Goal: Participate in discussion: Engage in conversation with other users on a specific topic

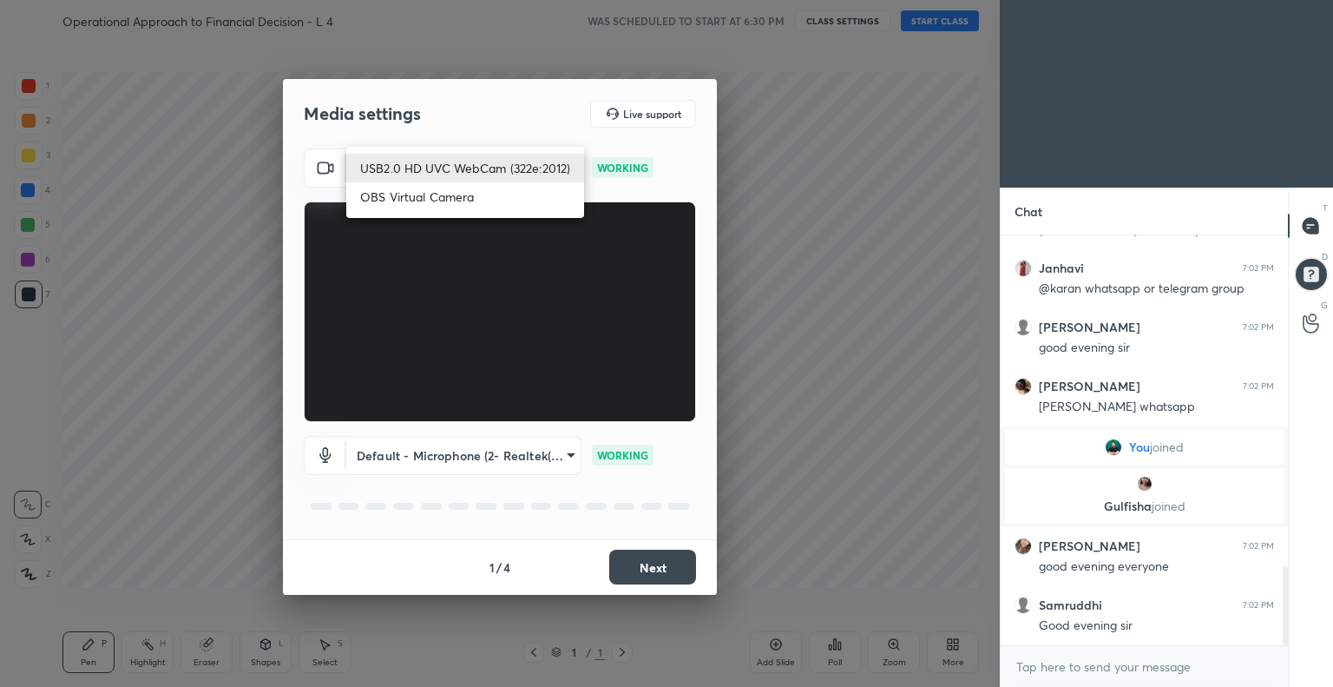
scroll to position [1703, 0]
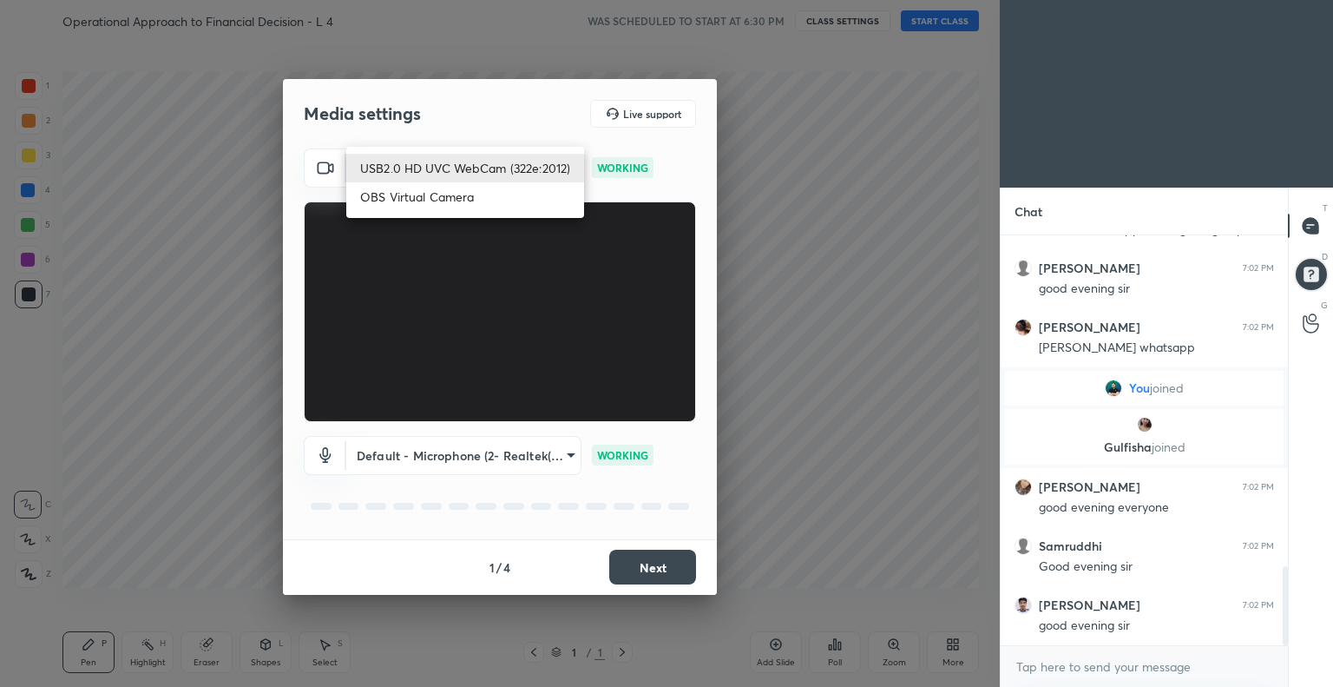
click at [459, 159] on body "1 2 3 4 5 6 7 C X Z C X Z E E Erase all H H Operational Approach to Financial D…" at bounding box center [666, 343] width 1333 height 687
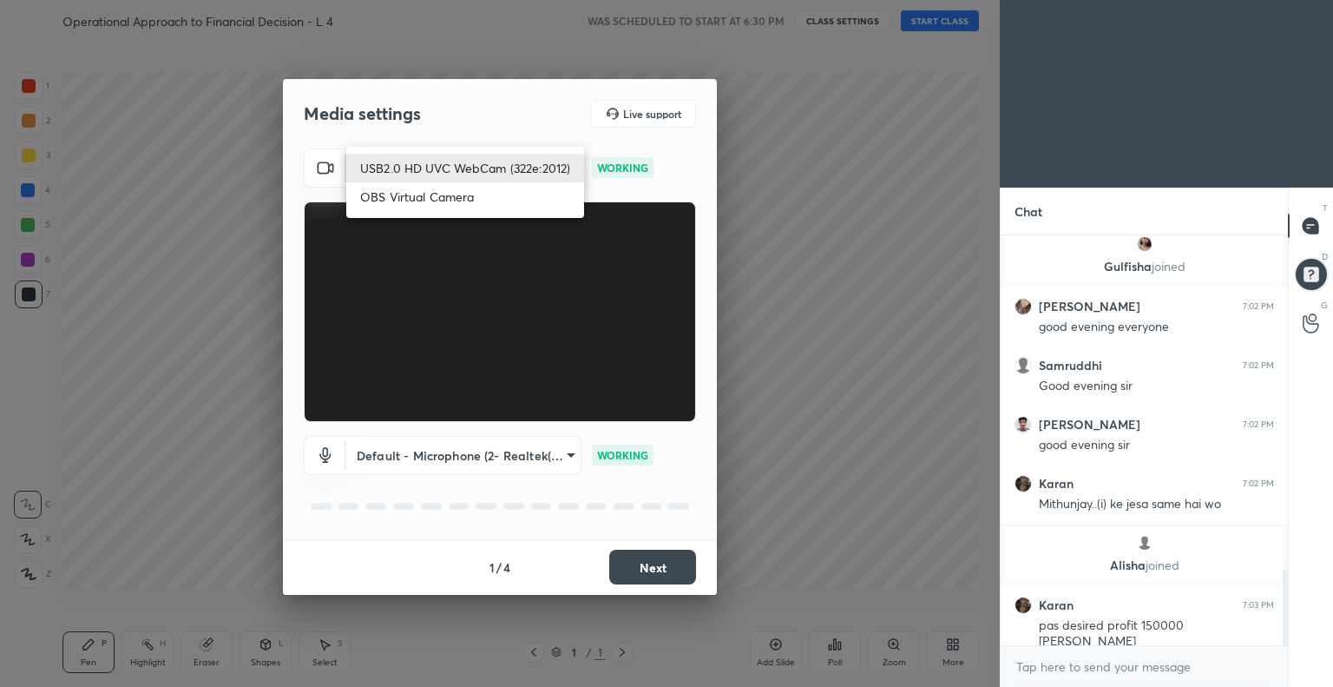
scroll to position [1846, 0]
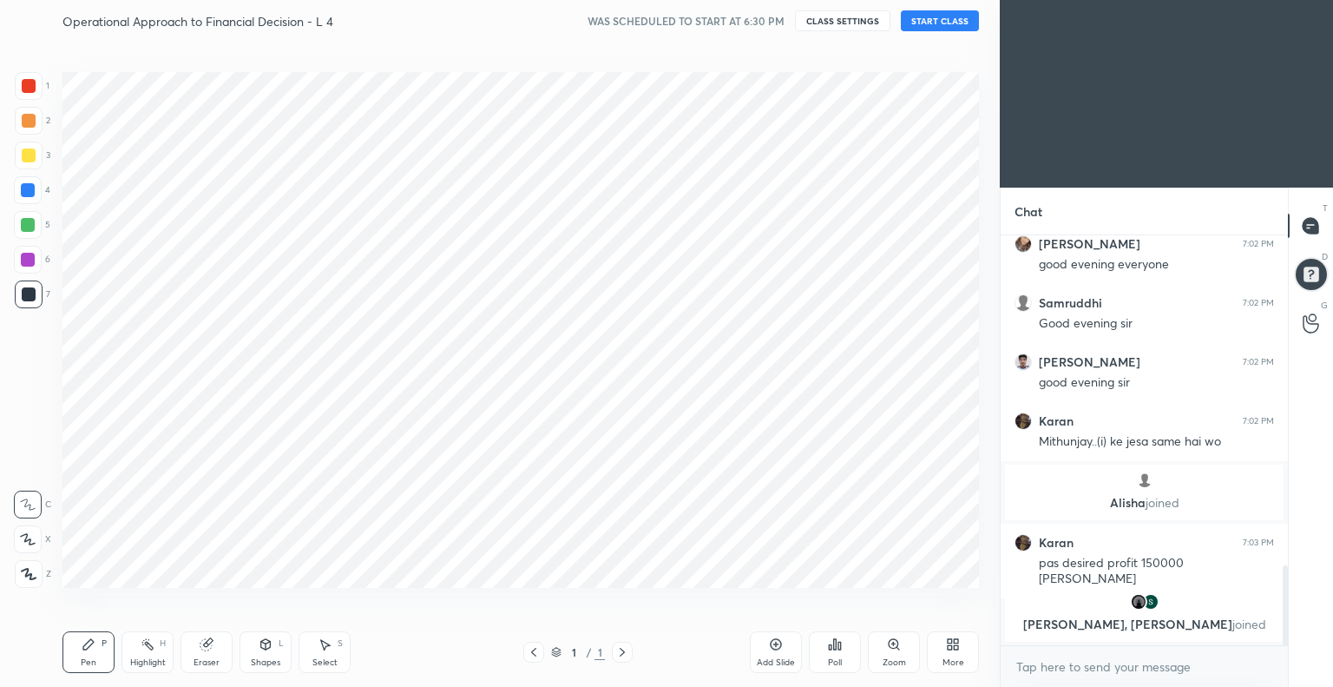
scroll to position [86232, 85878]
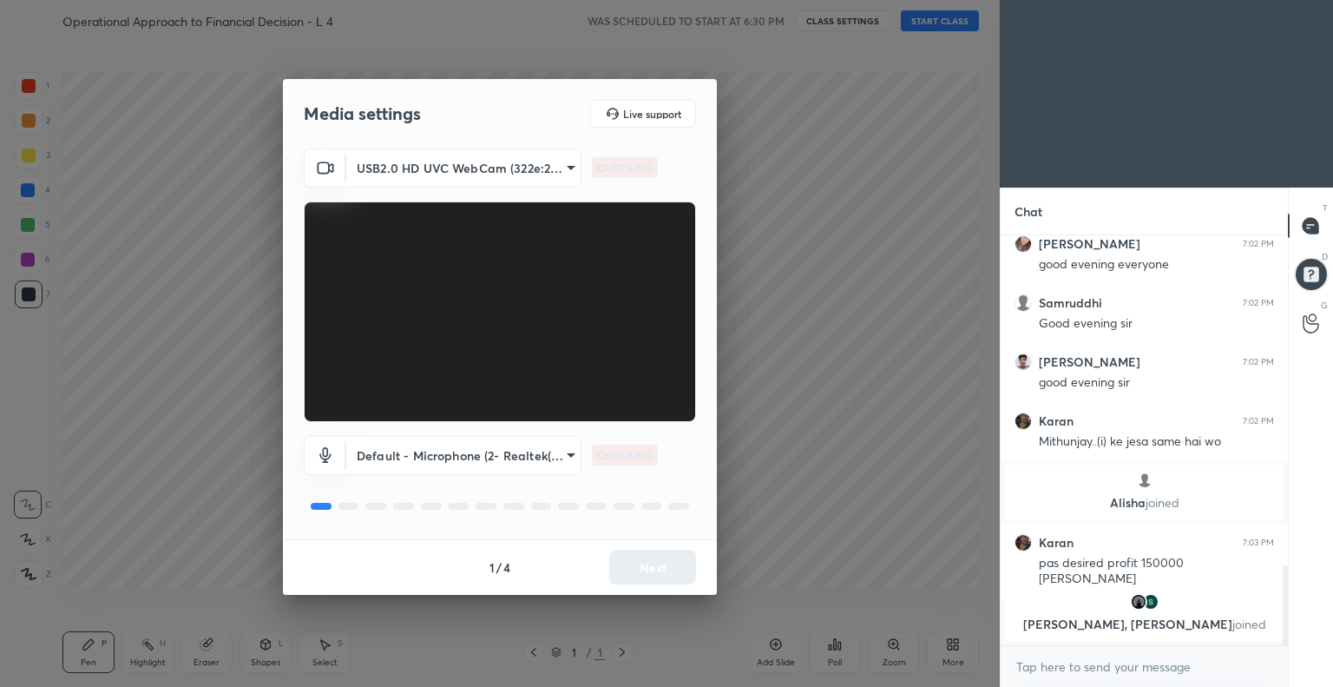
click at [471, 164] on body "1 2 3 4 5 6 7 C X Z C X Z E E Erase all H H Operational Approach to Financial D…" at bounding box center [666, 343] width 1333 height 687
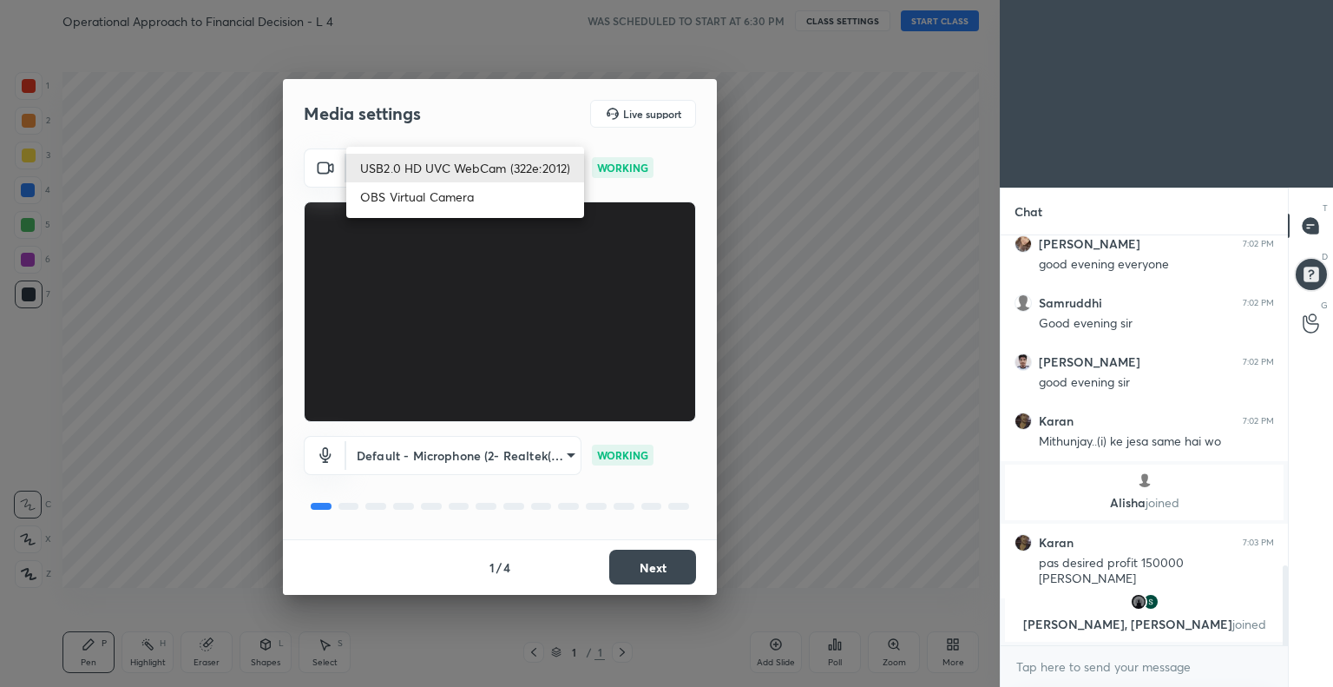
click at [748, 222] on div at bounding box center [666, 343] width 1333 height 687
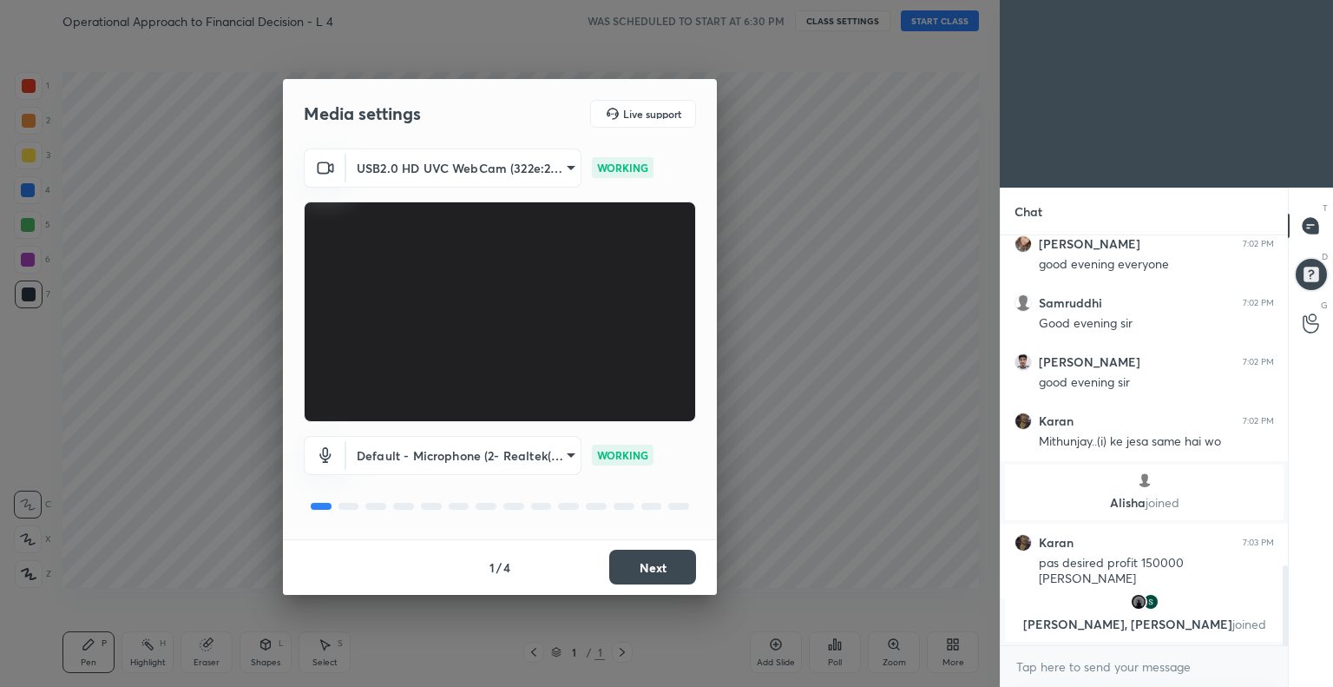
click at [748, 222] on div "Media settings Live support USB2.0 HD UVC WebCam (322e:2012) dfe7fd1d5685bd4704…" at bounding box center [500, 343] width 1000 height 687
click at [229, 148] on div "Media settings Live support USB2.0 HD UVC WebCam (322e:2012) dfe7fd1d5685bd4704…" at bounding box center [500, 343] width 1000 height 687
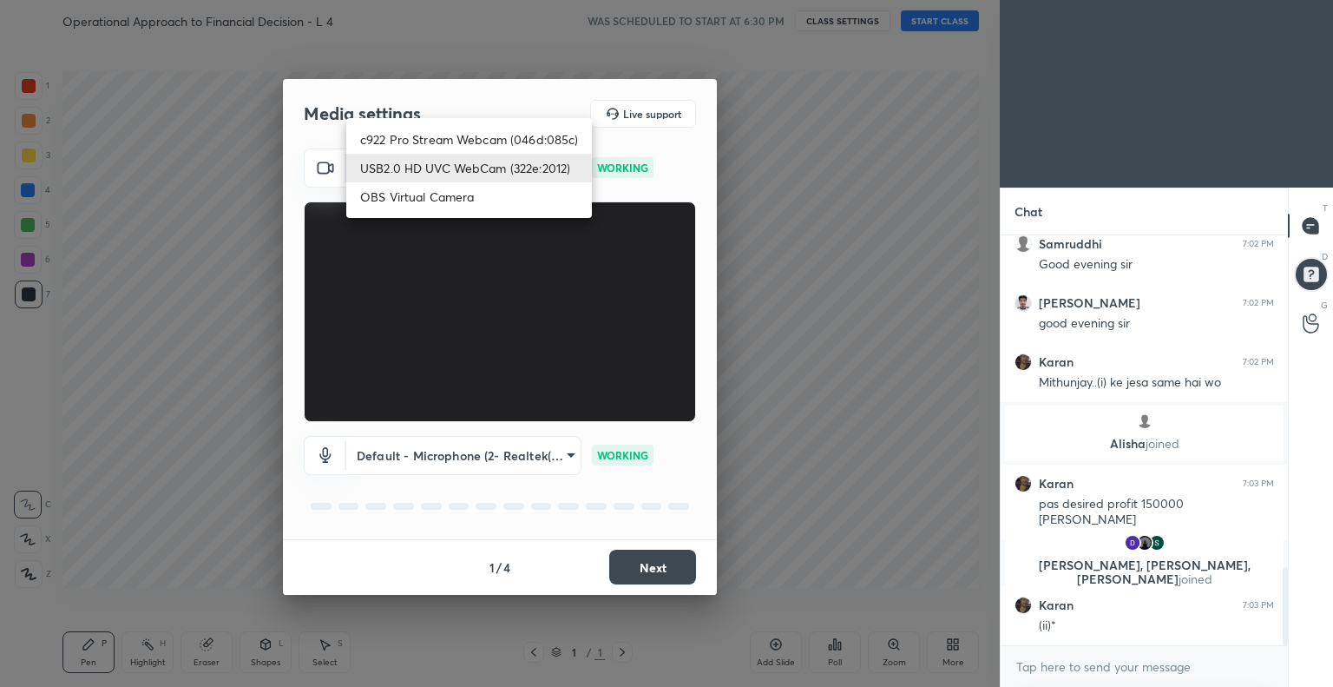
click at [424, 168] on body "1 2 3 4 5 6 7 C X Z C X Z E E Erase all H H Operational Approach to Financial D…" at bounding box center [666, 343] width 1333 height 687
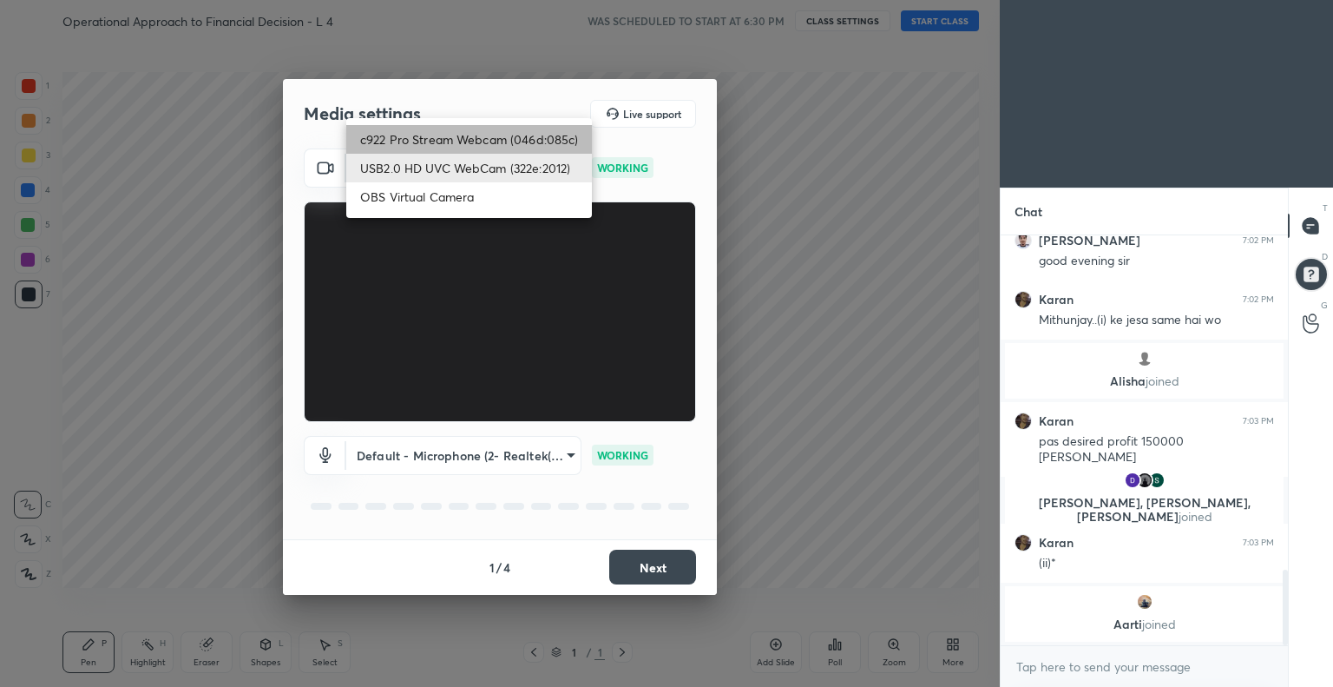
click at [424, 135] on li "c922 Pro Stream Webcam (046d:085c)" at bounding box center [469, 139] width 246 height 29
type input "d01f9623275cbd1ebb152ae60e6a1960880c94462aac08757deff9e0e9fc069e"
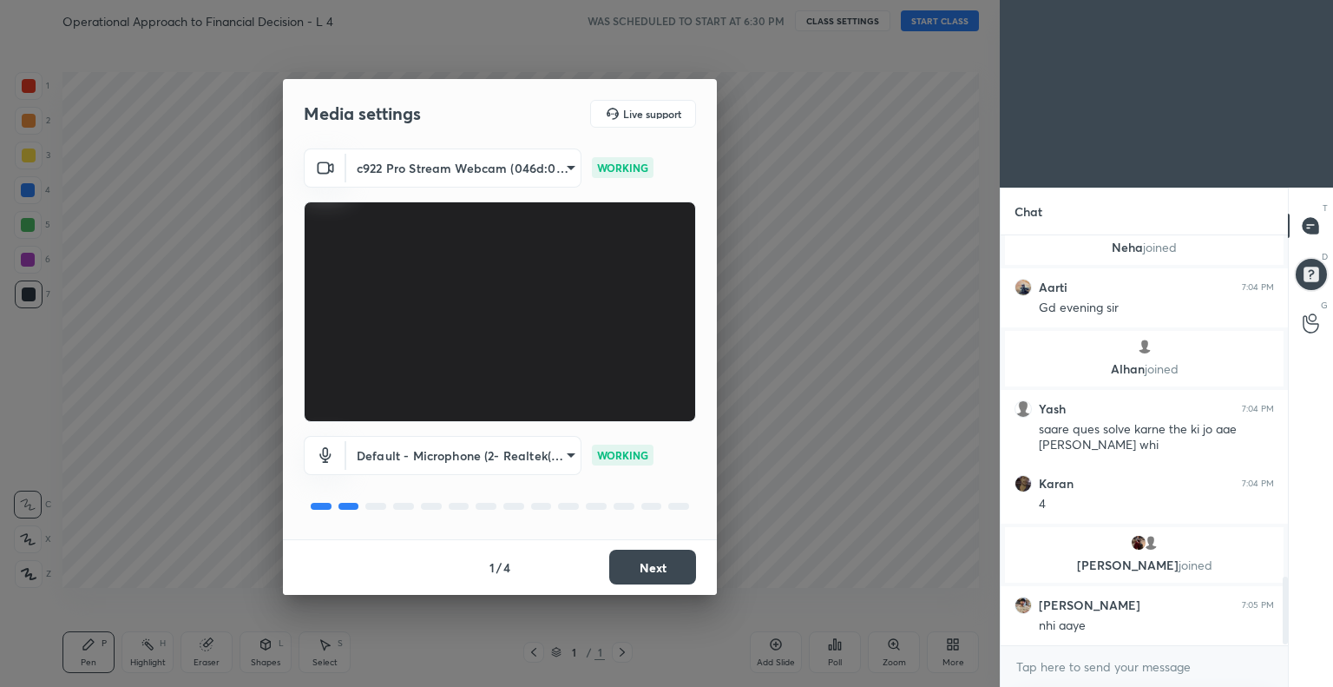
scroll to position [2082, 0]
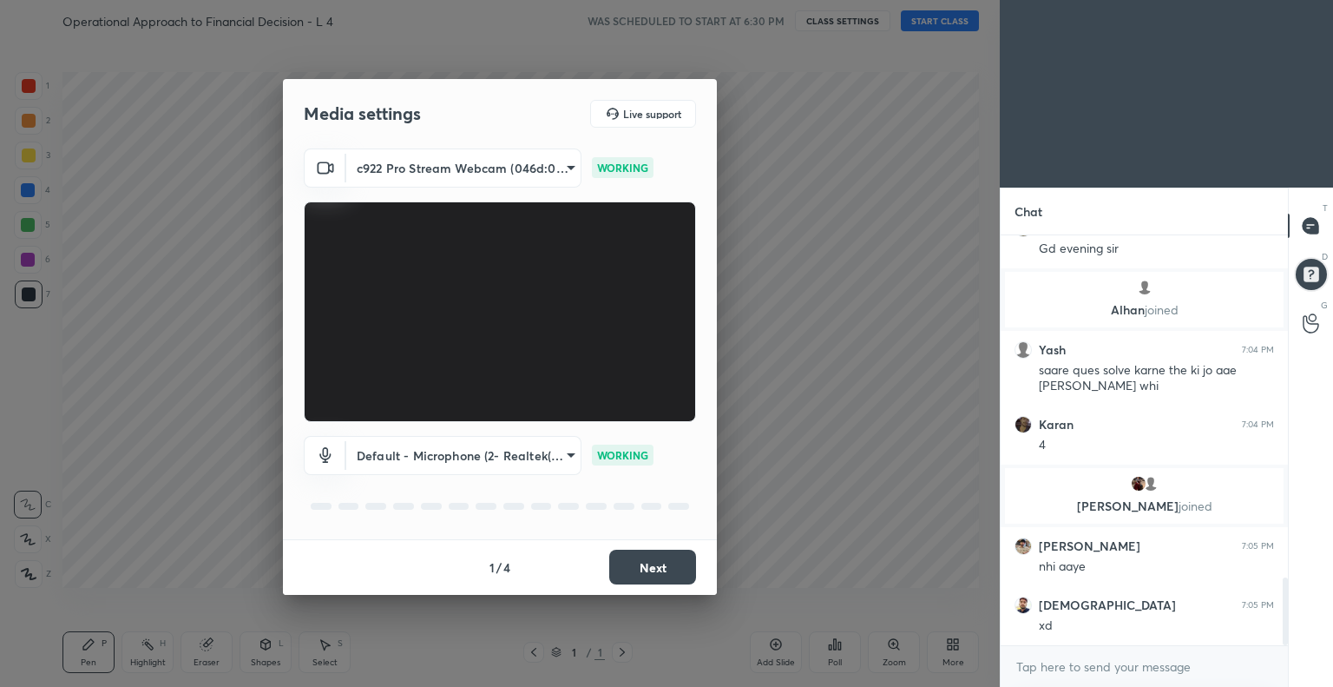
click at [652, 558] on button "Next" at bounding box center [652, 566] width 87 height 35
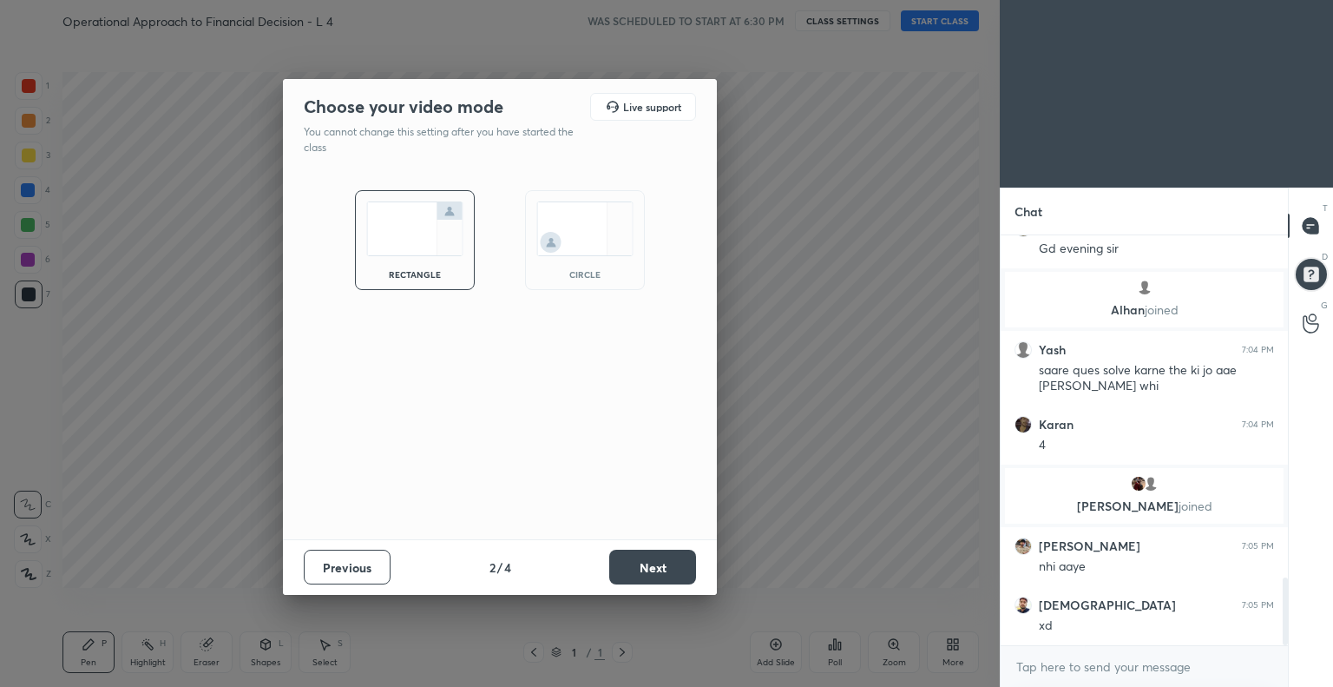
click at [672, 559] on button "Next" at bounding box center [652, 566] width 87 height 35
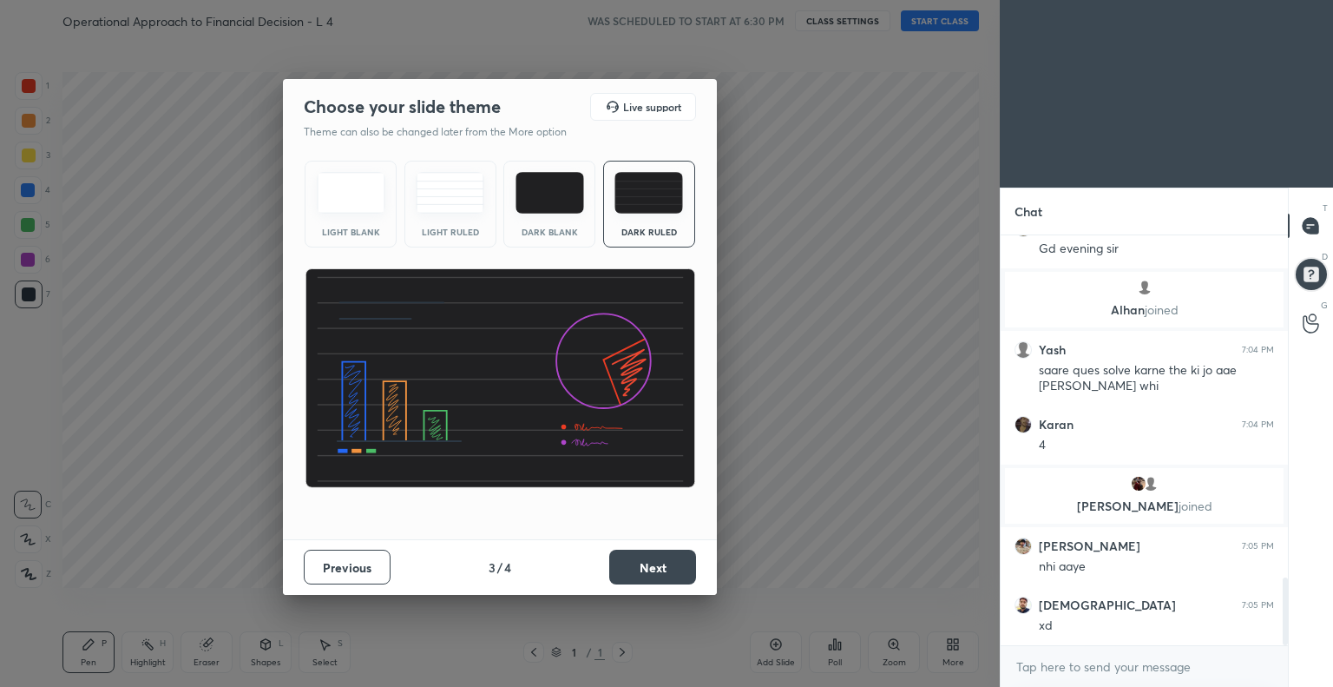
click at [660, 194] on img at bounding box center [649, 193] width 69 height 42
click at [660, 571] on button "Next" at bounding box center [652, 566] width 87 height 35
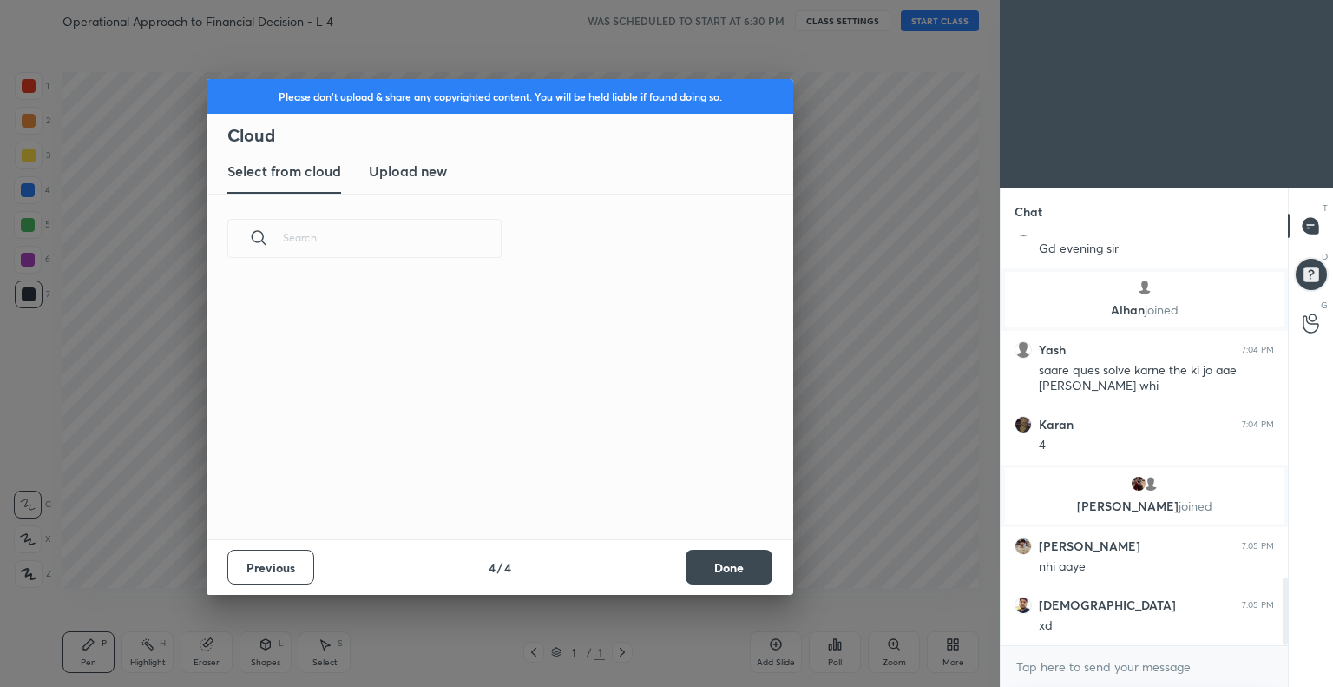
click at [716, 563] on button "Done" at bounding box center [729, 566] width 87 height 35
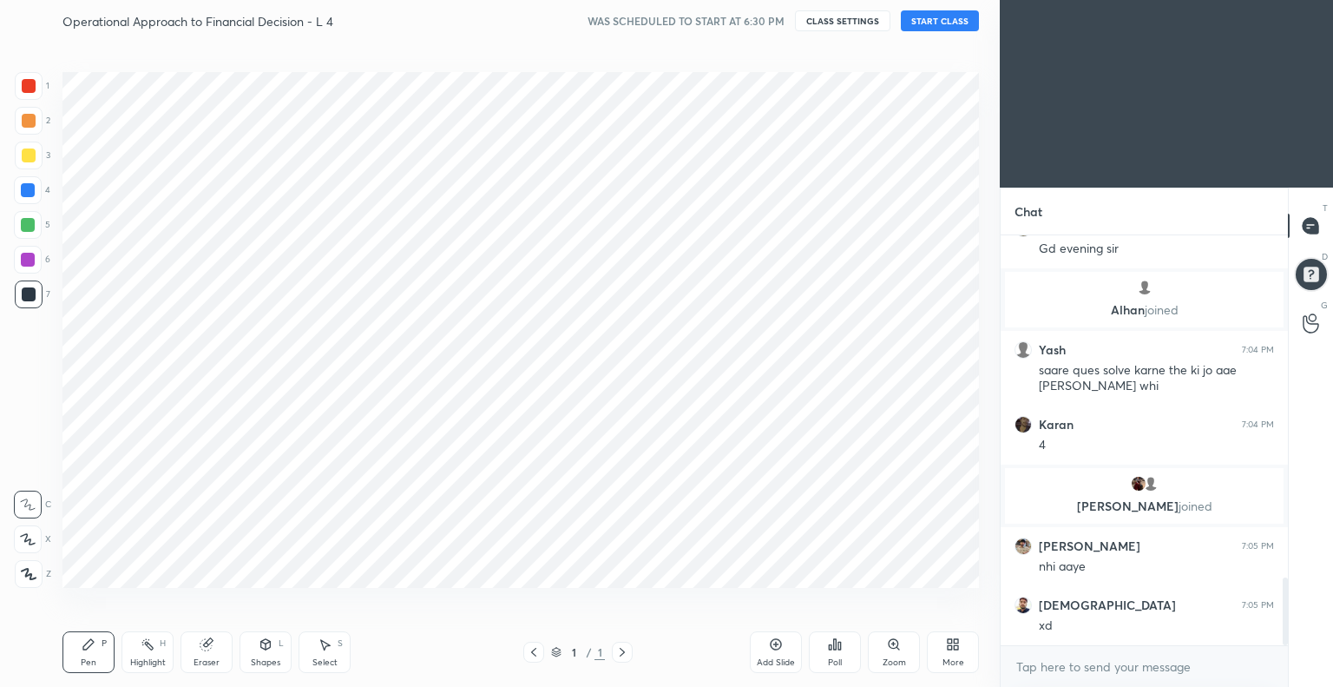
scroll to position [0, 0]
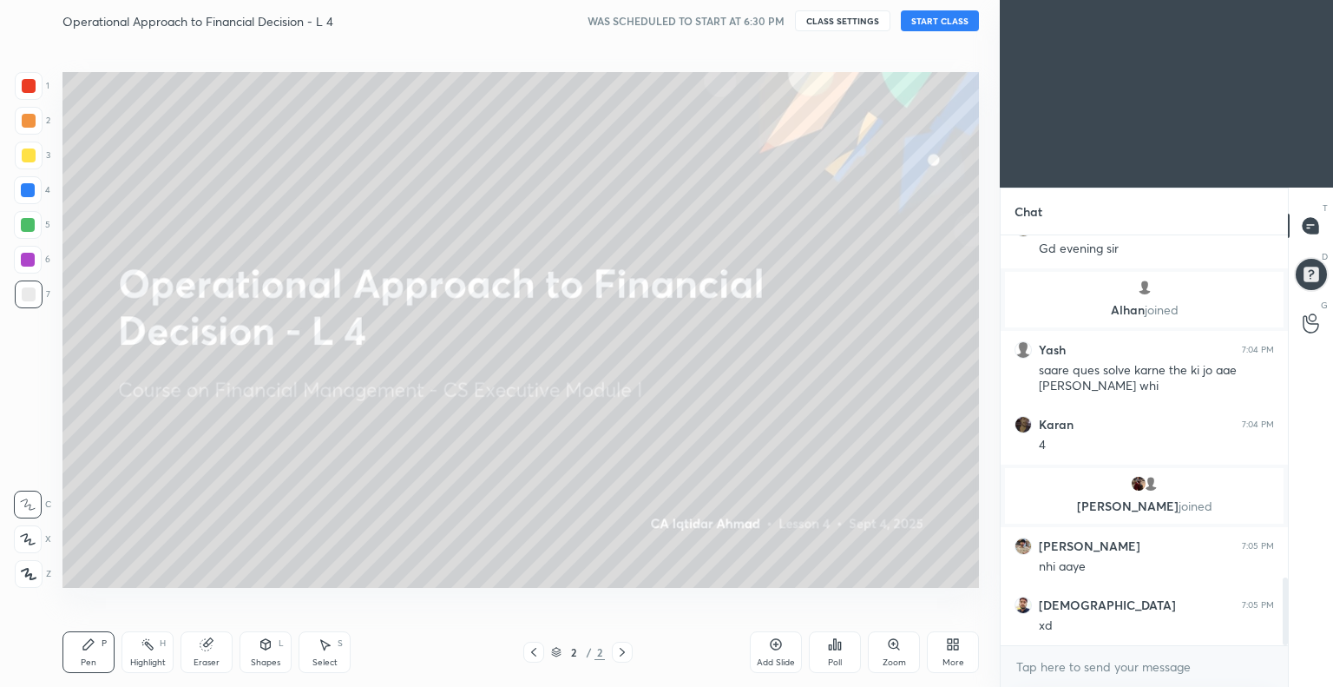
click at [943, 20] on button "START CLASS" at bounding box center [940, 20] width 78 height 21
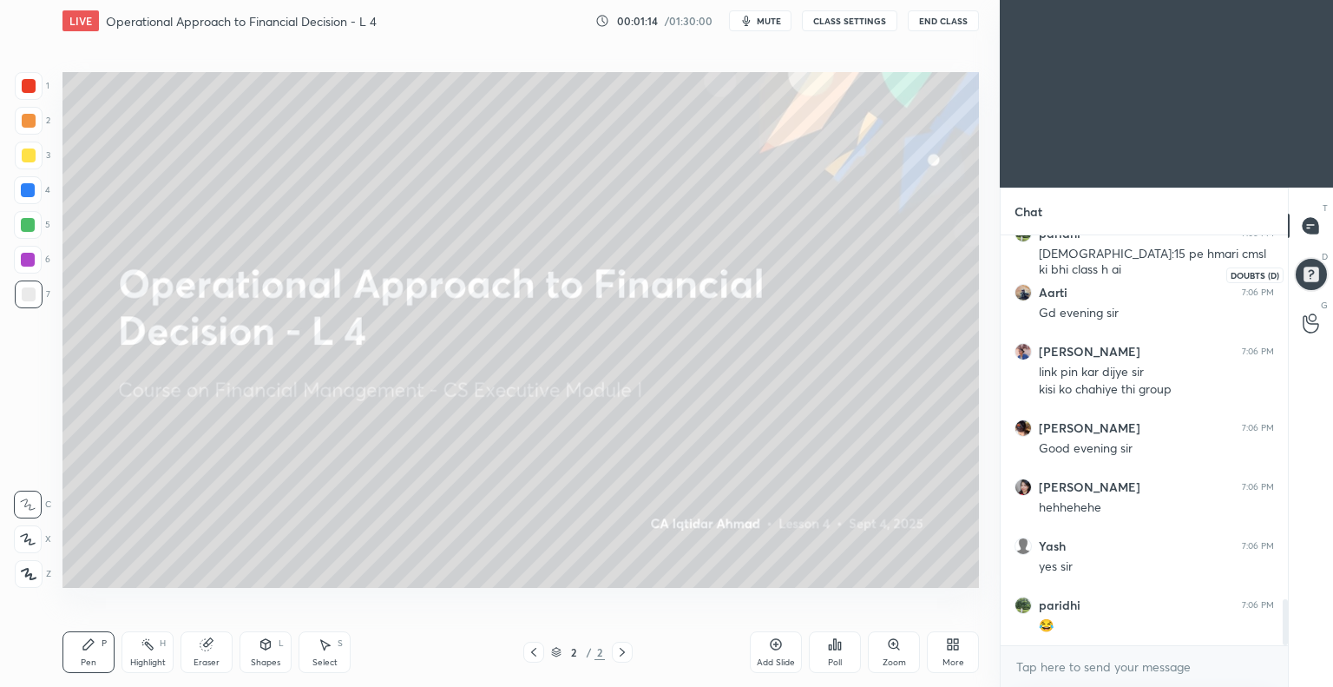
scroll to position [3295, 0]
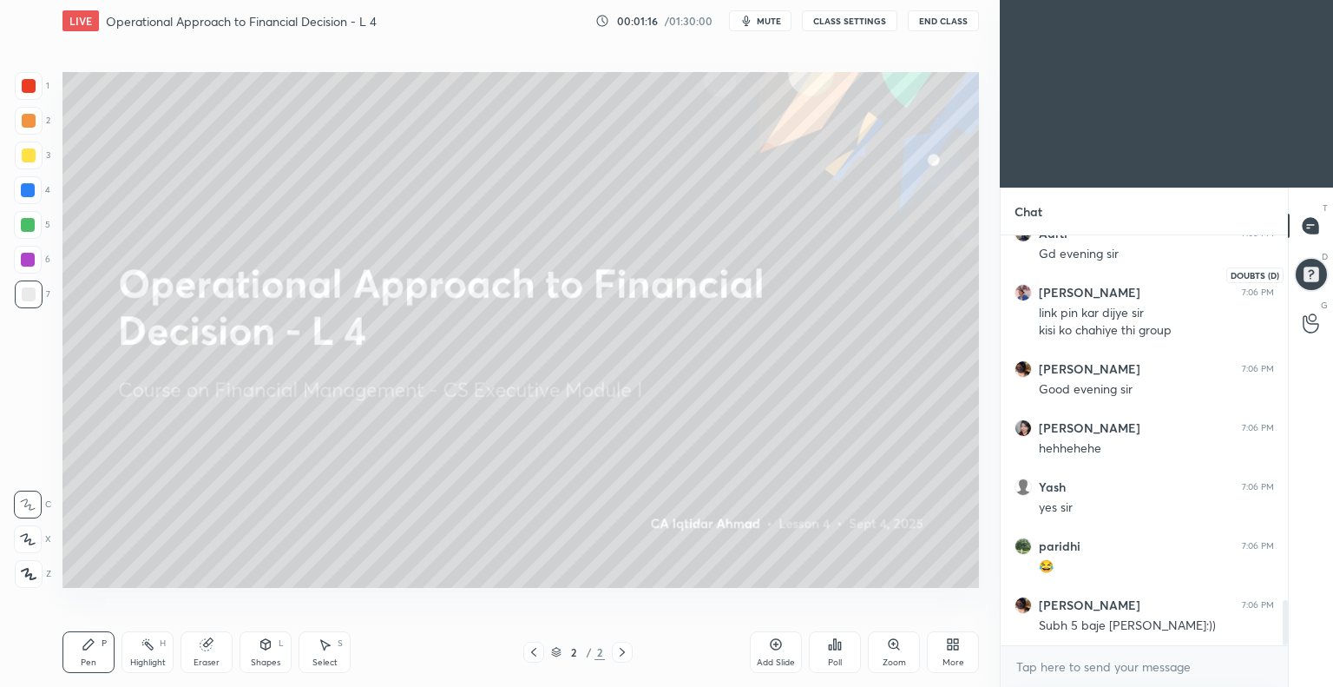
click at [1315, 268] on div at bounding box center [1311, 274] width 36 height 36
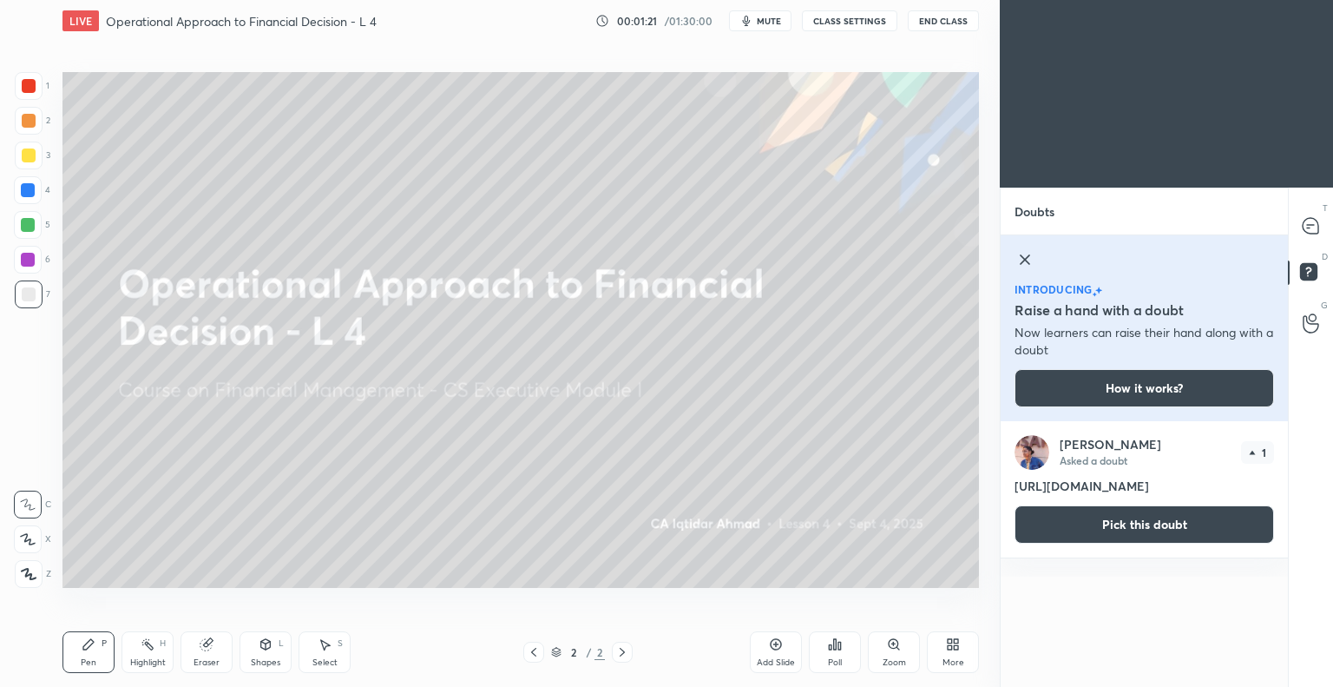
drag, startPoint x: 1017, startPoint y: 485, endPoint x: 1198, endPoint y: 506, distance: 181.8
click at [1198, 495] on h4 "[URL][DOMAIN_NAME]" at bounding box center [1145, 486] width 260 height 18
copy h4 "[URL][DOMAIN_NAME]"
click at [1316, 224] on icon at bounding box center [1311, 226] width 16 height 16
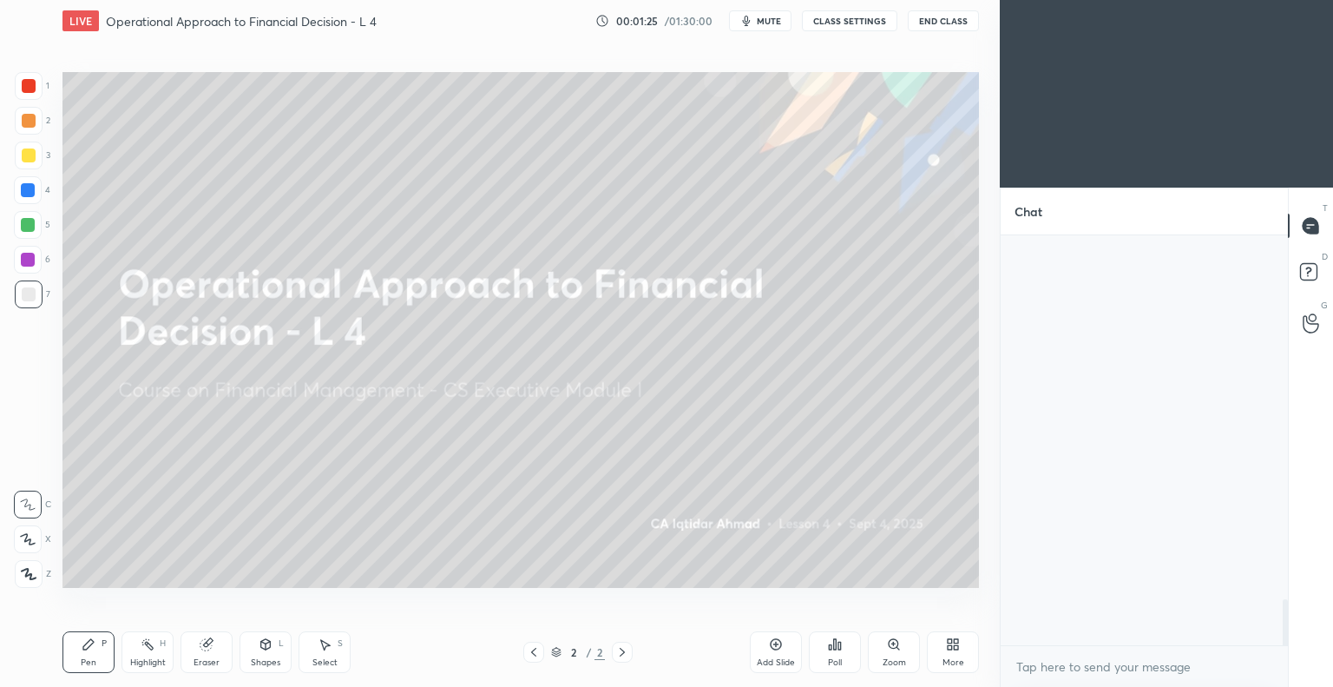
scroll to position [405, 282]
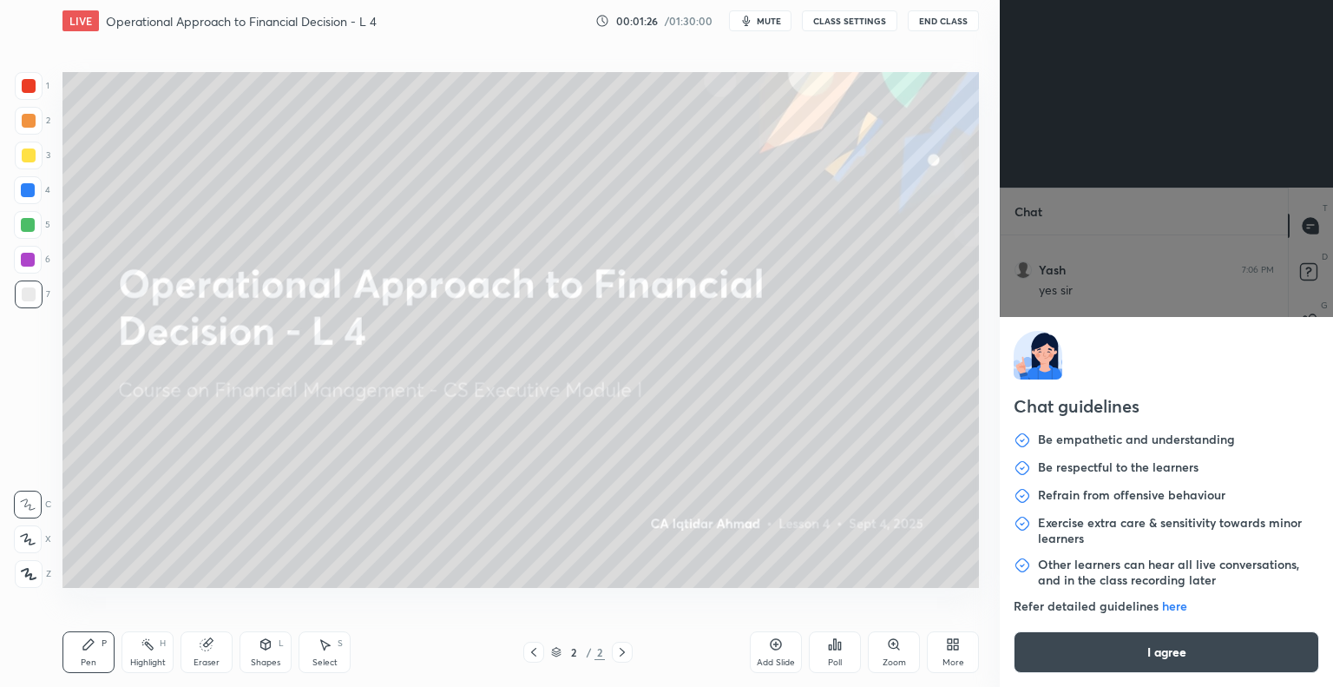
click at [1046, 662] on body "1 2 3 4 5 6 7 C X Z C X Z E E Erase all H H LIVE Operational Approach to Financ…" at bounding box center [666, 343] width 1333 height 687
click at [1157, 642] on button "I agree" at bounding box center [1167, 652] width 306 height 42
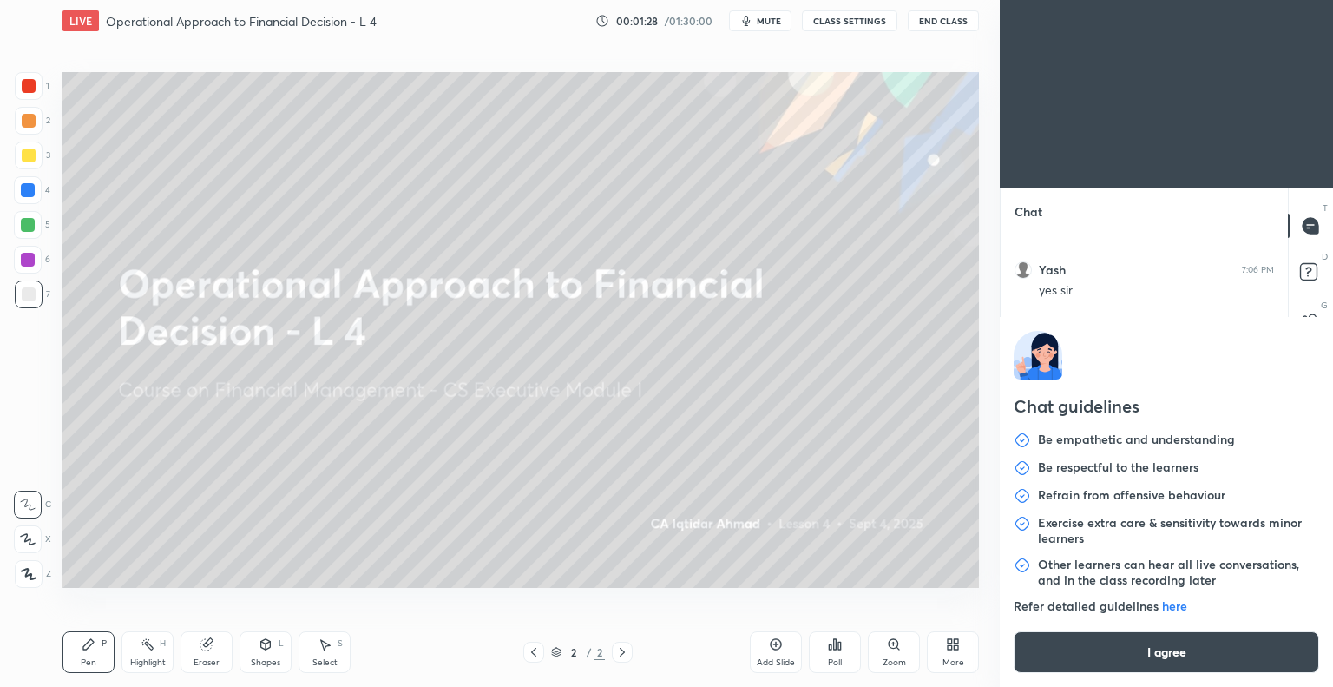
type textarea "x"
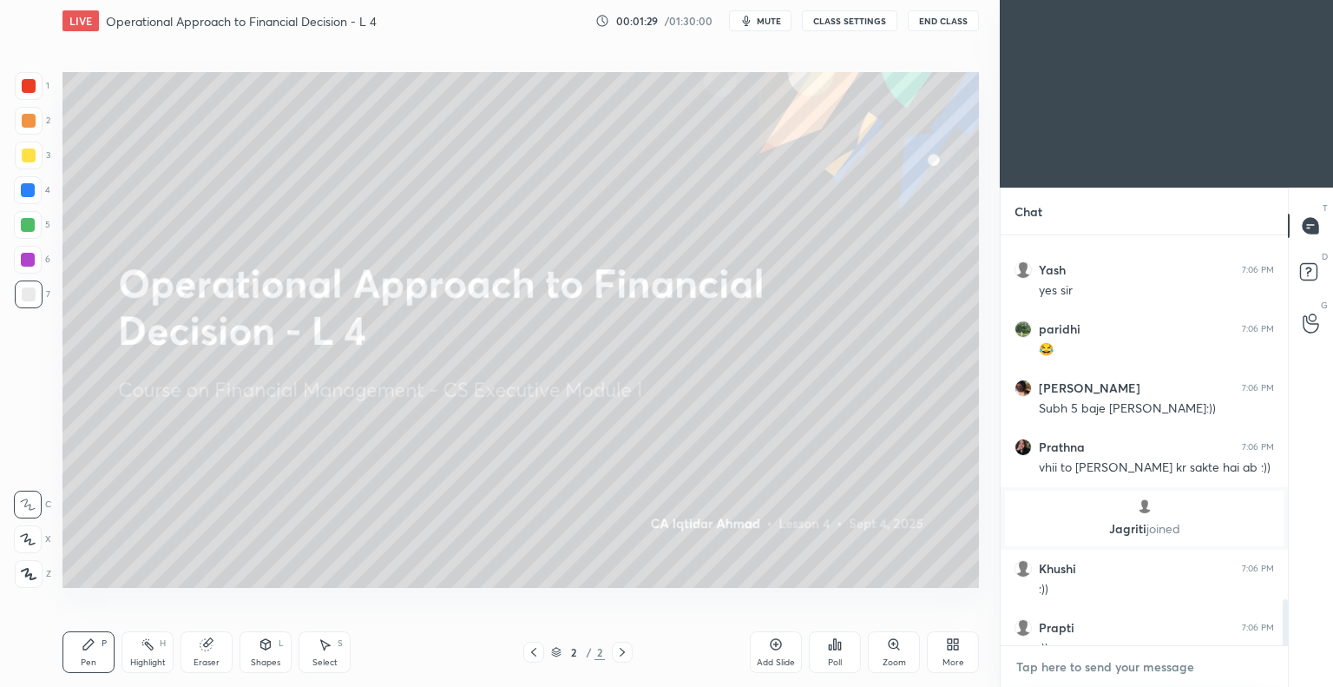
click at [1058, 674] on textarea at bounding box center [1145, 667] width 260 height 28
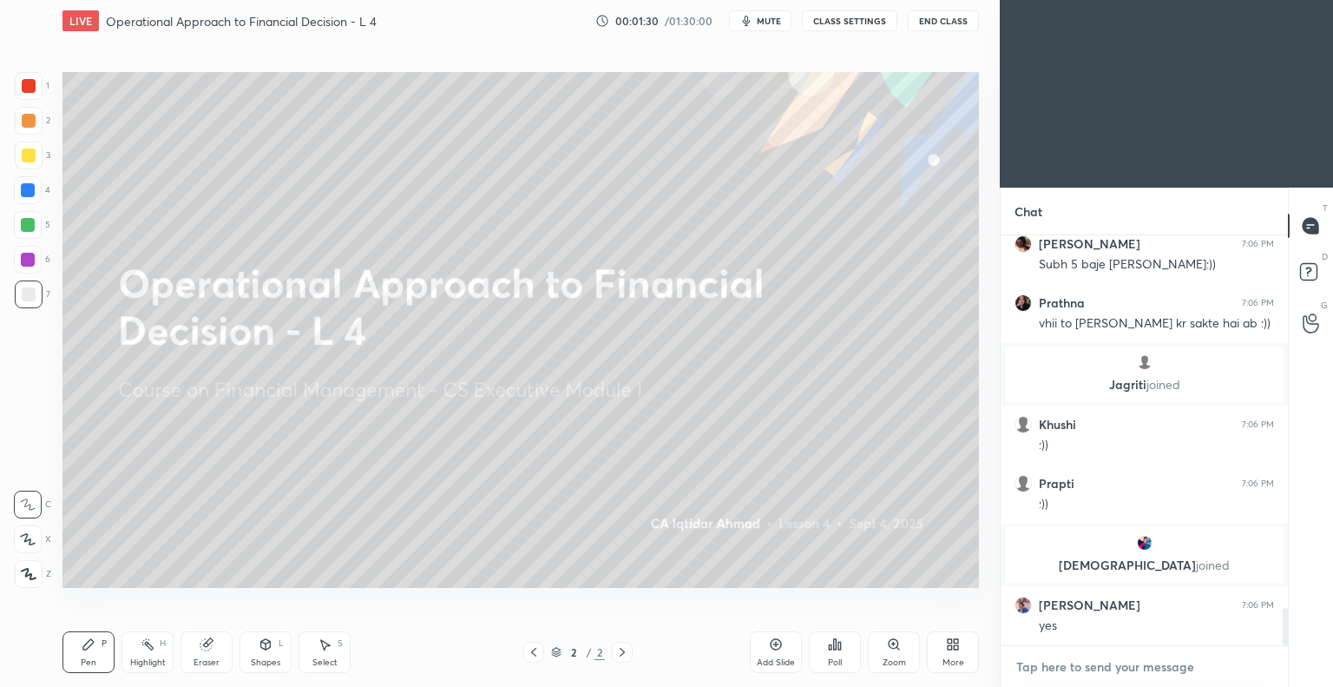
paste textarea "[URL][DOMAIN_NAME]"
type textarea "[URL][DOMAIN_NAME]"
type textarea "x"
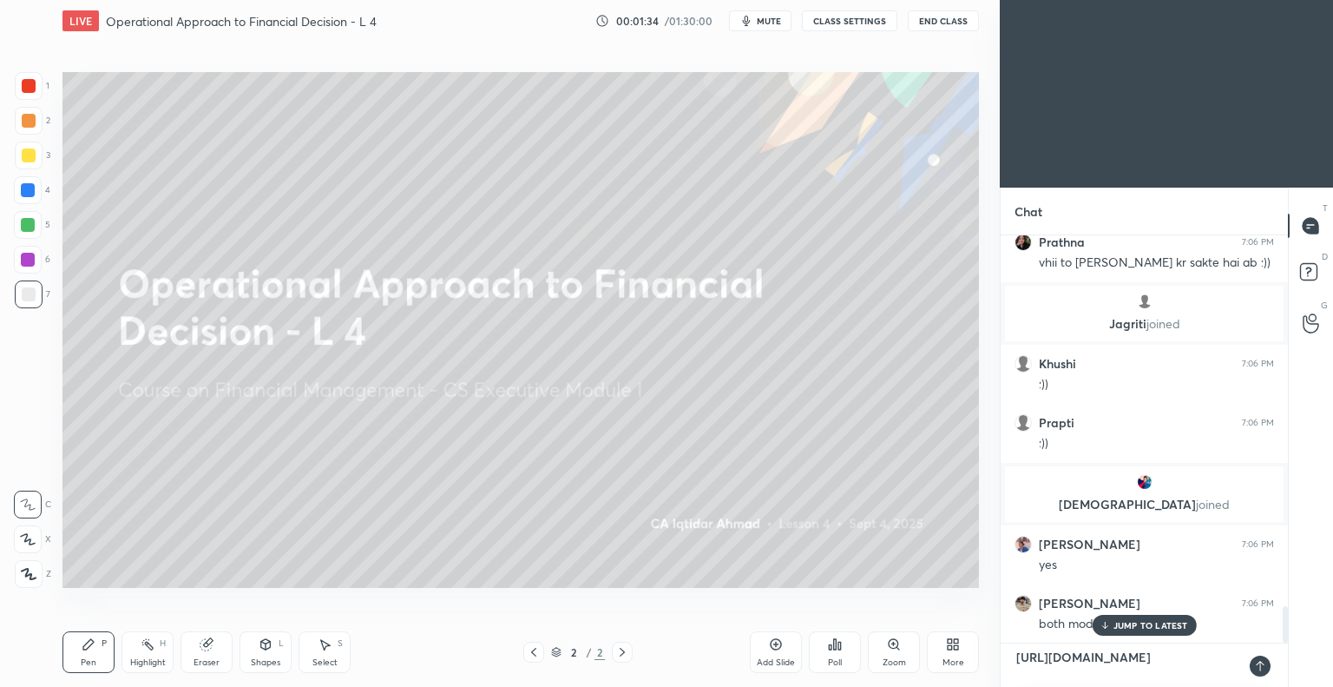
type textarea "[URL][DOMAIN_NAME]"
type textarea "x"
click at [1260, 668] on icon at bounding box center [1261, 666] width 14 height 14
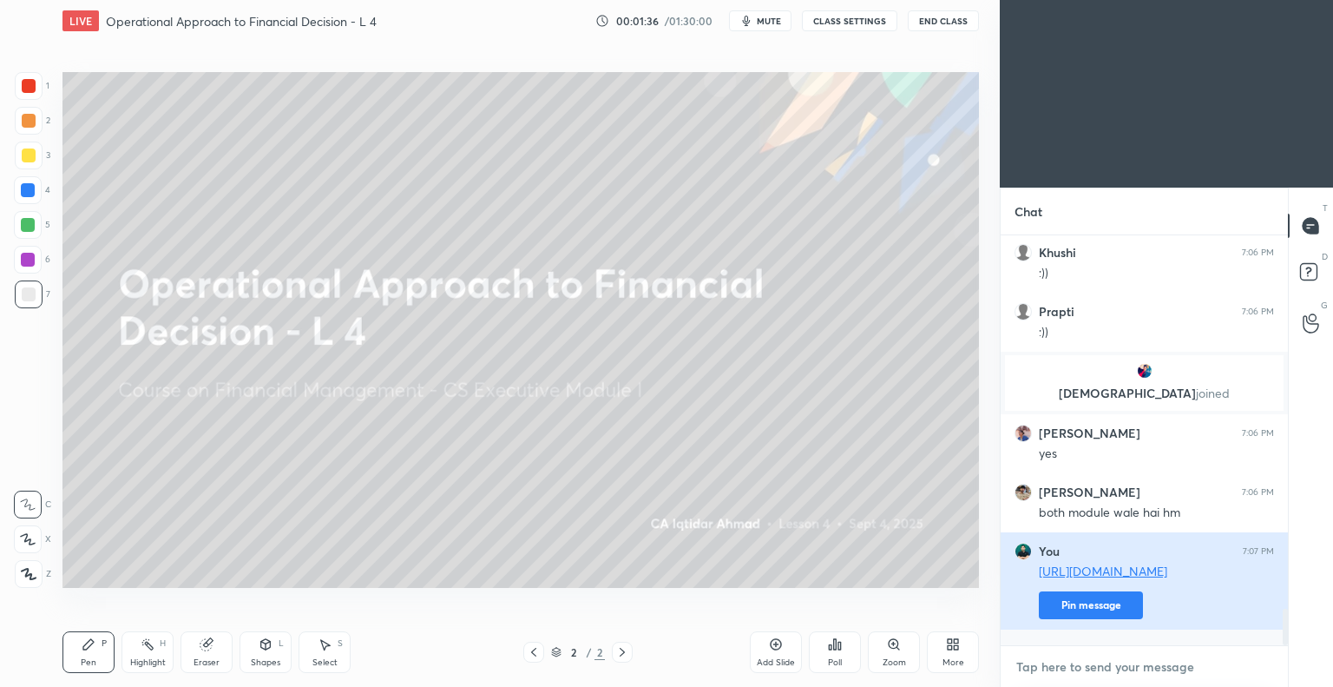
scroll to position [4302, 0]
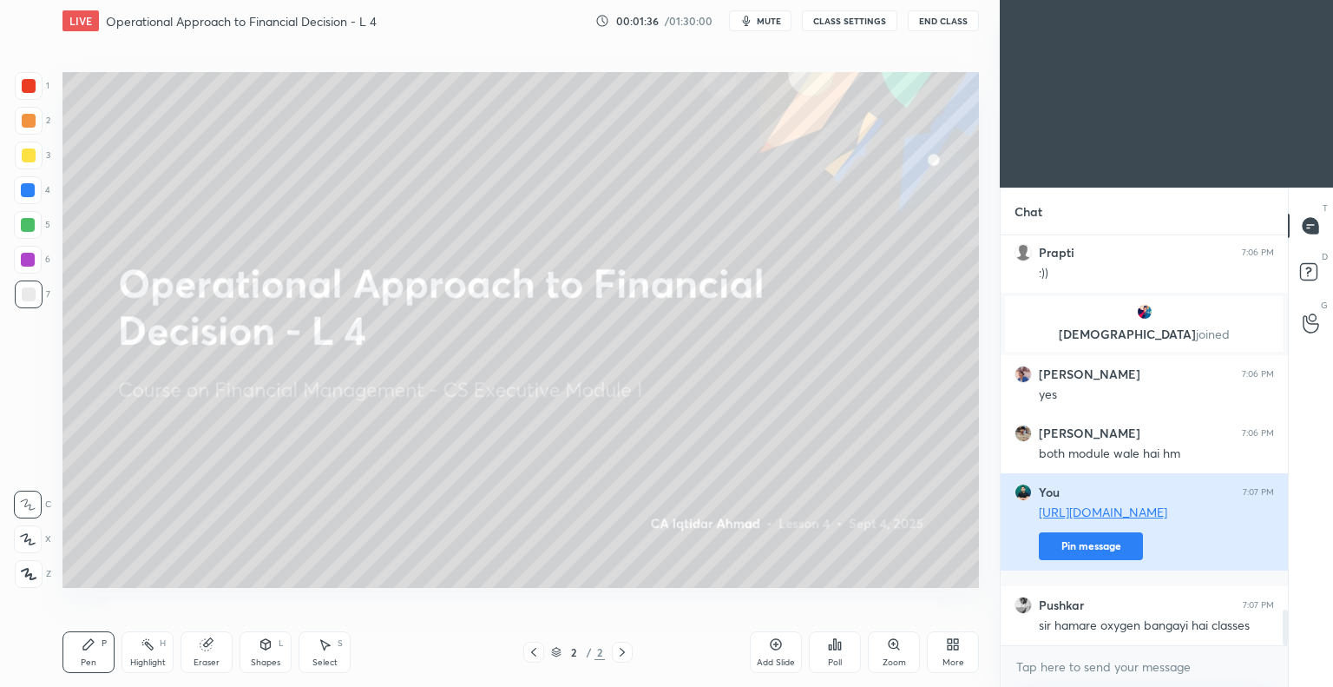
click at [1084, 615] on div "sir hamare oxygen bangayi hai classes" at bounding box center [1156, 624] width 235 height 21
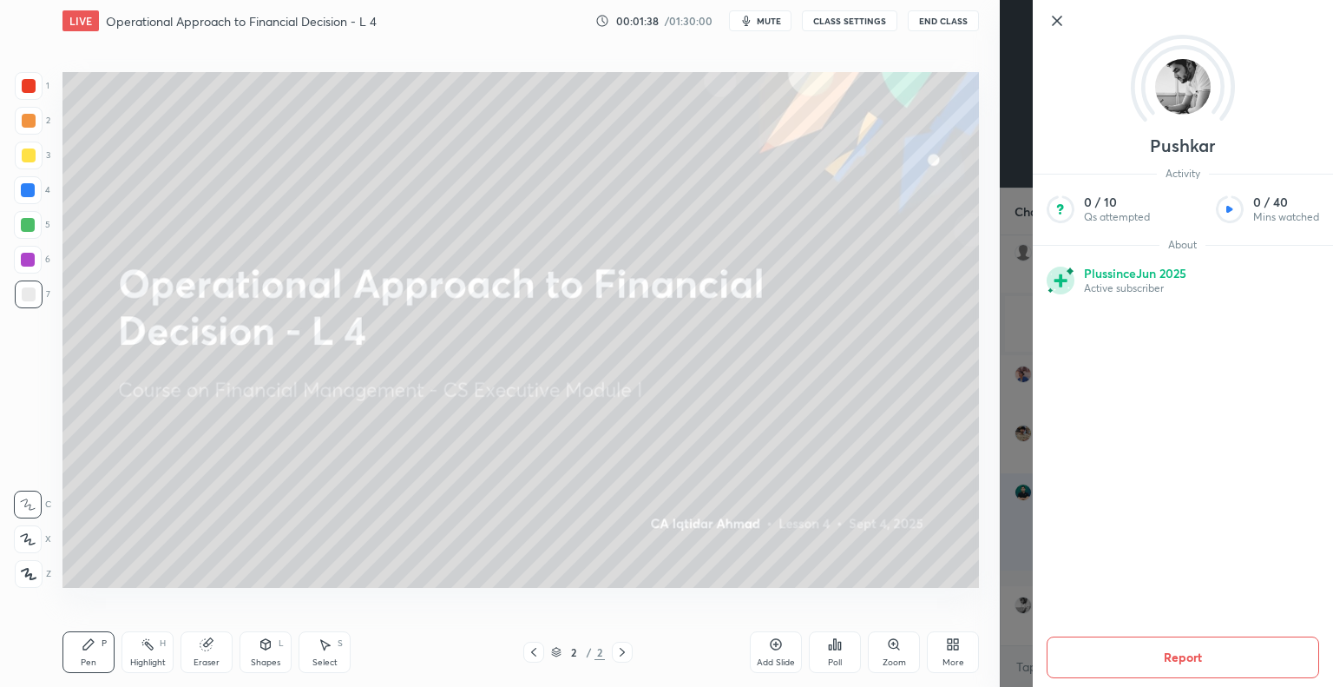
scroll to position [4361, 0]
click at [1052, 14] on icon at bounding box center [1057, 20] width 21 height 21
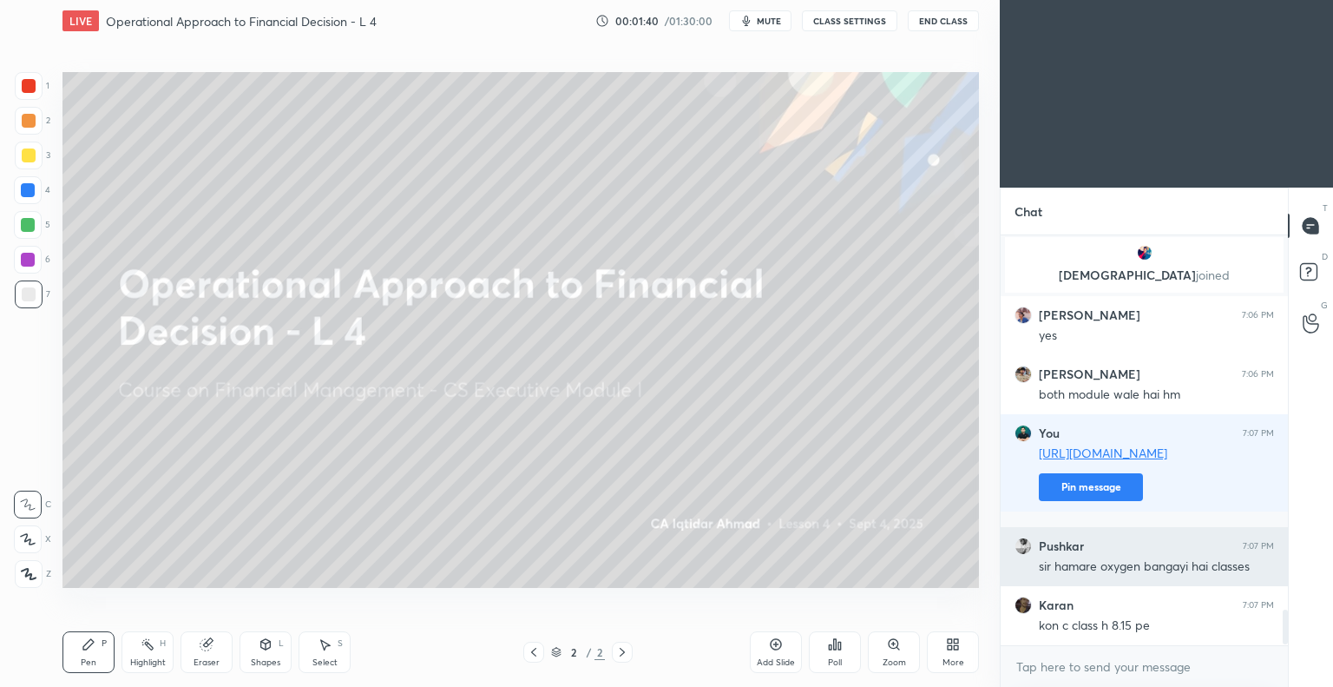
scroll to position [4420, 0]
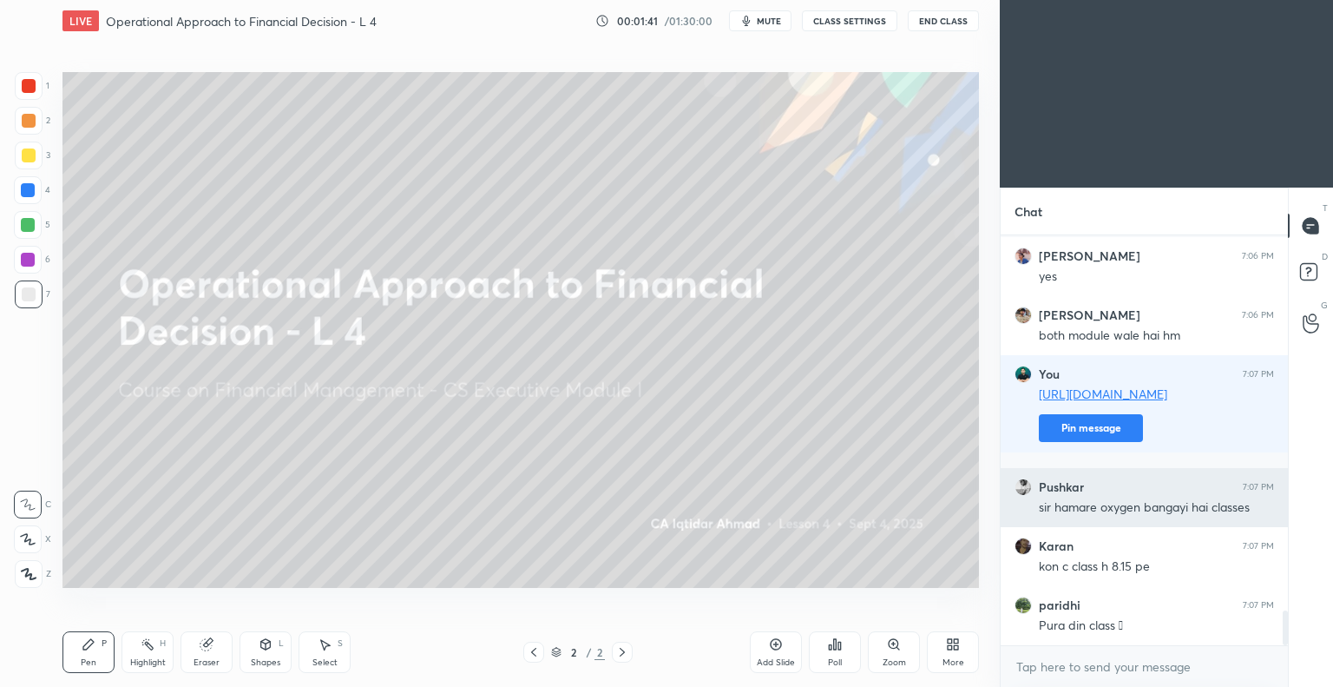
click at [1071, 500] on div "sir hamare oxygen bangayi hai classes" at bounding box center [1156, 507] width 235 height 17
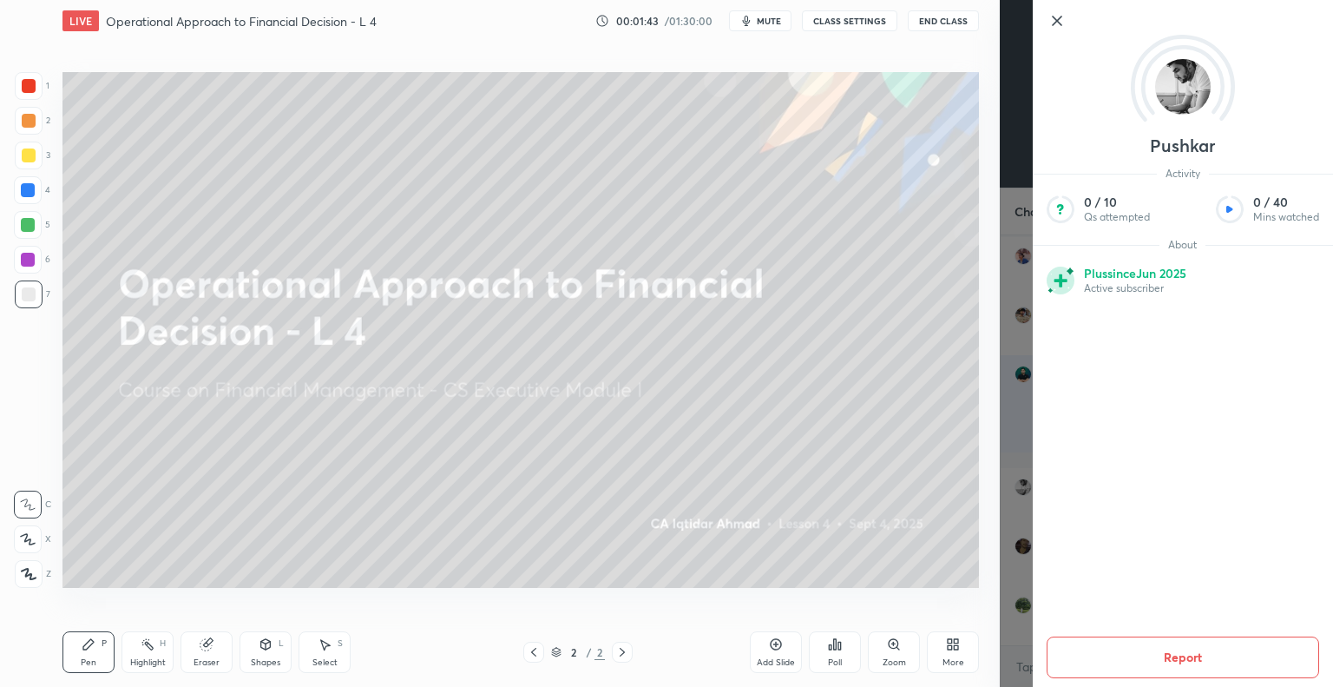
click at [1050, 18] on icon at bounding box center [1057, 20] width 21 height 21
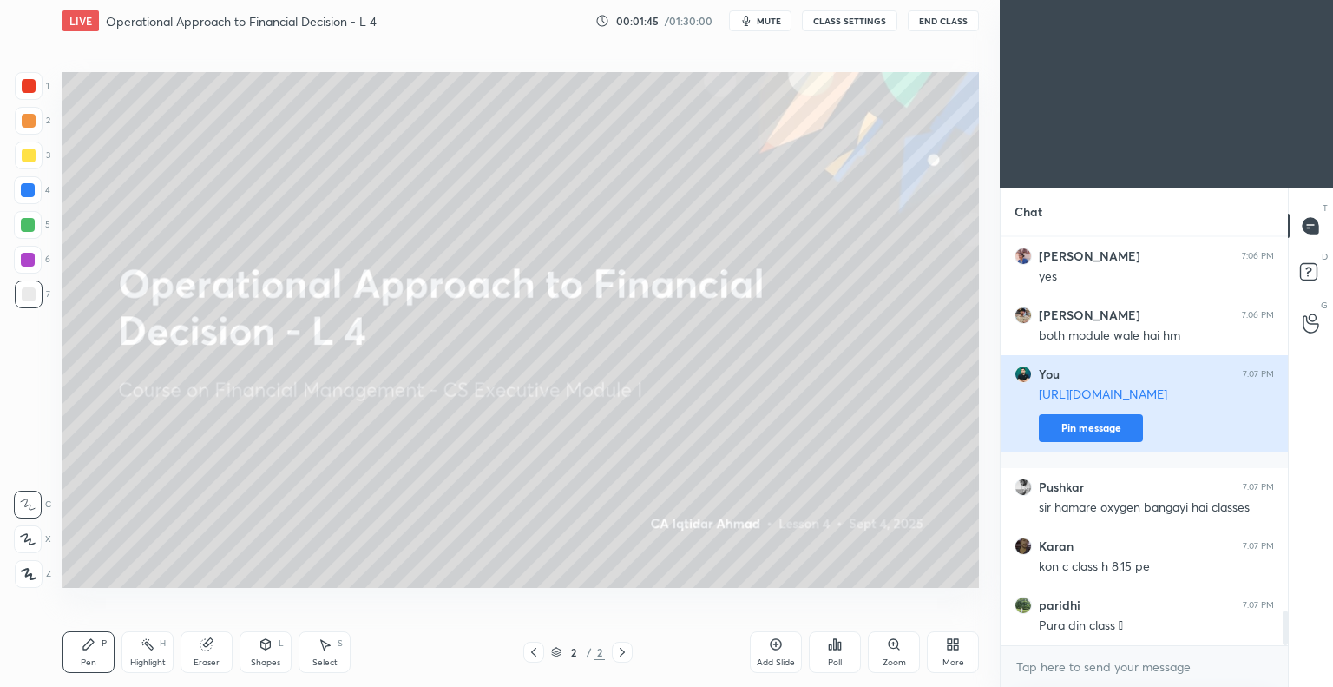
click at [1080, 438] on button "Pin message" at bounding box center [1091, 428] width 104 height 28
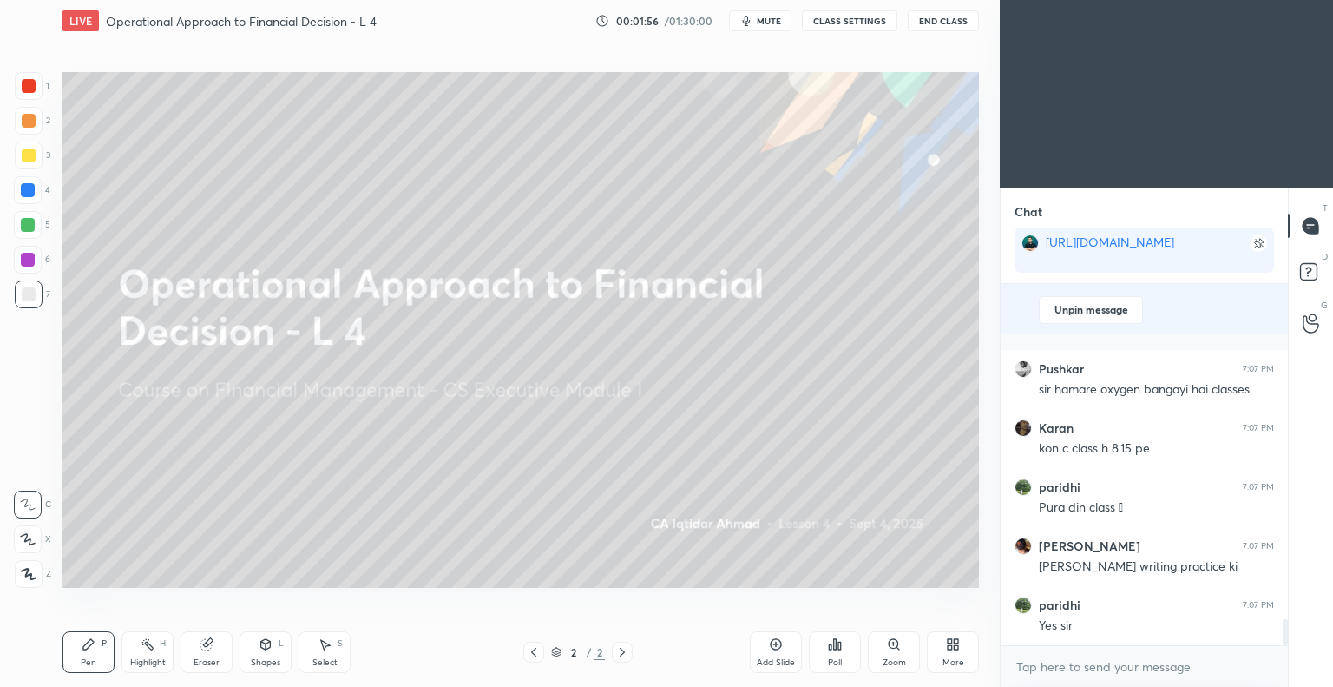
scroll to position [0, 0]
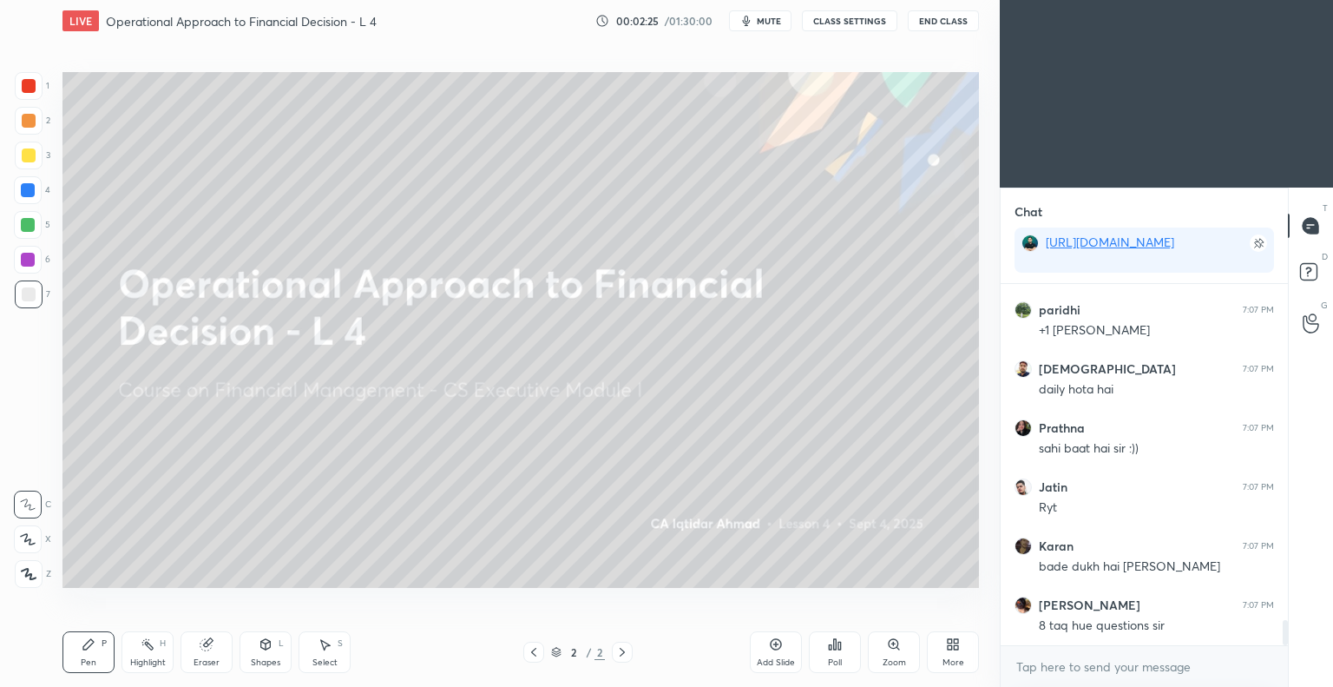
click at [773, 642] on icon at bounding box center [776, 644] width 14 height 14
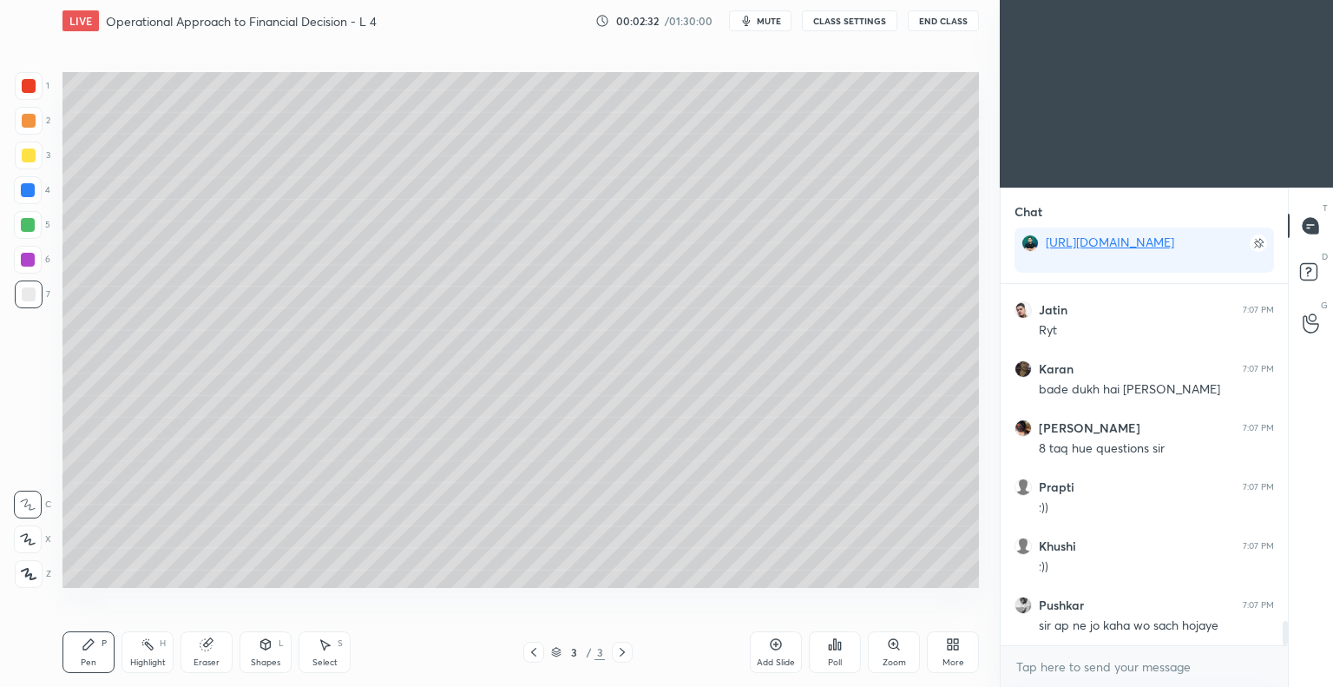
click at [35, 153] on div at bounding box center [29, 155] width 28 height 28
click at [30, 570] on icon at bounding box center [29, 574] width 16 height 12
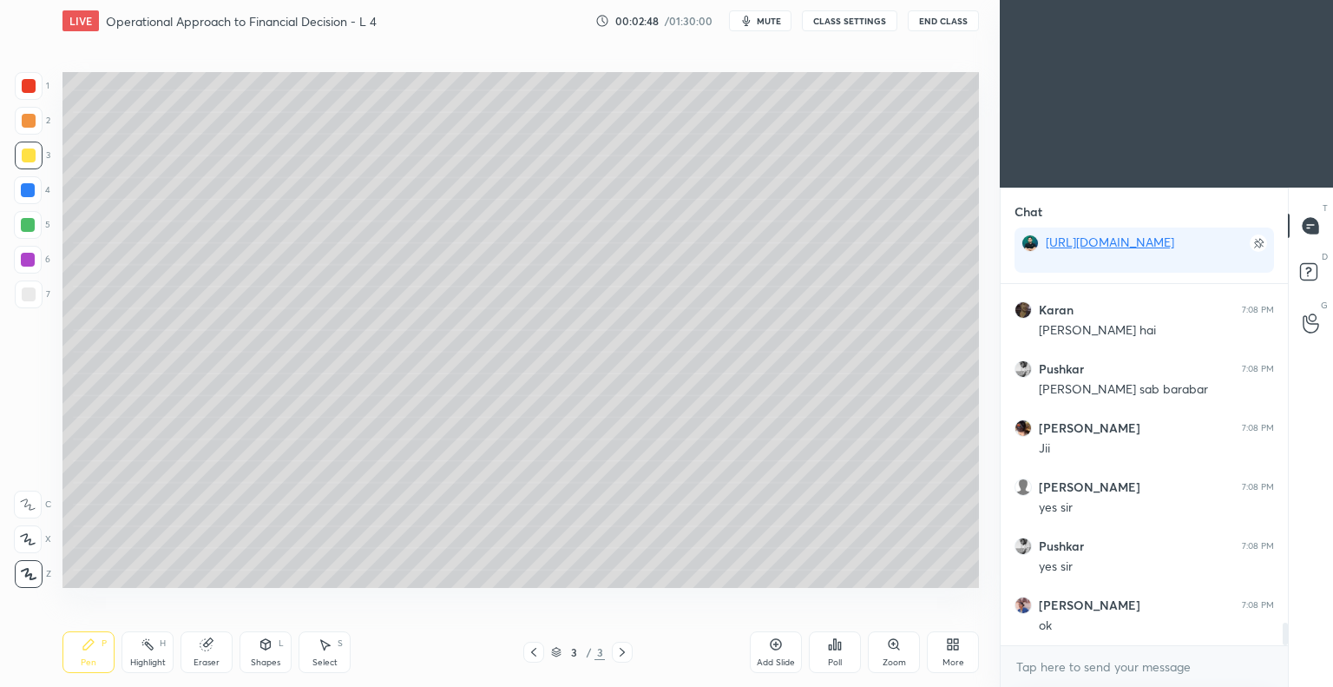
scroll to position [5382, 0]
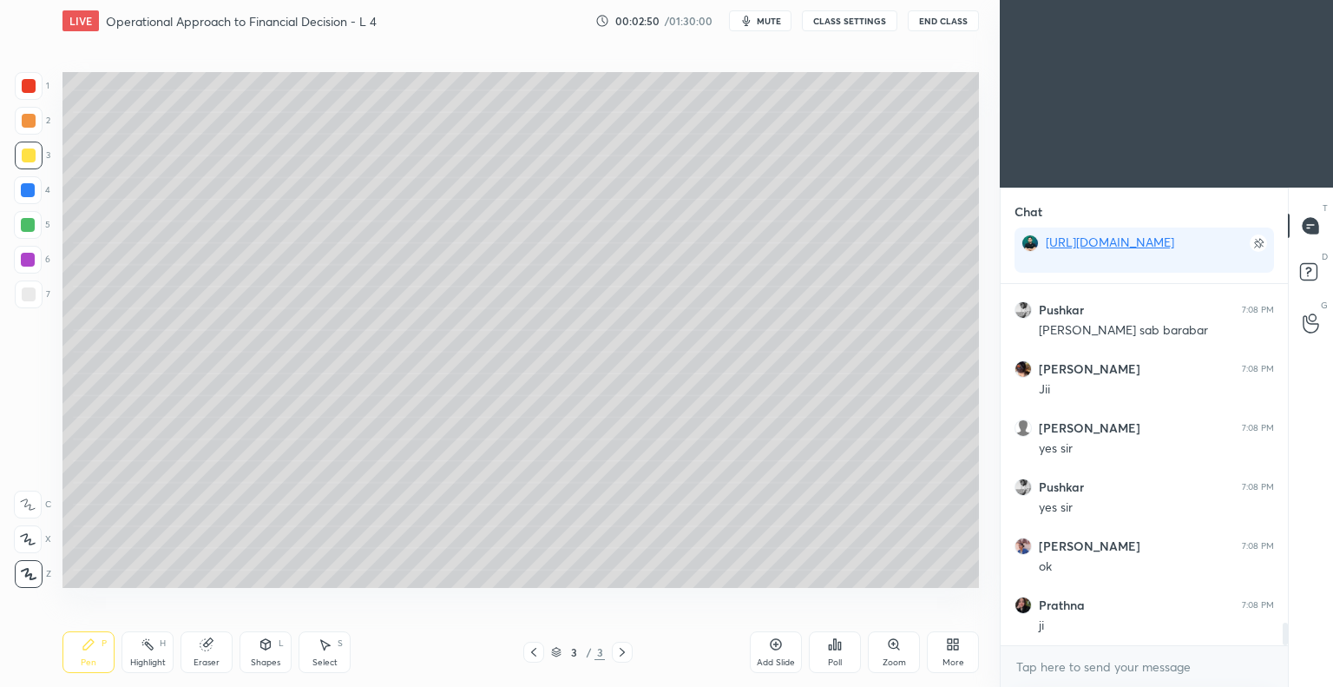
click at [34, 289] on div at bounding box center [29, 294] width 14 height 14
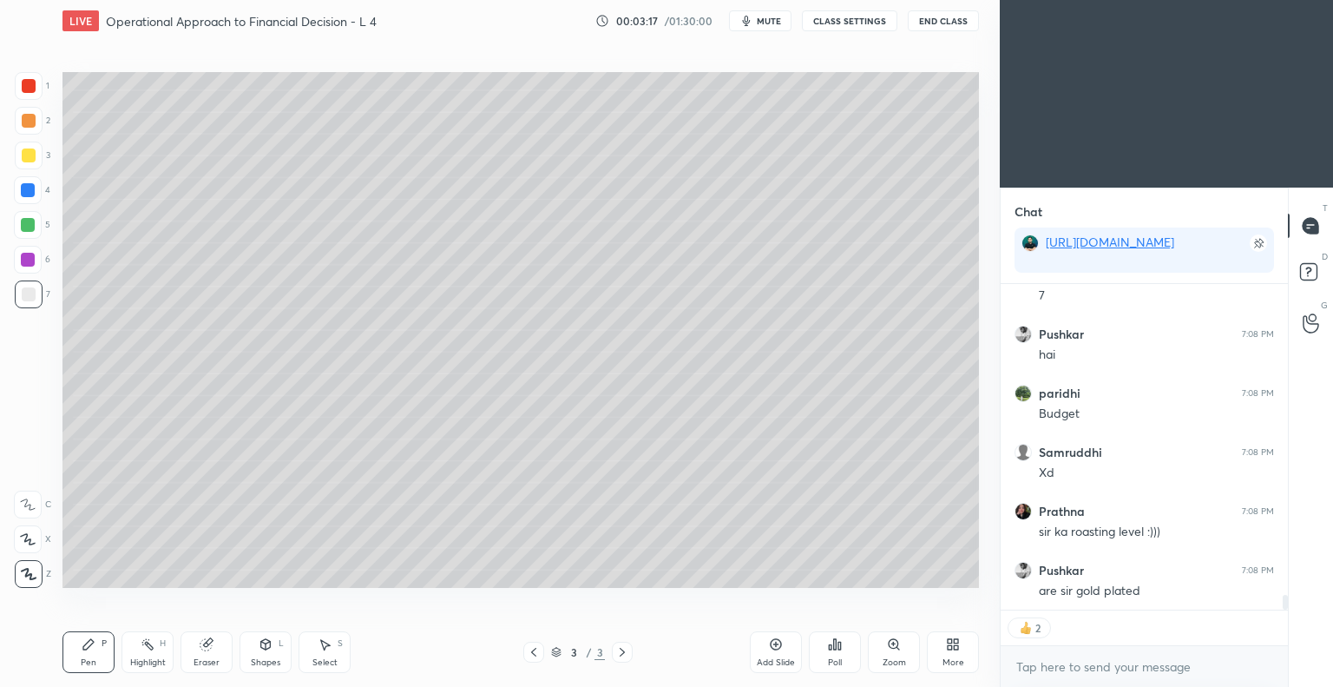
scroll to position [6778, 0]
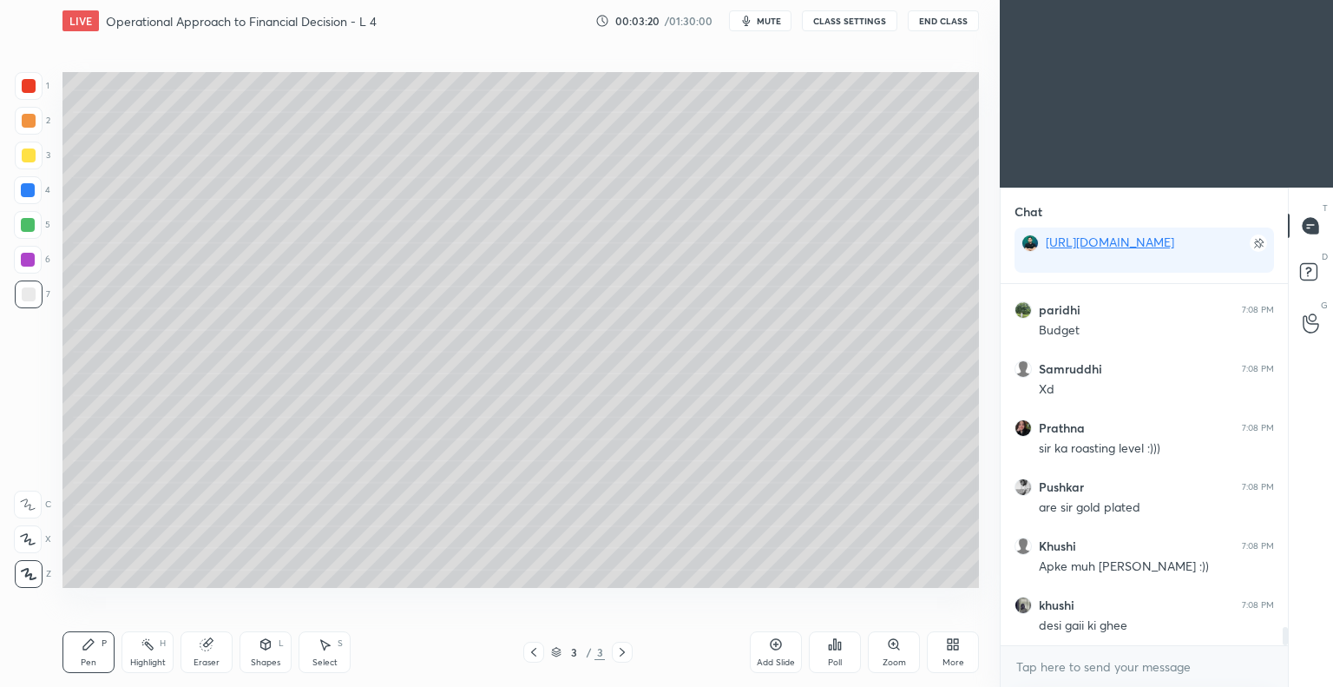
click at [934, 19] on button "End Class" at bounding box center [943, 20] width 71 height 21
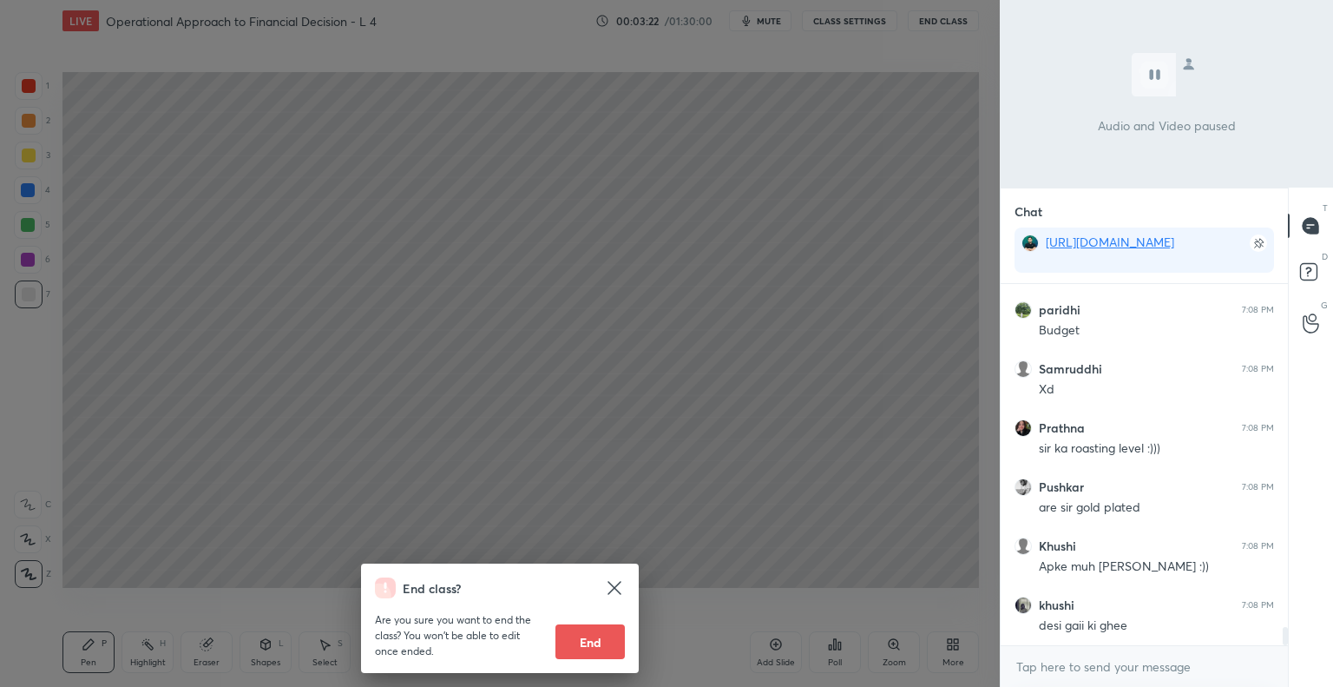
scroll to position [6861, 0]
click at [615, 583] on icon at bounding box center [614, 587] width 21 height 21
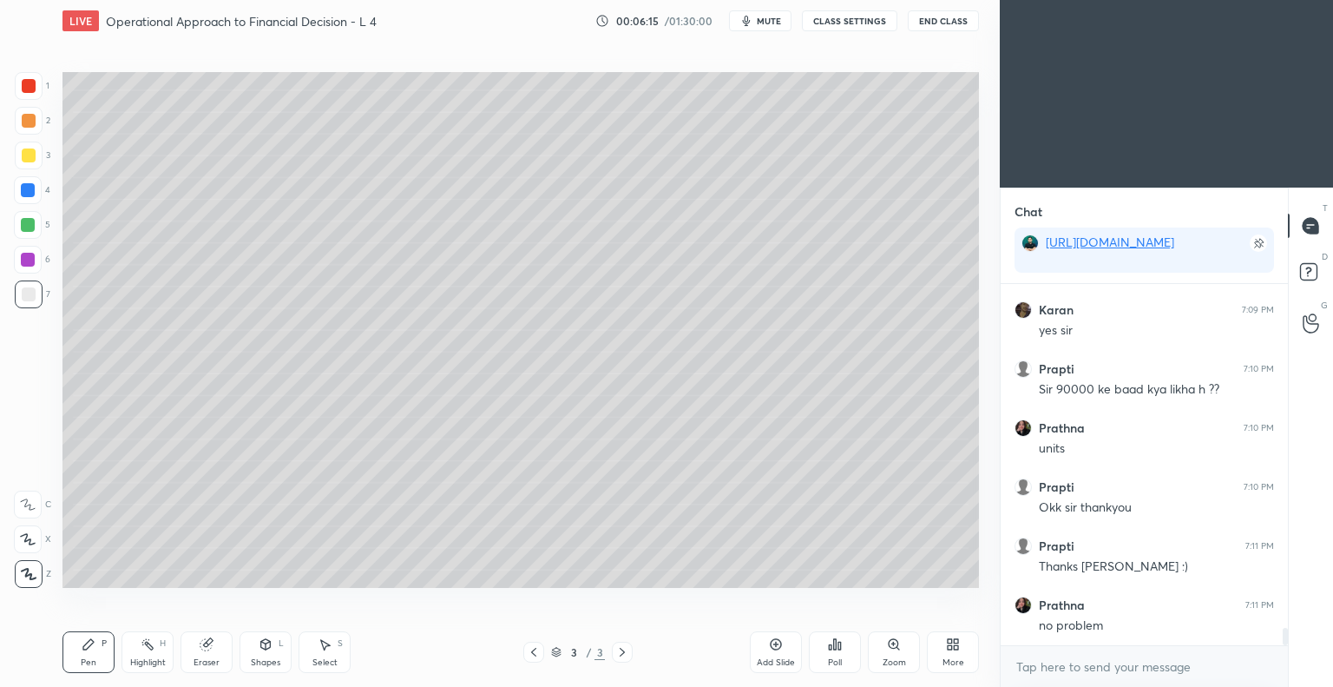
scroll to position [7330, 0]
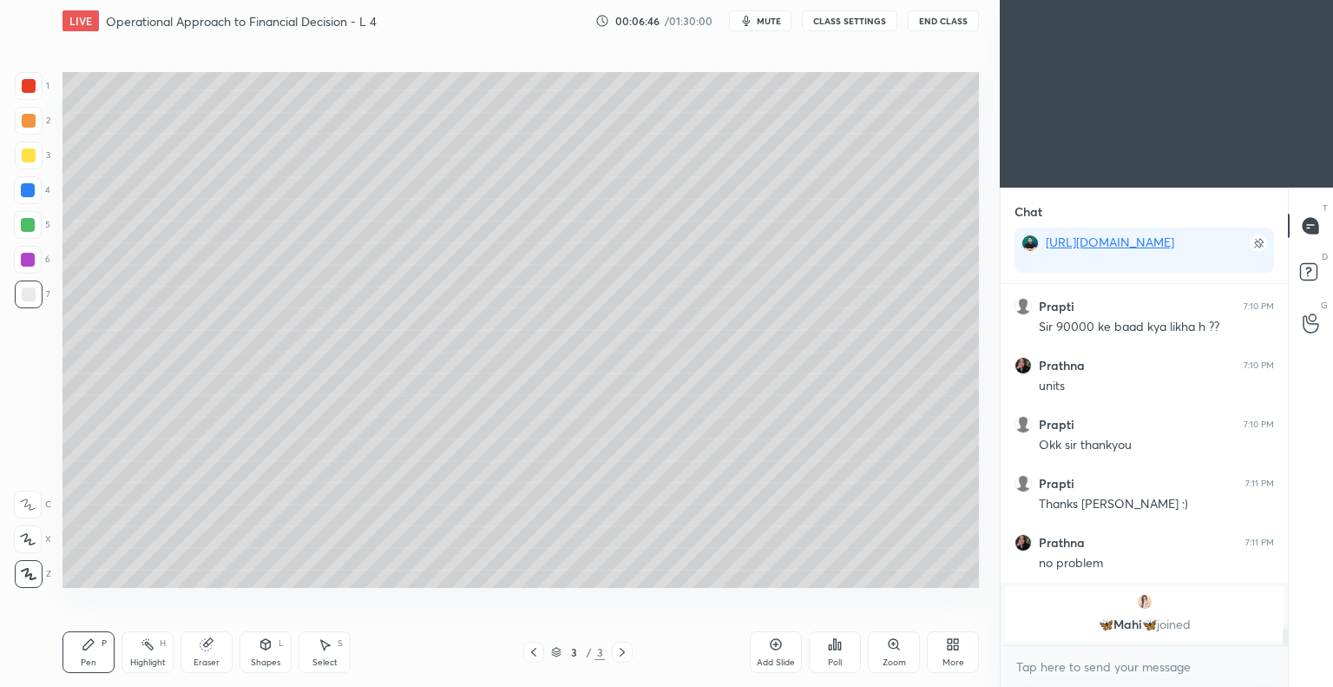
click at [215, 655] on div "Eraser" at bounding box center [207, 652] width 52 height 42
click at [106, 650] on div "Pen P" at bounding box center [89, 652] width 52 height 42
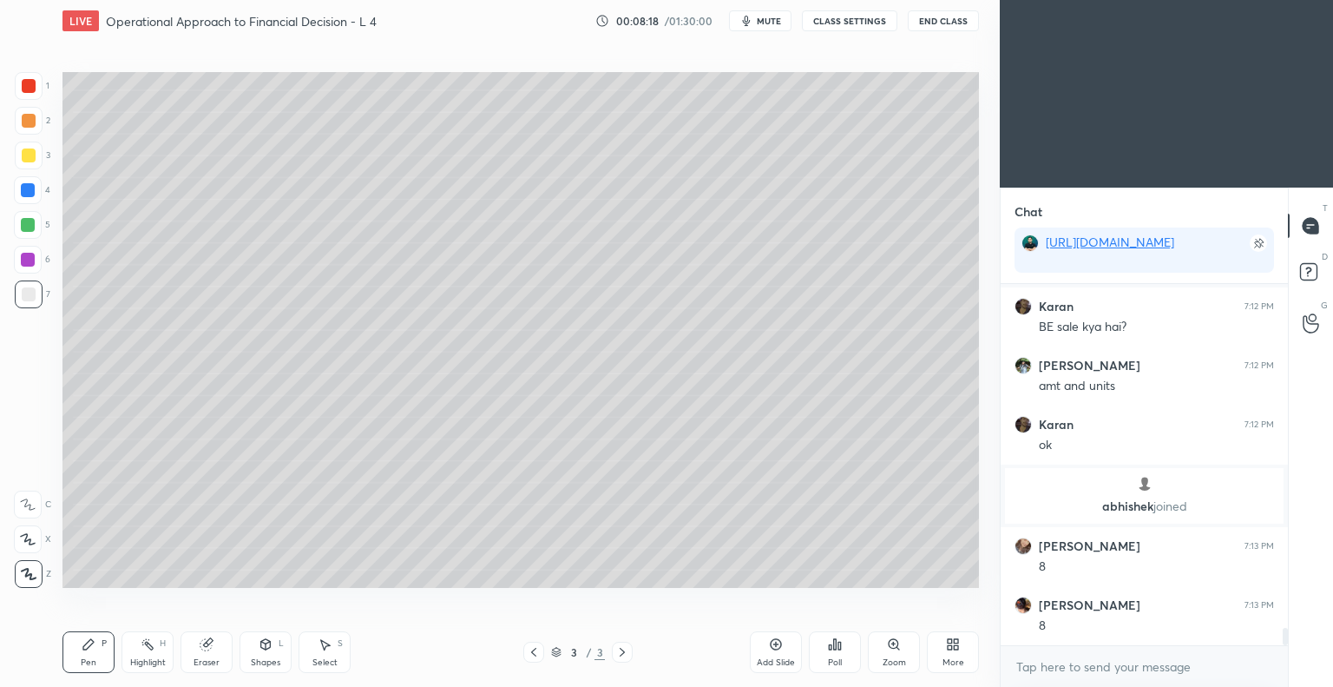
scroll to position [7353, 0]
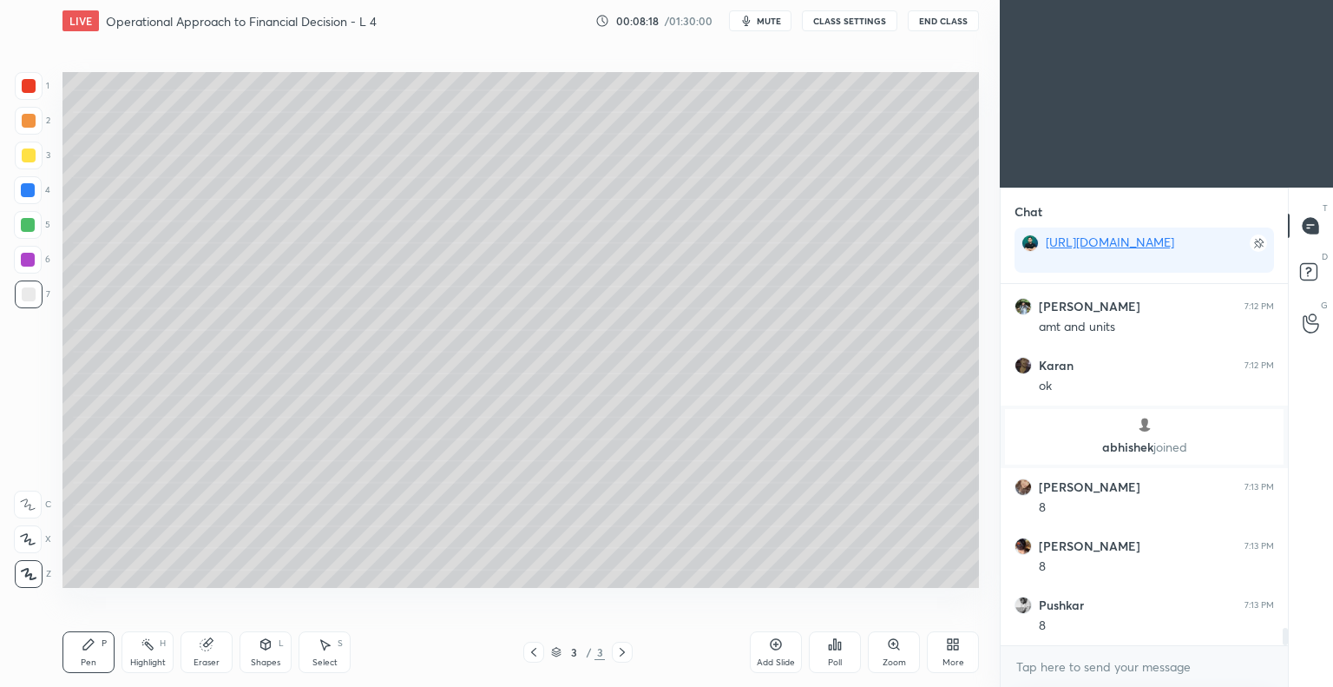
click at [211, 661] on div "Eraser" at bounding box center [207, 662] width 26 height 9
click at [93, 661] on div "Pen" at bounding box center [89, 662] width 16 height 9
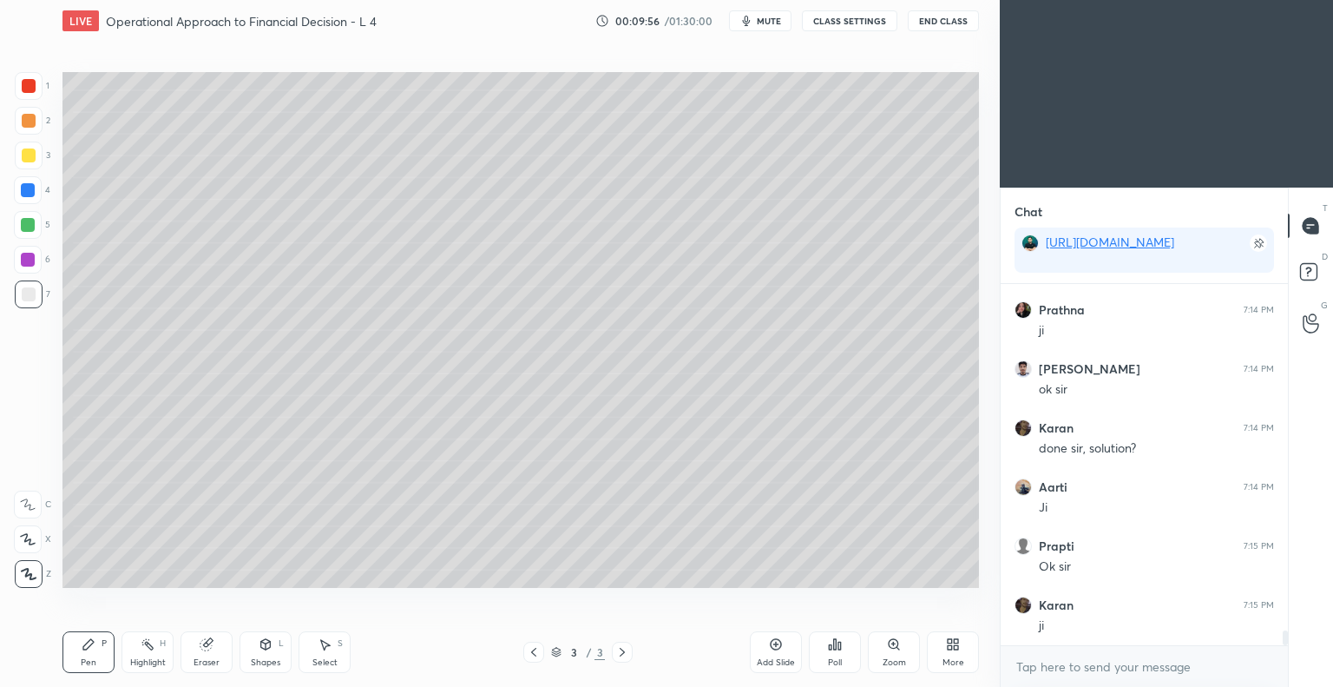
scroll to position [8374, 0]
click at [927, 23] on button "End Class" at bounding box center [943, 20] width 71 height 21
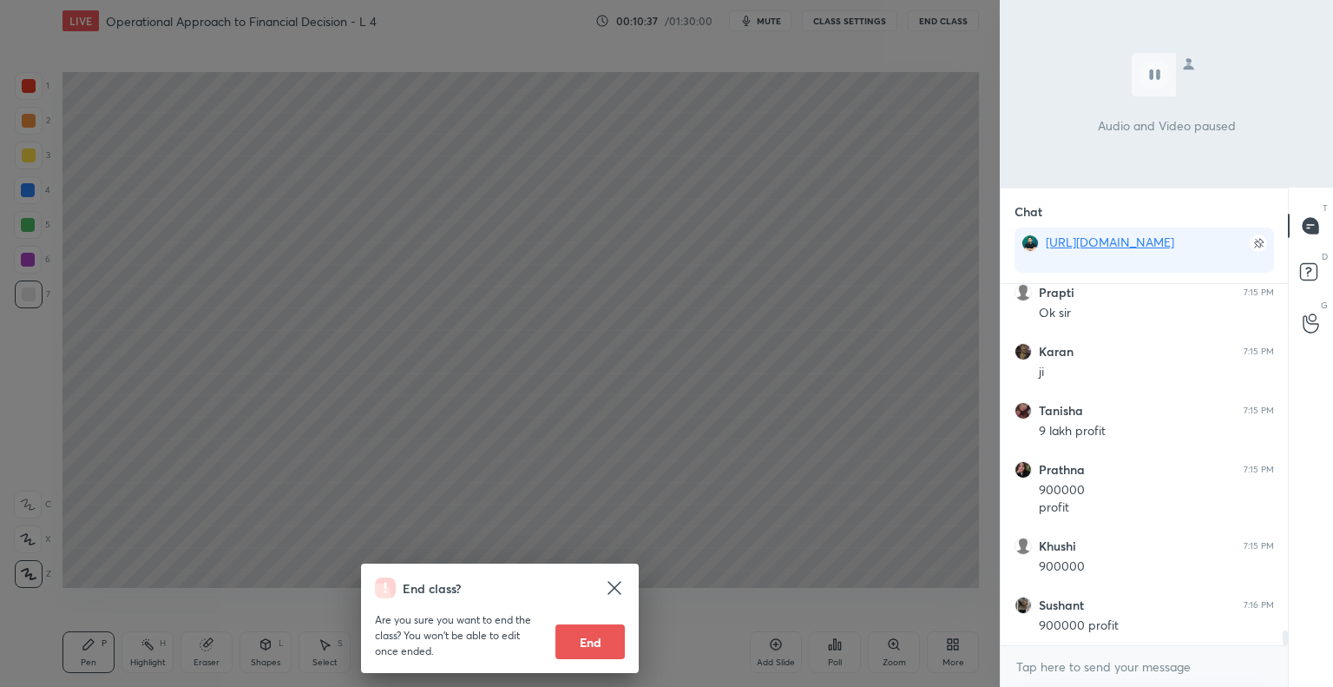
scroll to position [8627, 0]
click at [614, 582] on icon at bounding box center [614, 587] width 21 height 21
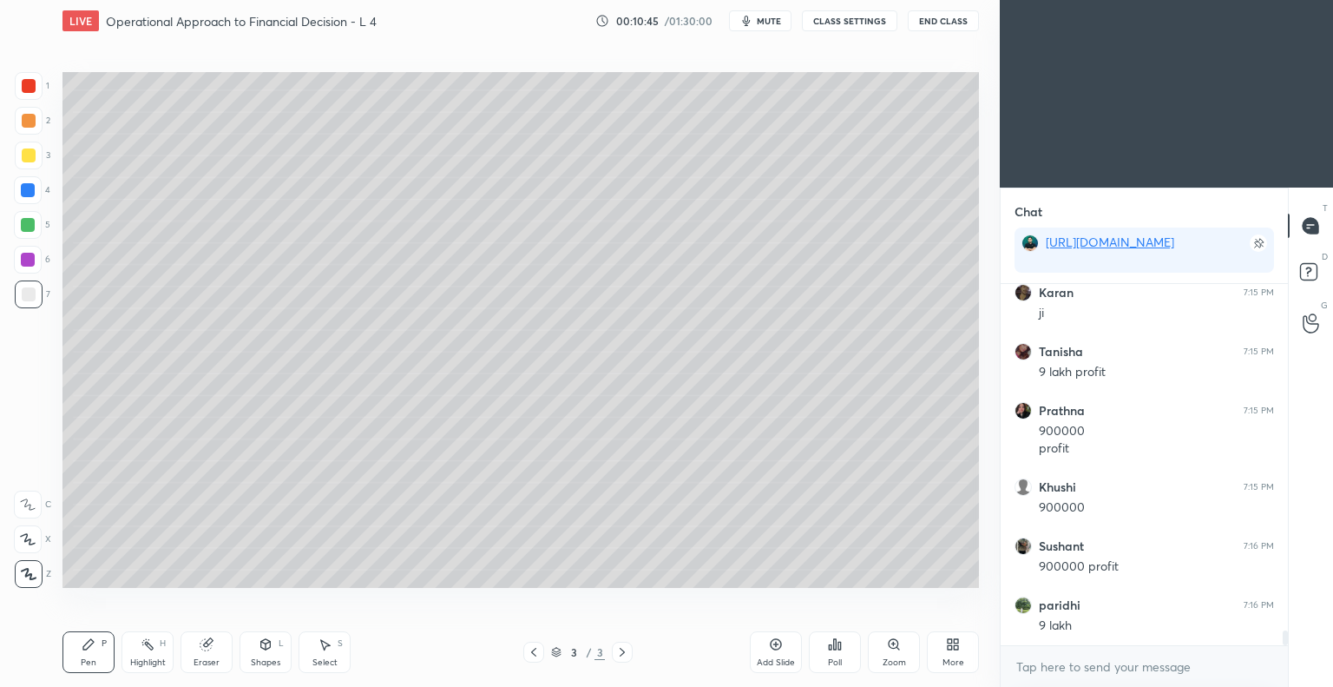
scroll to position [8686, 0]
click at [927, 18] on button "End Class" at bounding box center [943, 20] width 71 height 21
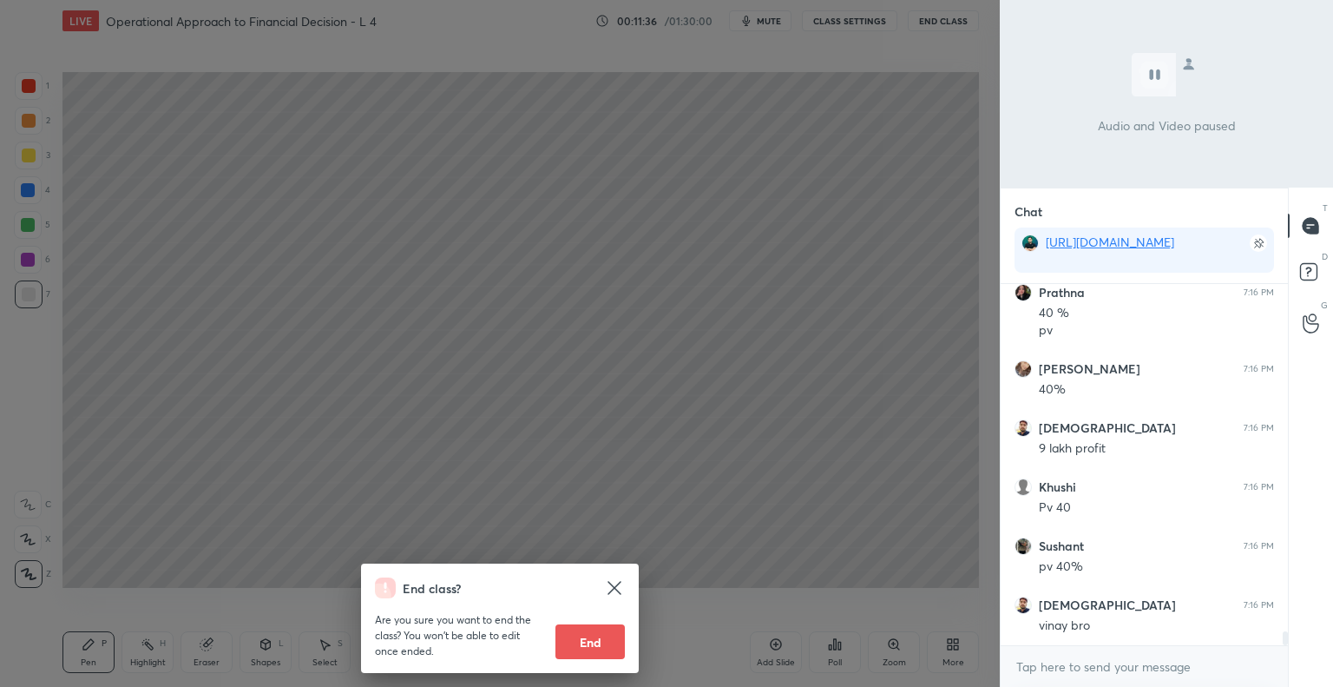
scroll to position [9252, 0]
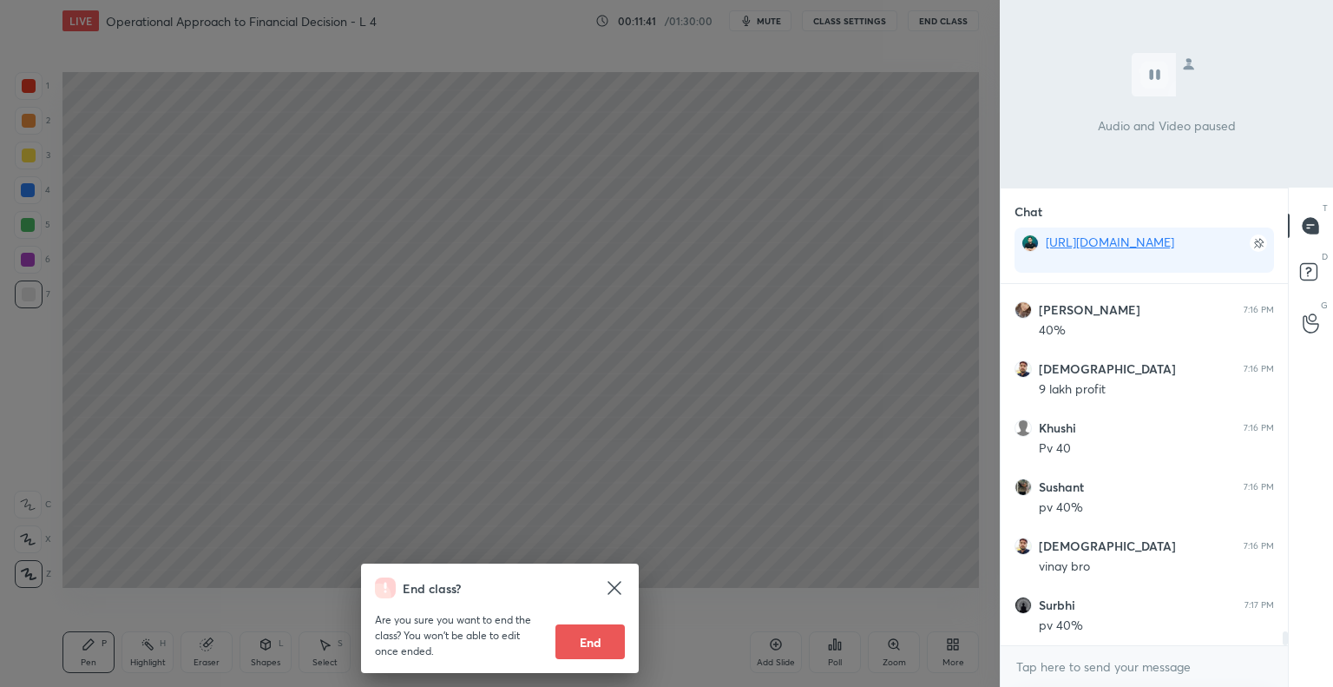
click at [614, 583] on icon at bounding box center [614, 587] width 21 height 21
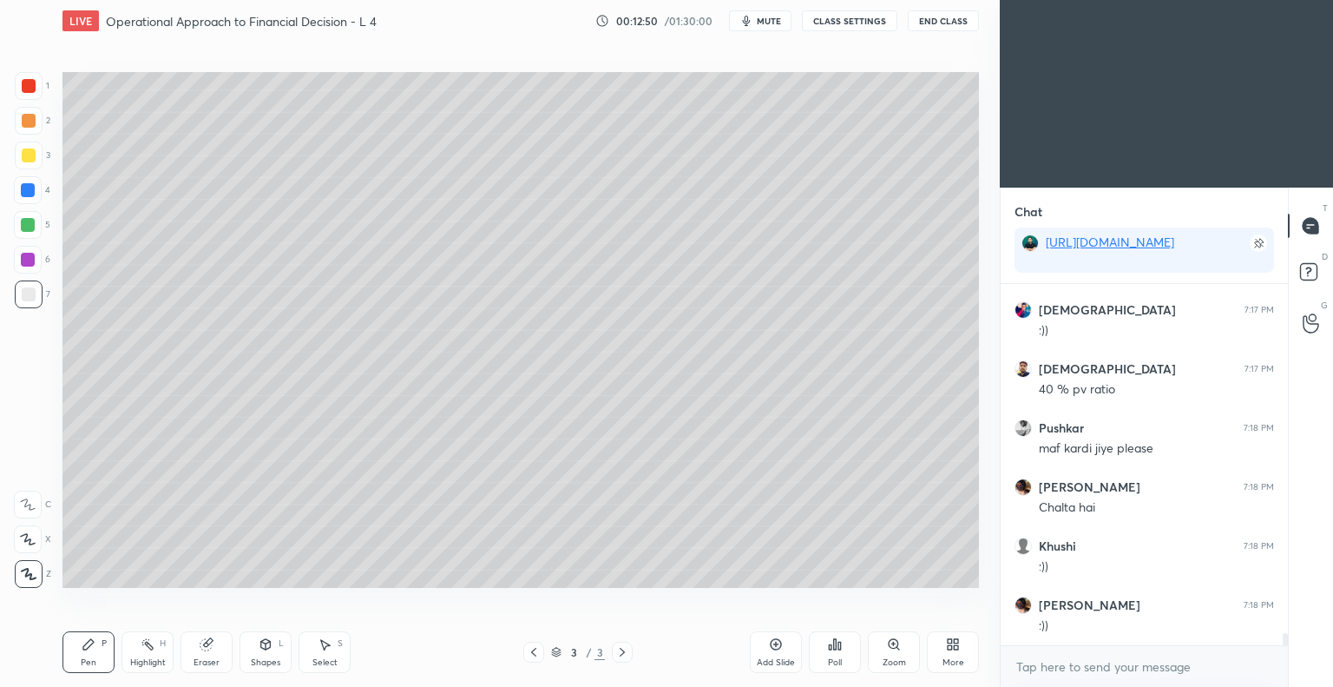
scroll to position [10657, 0]
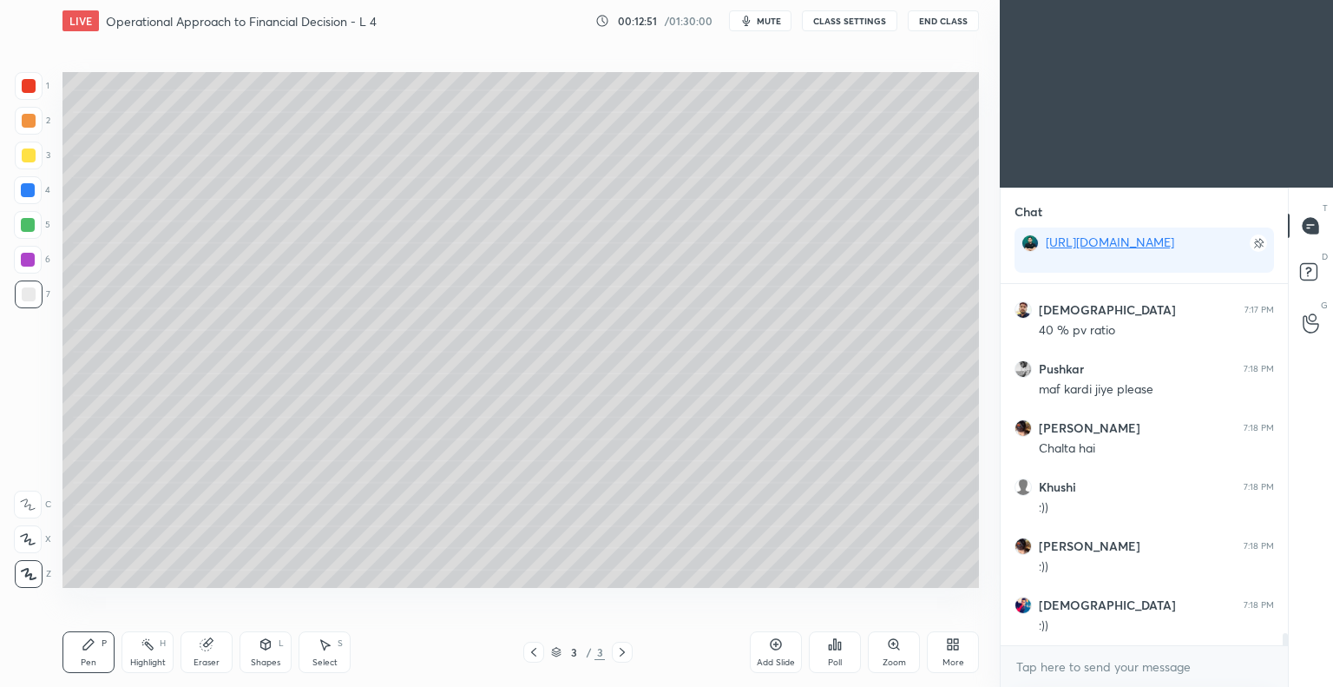
click at [944, 18] on button "End Class" at bounding box center [943, 20] width 71 height 21
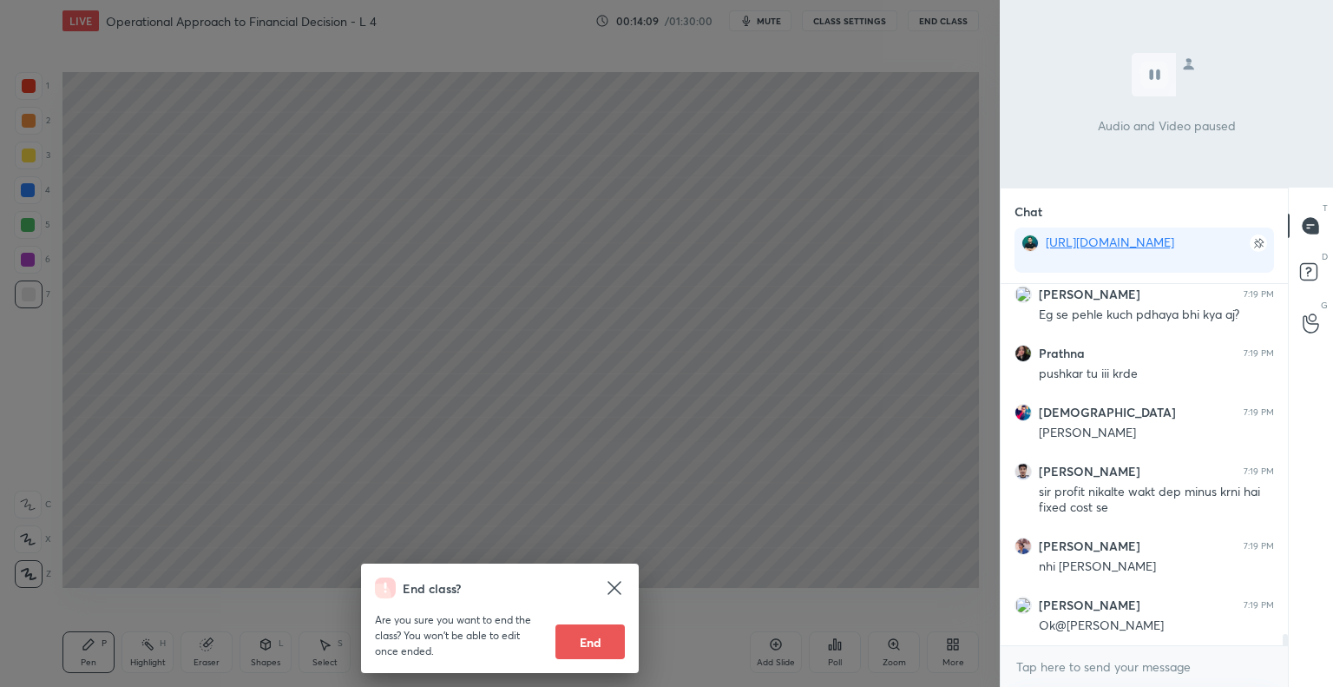
scroll to position [11547, 0]
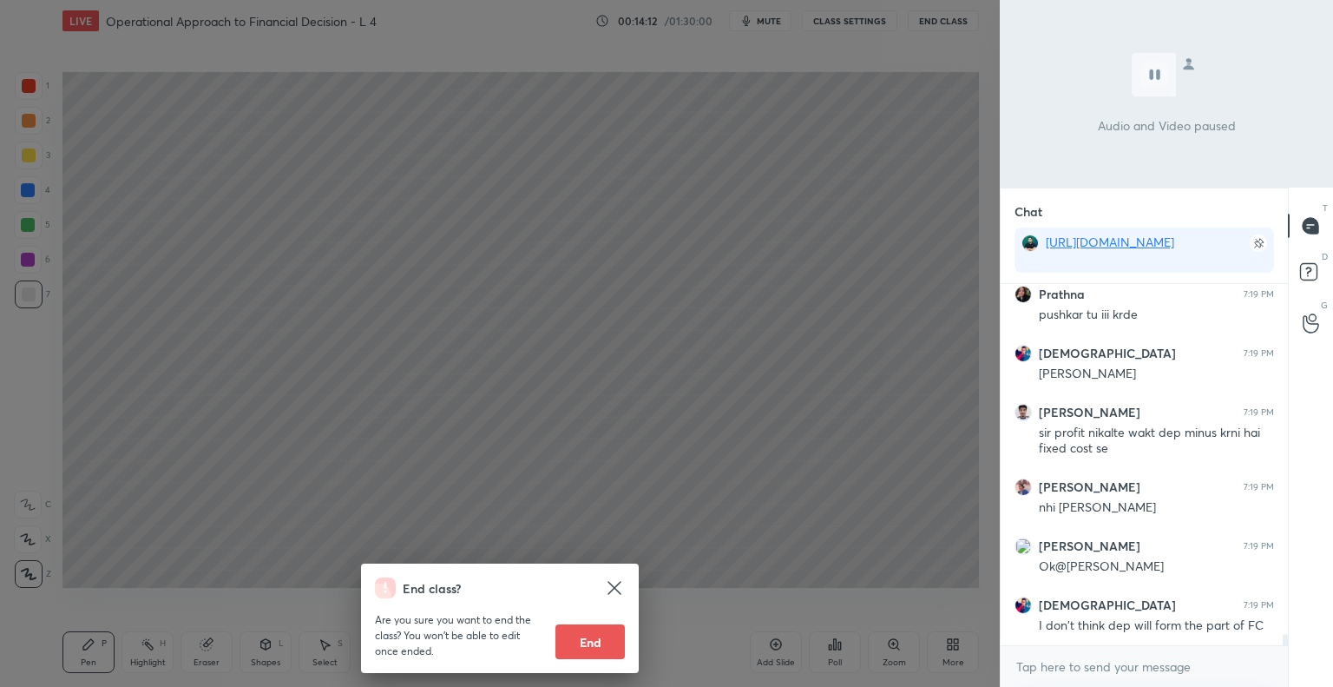
click at [615, 582] on icon at bounding box center [614, 587] width 21 height 21
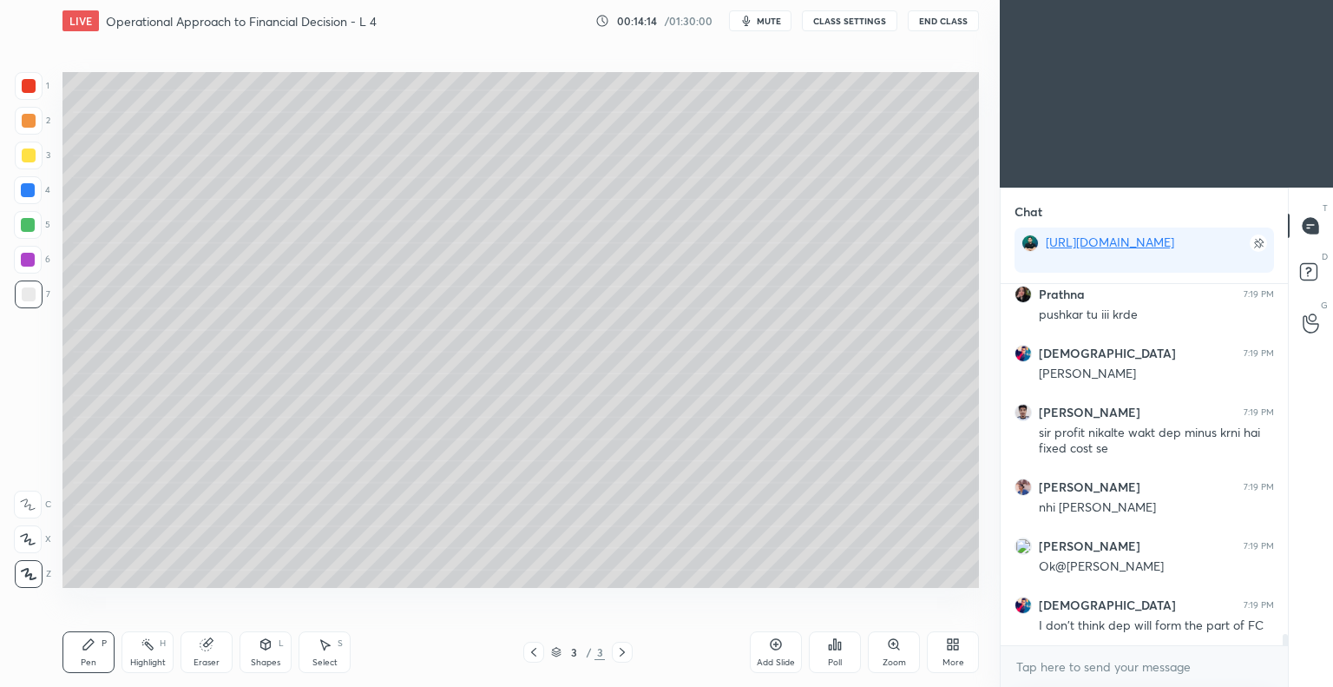
scroll to position [11606, 0]
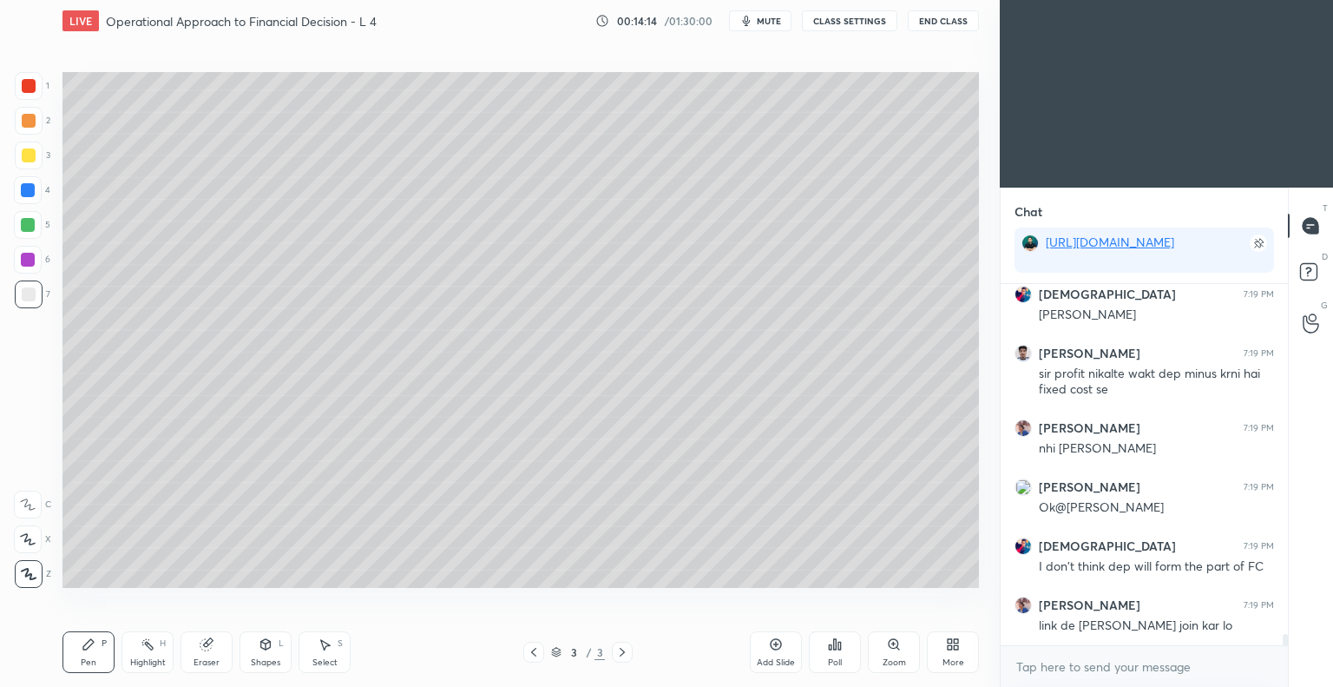
click at [771, 646] on icon at bounding box center [776, 644] width 11 height 11
click at [30, 149] on div at bounding box center [29, 155] width 14 height 14
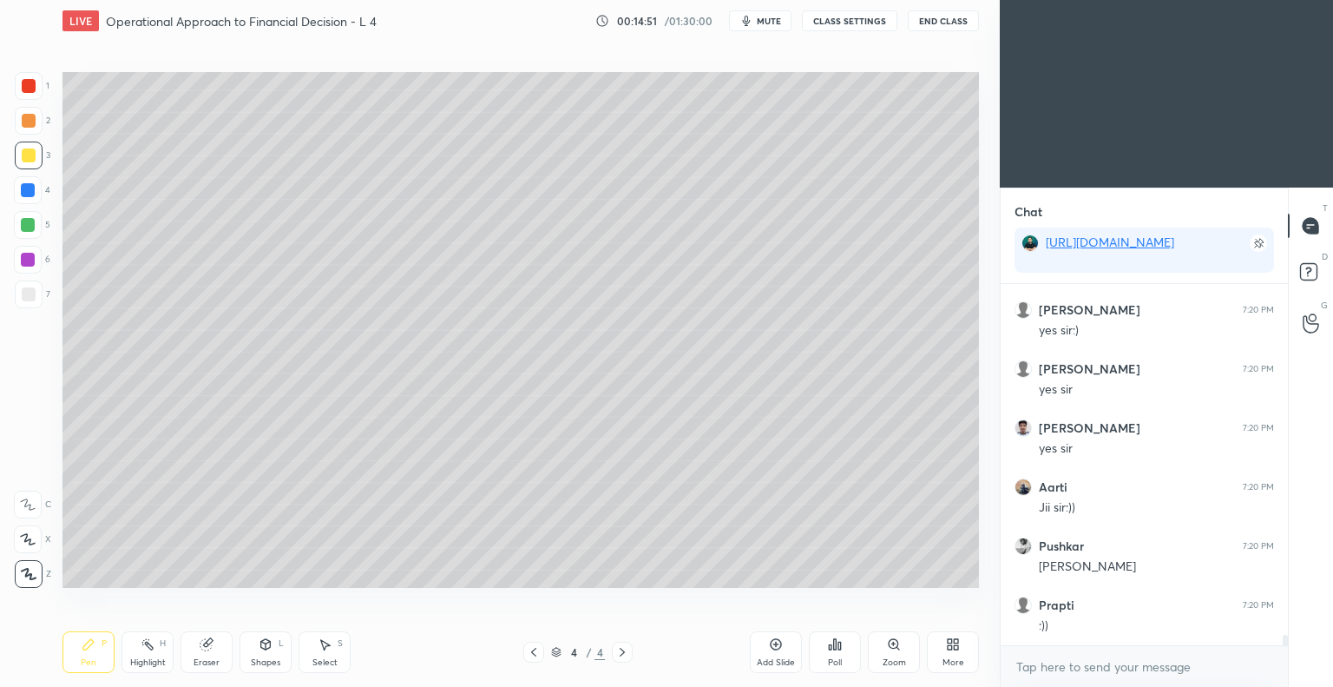
scroll to position [12745, 0]
click at [532, 652] on icon at bounding box center [533, 652] width 5 height 9
click at [622, 652] on icon at bounding box center [622, 652] width 14 height 14
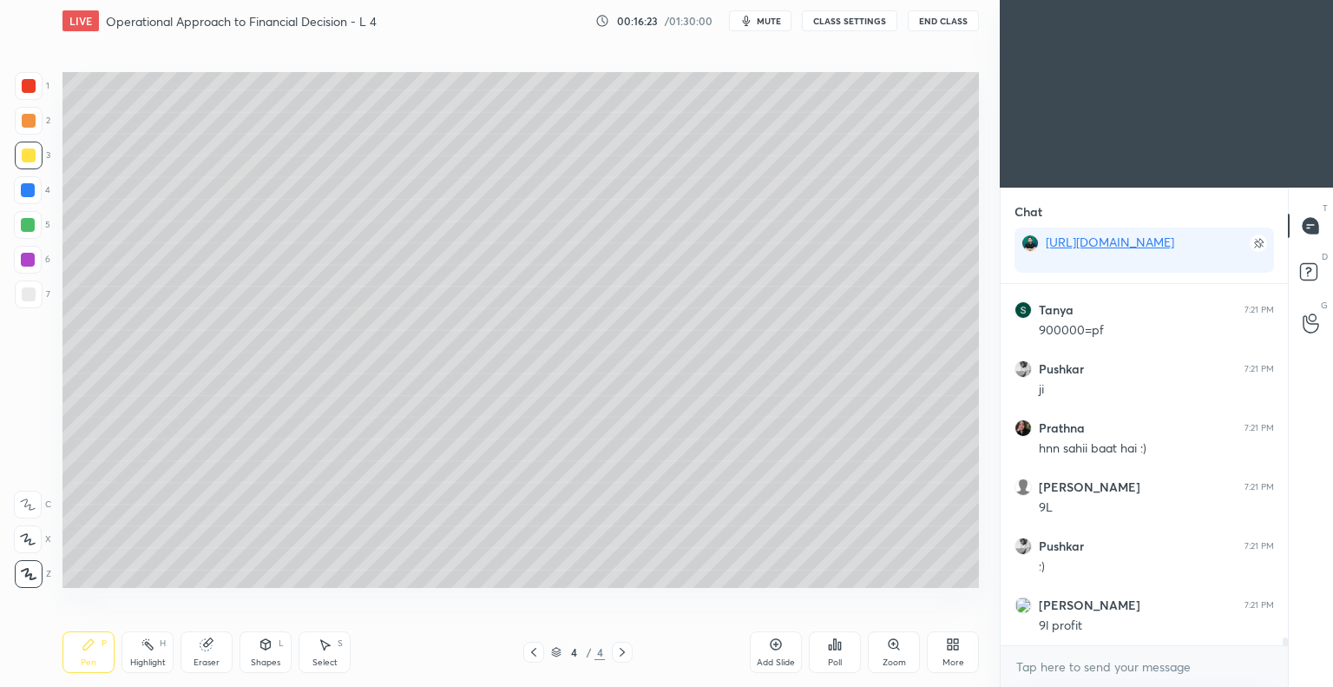
click at [765, 16] on span "mute" at bounding box center [769, 21] width 24 height 12
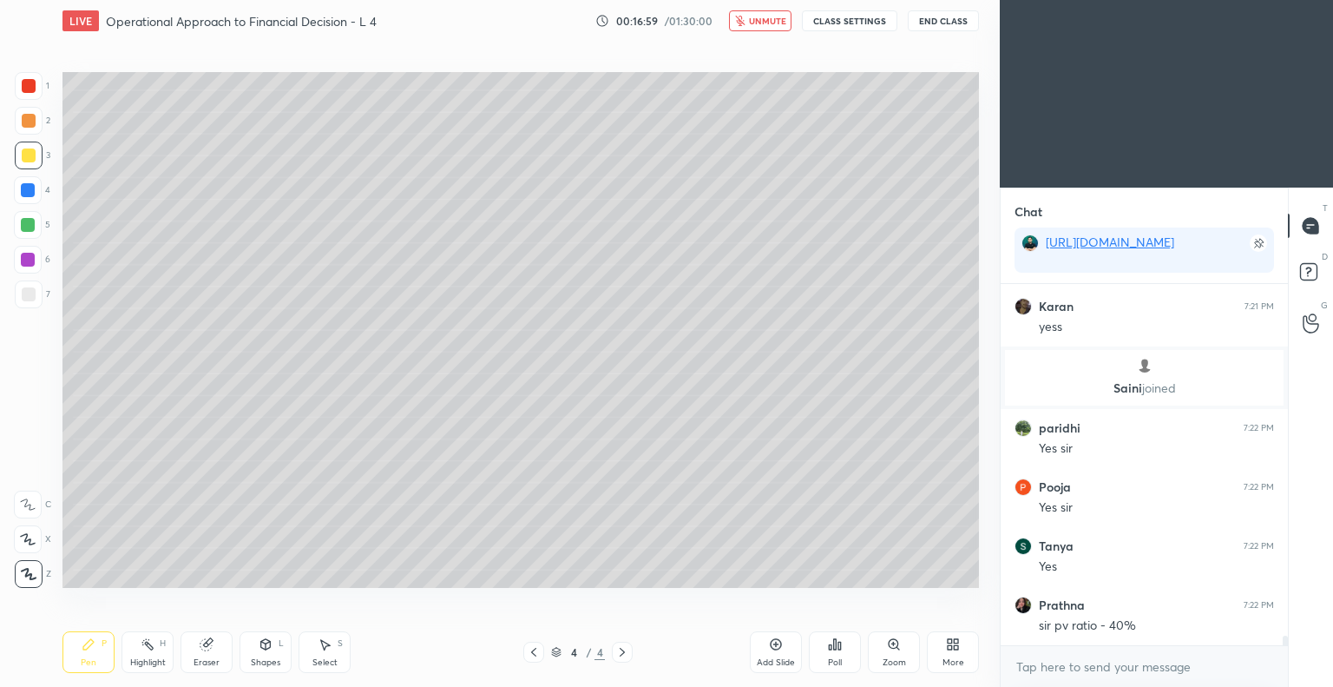
scroll to position [13690, 0]
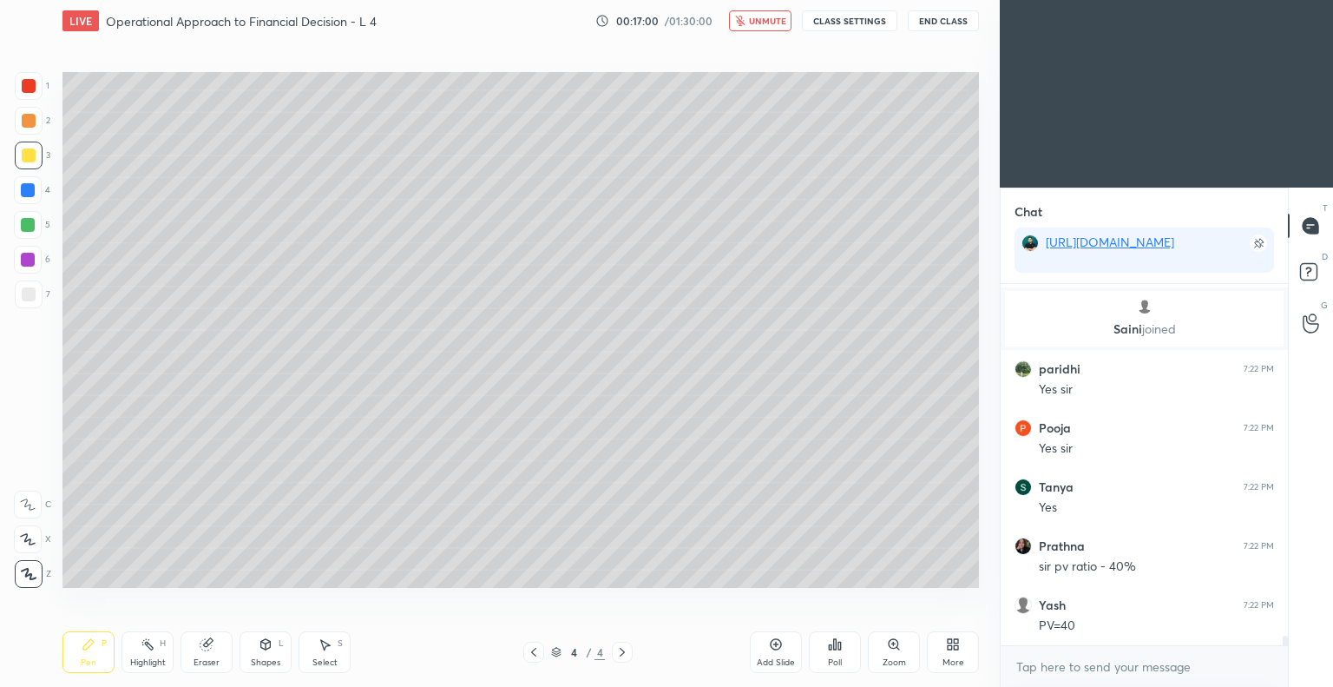
click at [931, 16] on button "End Class" at bounding box center [943, 20] width 71 height 21
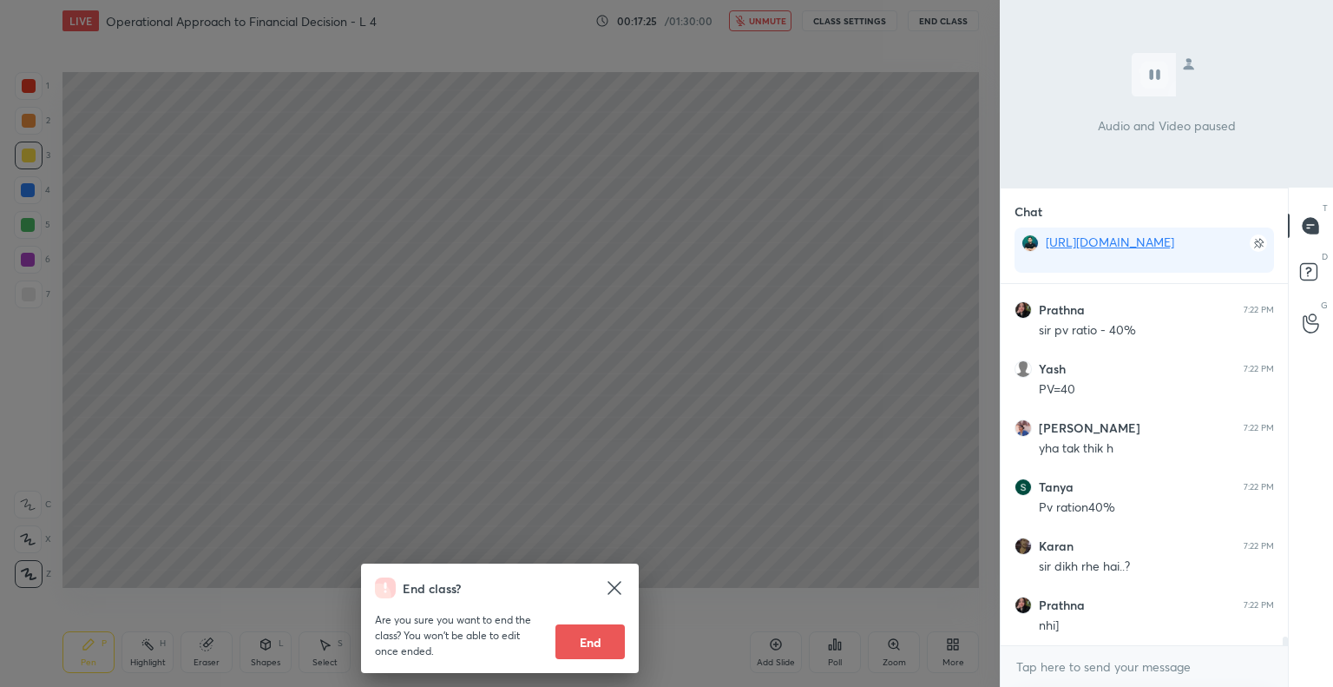
scroll to position [13985, 0]
click at [614, 588] on icon at bounding box center [614, 587] width 13 height 13
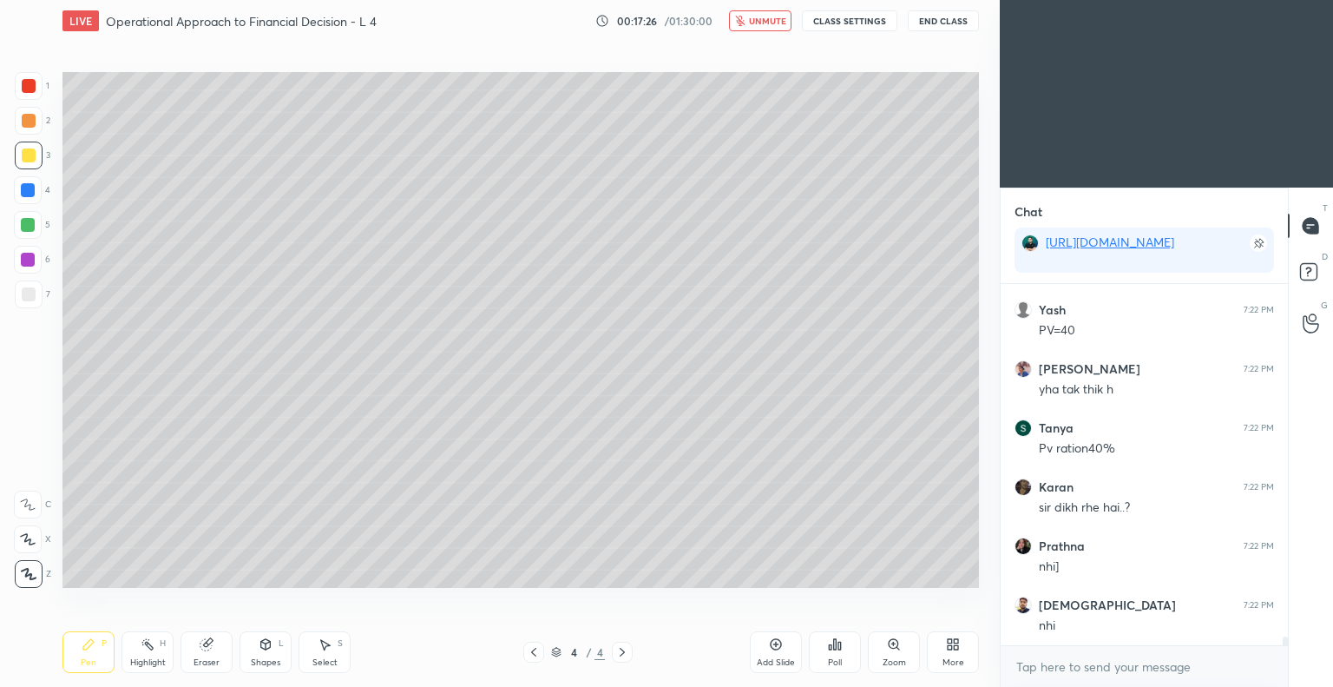
scroll to position [14044, 0]
click at [765, 20] on span "unmute" at bounding box center [767, 21] width 37 height 12
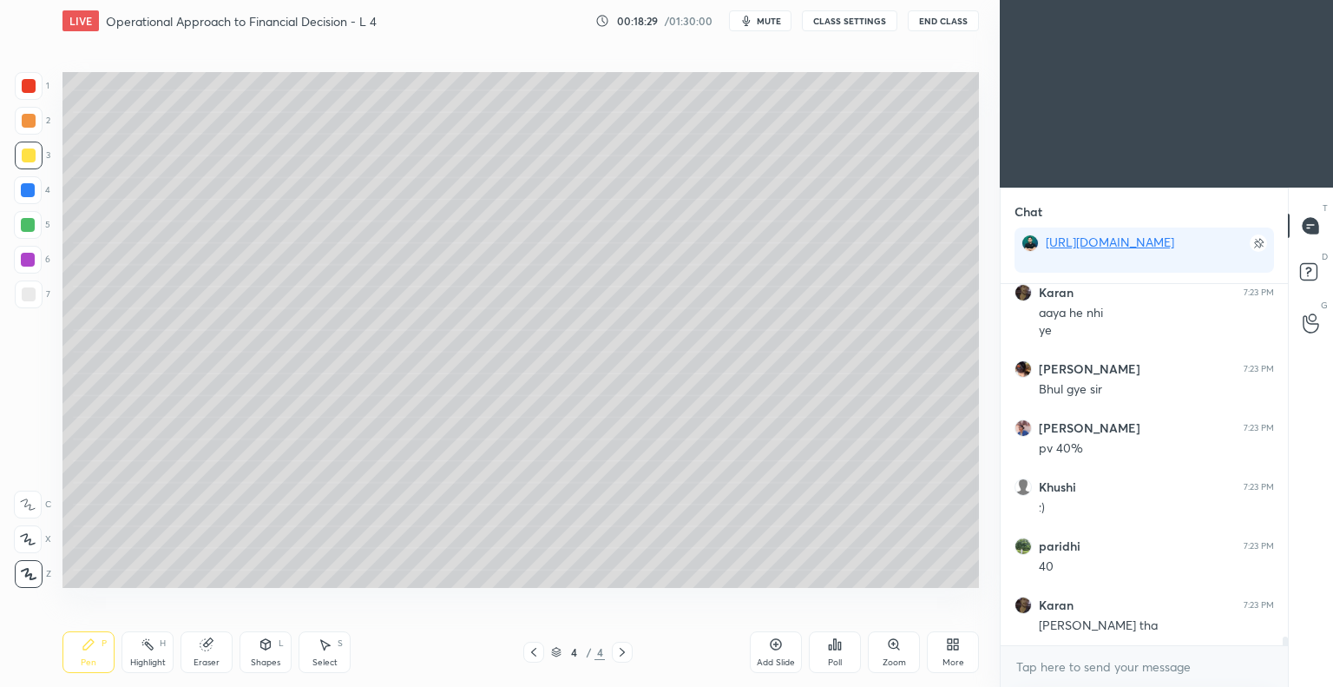
scroll to position [15301, 0]
click at [531, 653] on icon at bounding box center [534, 652] width 14 height 14
click at [620, 652] on icon at bounding box center [622, 652] width 14 height 14
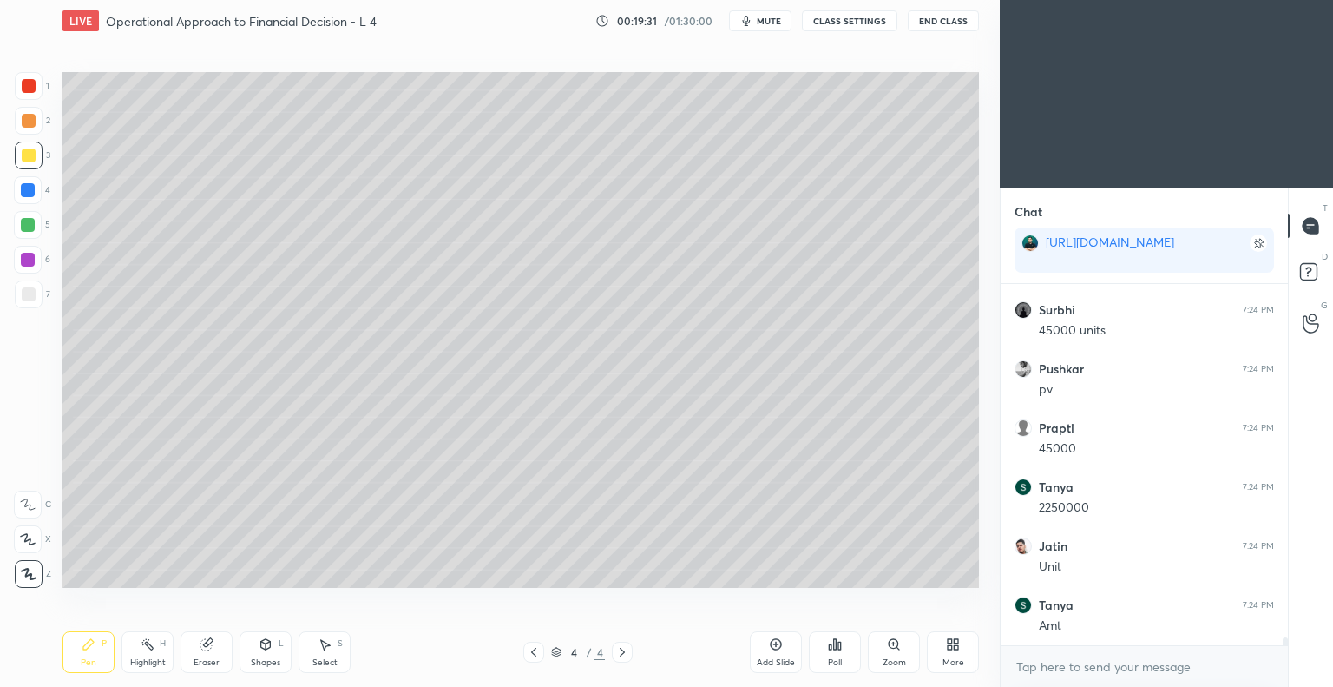
scroll to position [15891, 0]
click at [208, 655] on div "Eraser" at bounding box center [207, 652] width 52 height 42
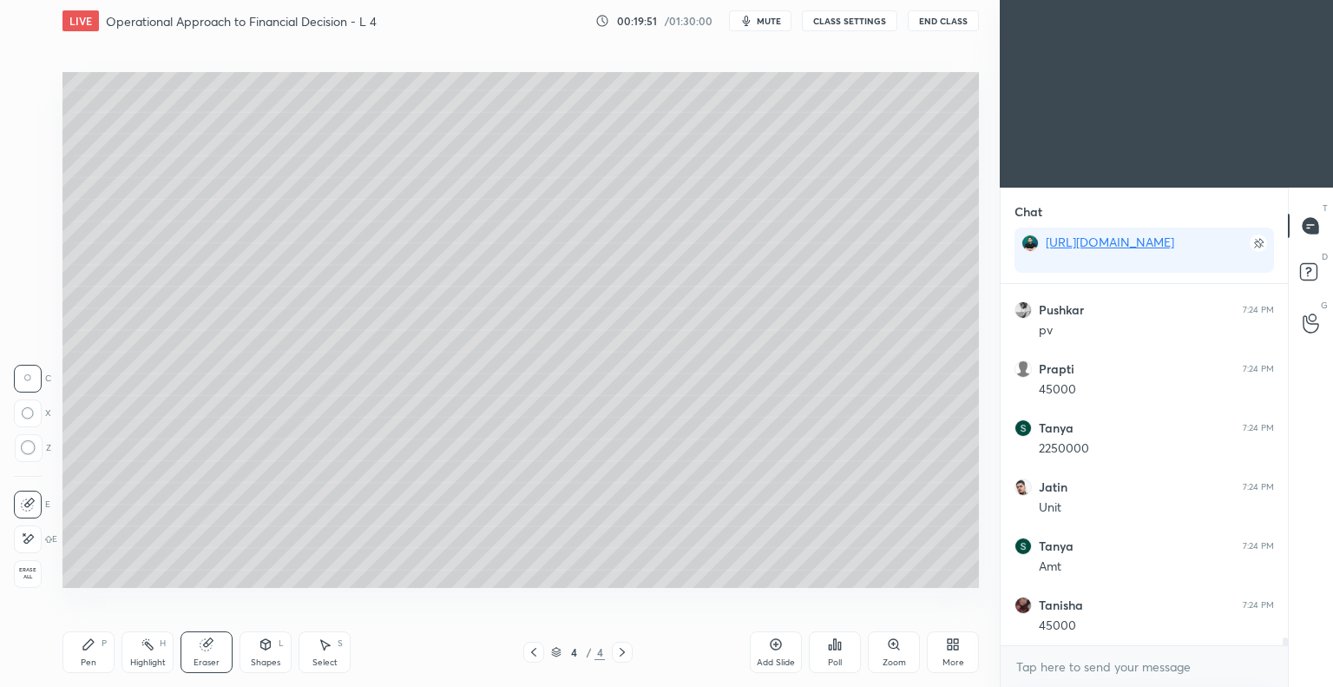
click at [97, 652] on div "Pen P" at bounding box center [89, 652] width 52 height 42
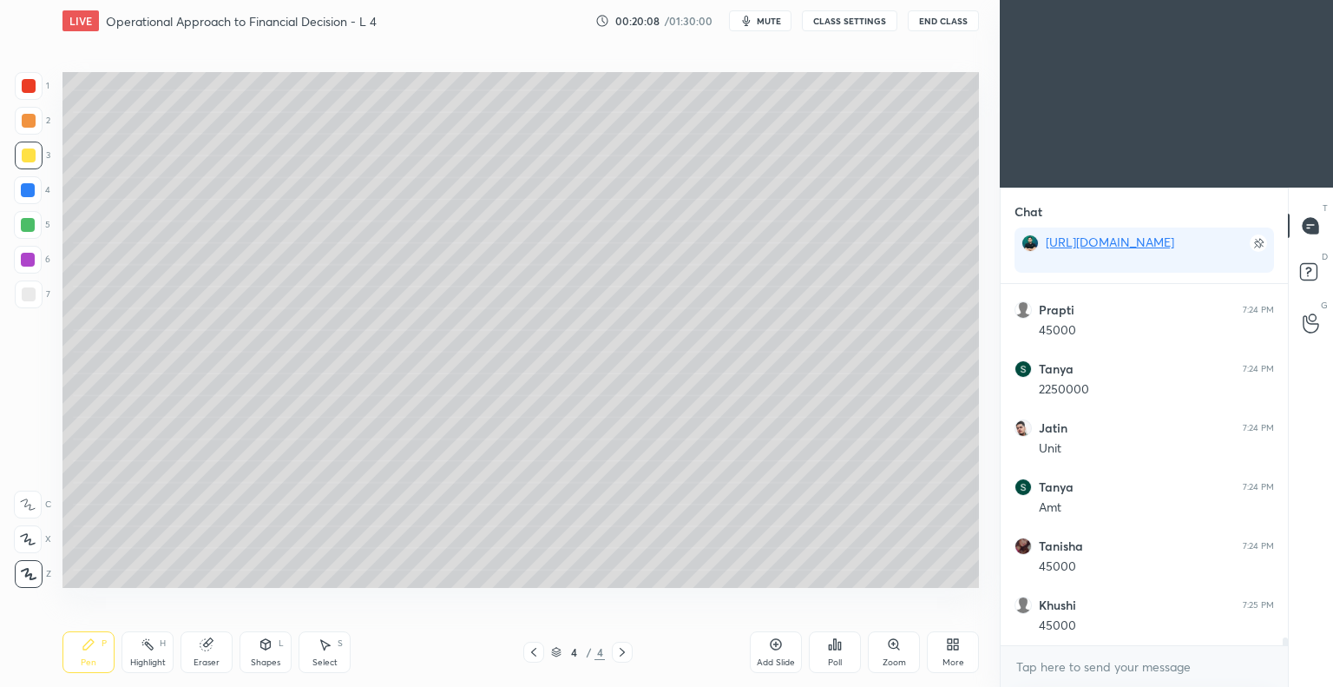
click at [774, 645] on icon at bounding box center [775, 644] width 5 height 5
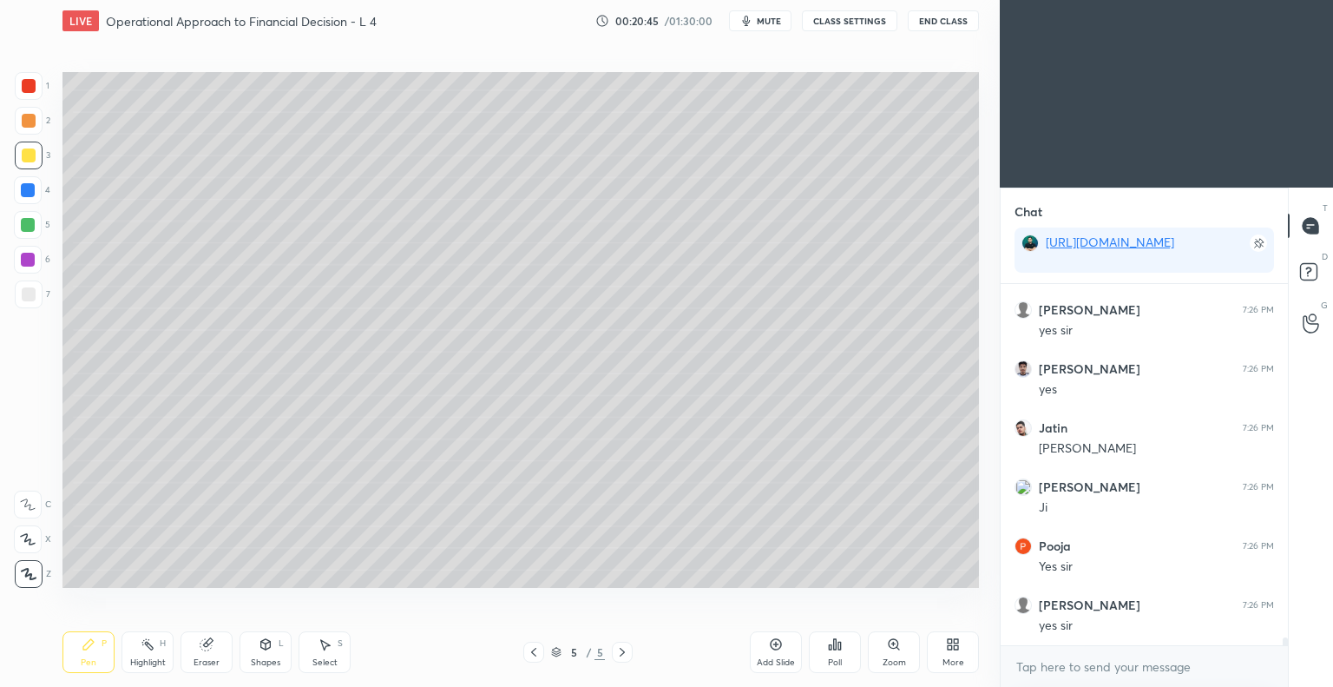
scroll to position [16836, 0]
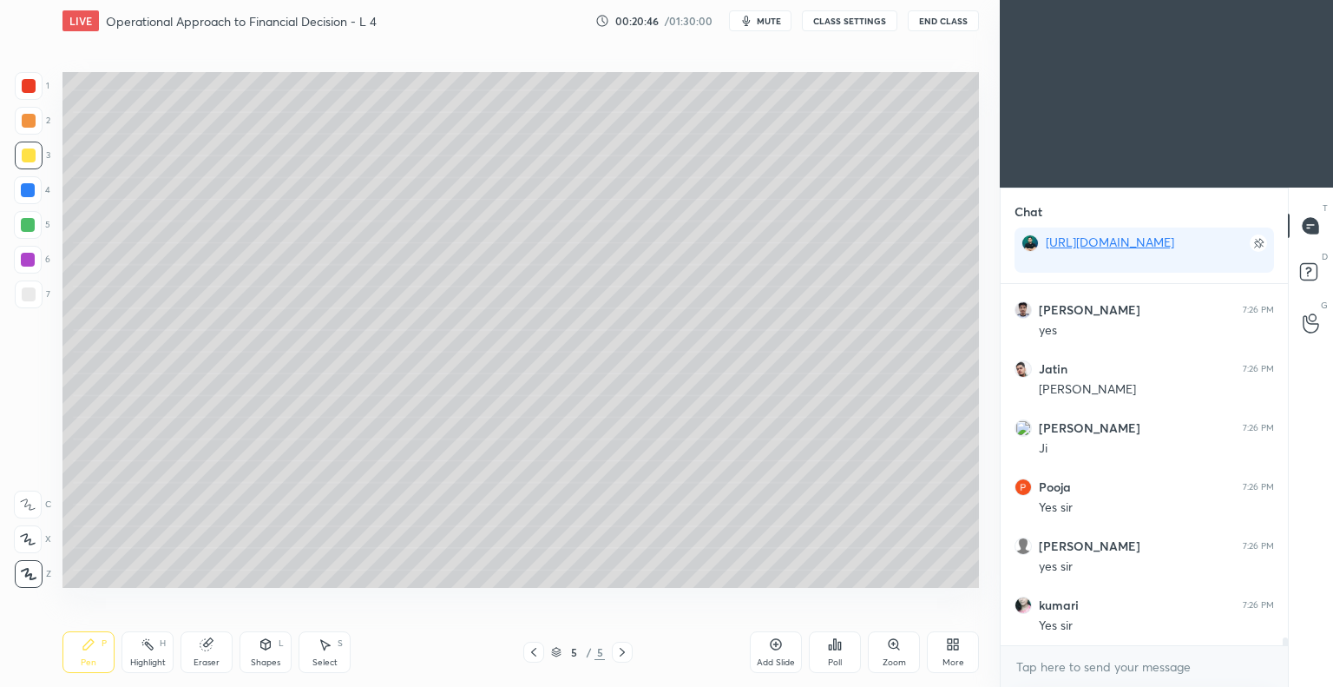
click at [531, 655] on icon at bounding box center [534, 652] width 14 height 14
click at [531, 653] on icon at bounding box center [534, 652] width 14 height 14
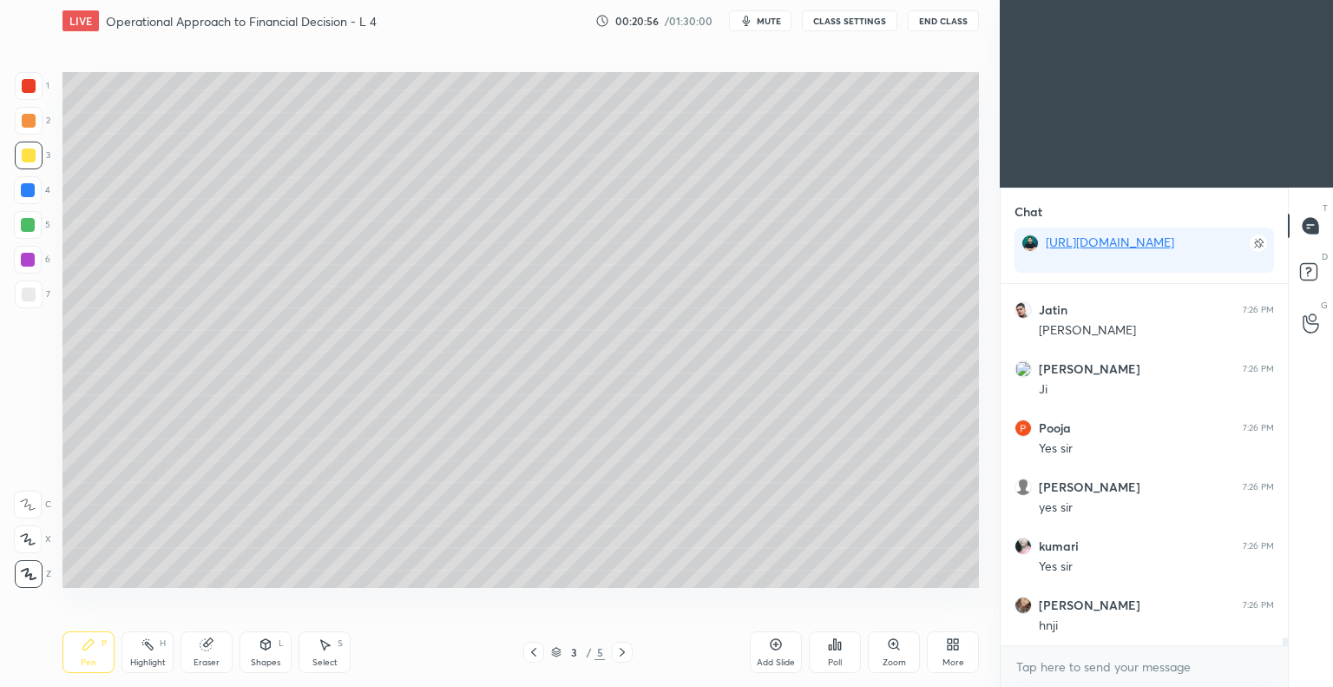
scroll to position [16957, 0]
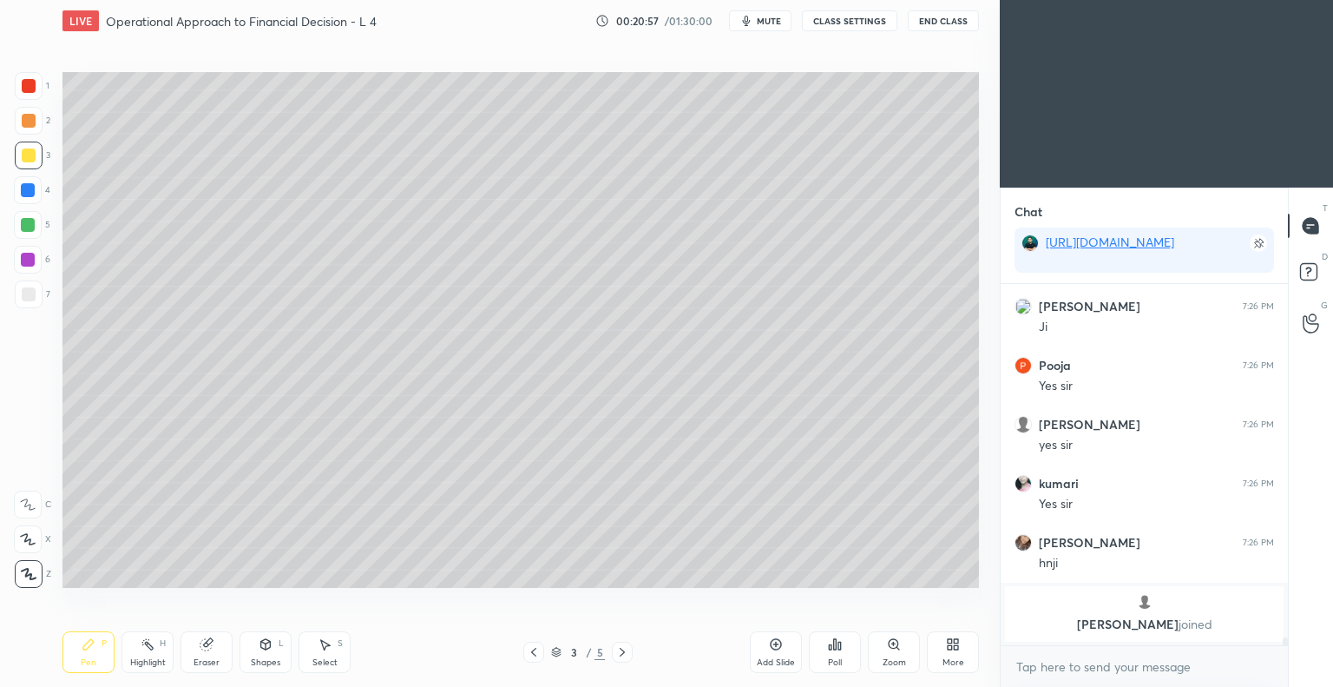
click at [620, 653] on icon at bounding box center [622, 652] width 14 height 14
click at [622, 654] on icon at bounding box center [622, 652] width 14 height 14
click at [214, 656] on div "Eraser" at bounding box center [207, 652] width 52 height 42
click at [98, 647] on div "Pen P" at bounding box center [89, 652] width 52 height 42
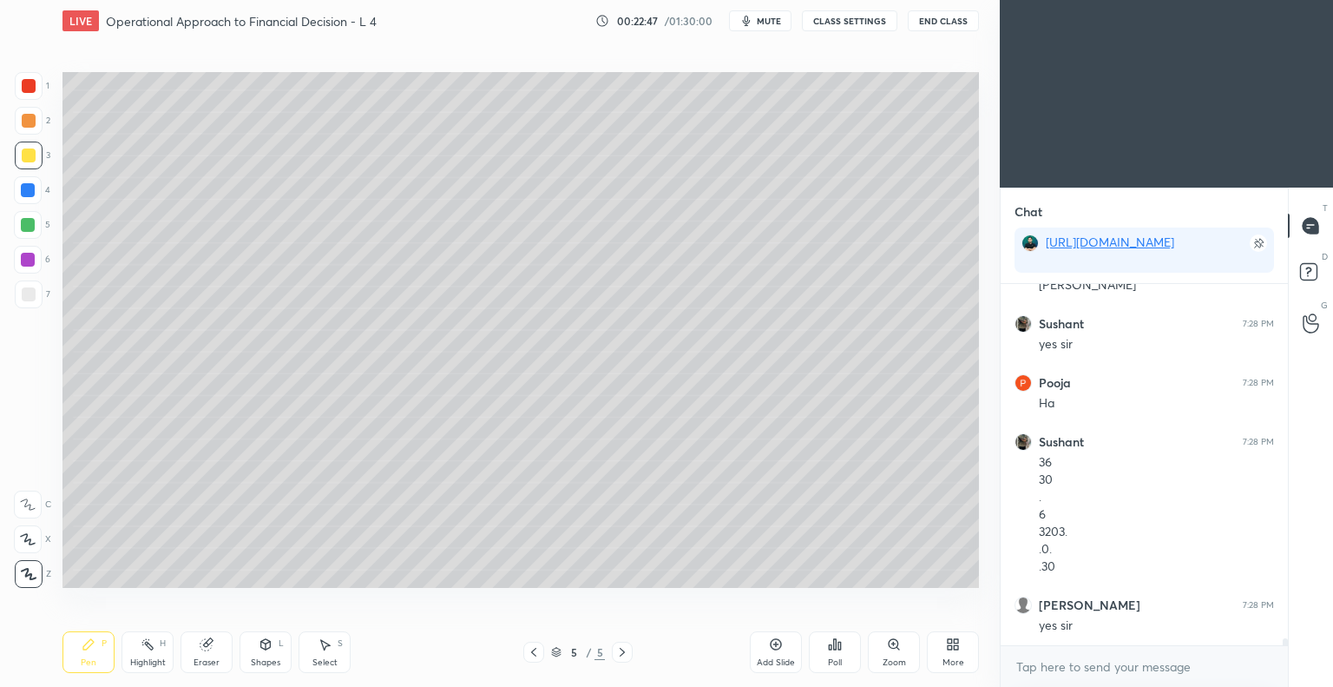
scroll to position [17681, 0]
click at [537, 652] on icon at bounding box center [534, 652] width 14 height 14
click at [530, 655] on icon at bounding box center [534, 652] width 14 height 14
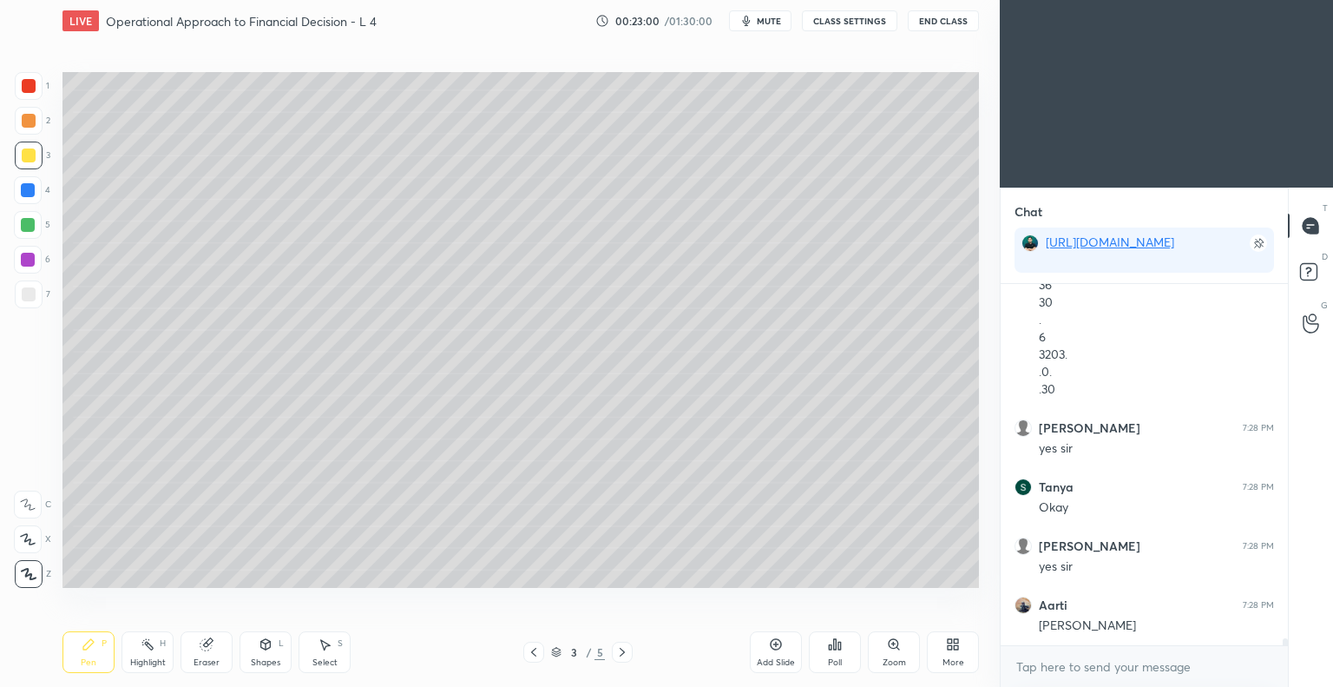
click at [622, 653] on icon at bounding box center [622, 652] width 14 height 14
click at [623, 653] on icon at bounding box center [622, 652] width 5 height 9
click at [774, 644] on icon at bounding box center [775, 644] width 5 height 5
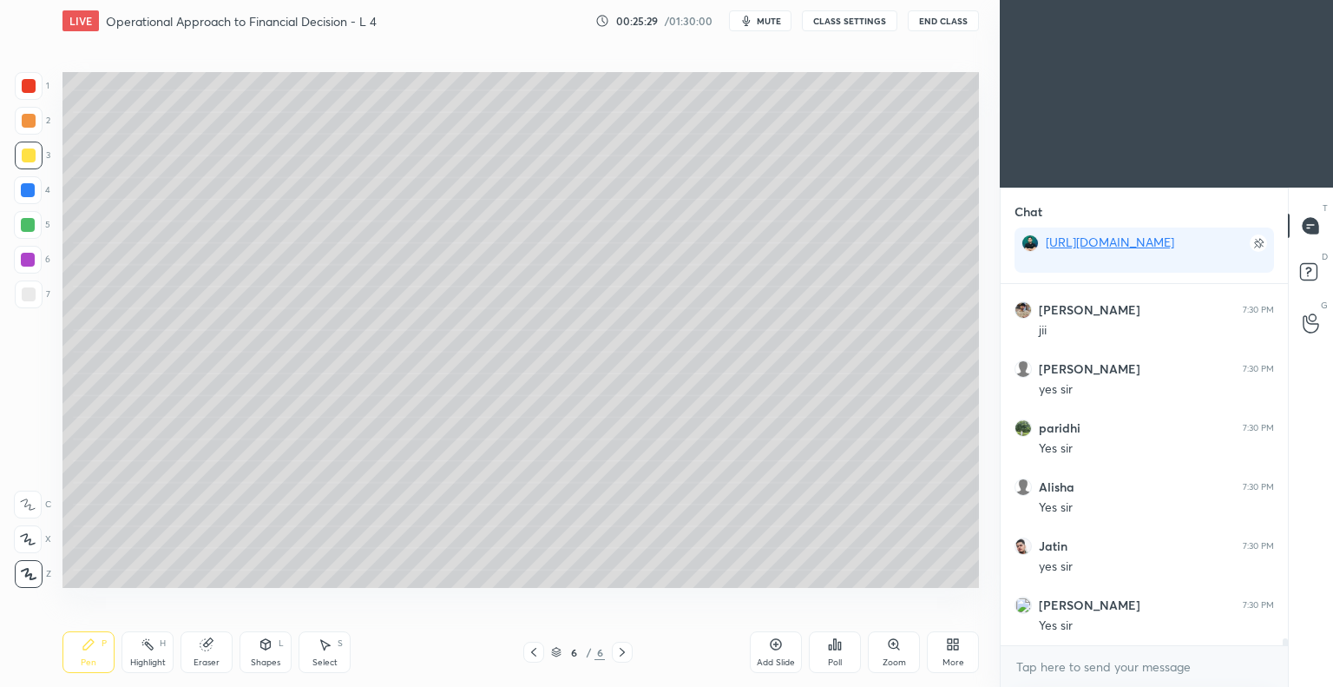
scroll to position [19275, 0]
click at [535, 655] on icon at bounding box center [533, 652] width 5 height 9
click at [535, 659] on div at bounding box center [533, 652] width 21 height 21
click at [532, 652] on icon at bounding box center [533, 652] width 5 height 9
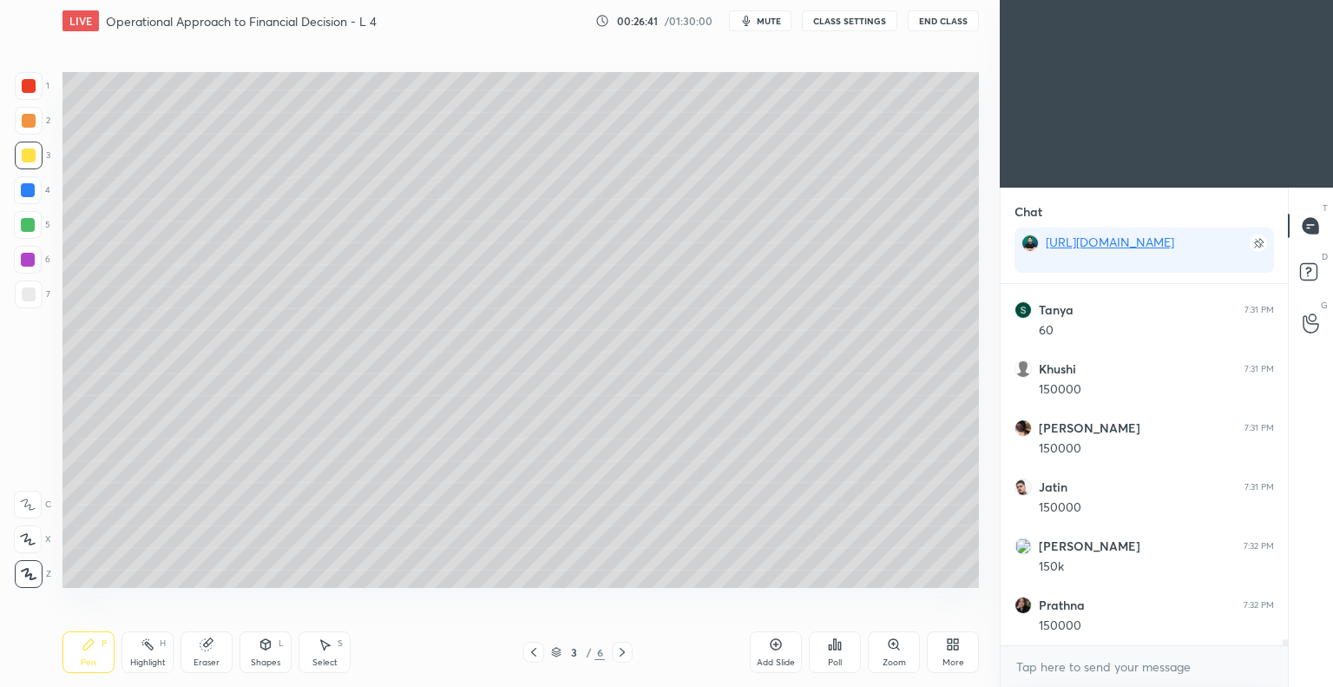
click at [622, 655] on icon at bounding box center [622, 652] width 5 height 9
click at [622, 652] on icon at bounding box center [622, 652] width 14 height 14
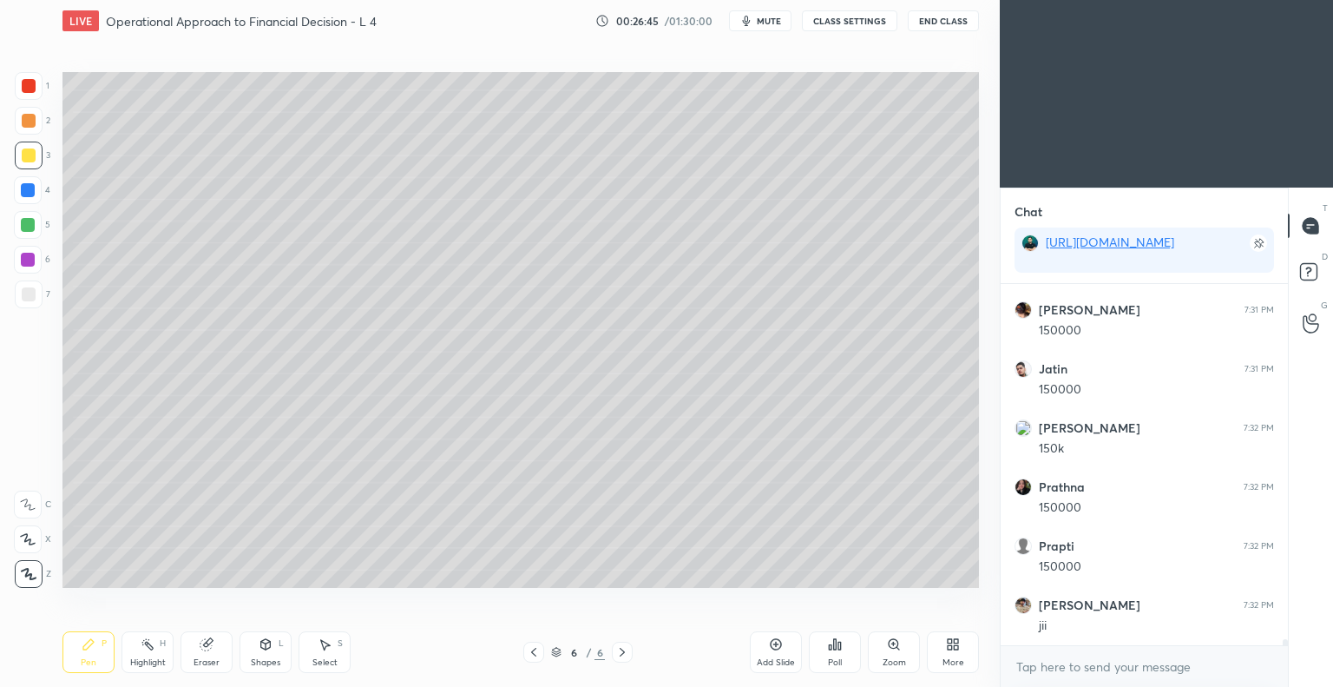
click at [773, 647] on icon at bounding box center [776, 644] width 14 height 14
click at [536, 652] on icon at bounding box center [534, 652] width 14 height 14
click at [620, 652] on icon at bounding box center [622, 652] width 14 height 14
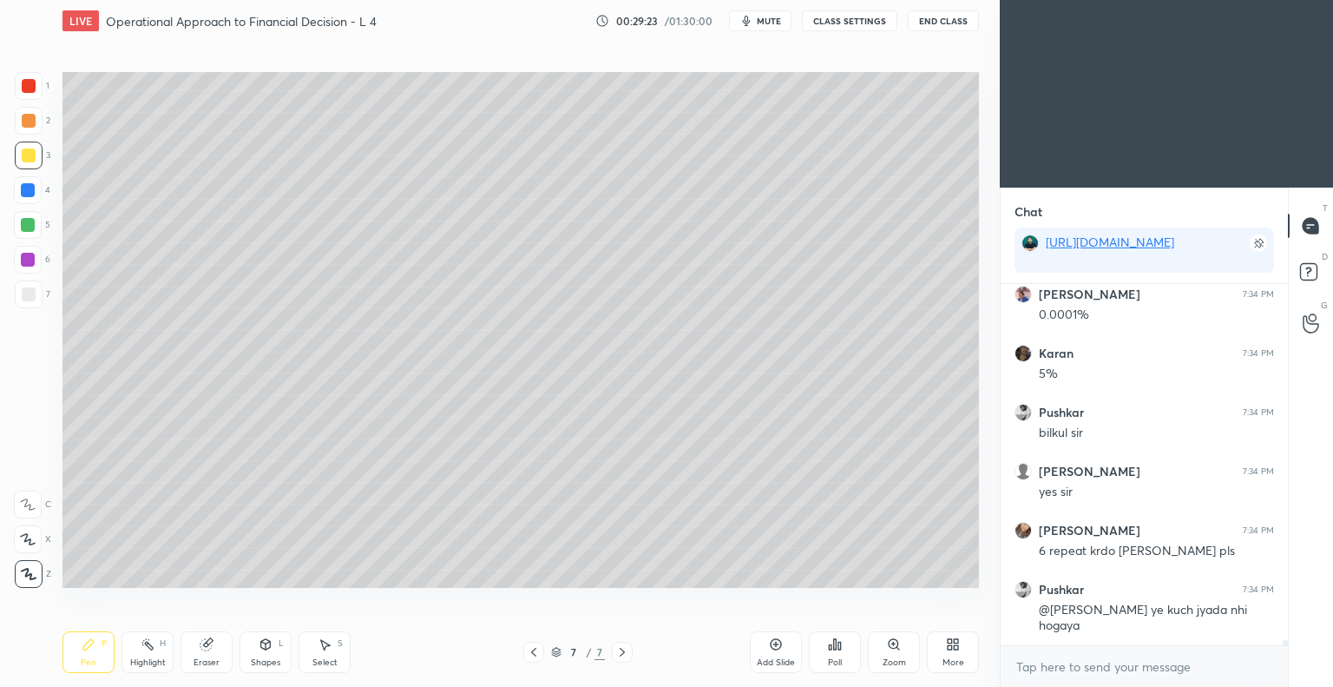
scroll to position [22832, 0]
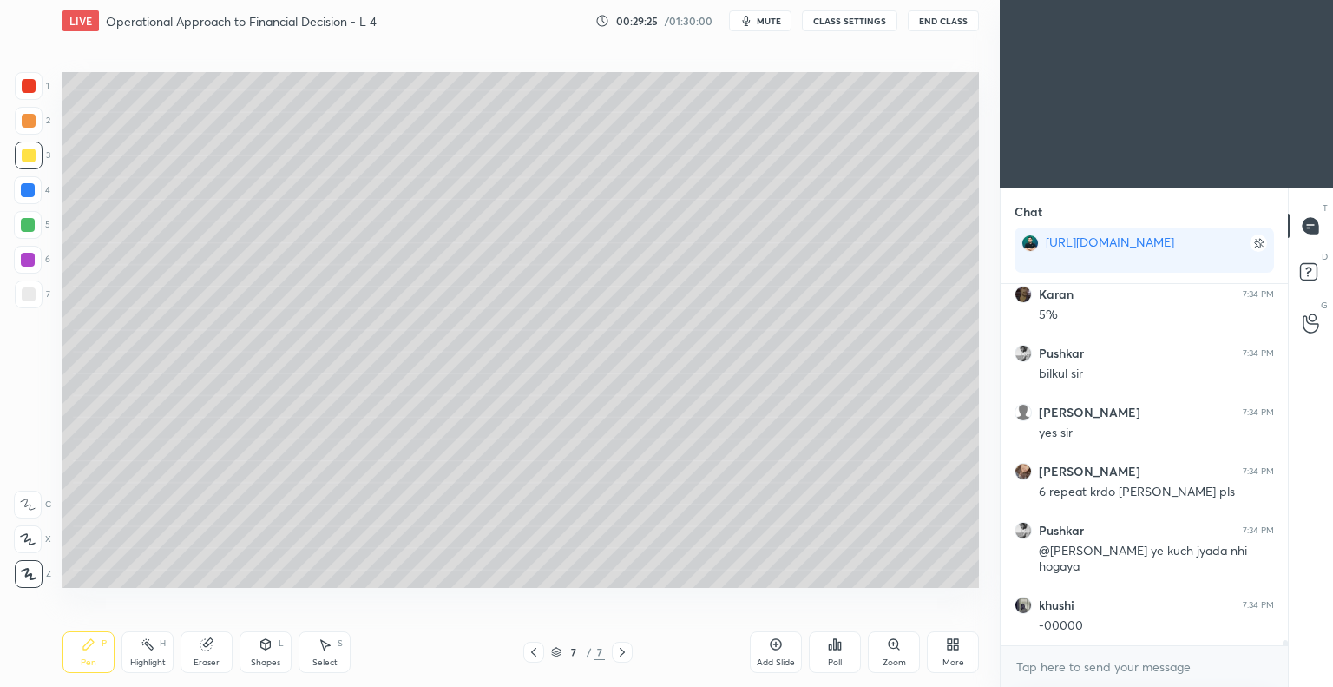
click at [531, 655] on icon at bounding box center [534, 652] width 14 height 14
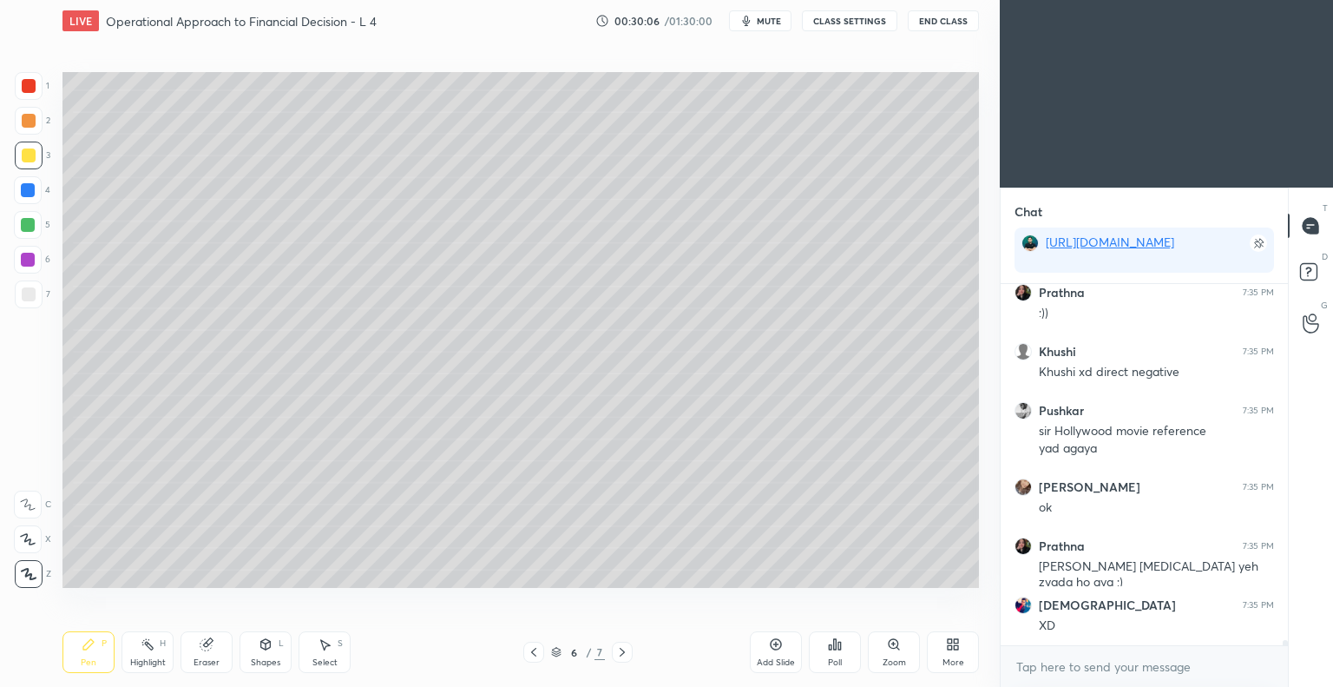
scroll to position [23381, 0]
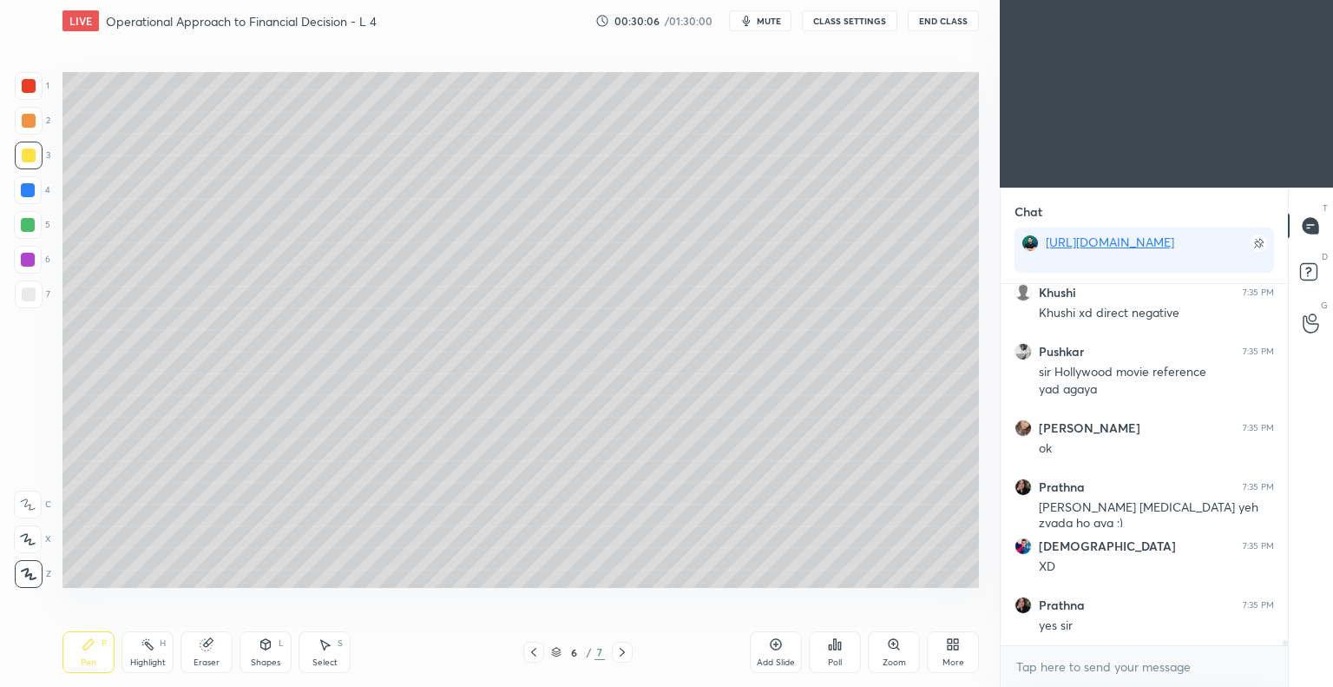
click at [622, 652] on icon at bounding box center [622, 652] width 14 height 14
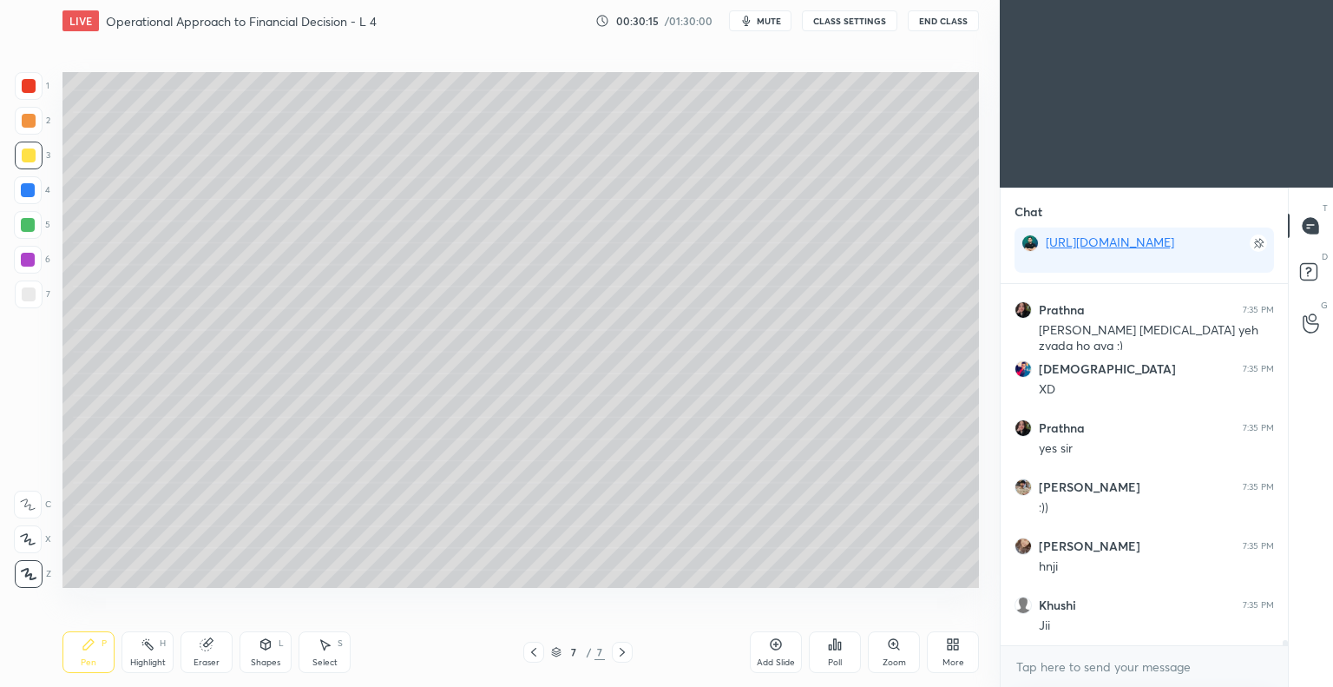
scroll to position [23617, 0]
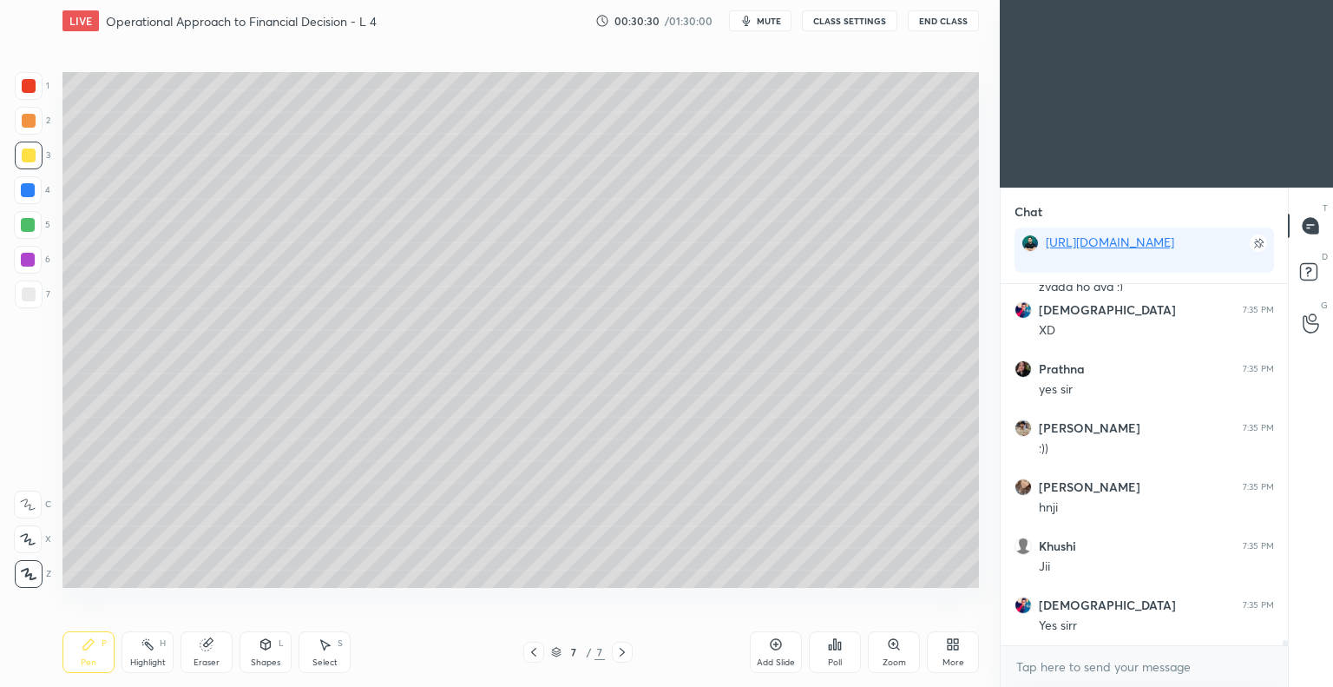
click at [533, 655] on icon at bounding box center [534, 652] width 14 height 14
click at [532, 654] on icon at bounding box center [534, 652] width 14 height 14
click at [534, 654] on icon at bounding box center [533, 652] width 5 height 9
click at [535, 655] on icon at bounding box center [533, 652] width 5 height 9
click at [535, 655] on icon at bounding box center [534, 652] width 14 height 14
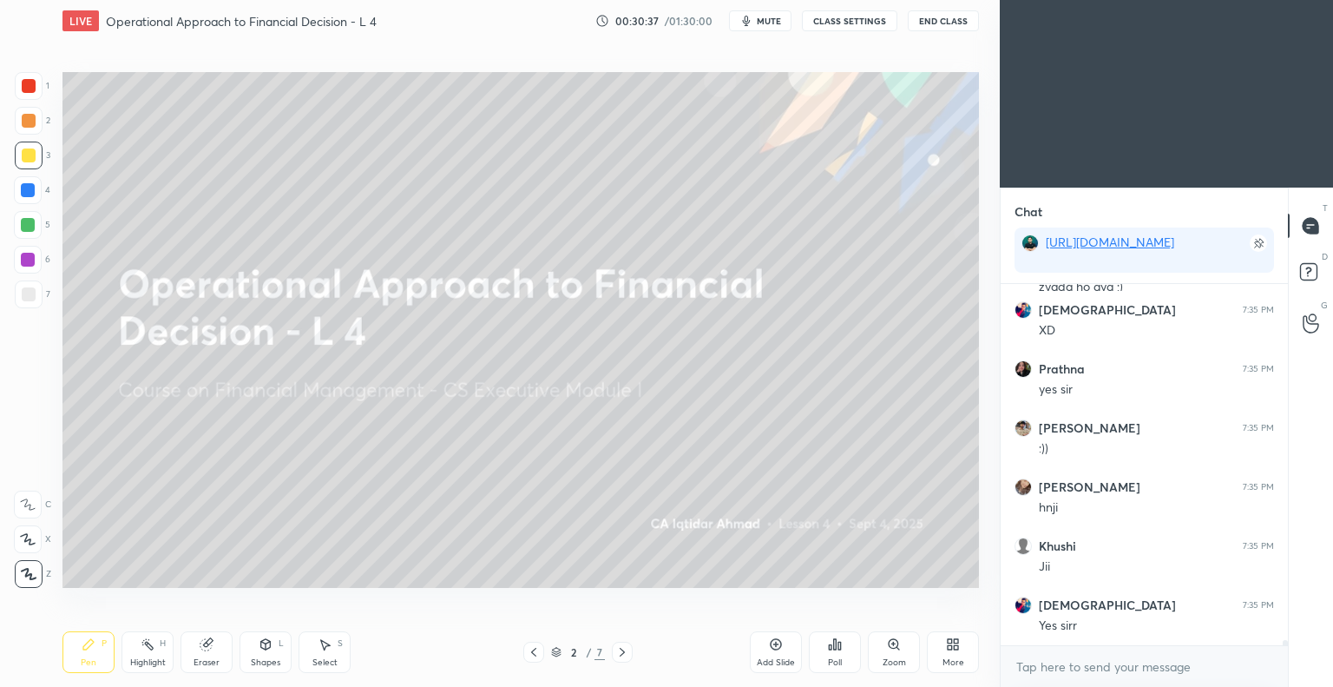
click at [620, 652] on icon at bounding box center [622, 652] width 14 height 14
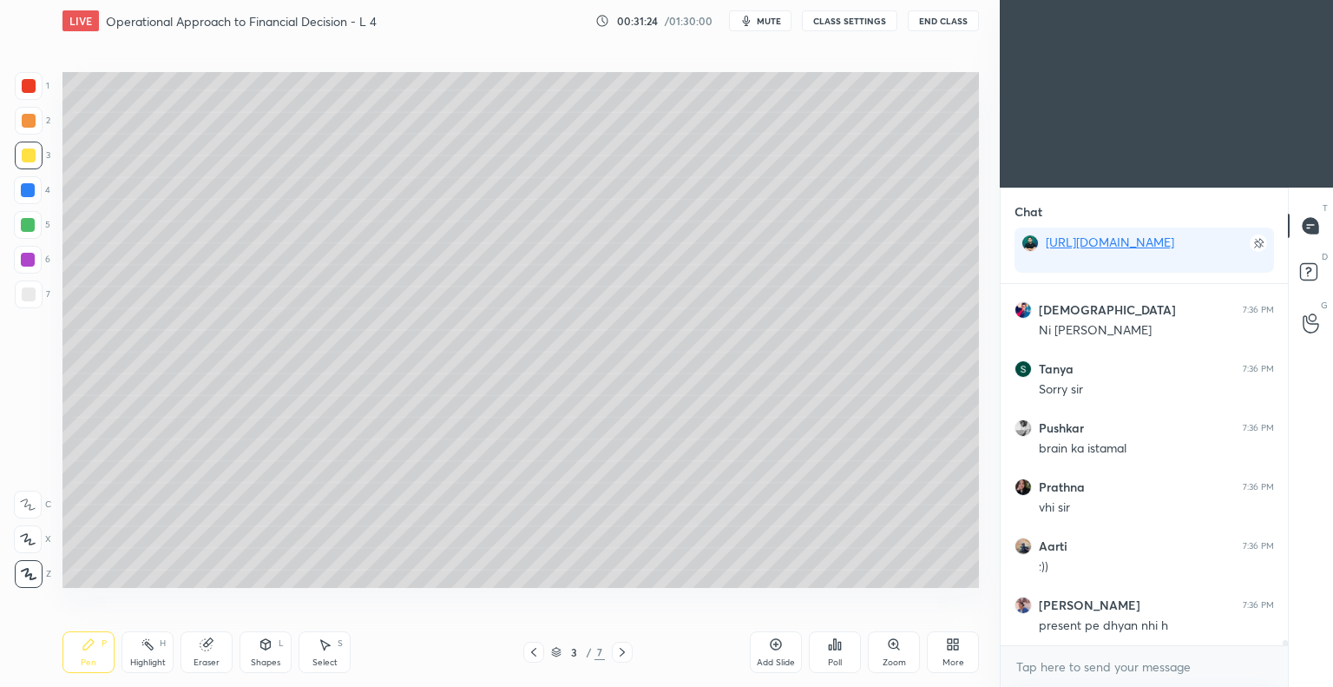
scroll to position [24343, 0]
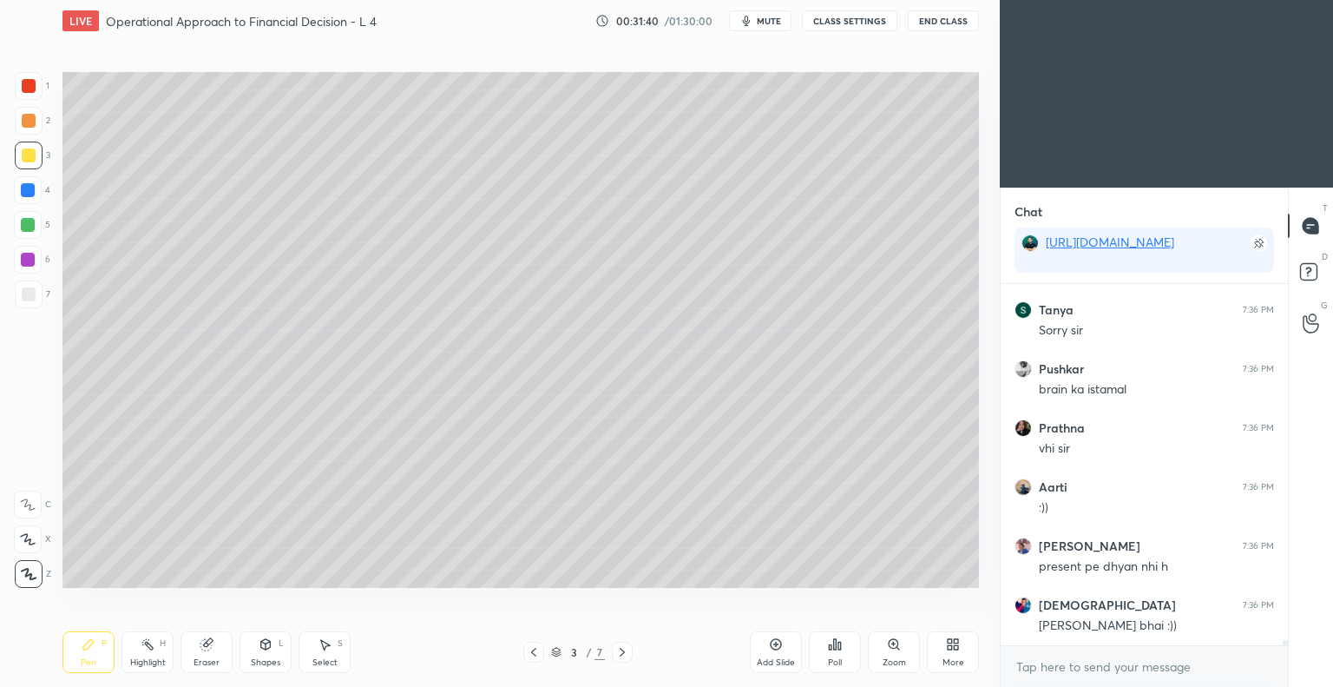
click at [623, 652] on icon at bounding box center [622, 652] width 14 height 14
click at [622, 654] on icon at bounding box center [622, 652] width 5 height 9
click at [534, 655] on icon at bounding box center [533, 652] width 5 height 9
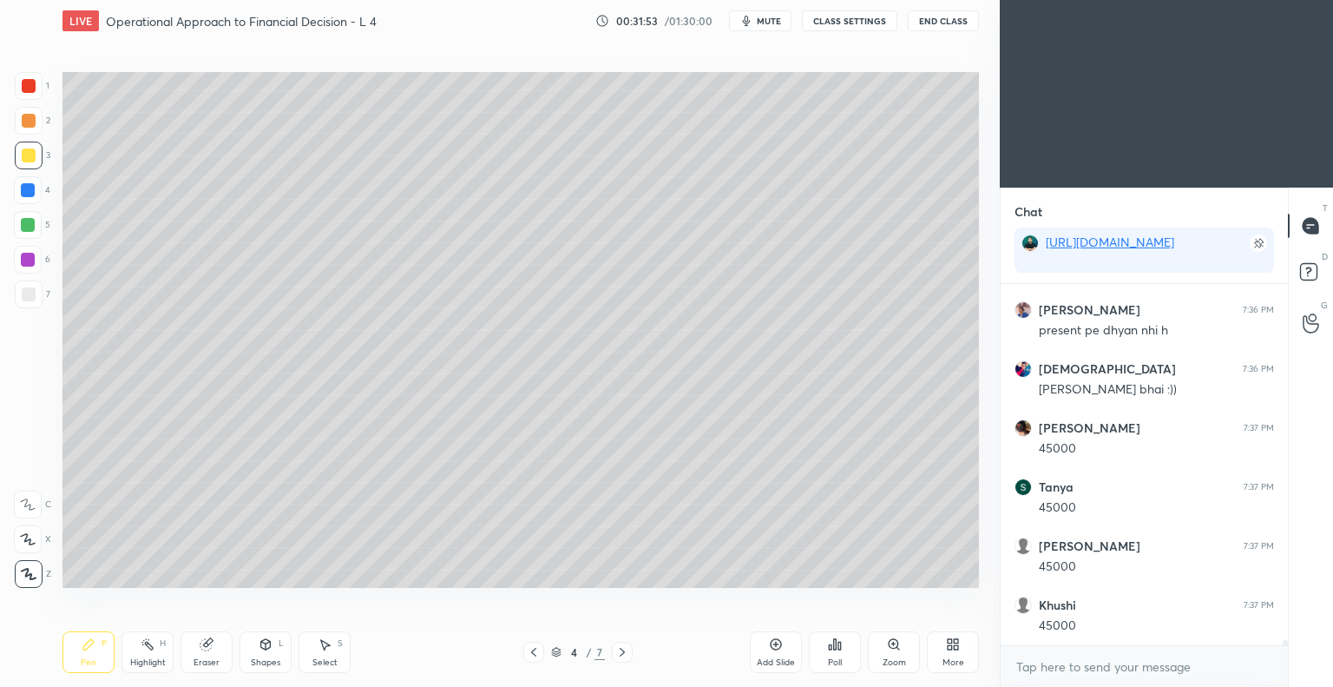
scroll to position [24638, 0]
click at [619, 652] on icon at bounding box center [622, 652] width 14 height 14
click at [620, 652] on icon at bounding box center [622, 652] width 14 height 14
click at [622, 652] on icon at bounding box center [622, 652] width 14 height 14
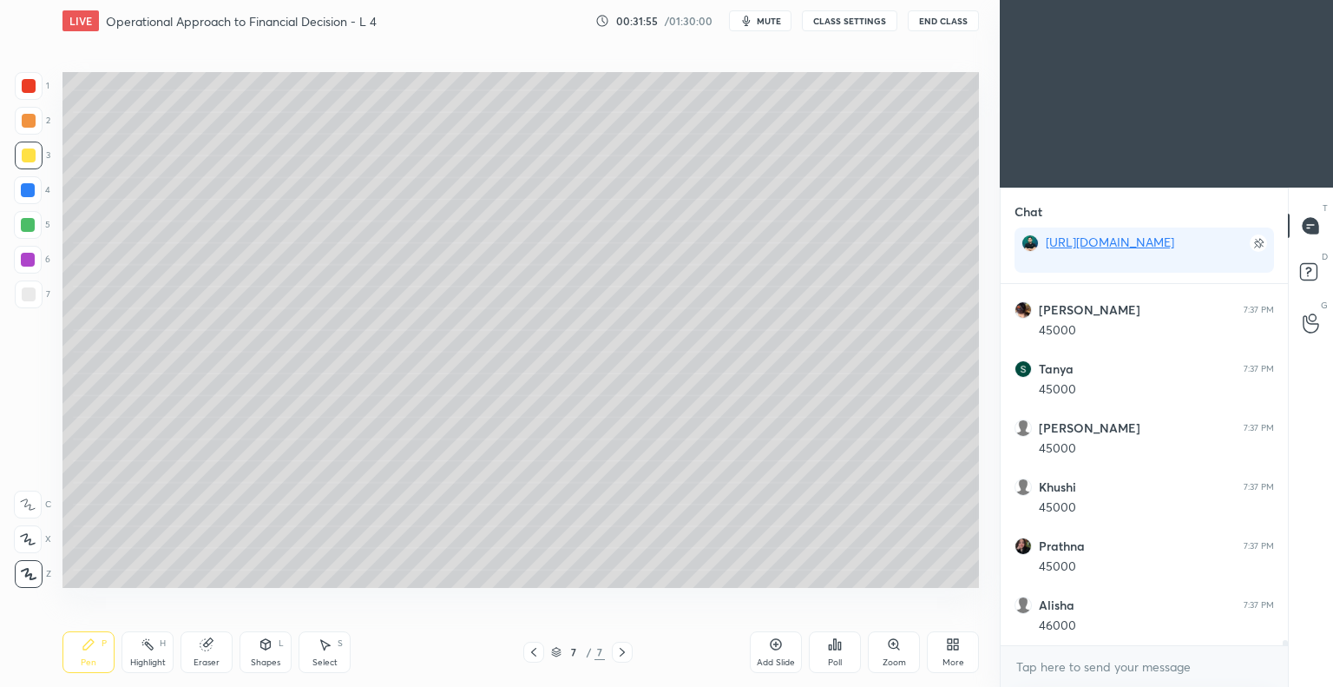
click at [622, 652] on icon at bounding box center [622, 652] width 14 height 14
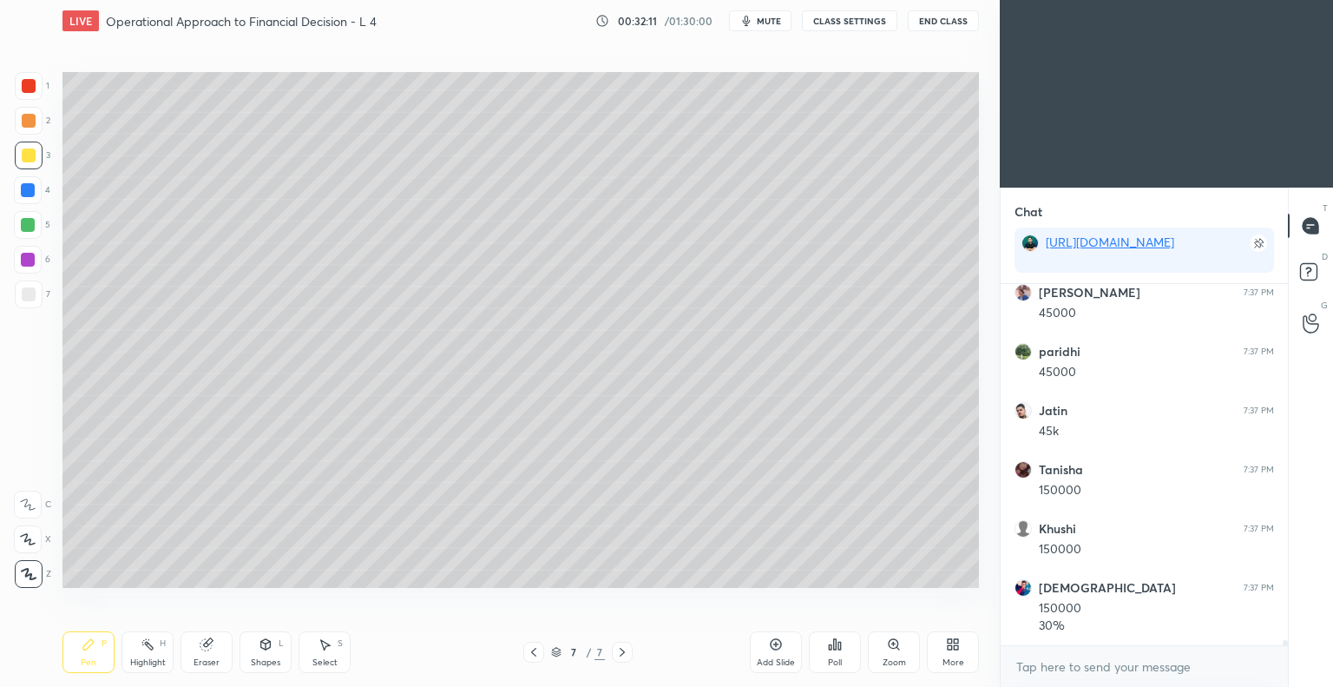
click at [531, 654] on icon at bounding box center [534, 652] width 14 height 14
click at [623, 652] on icon at bounding box center [622, 652] width 14 height 14
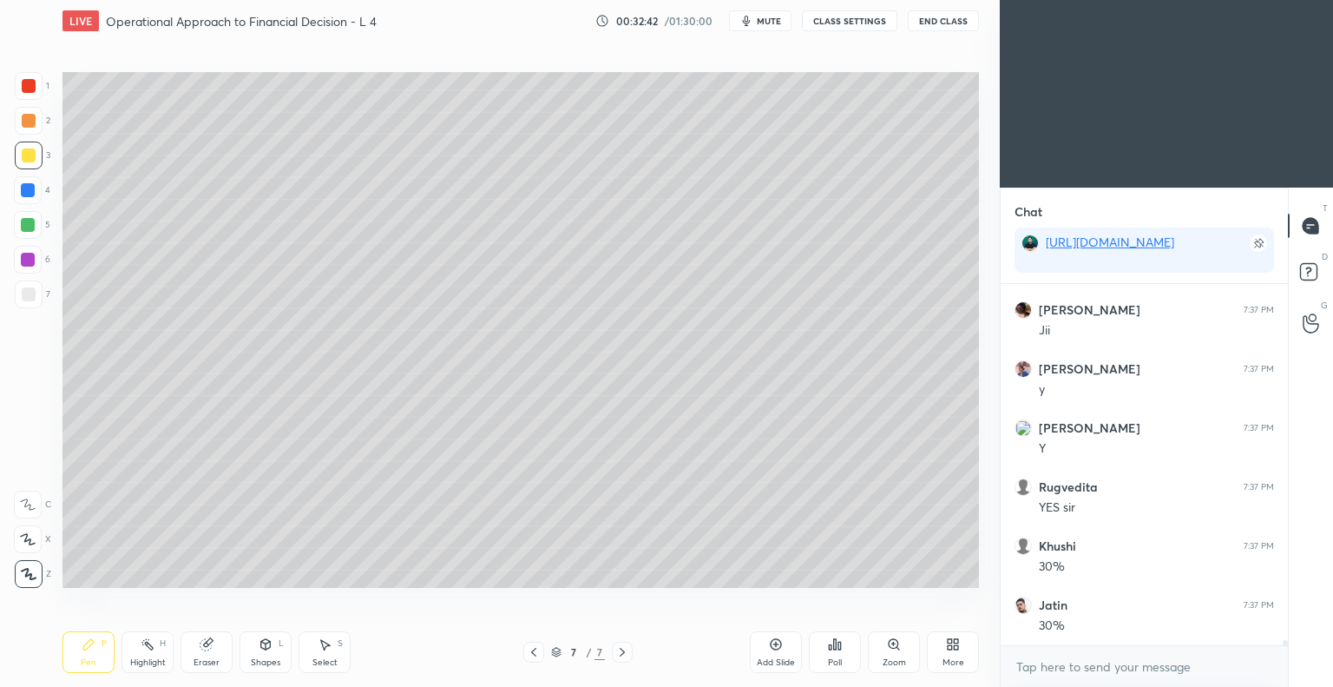
scroll to position [25600, 0]
click at [212, 655] on div "Eraser" at bounding box center [207, 652] width 52 height 42
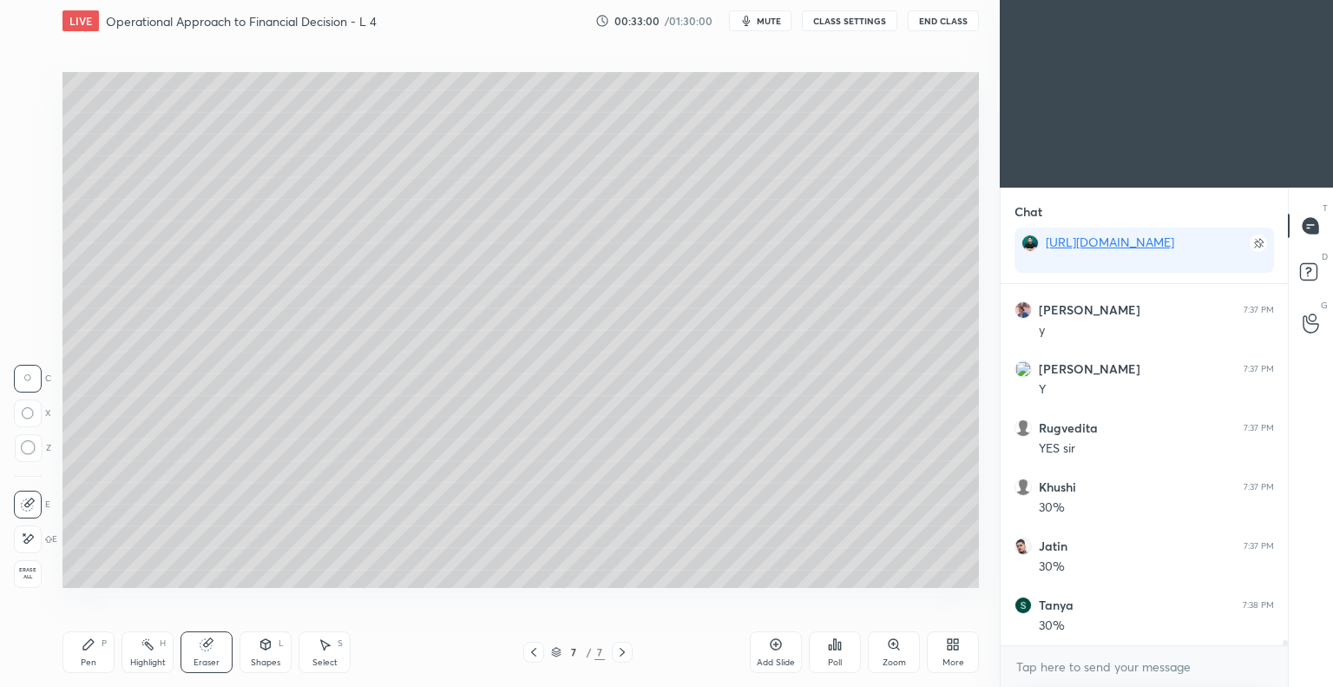
click at [101, 659] on div "Pen P" at bounding box center [89, 652] width 52 height 42
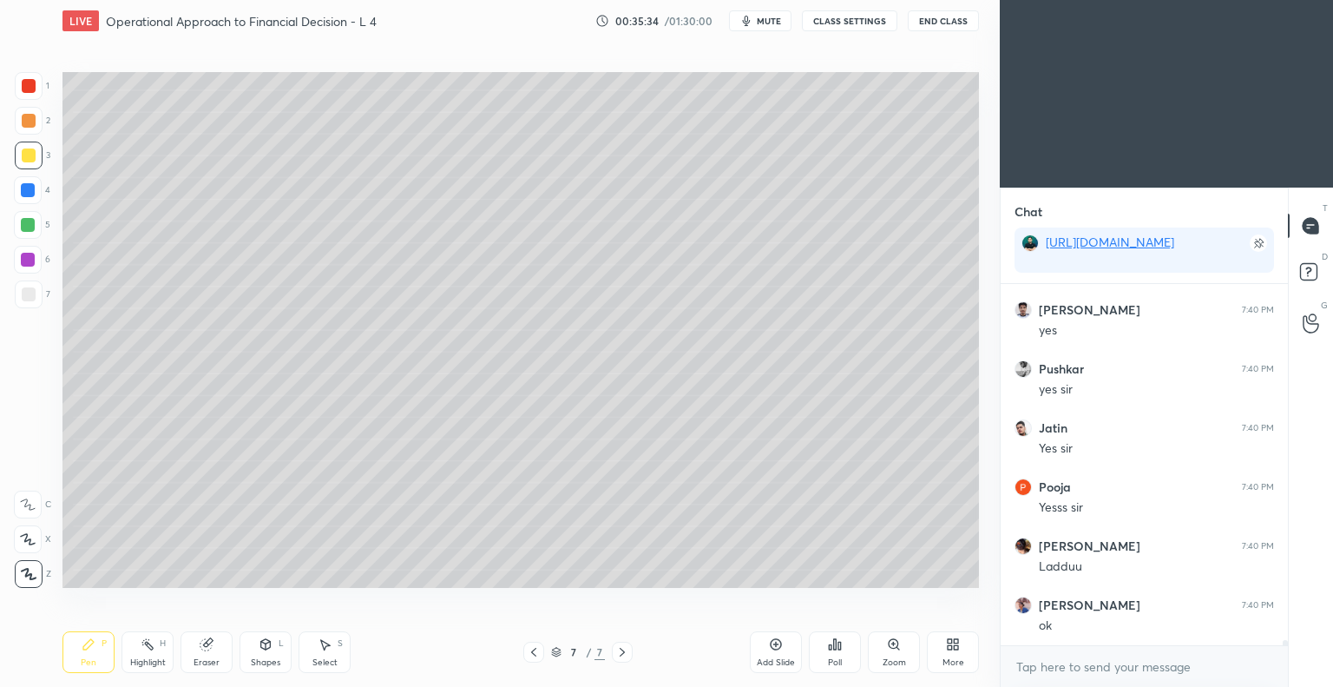
scroll to position [25984, 0]
click at [951, 644] on icon at bounding box center [953, 644] width 14 height 14
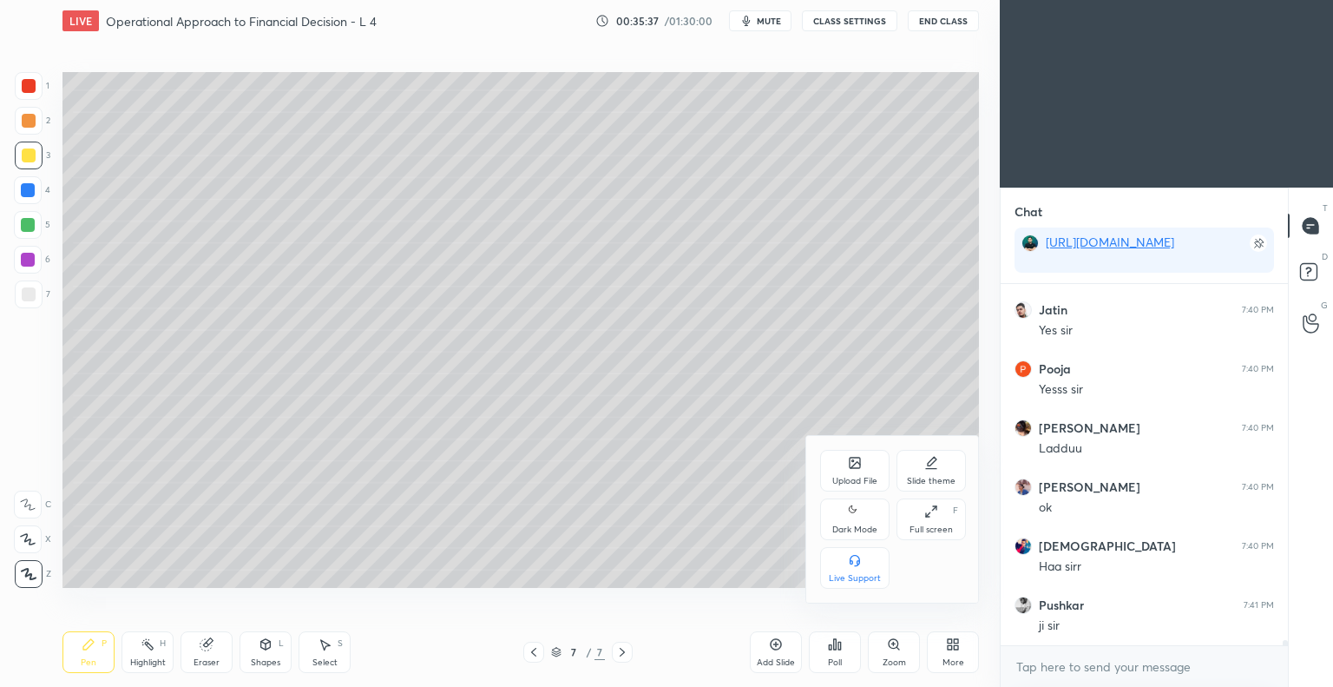
scroll to position [26102, 0]
click at [852, 477] on div "Upload File" at bounding box center [854, 481] width 45 height 9
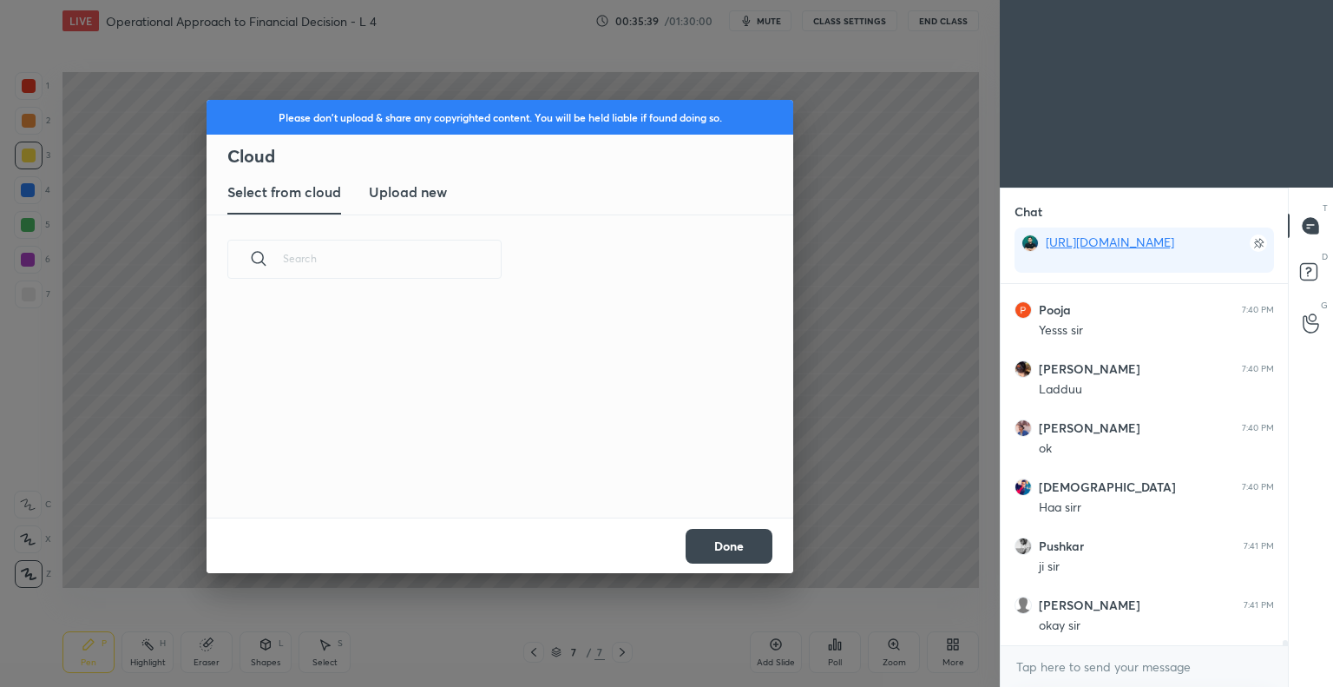
scroll to position [26161, 0]
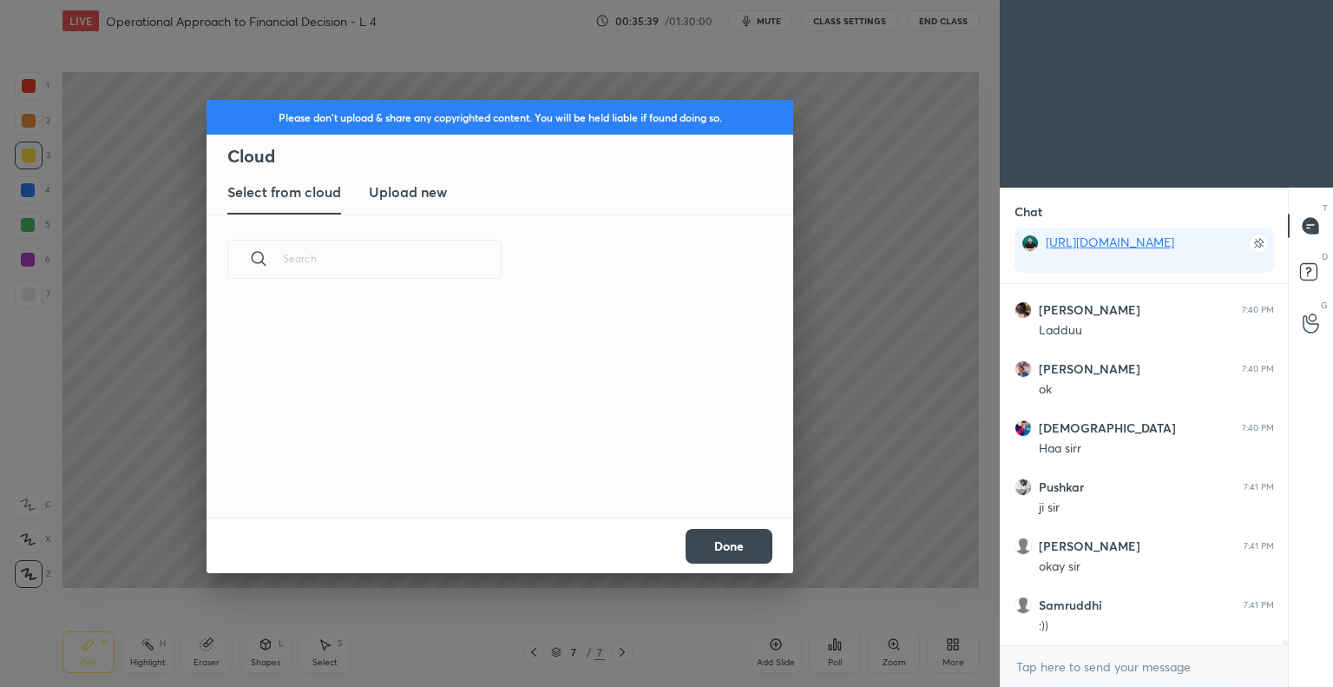
click at [420, 192] on h3 "Upload new" at bounding box center [408, 191] width 78 height 21
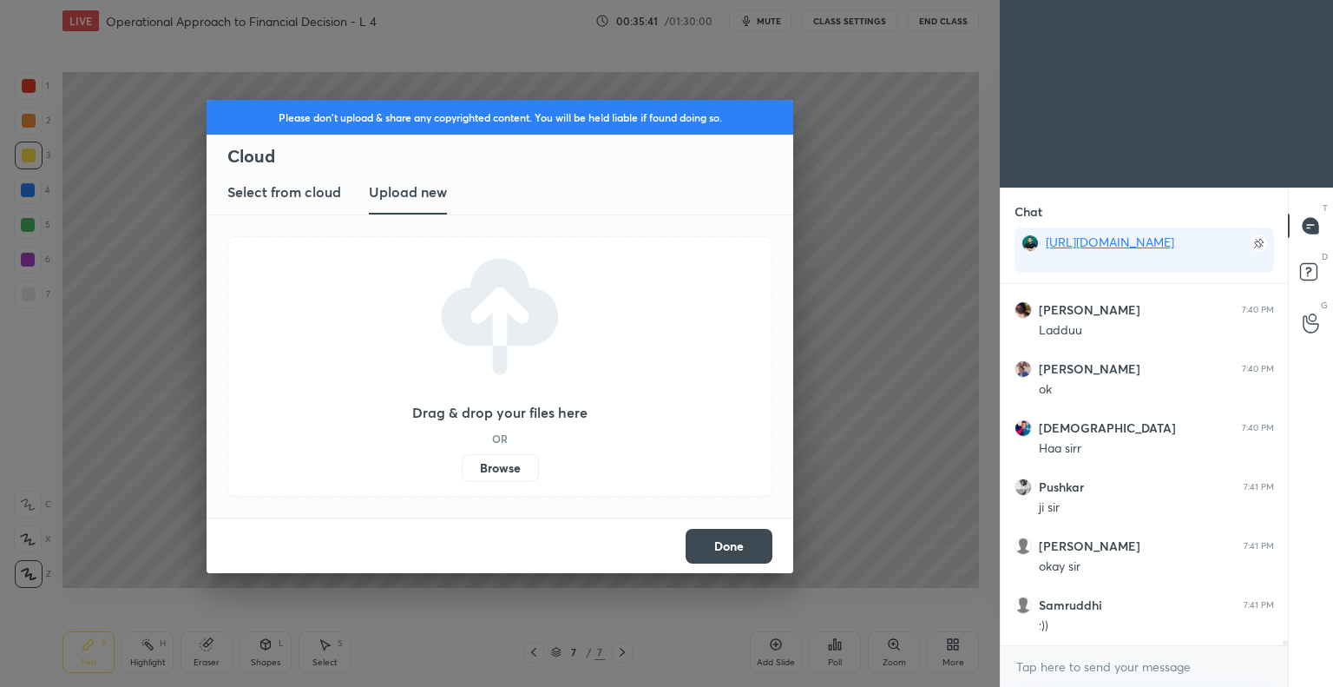
click at [507, 463] on label "Browse" at bounding box center [500, 468] width 77 height 28
click at [462, 463] on input "Browse" at bounding box center [462, 468] width 0 height 28
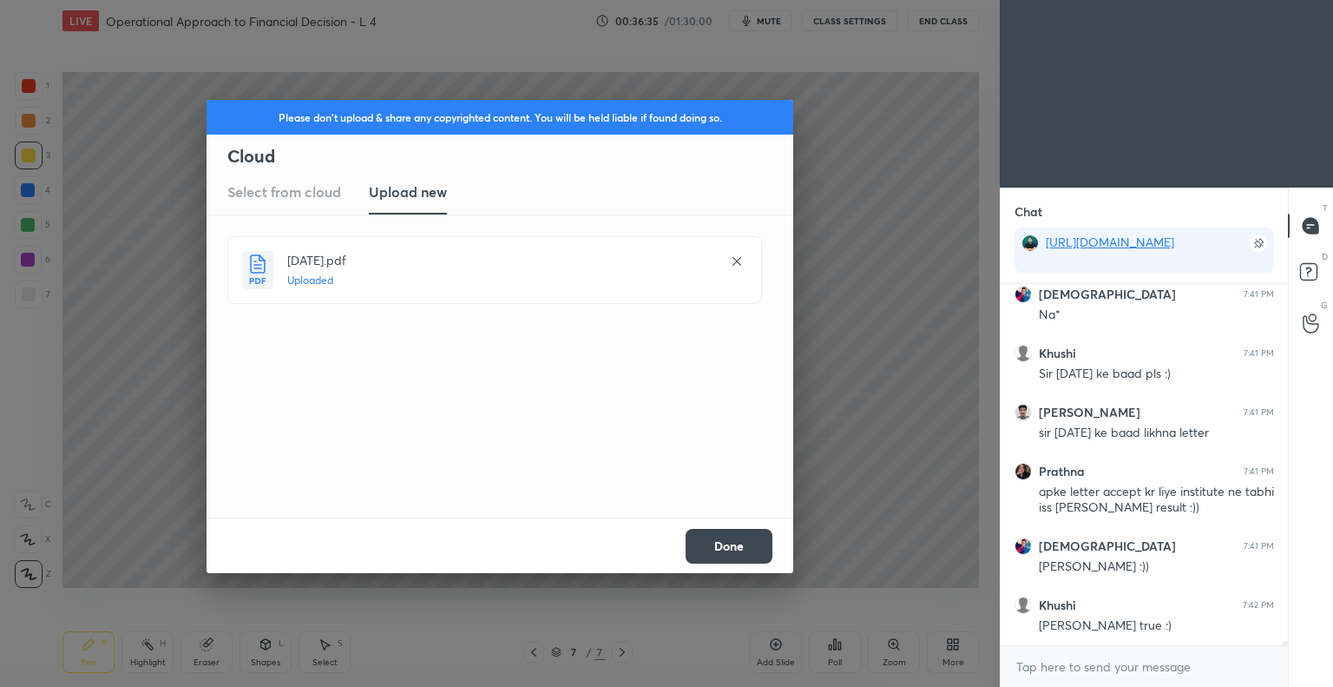
scroll to position [27062, 0]
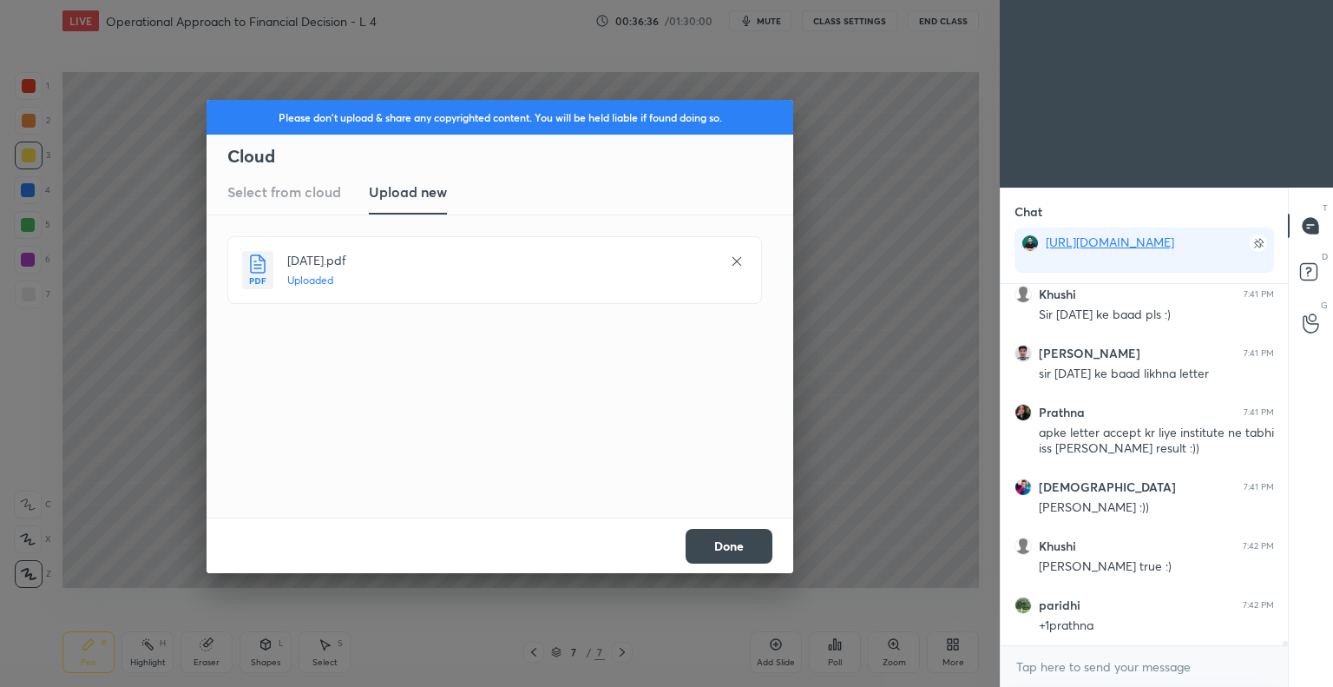
click at [741, 538] on button "Done" at bounding box center [729, 546] width 87 height 35
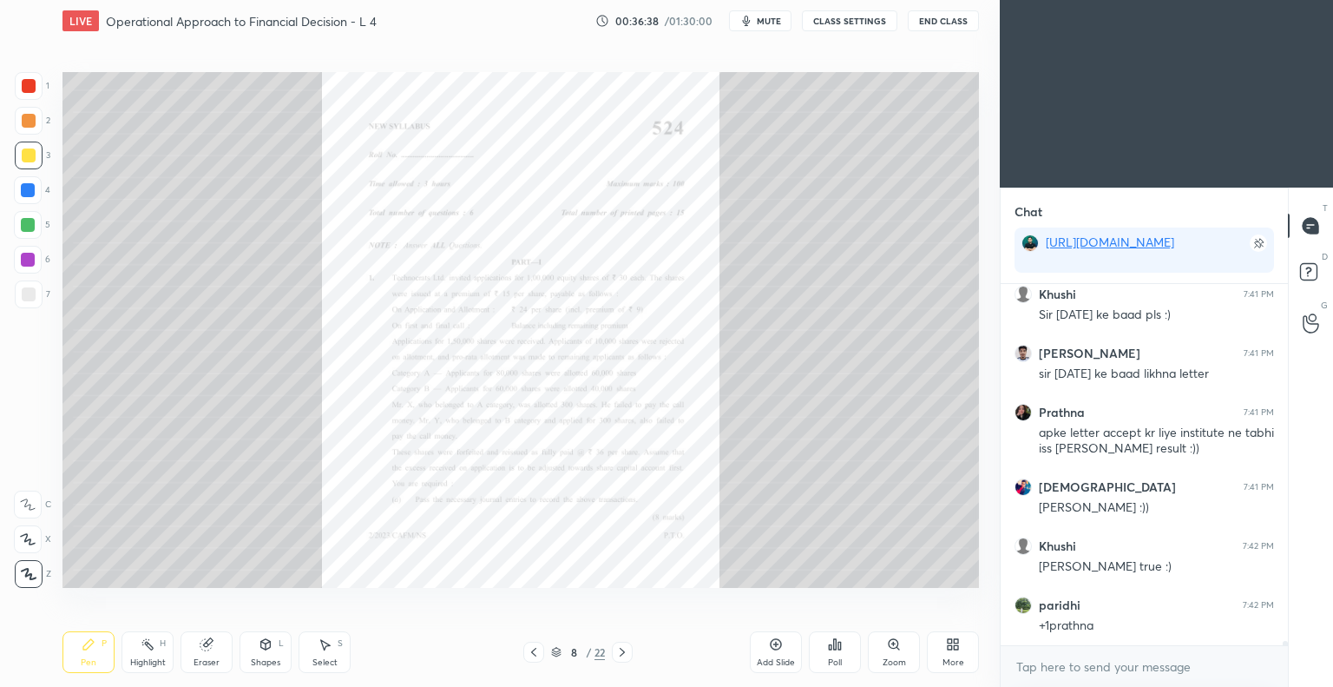
click at [620, 655] on icon at bounding box center [622, 652] width 14 height 14
click at [622, 653] on icon at bounding box center [622, 652] width 14 height 14
click at [624, 655] on icon at bounding box center [622, 652] width 14 height 14
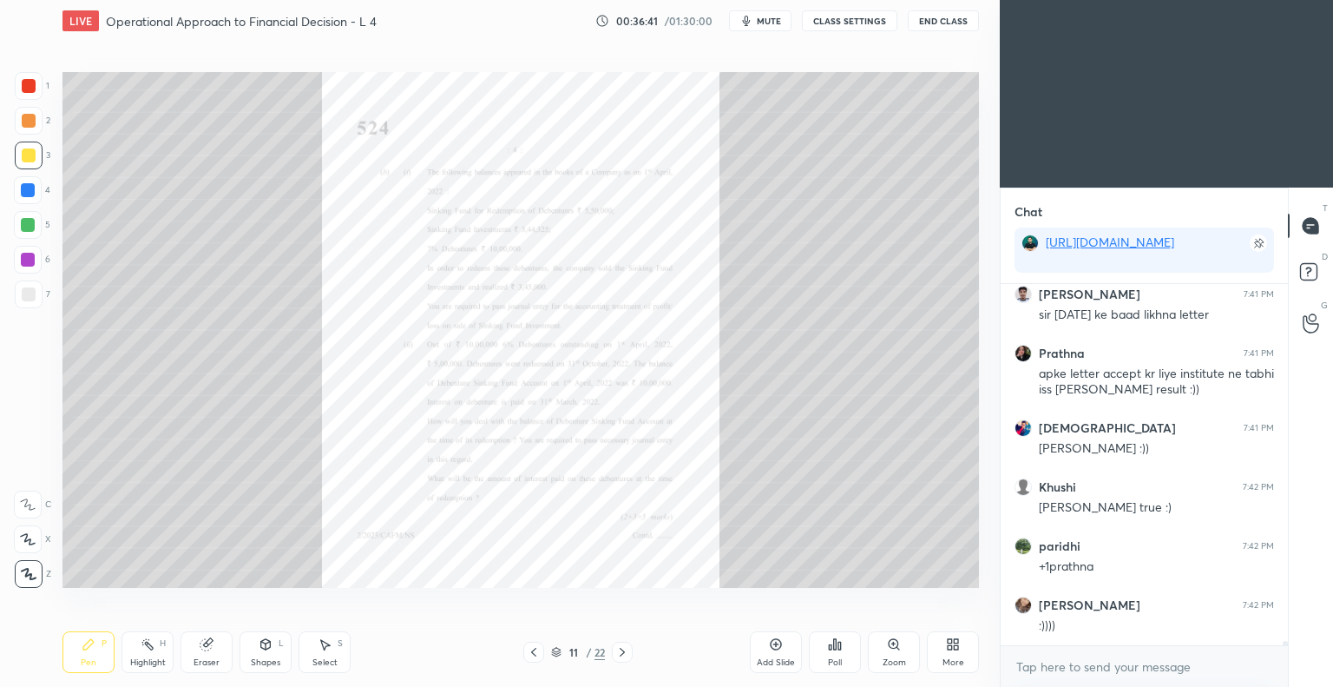
click at [623, 655] on icon at bounding box center [622, 652] width 14 height 14
click at [623, 653] on icon at bounding box center [622, 652] width 5 height 9
click at [622, 654] on icon at bounding box center [622, 652] width 5 height 9
click at [622, 654] on icon at bounding box center [622, 652] width 14 height 14
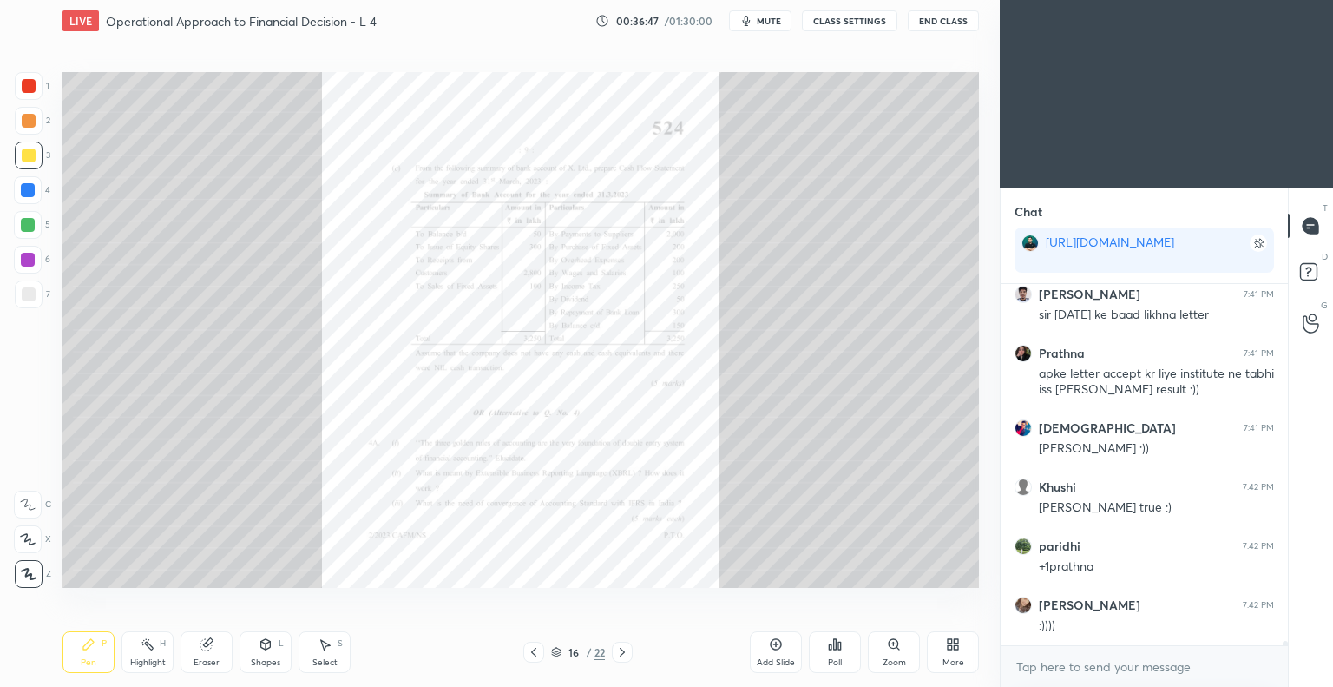
click at [620, 654] on icon at bounding box center [622, 652] width 14 height 14
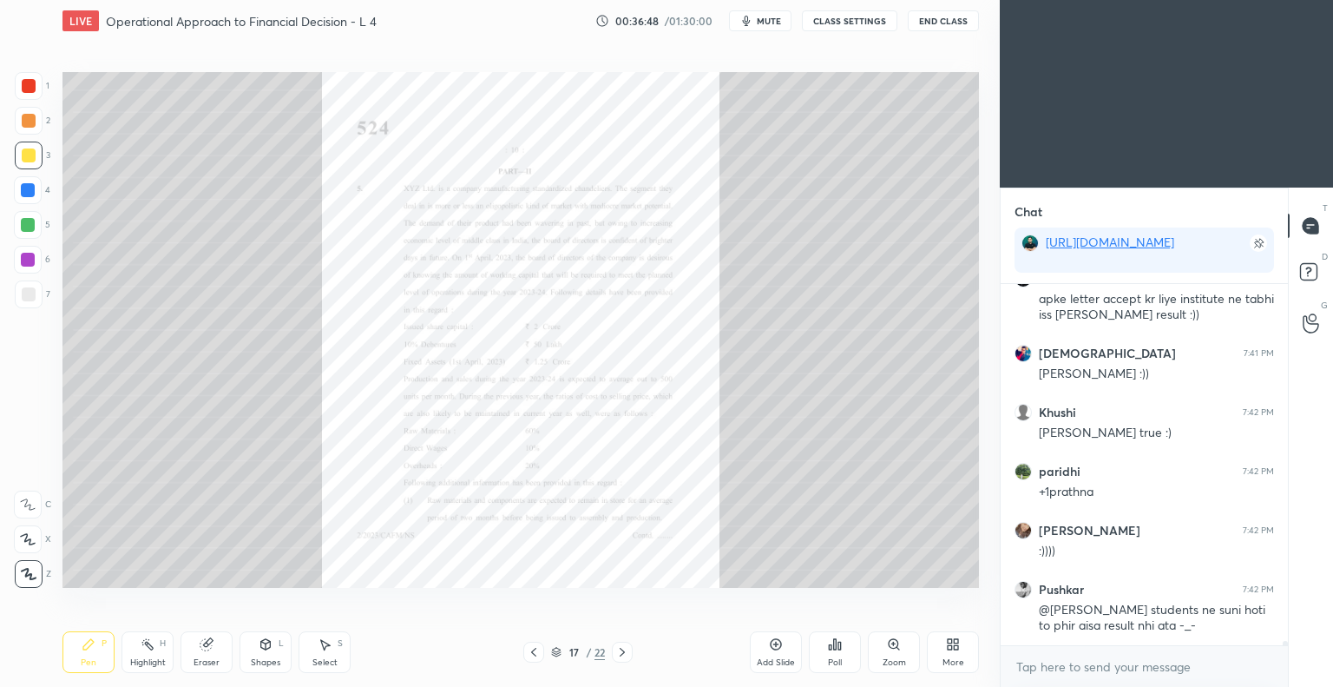
click at [621, 655] on icon at bounding box center [622, 652] width 14 height 14
click at [620, 655] on icon at bounding box center [622, 652] width 14 height 14
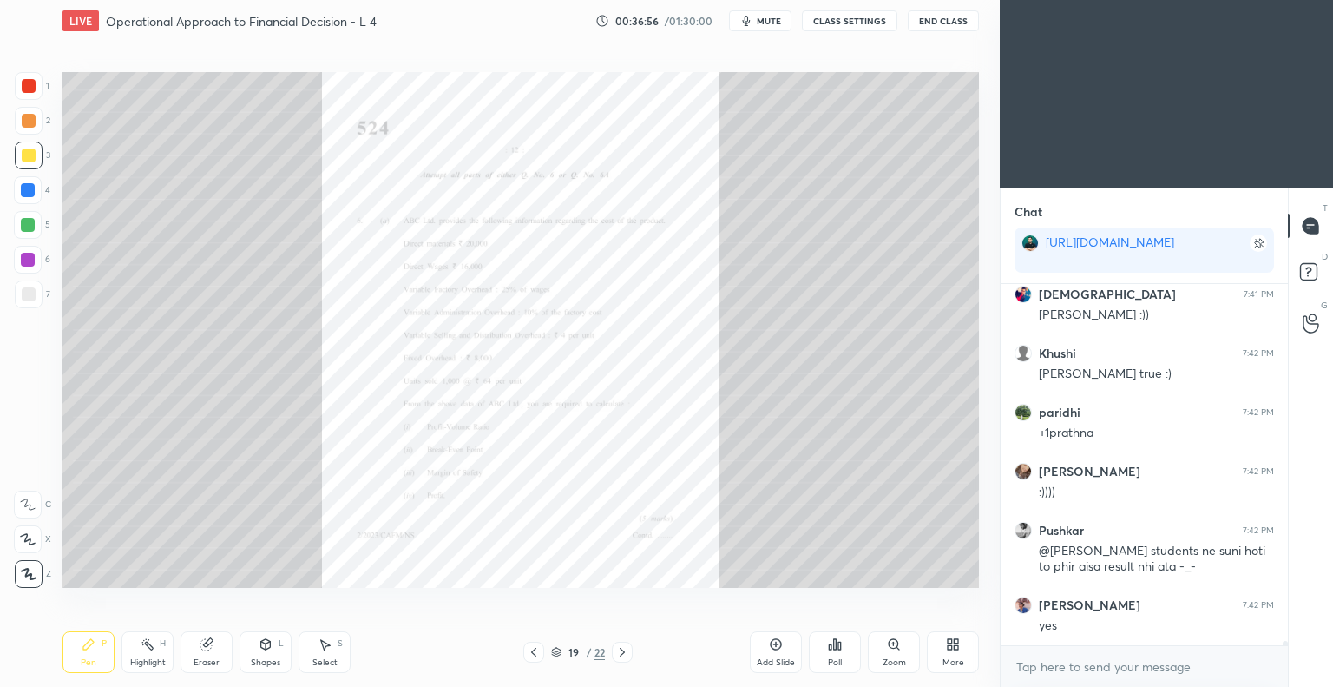
click at [891, 648] on icon at bounding box center [894, 644] width 10 height 10
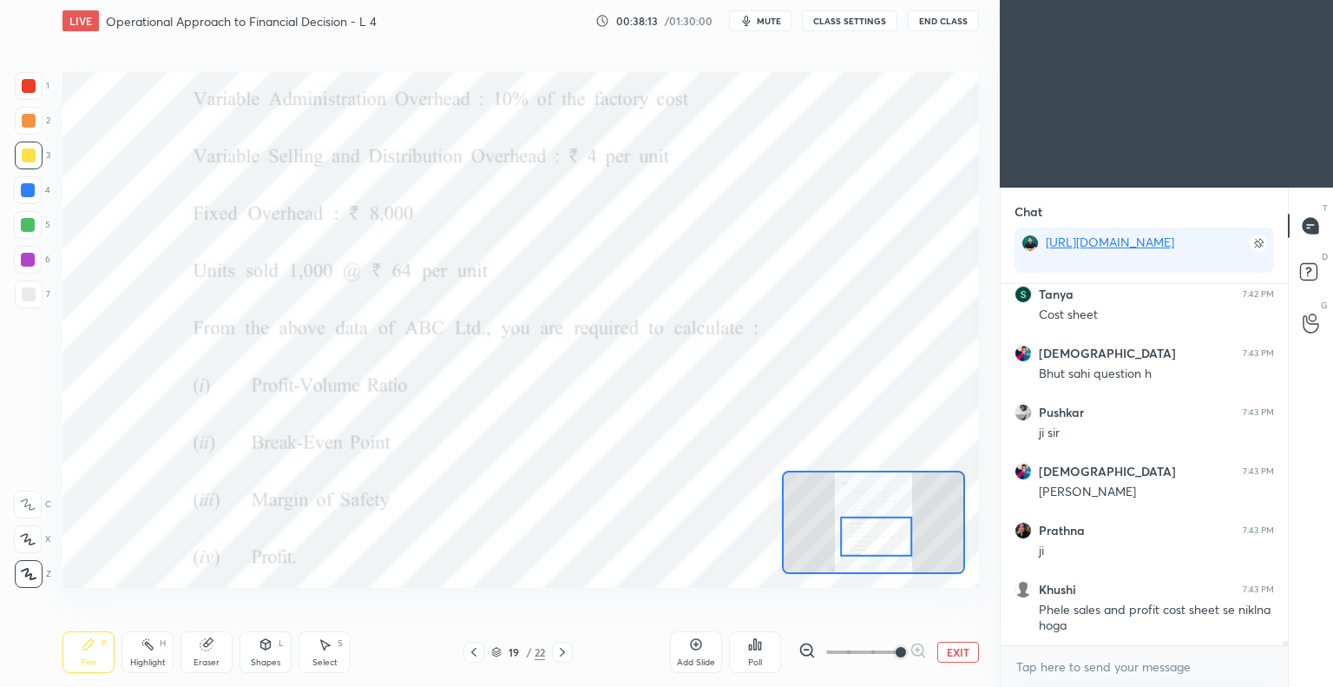
scroll to position [27251, 0]
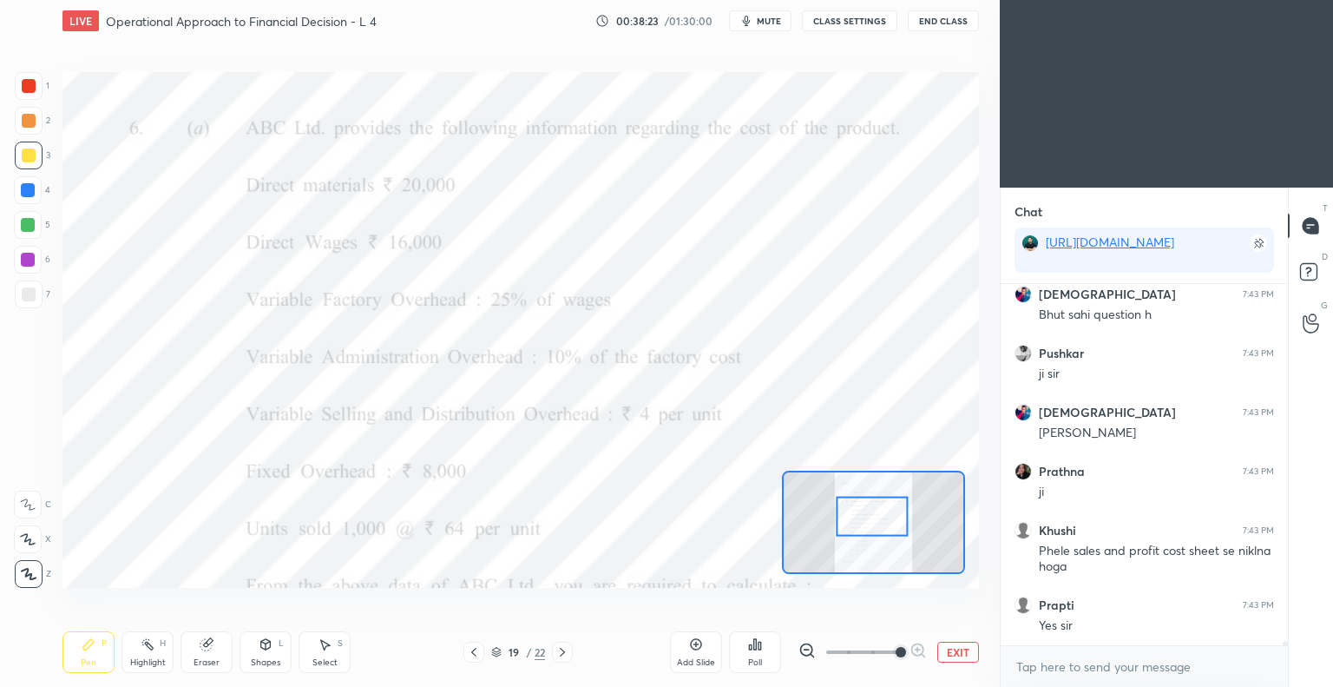
click at [100, 655] on div "Pen P" at bounding box center [89, 652] width 52 height 42
click at [35, 82] on div at bounding box center [29, 86] width 14 height 14
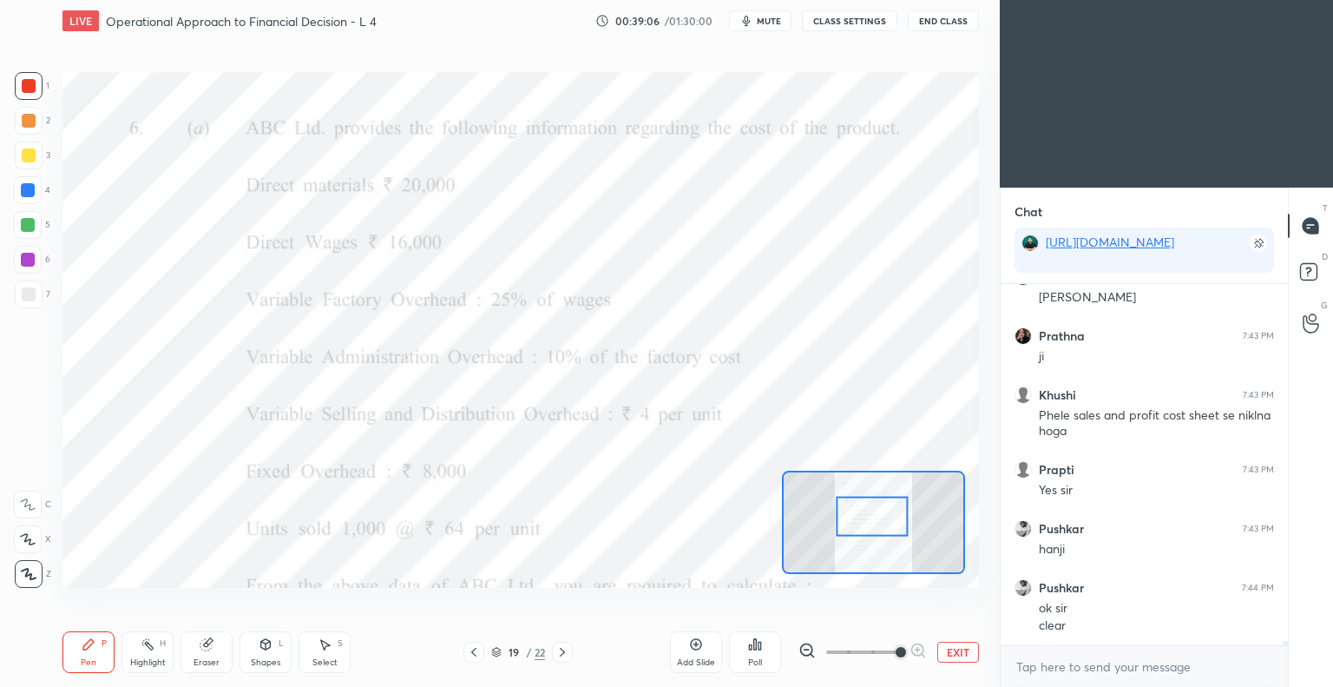
scroll to position [27445, 0]
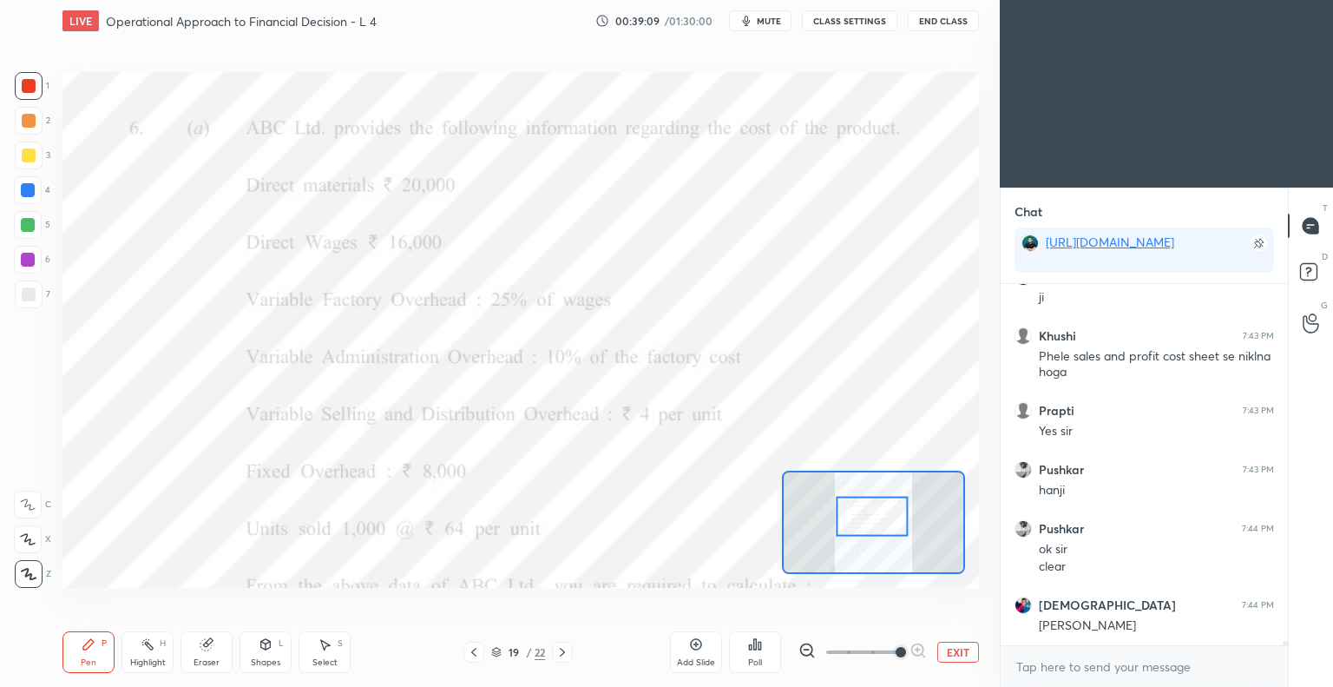
click at [694, 645] on icon at bounding box center [696, 644] width 14 height 14
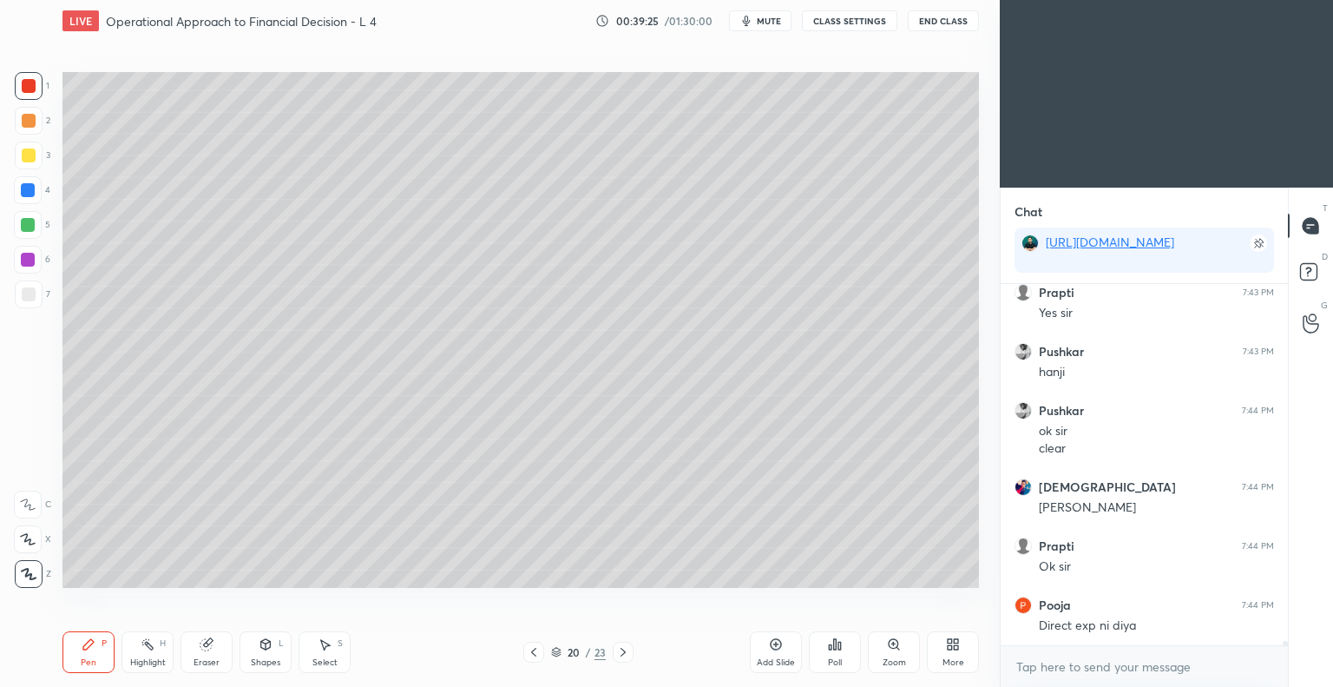
scroll to position [27638, 0]
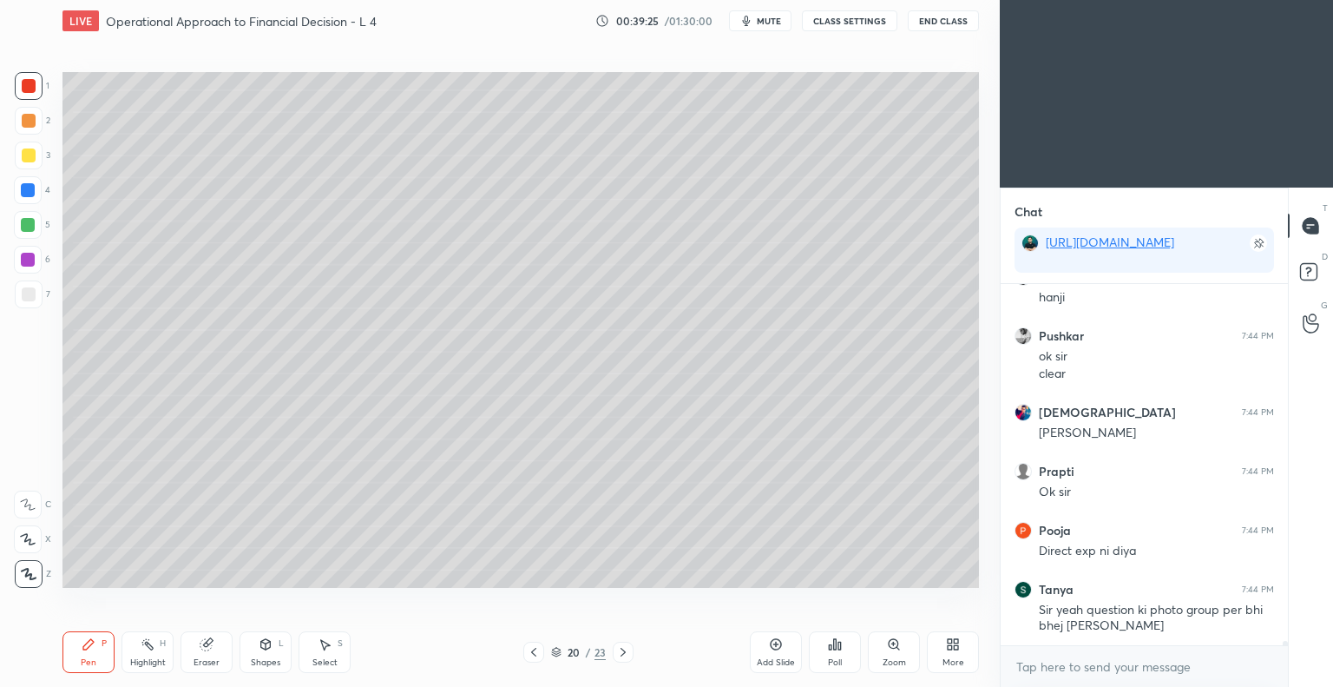
click at [31, 154] on div at bounding box center [29, 155] width 14 height 14
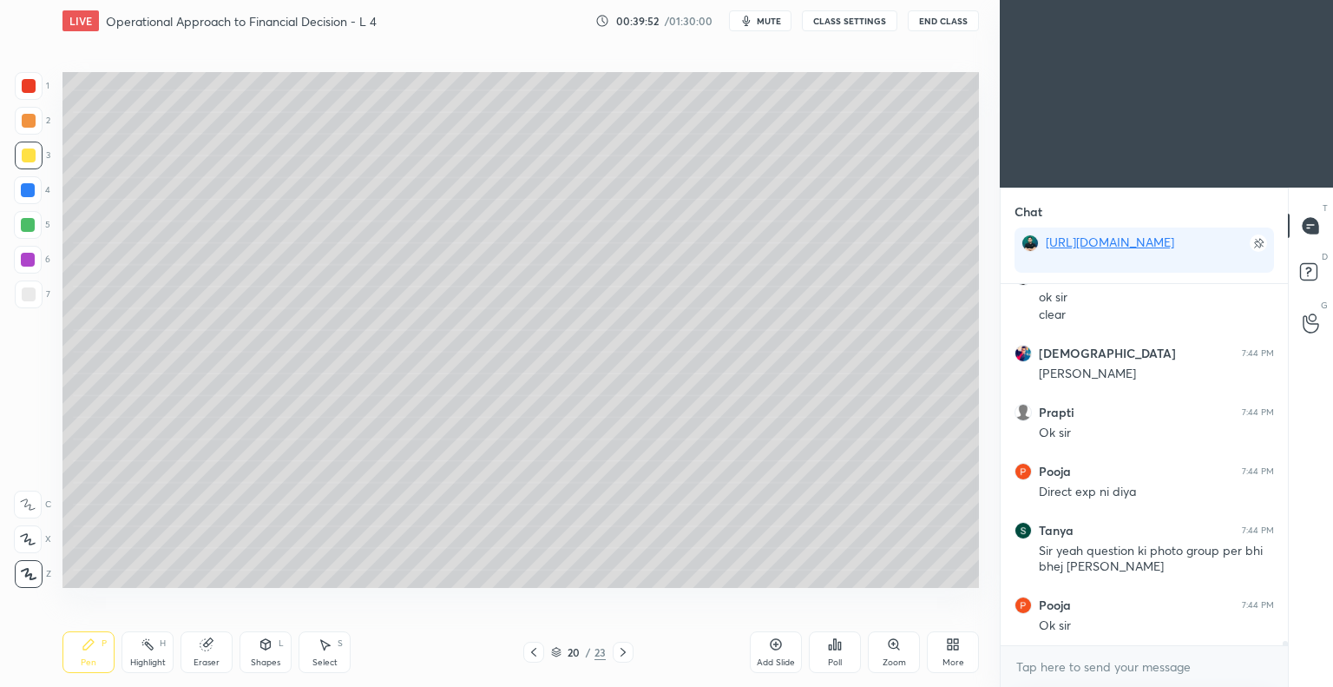
click at [531, 651] on icon at bounding box center [534, 652] width 14 height 14
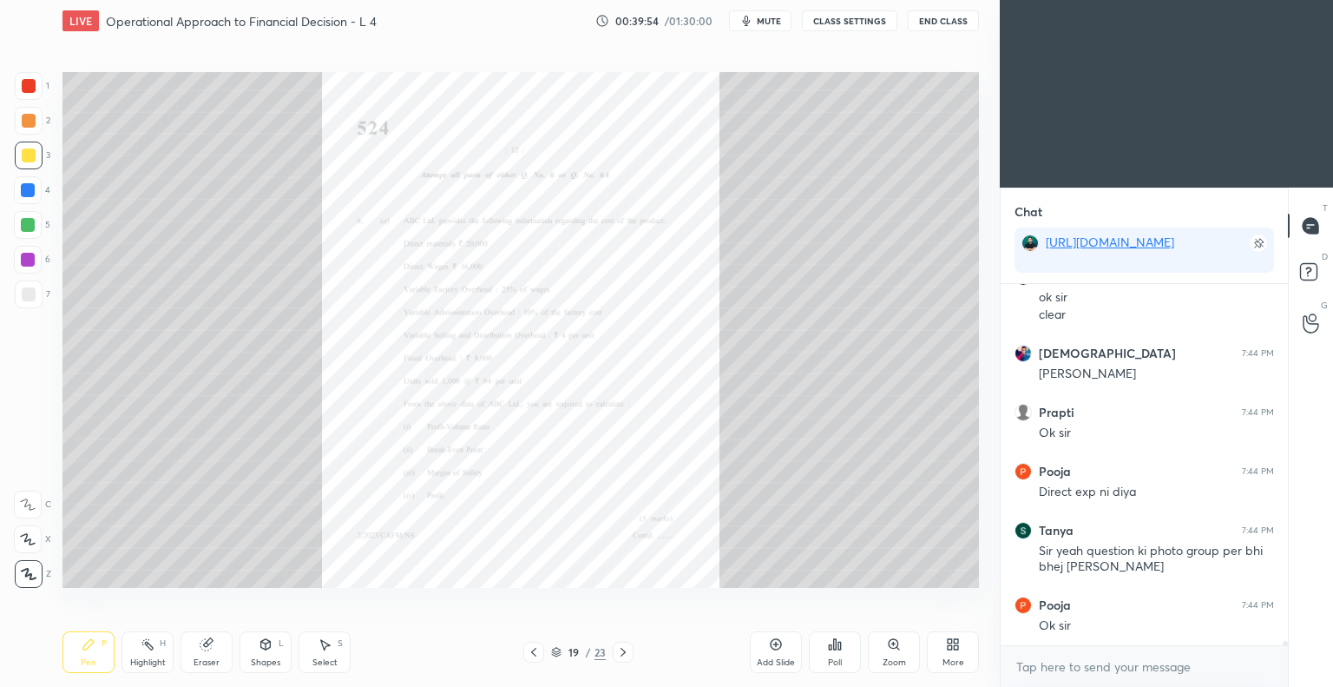
click at [625, 653] on icon at bounding box center [623, 652] width 14 height 14
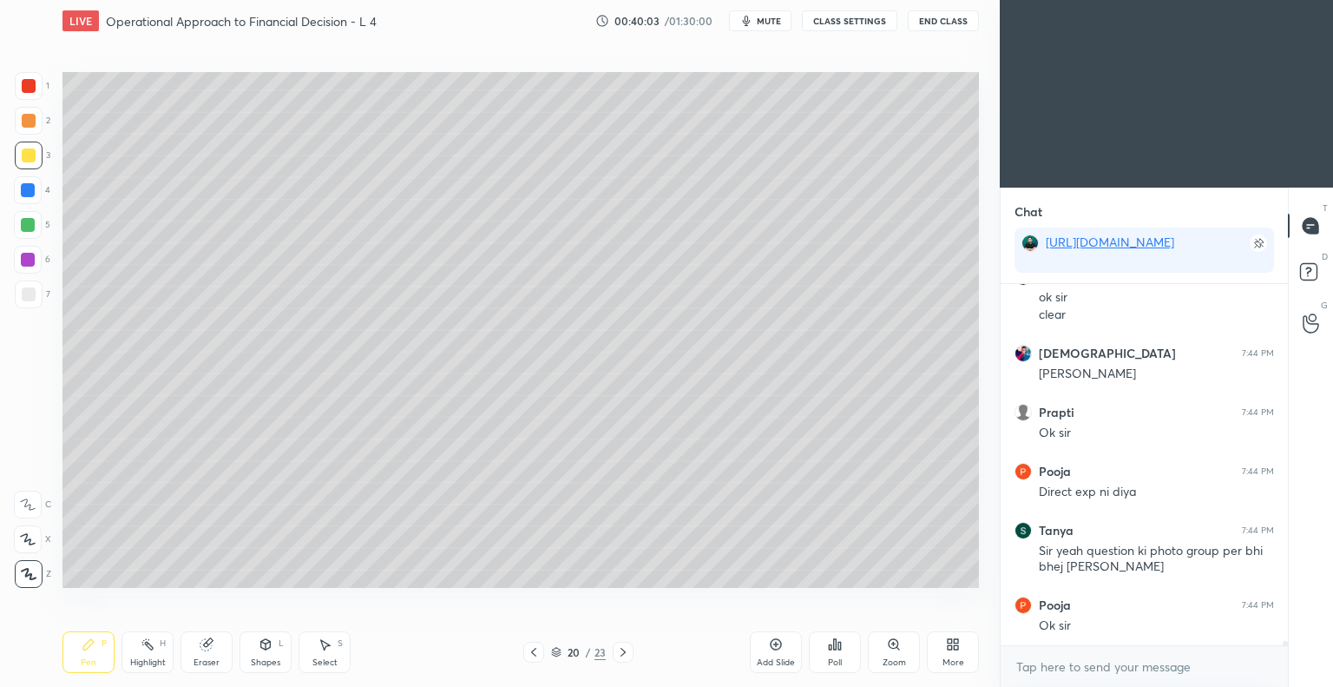
click at [533, 654] on icon at bounding box center [533, 652] width 5 height 9
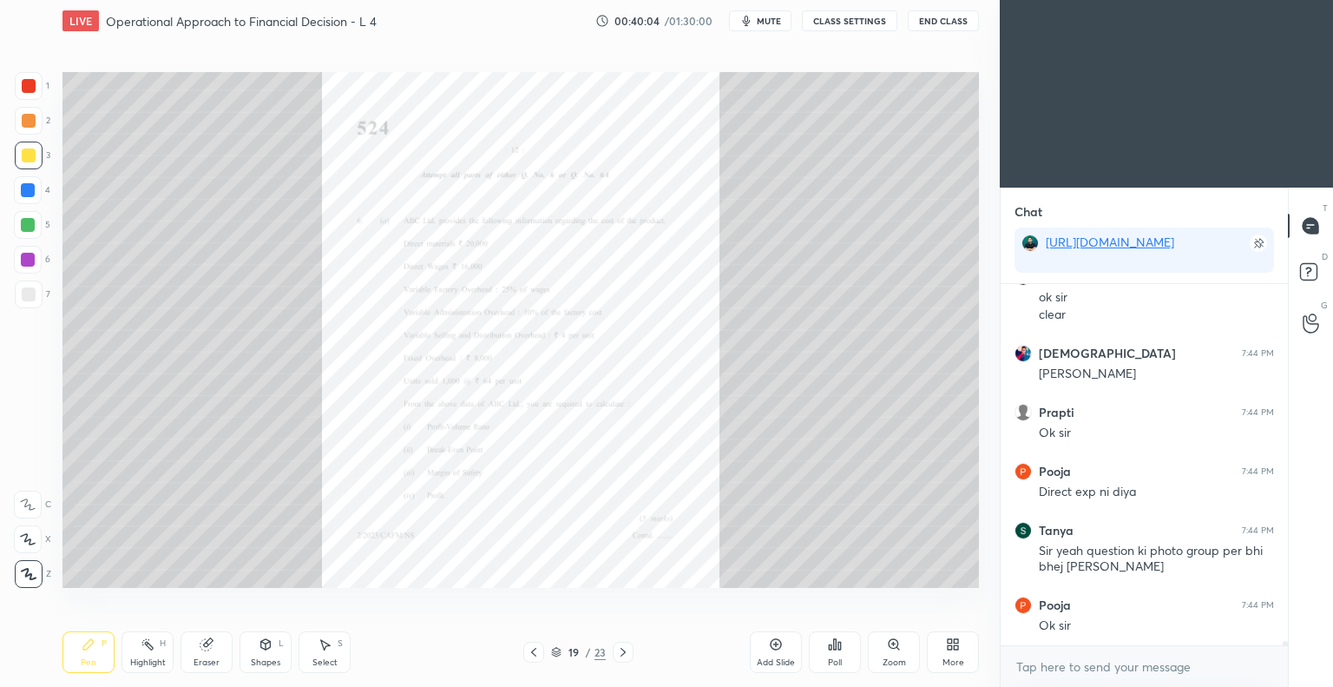
click at [891, 642] on icon at bounding box center [894, 644] width 10 height 10
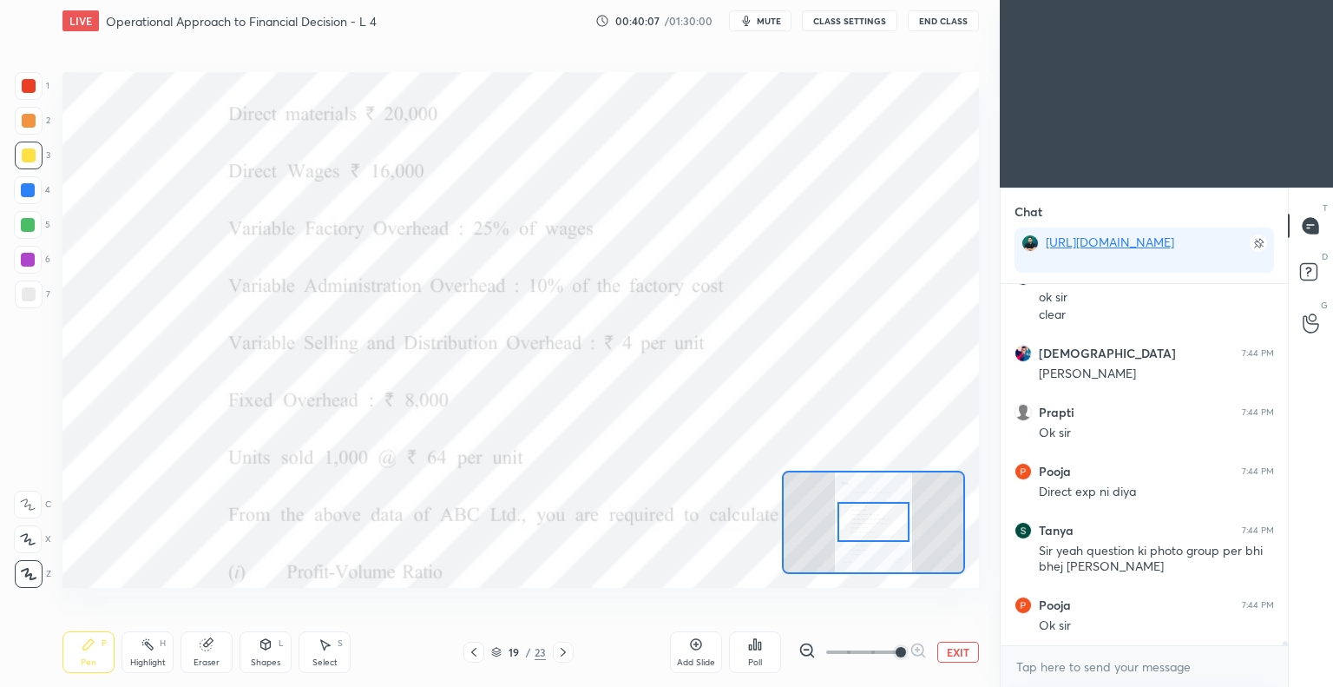
click at [564, 650] on icon at bounding box center [563, 652] width 14 height 14
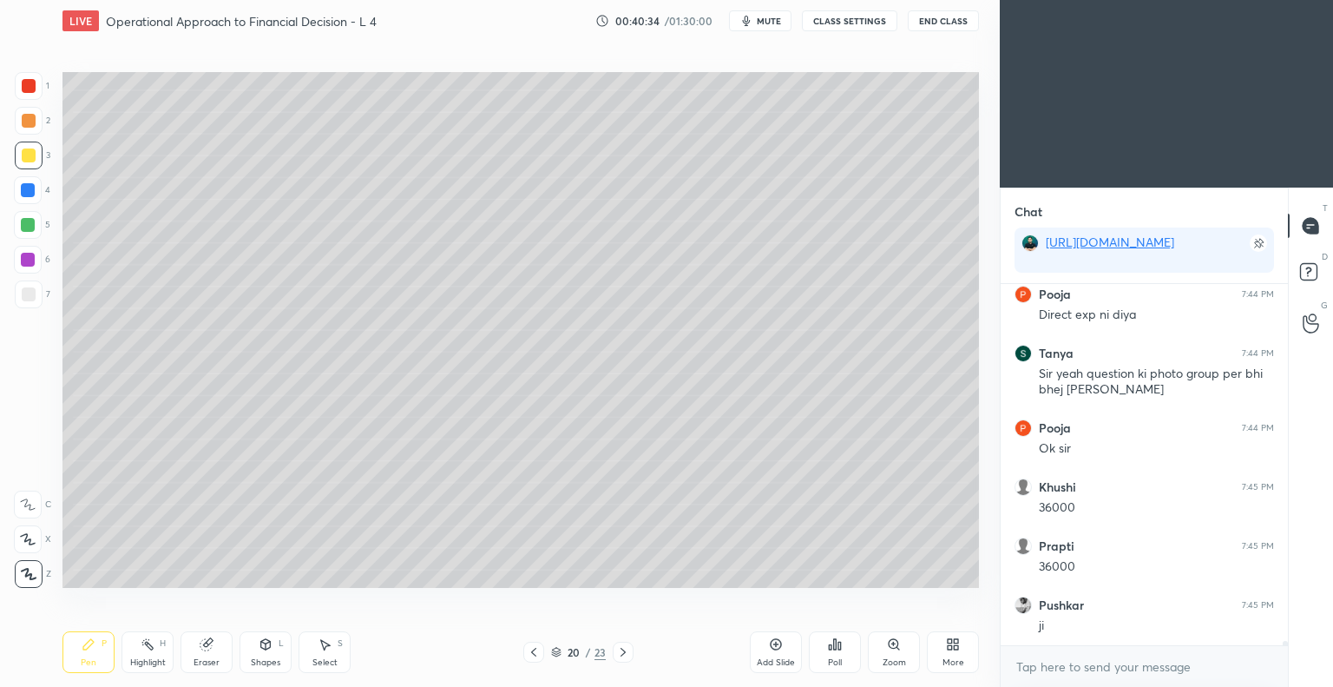
scroll to position [27933, 0]
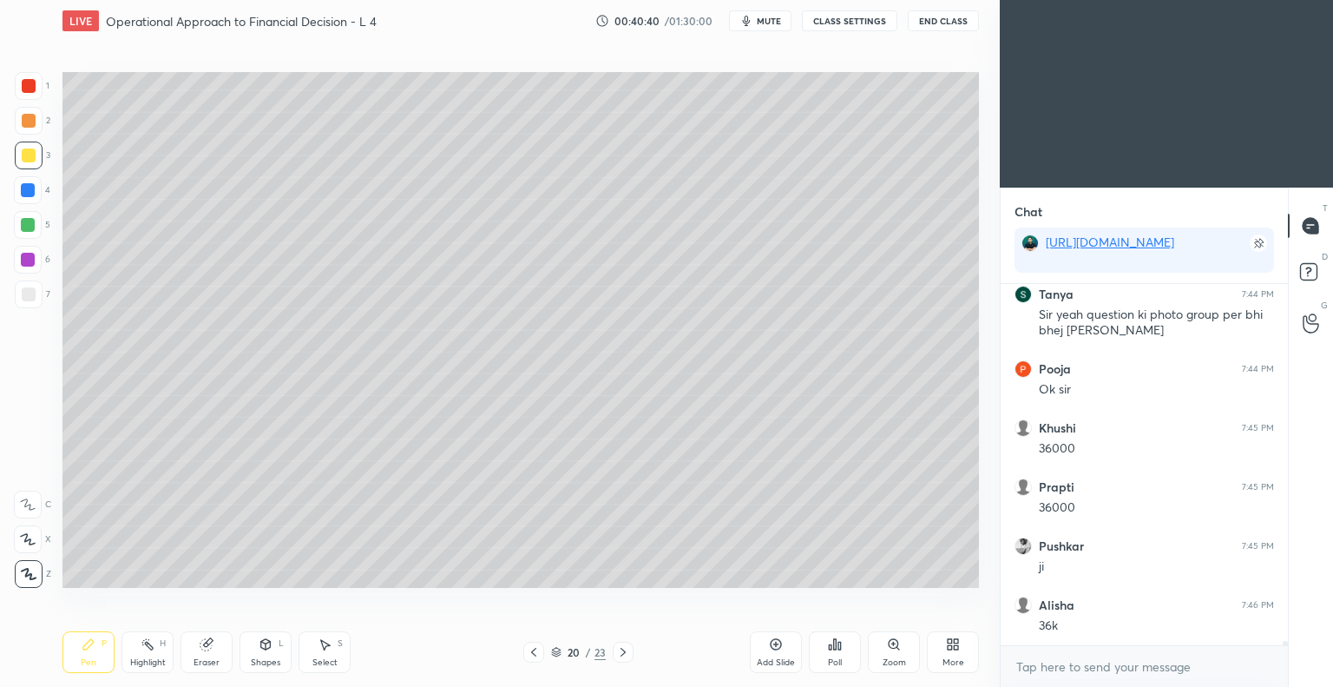
click at [531, 654] on icon at bounding box center [534, 652] width 14 height 14
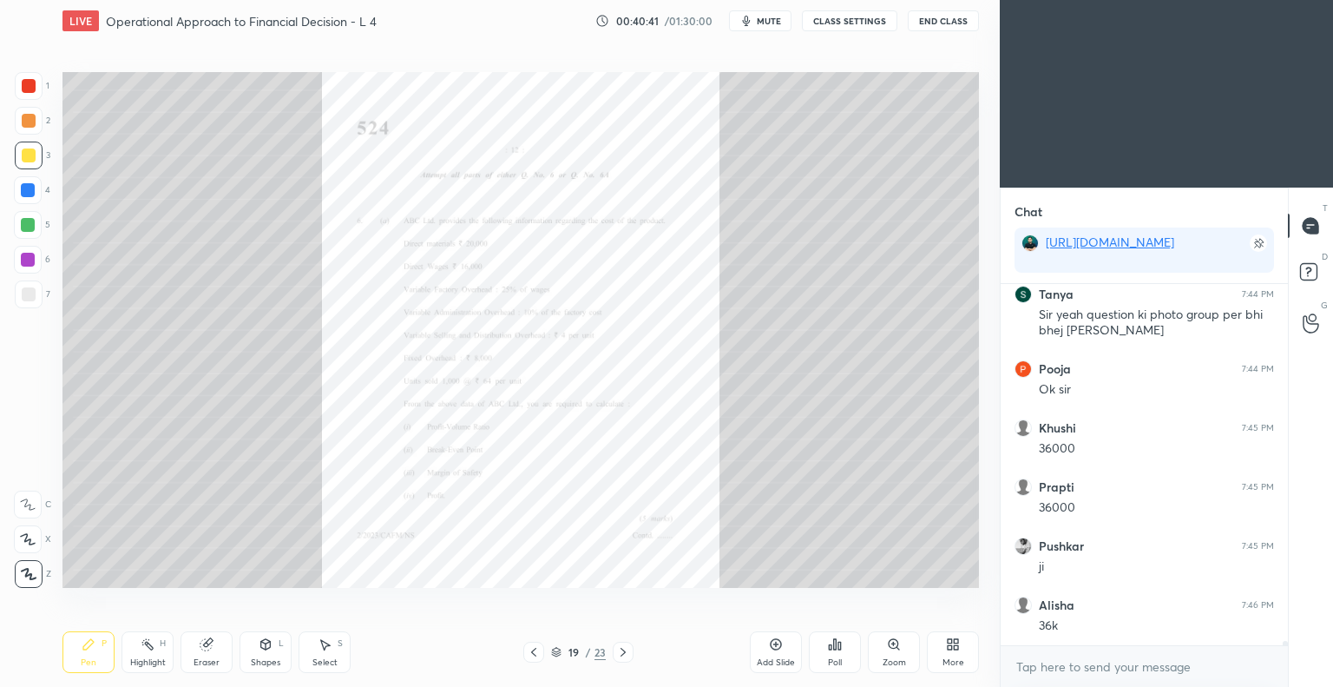
click at [892, 647] on icon at bounding box center [894, 644] width 10 height 10
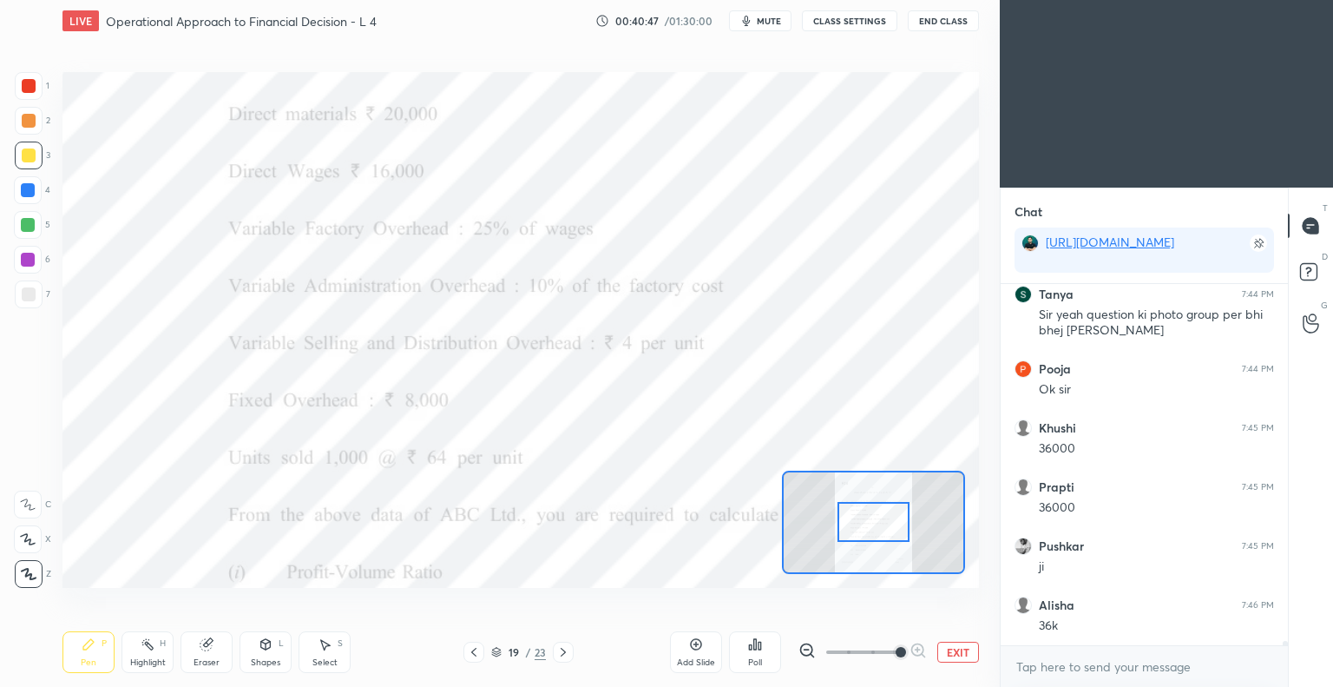
click at [561, 653] on icon at bounding box center [563, 652] width 14 height 14
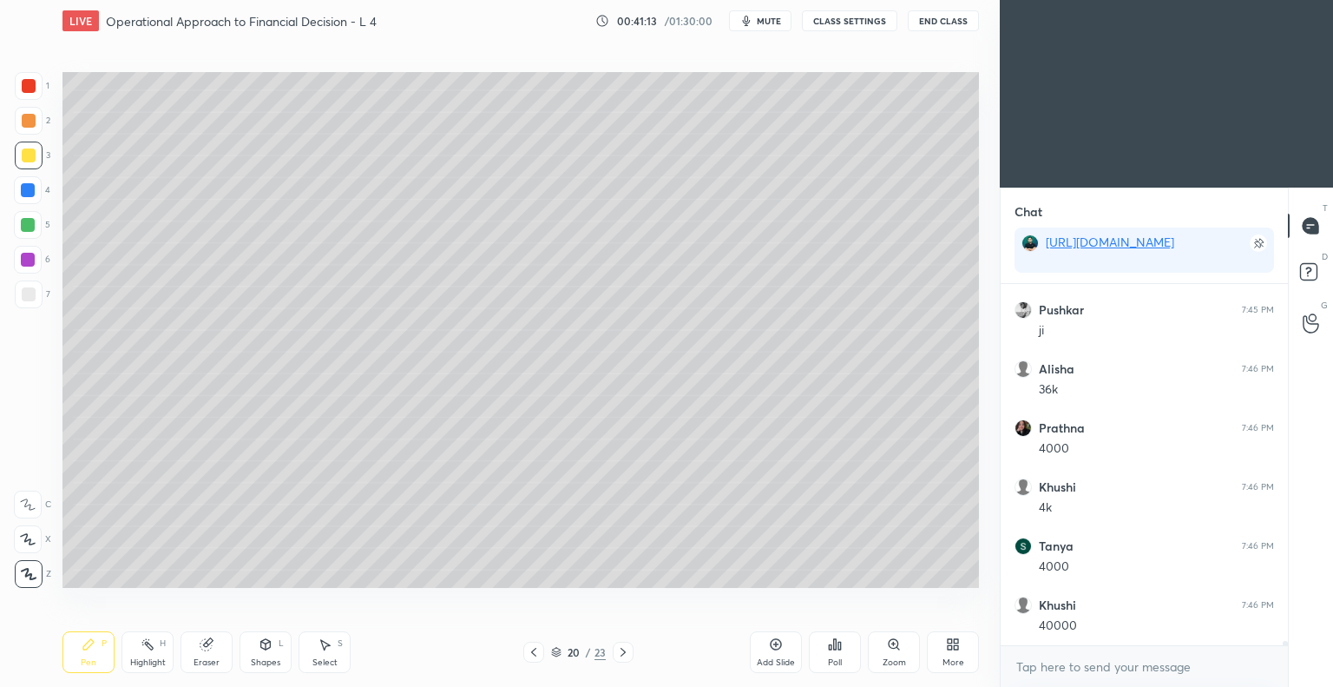
scroll to position [28228, 0]
click at [531, 655] on icon at bounding box center [534, 652] width 14 height 14
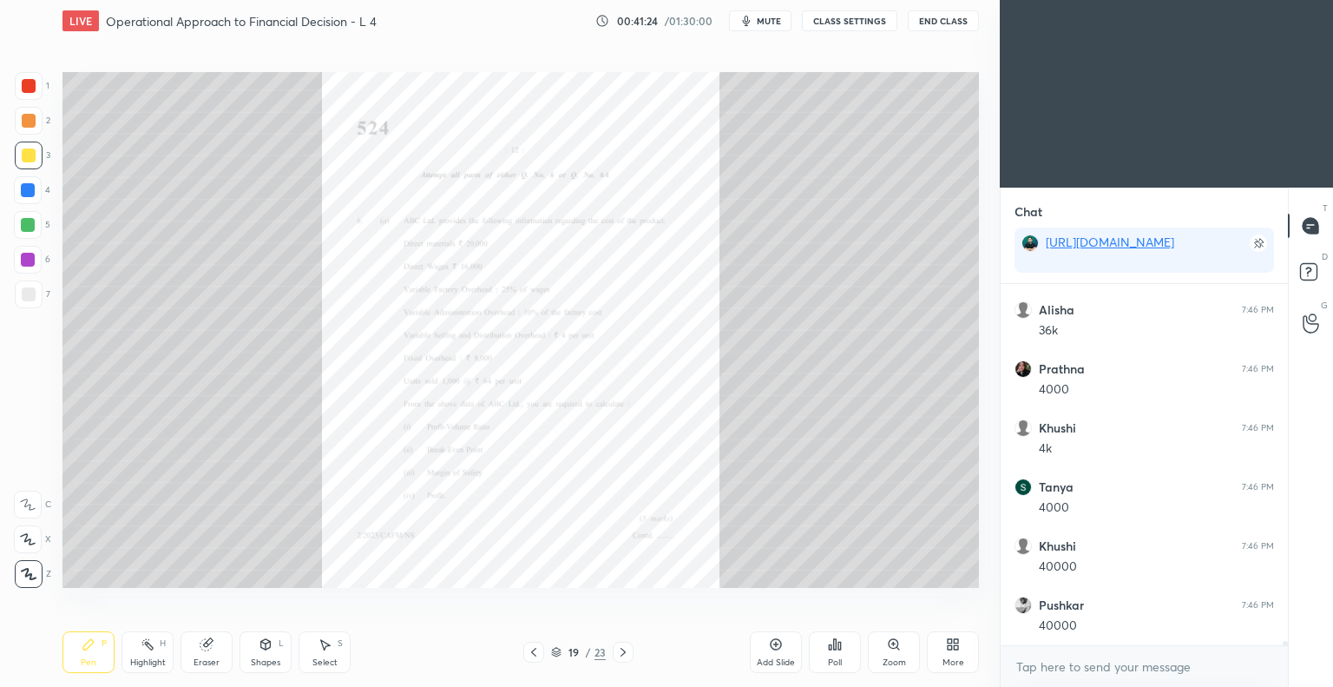
click at [890, 643] on icon at bounding box center [894, 644] width 10 height 10
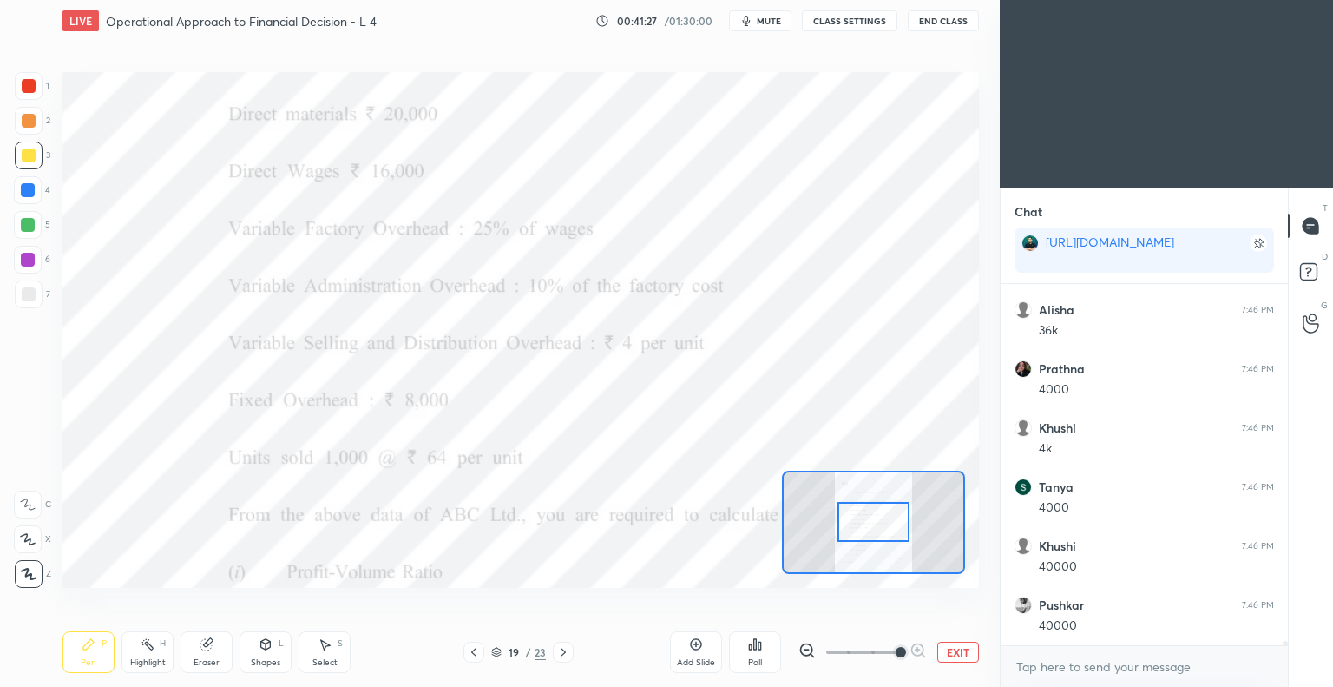
scroll to position [28287, 0]
click at [560, 652] on icon at bounding box center [563, 652] width 14 height 14
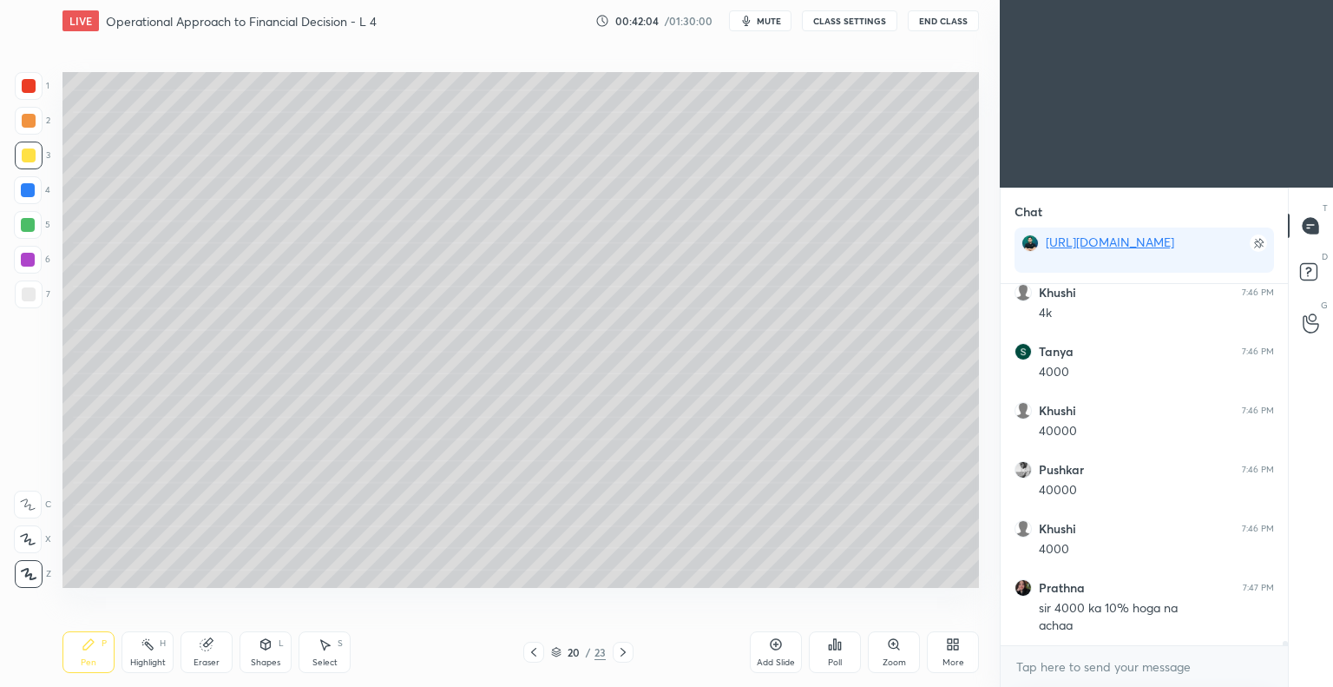
scroll to position [28381, 0]
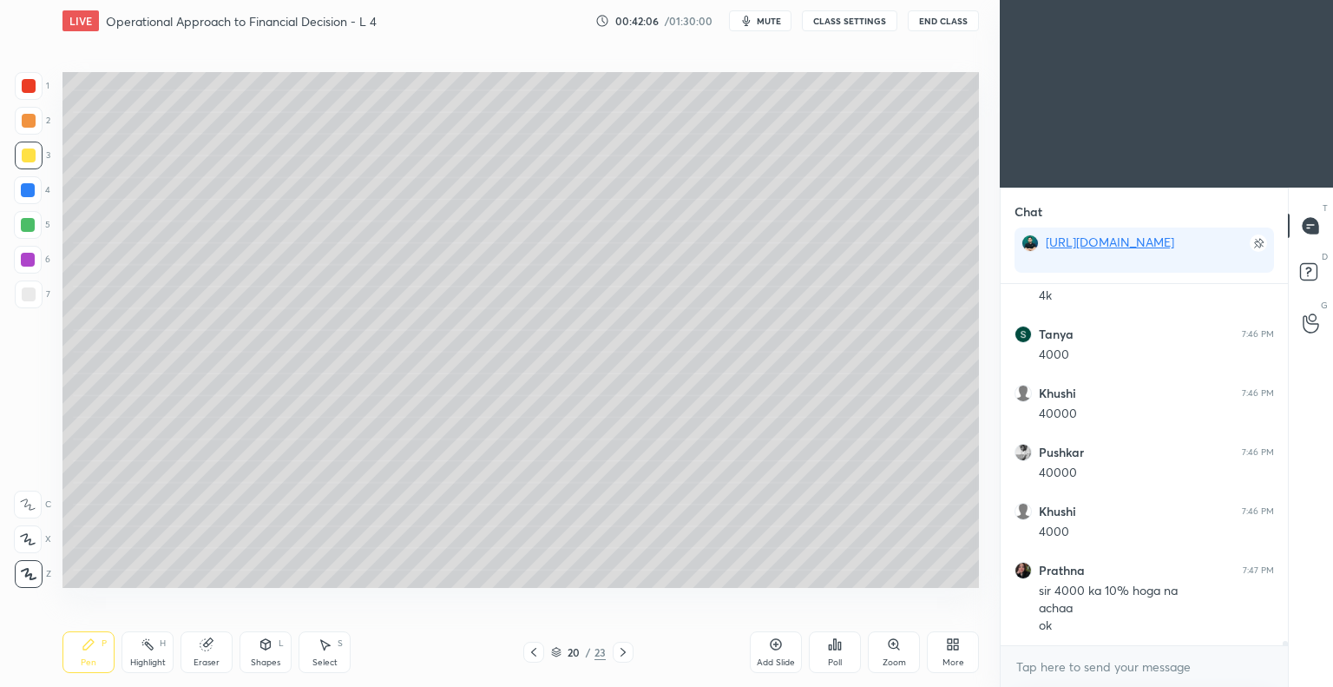
click at [530, 655] on icon at bounding box center [534, 652] width 14 height 14
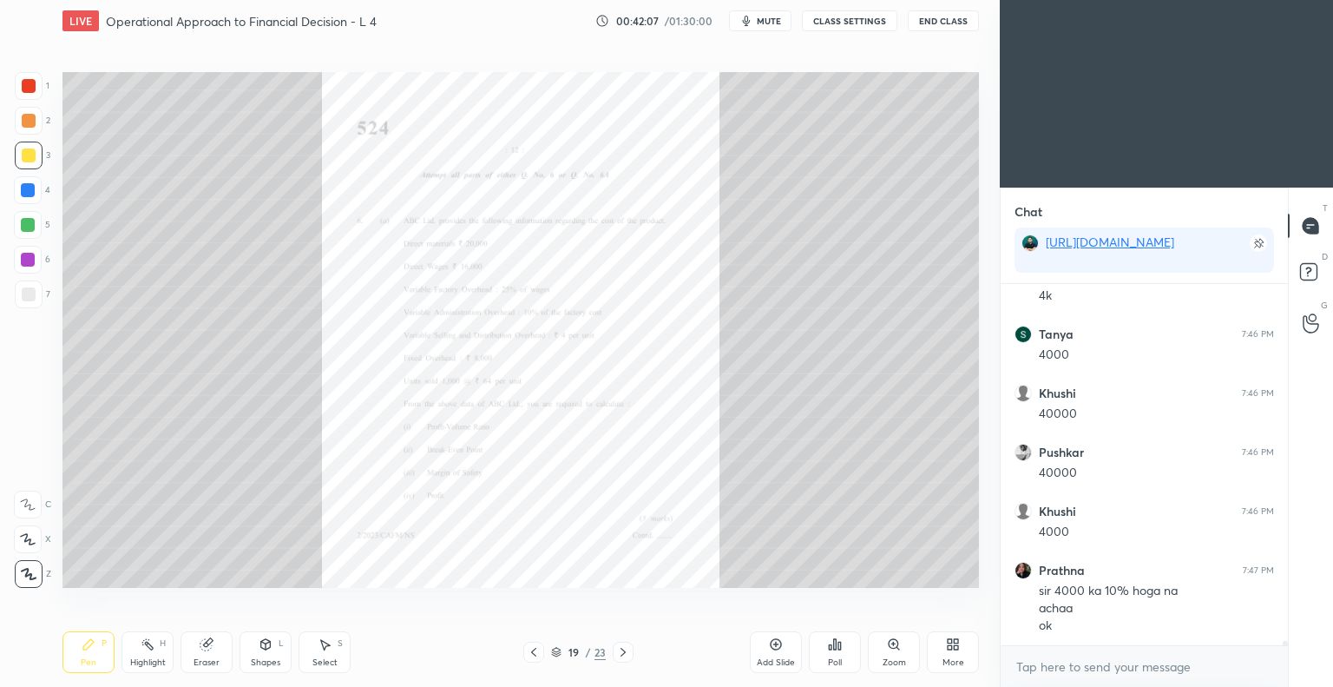
click at [892, 643] on icon at bounding box center [894, 644] width 10 height 10
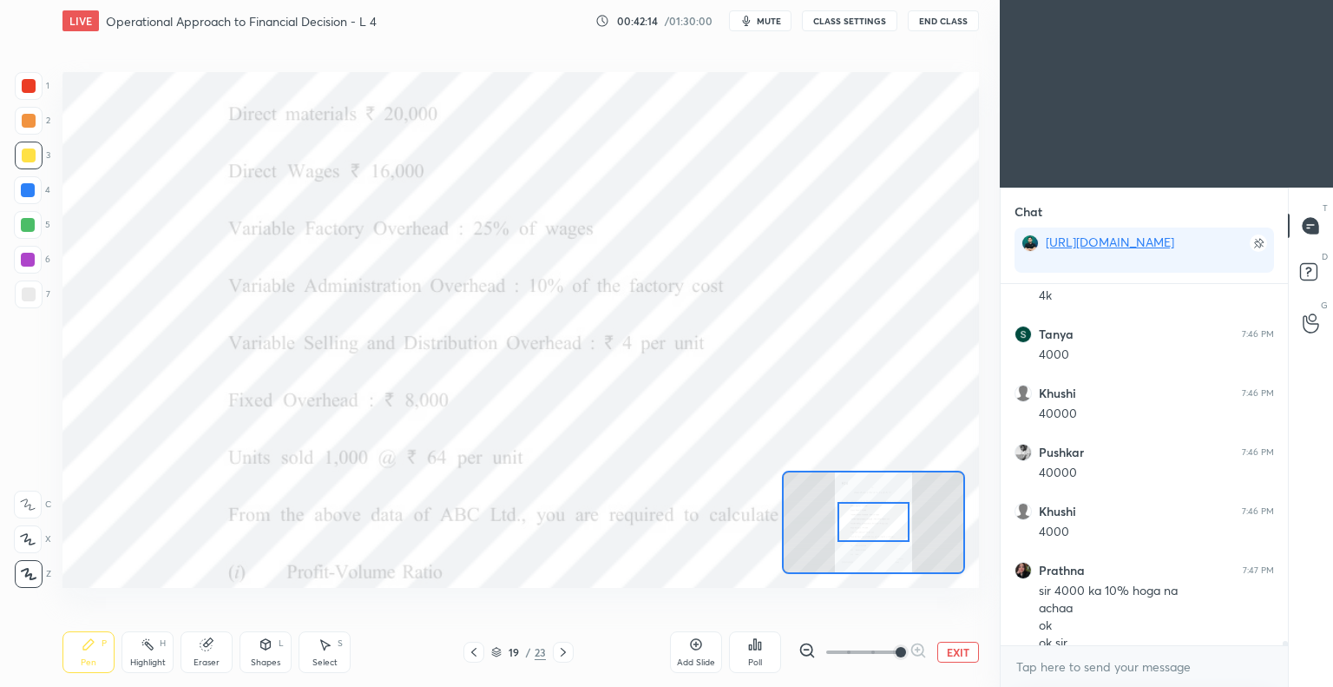
scroll to position [28399, 0]
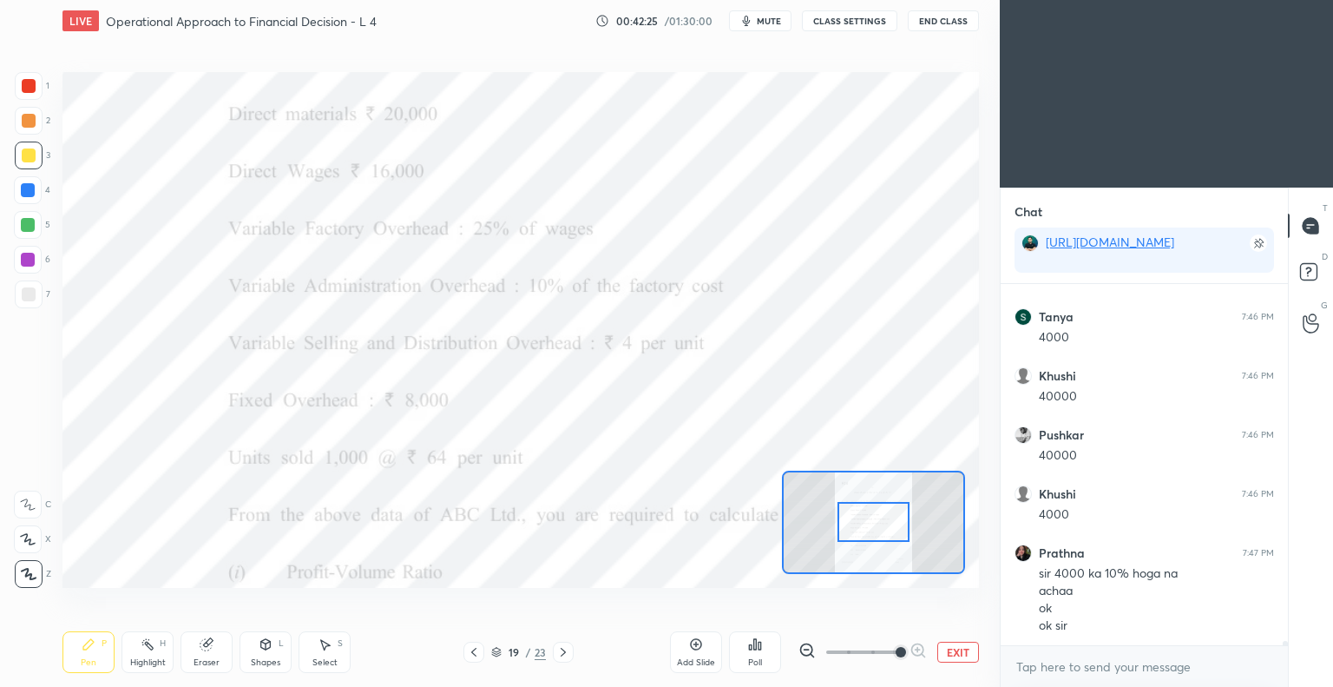
click at [563, 653] on icon at bounding box center [563, 652] width 14 height 14
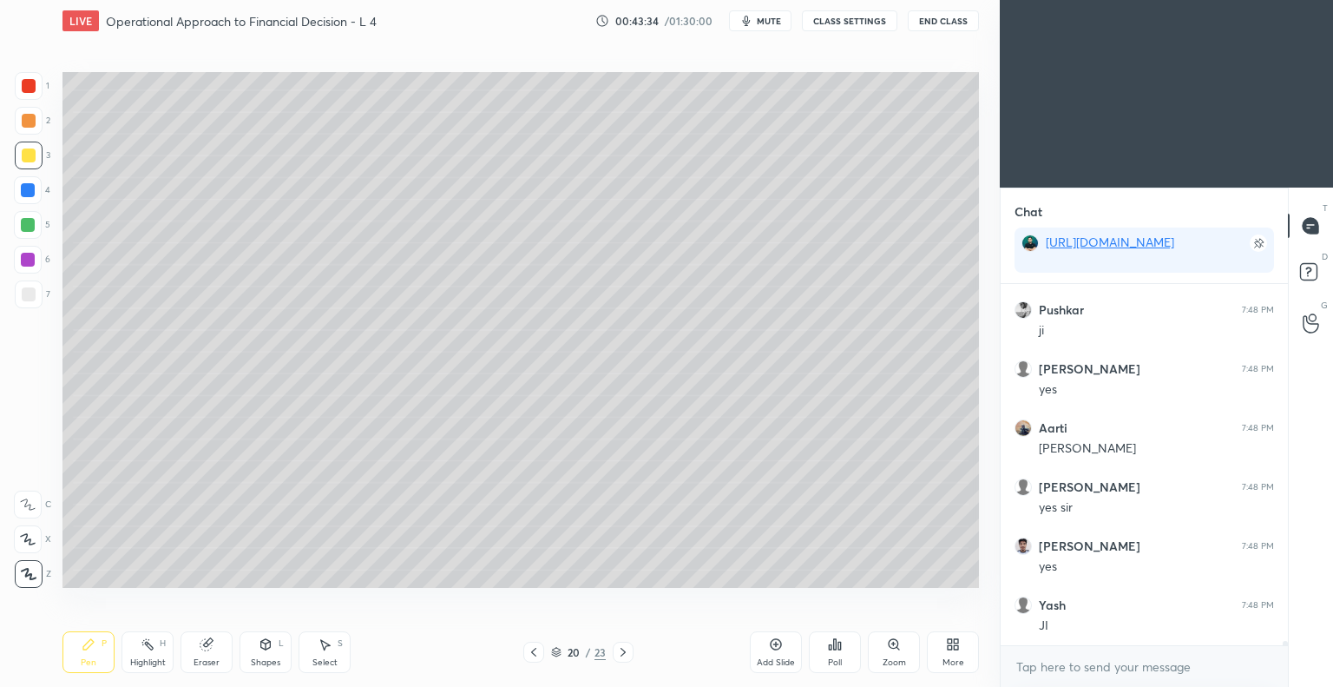
scroll to position [29933, 0]
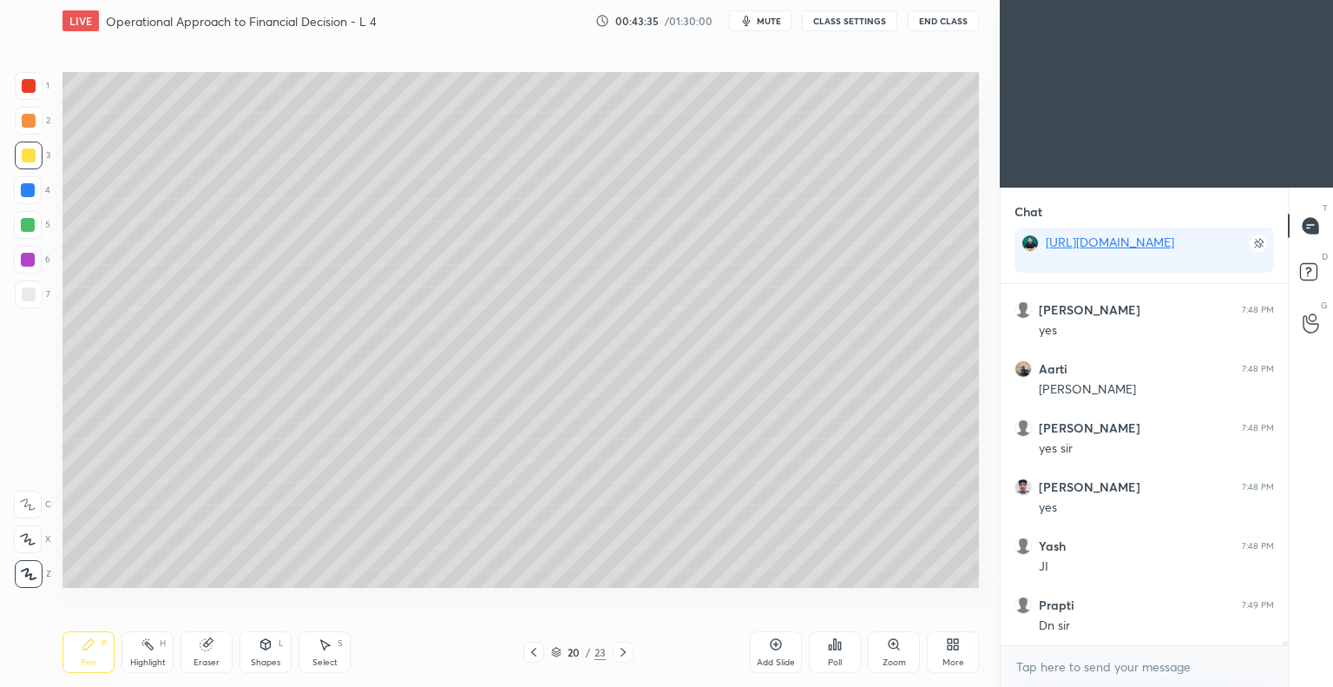
click at [774, 645] on icon at bounding box center [775, 644] width 5 height 5
click at [531, 653] on icon at bounding box center [534, 652] width 14 height 14
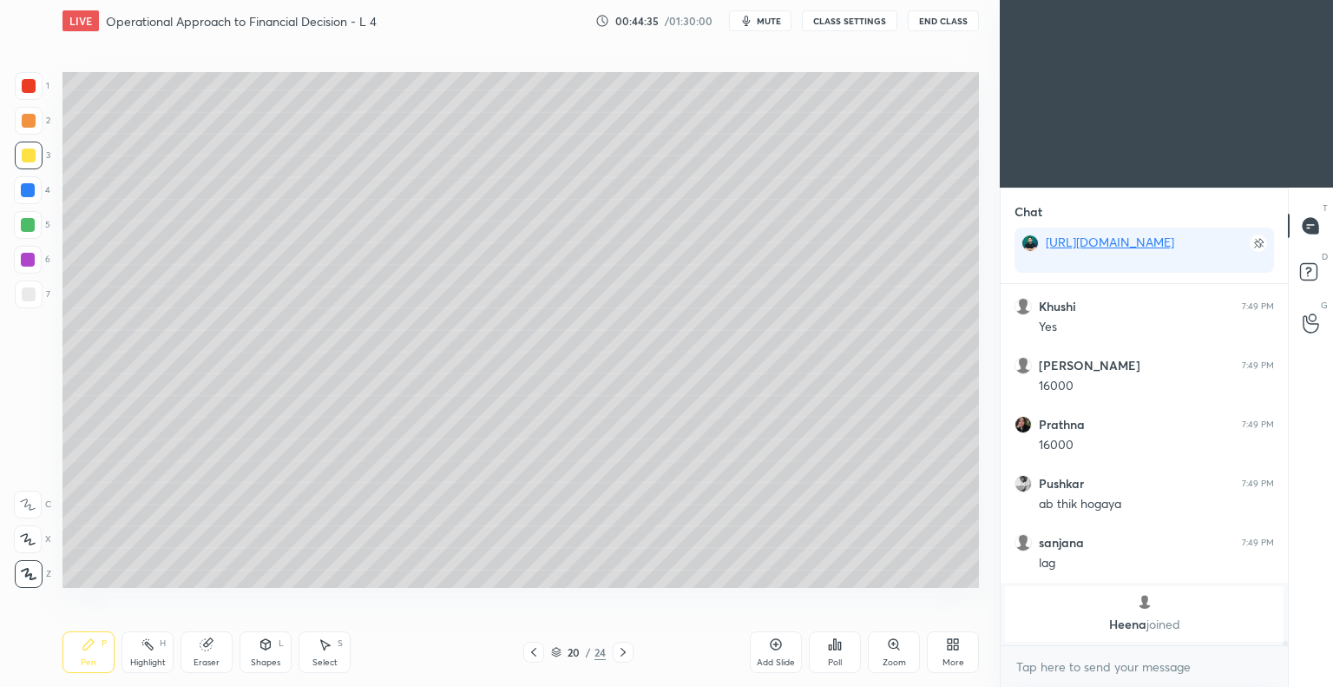
click at [530, 655] on icon at bounding box center [534, 652] width 14 height 14
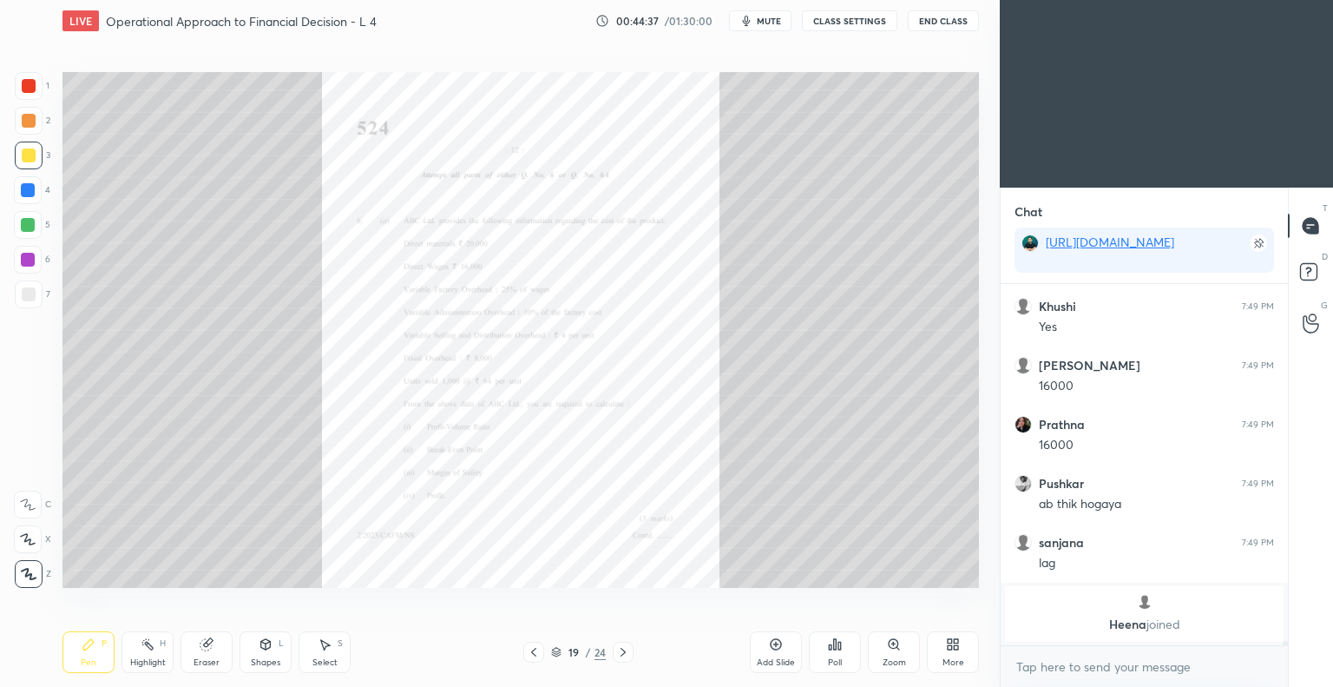
click at [890, 651] on icon at bounding box center [894, 644] width 14 height 14
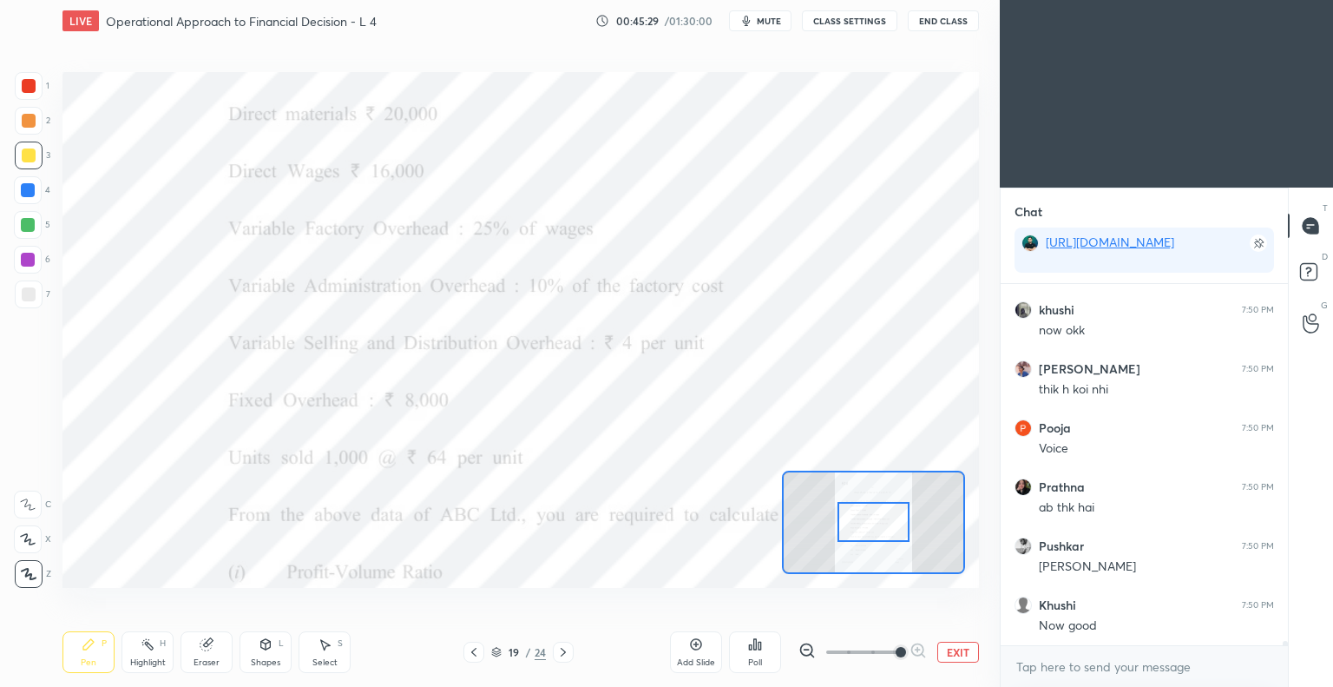
scroll to position [30824, 0]
click at [563, 655] on icon at bounding box center [563, 652] width 14 height 14
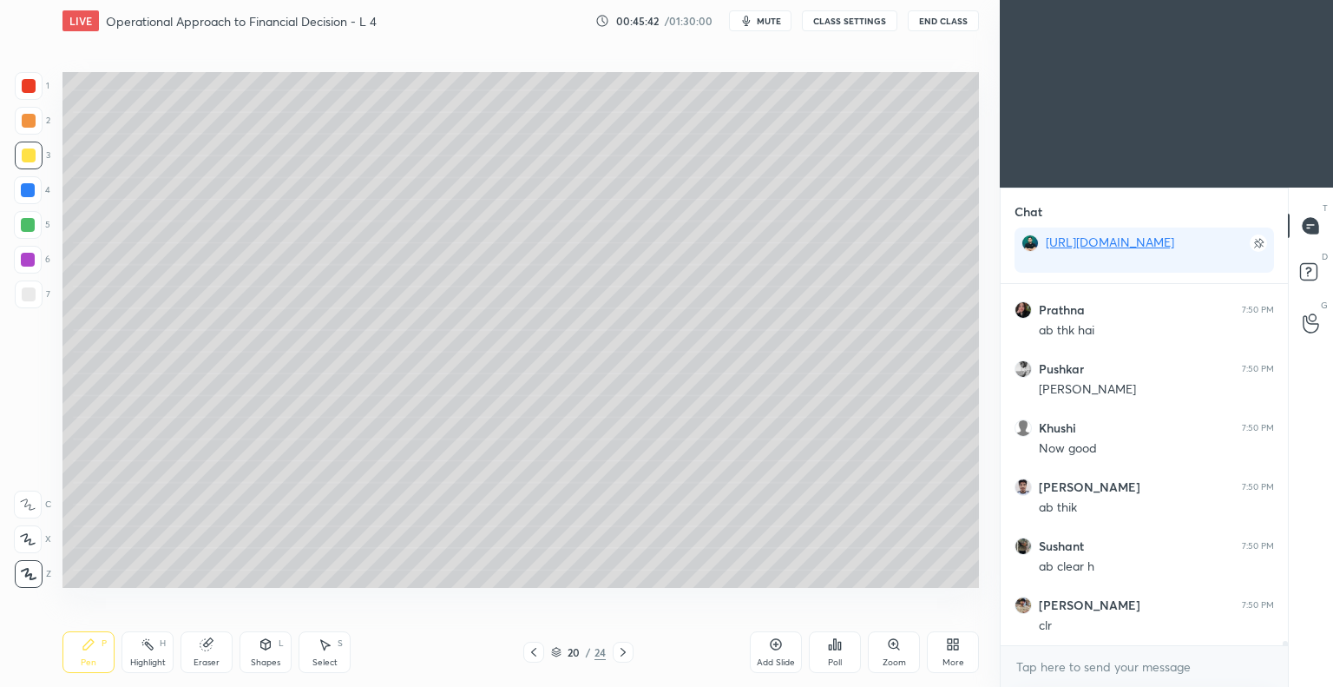
click at [623, 652] on icon at bounding box center [623, 652] width 14 height 14
click at [531, 654] on icon at bounding box center [534, 652] width 14 height 14
click at [533, 652] on icon at bounding box center [534, 652] width 14 height 14
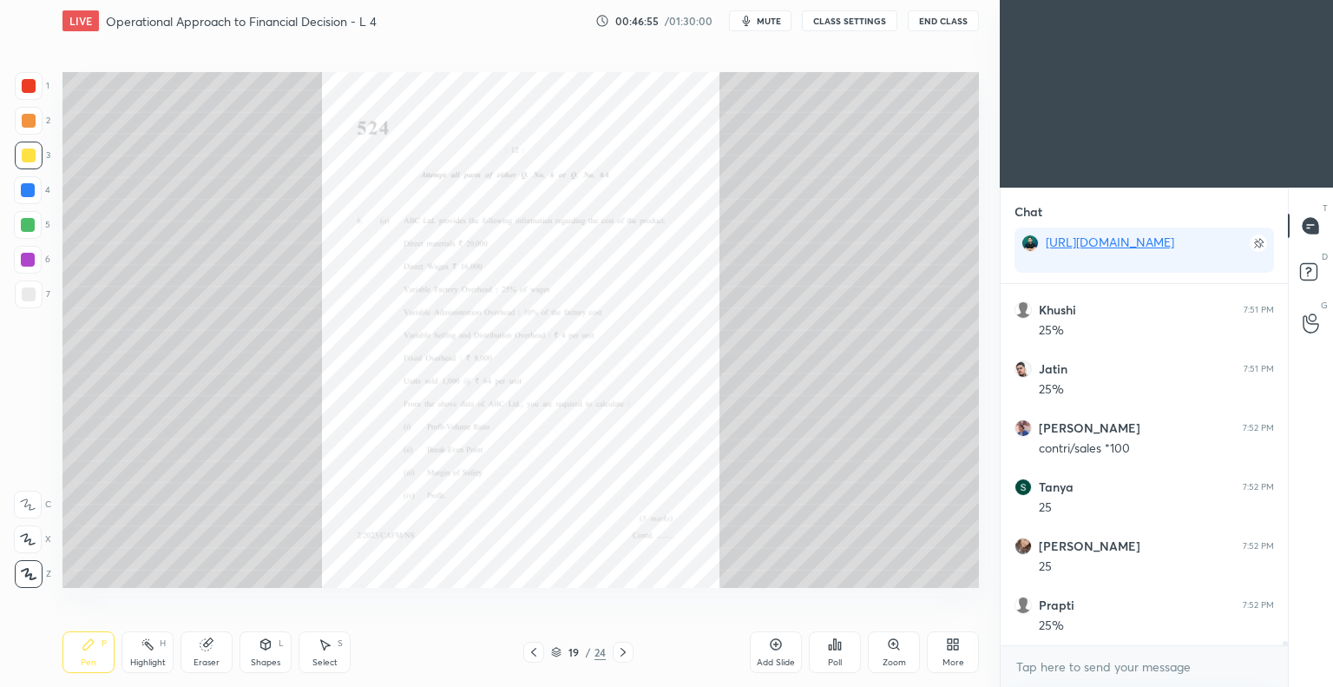
click at [622, 652] on icon at bounding box center [623, 652] width 14 height 14
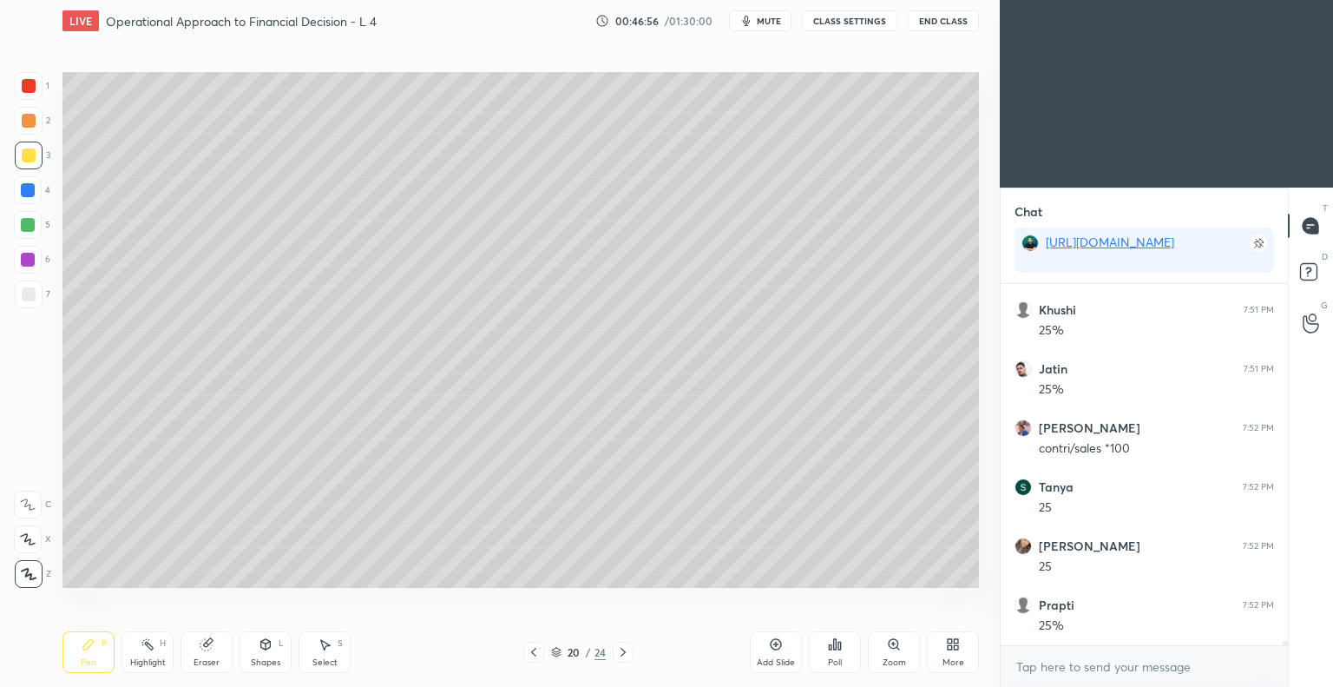
click at [623, 653] on icon at bounding box center [623, 652] width 5 height 9
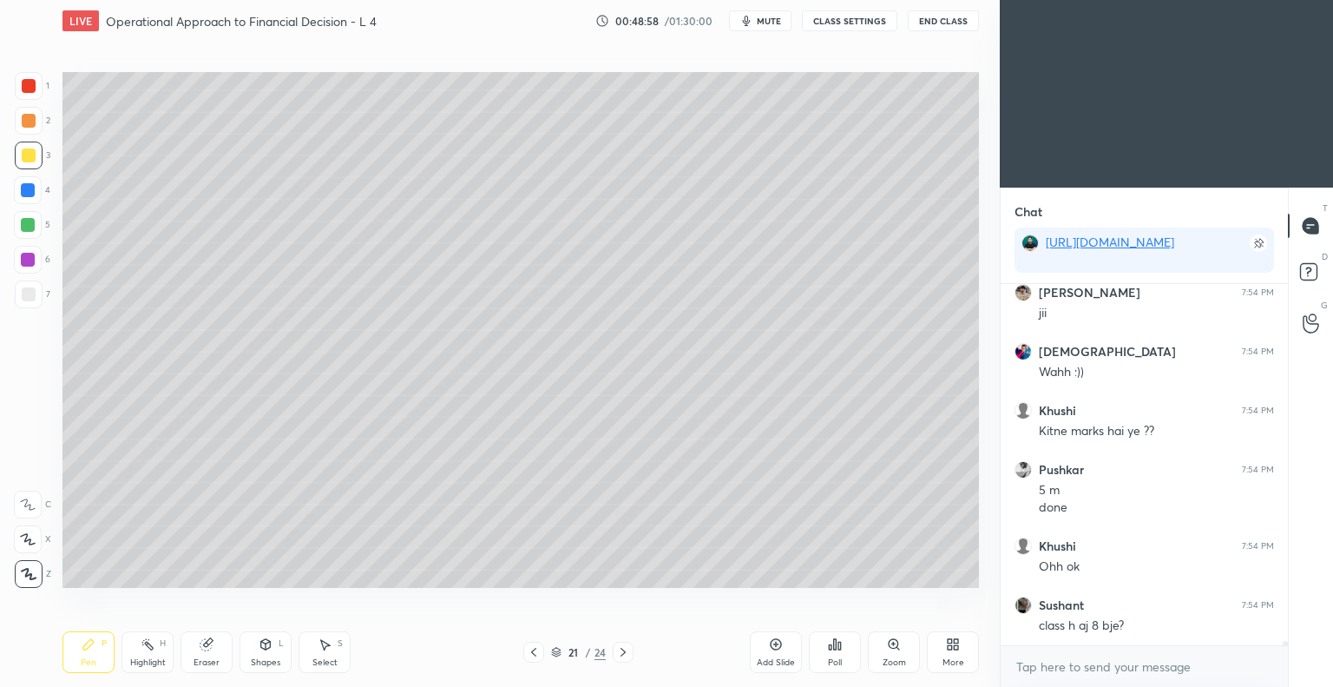
scroll to position [32887, 0]
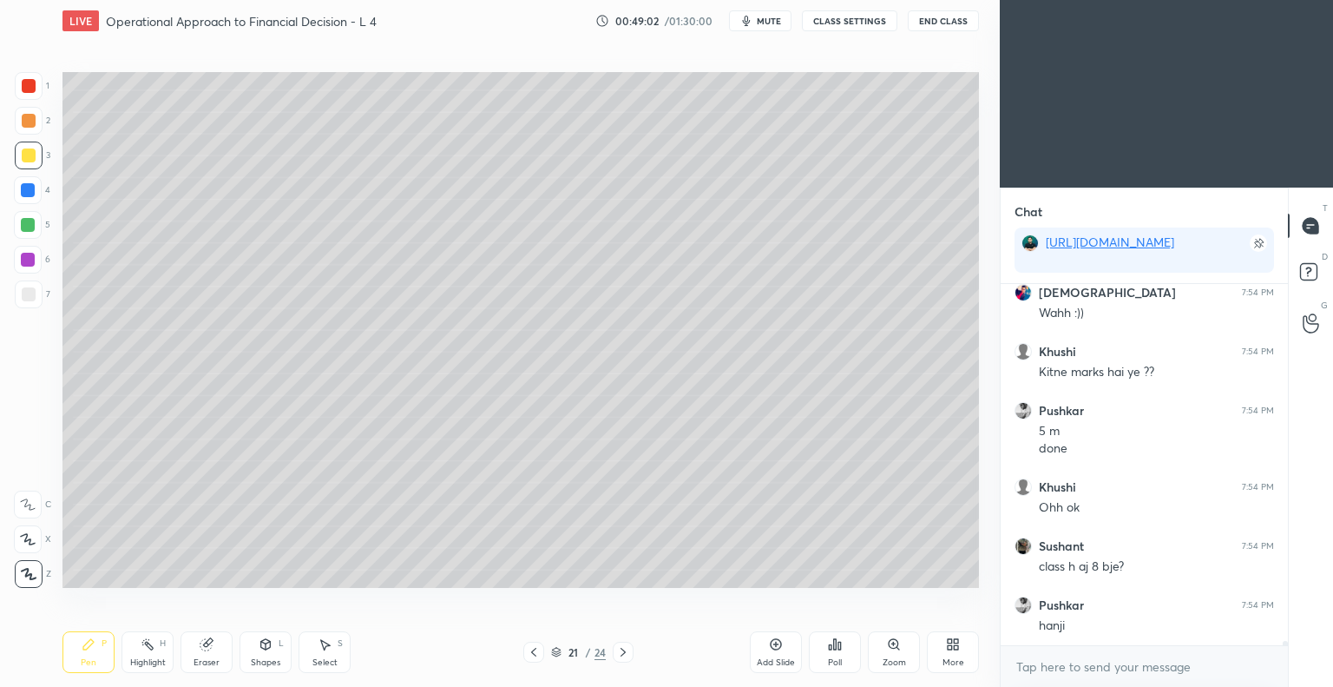
click at [947, 644] on icon at bounding box center [953, 644] width 14 height 14
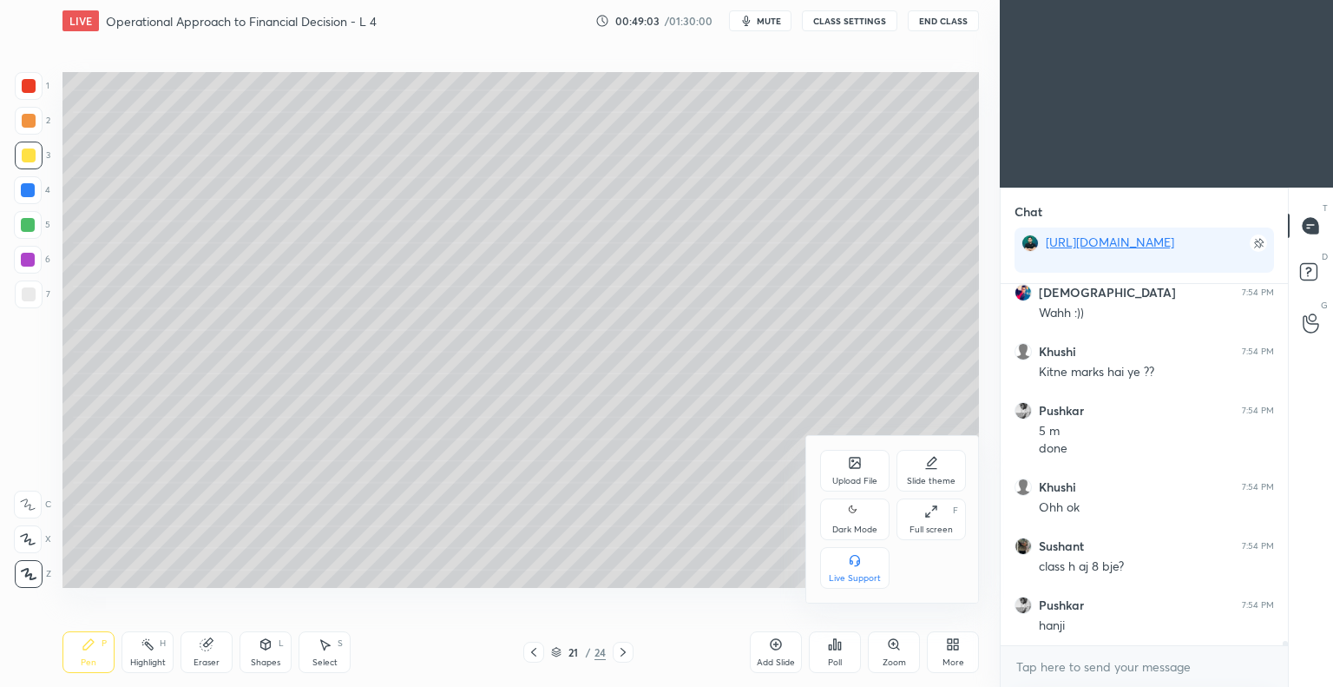
scroll to position [32946, 0]
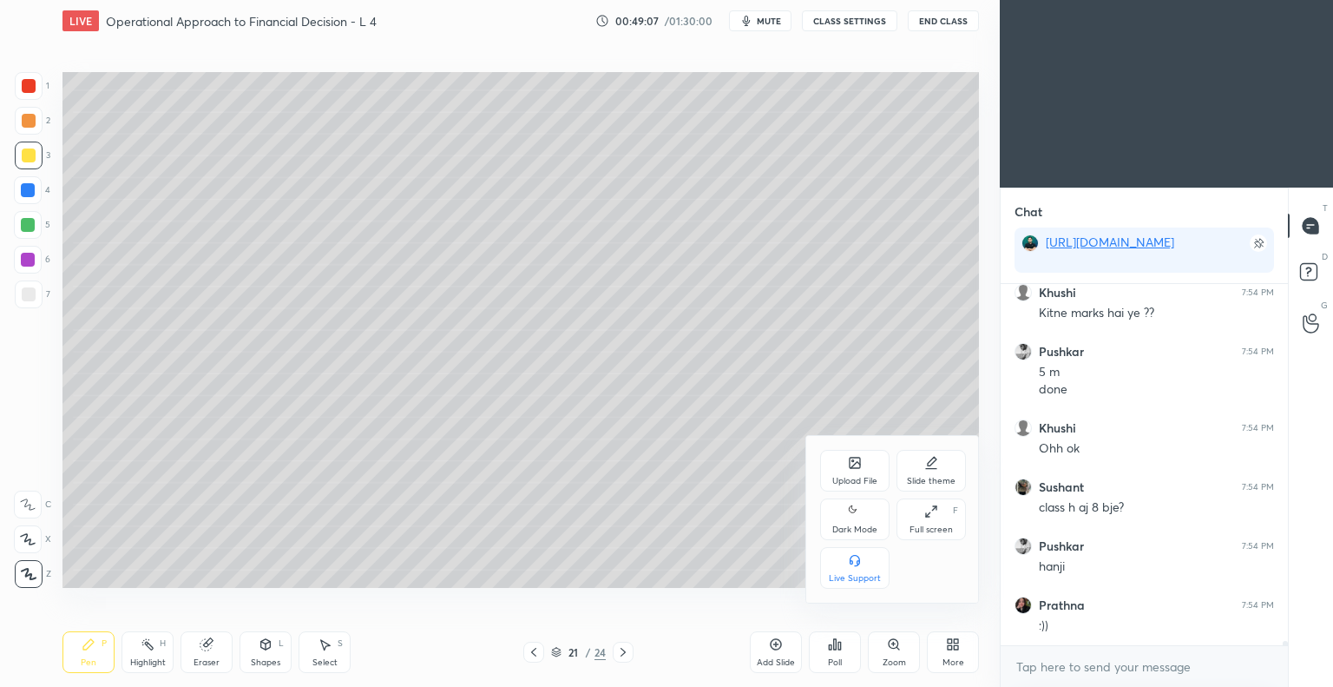
click at [852, 473] on div "Upload File" at bounding box center [854, 471] width 69 height 42
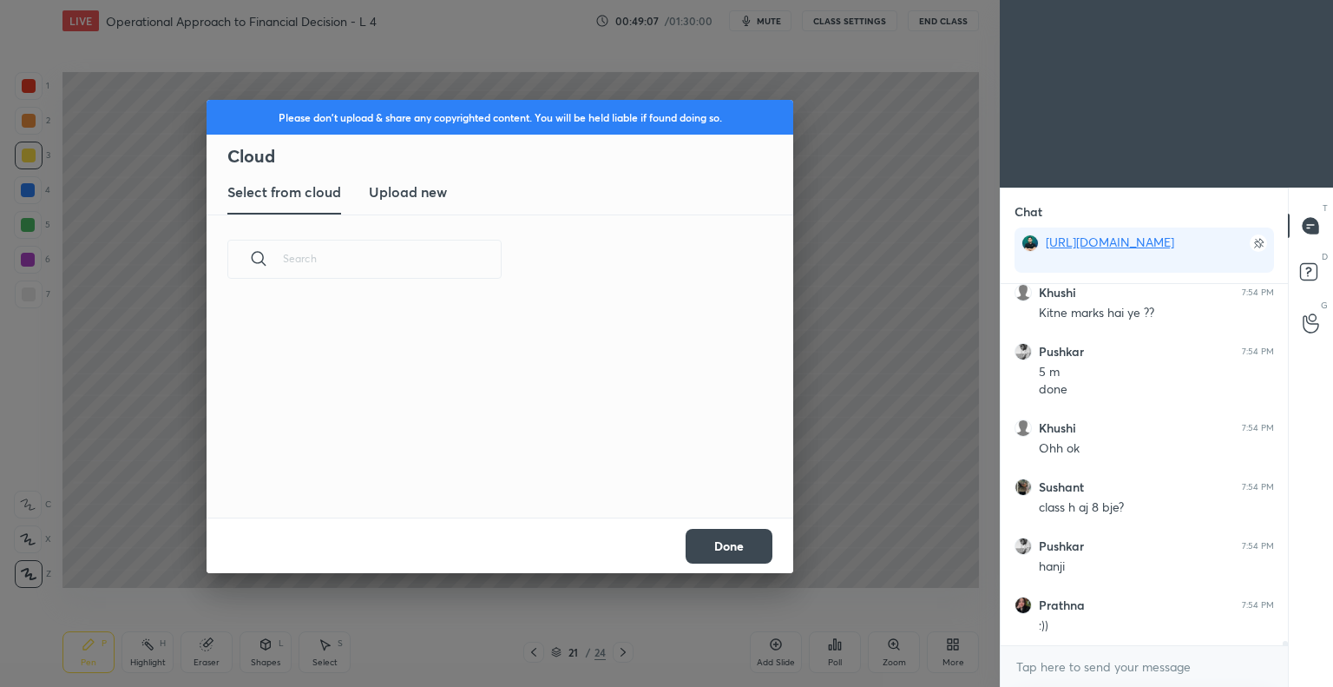
scroll to position [214, 557]
click at [417, 194] on h3 "Upload new" at bounding box center [408, 191] width 78 height 21
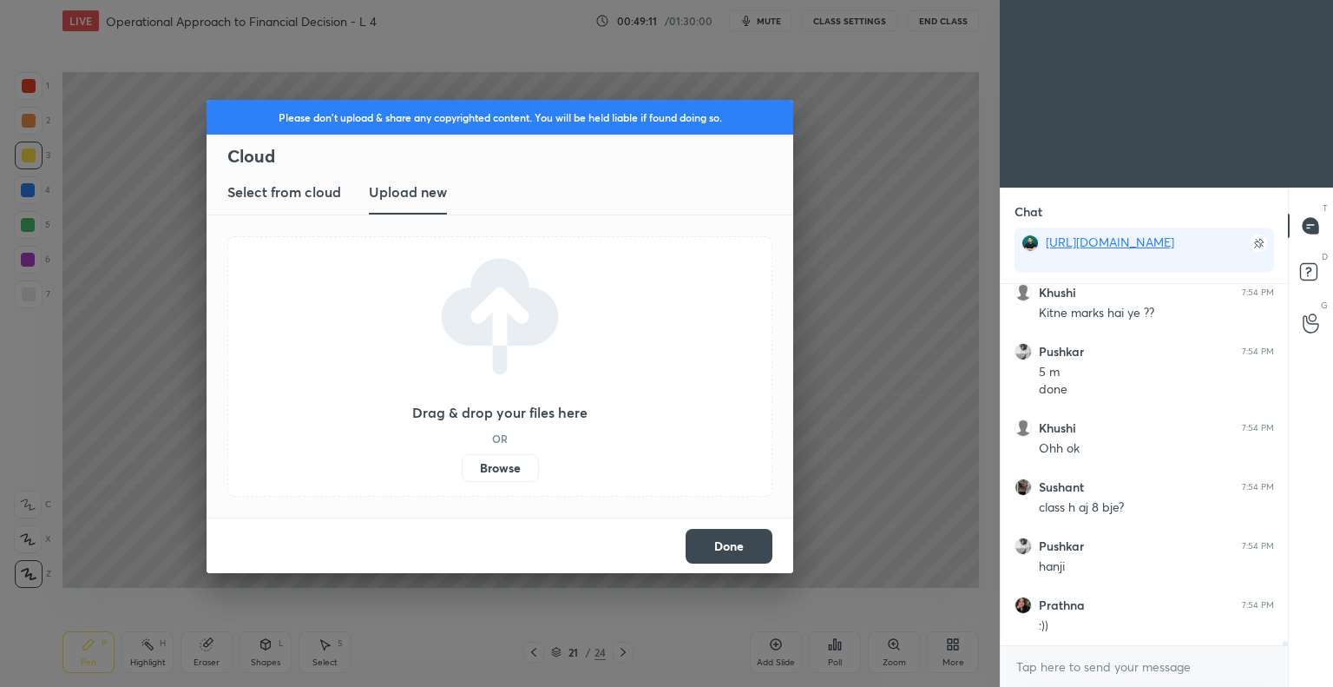
click at [504, 464] on label "Browse" at bounding box center [500, 468] width 77 height 28
click at [462, 464] on input "Browse" at bounding box center [462, 468] width 0 height 28
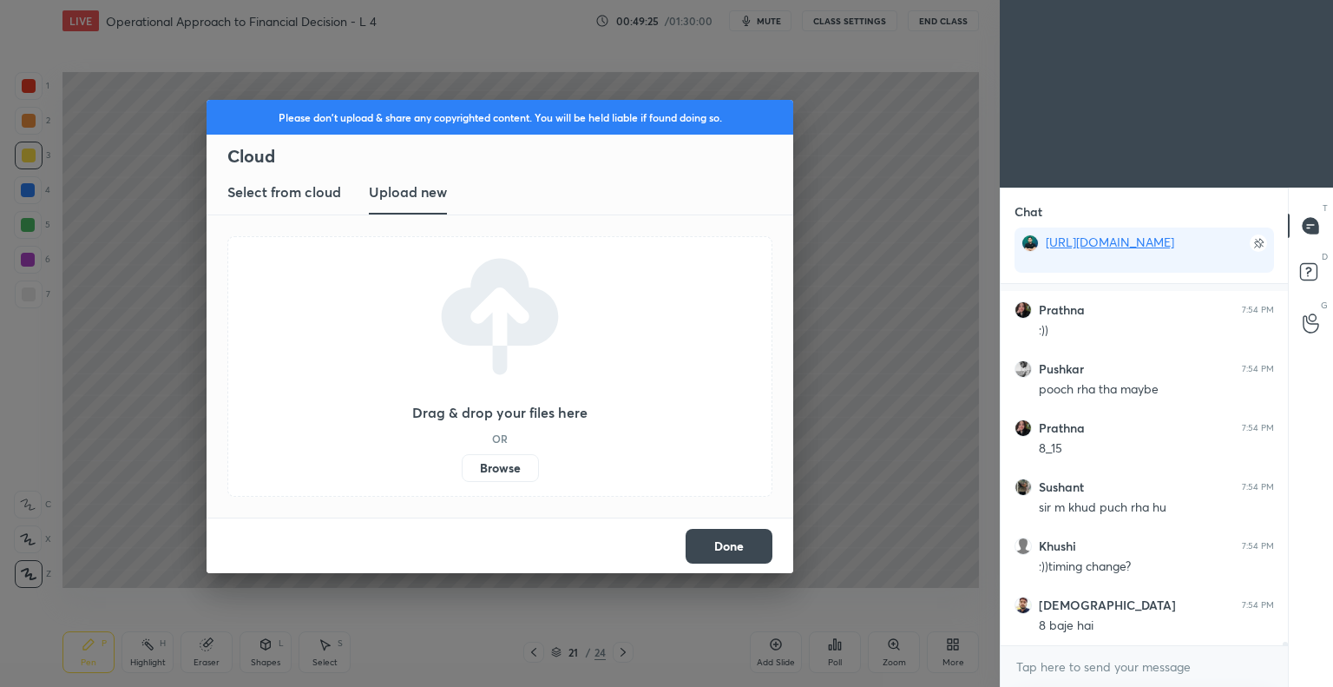
scroll to position [33315, 0]
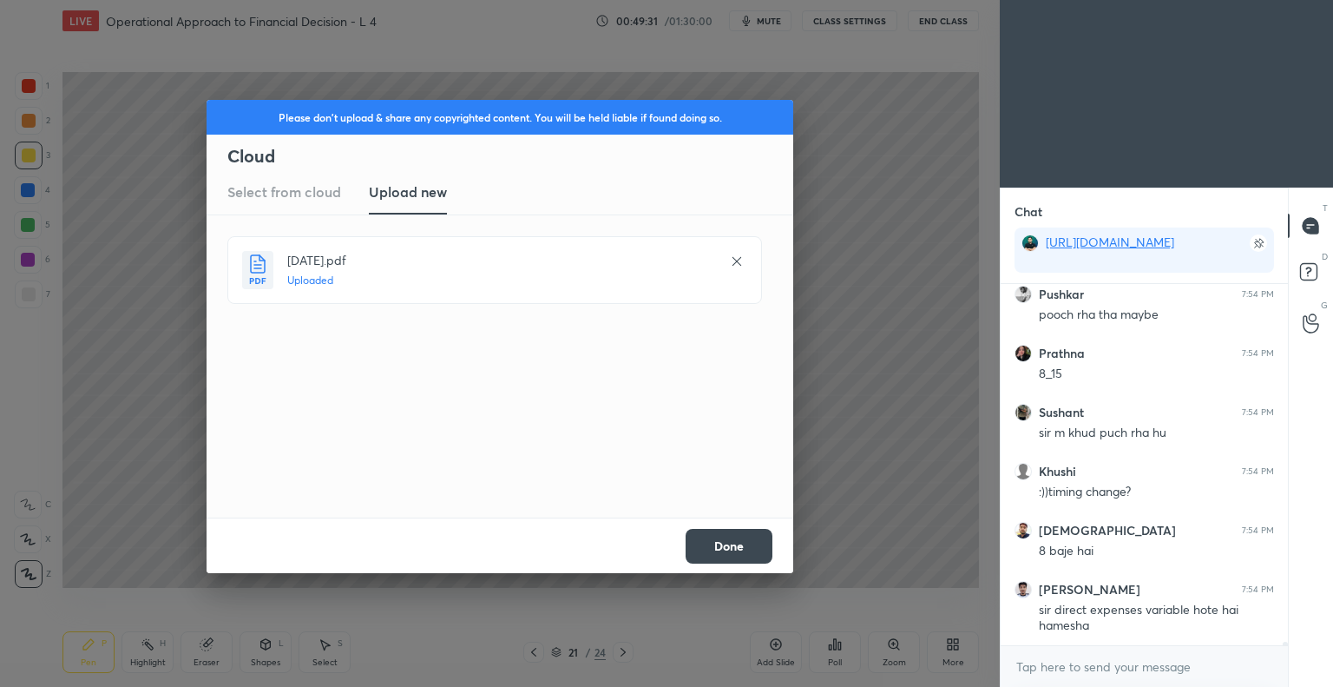
click at [736, 543] on button "Done" at bounding box center [729, 546] width 87 height 35
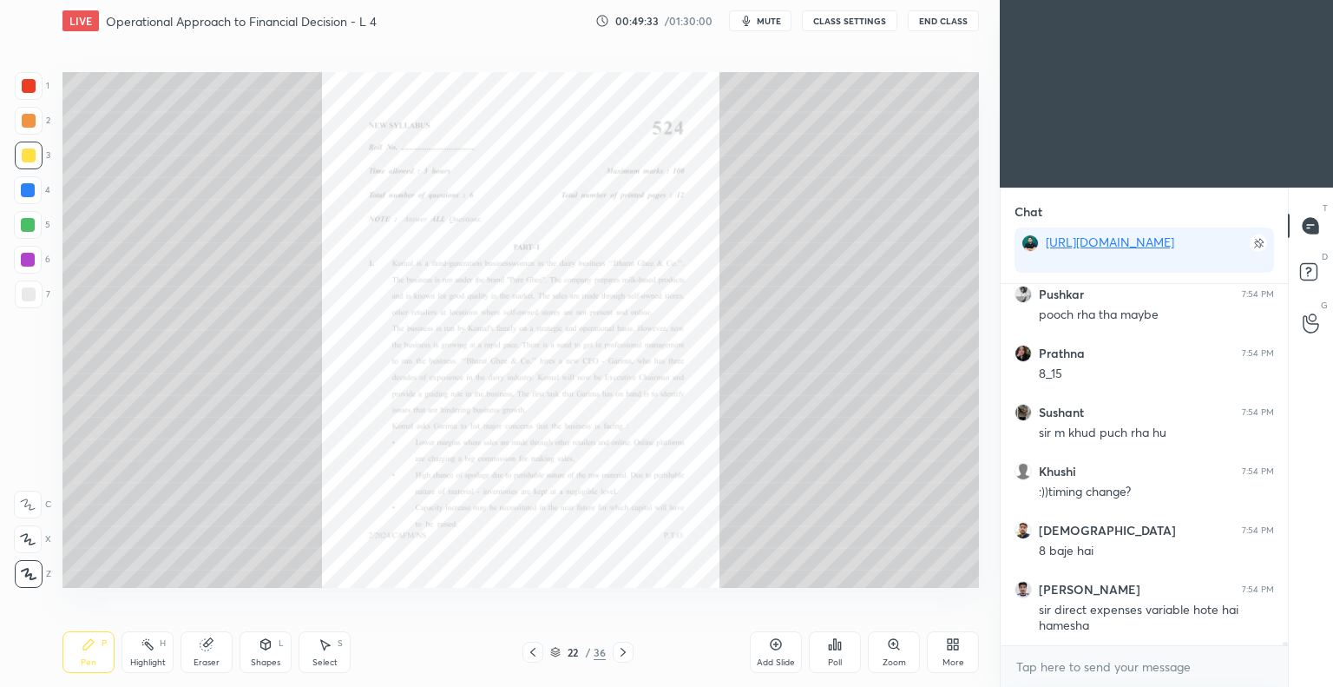
scroll to position [33374, 0]
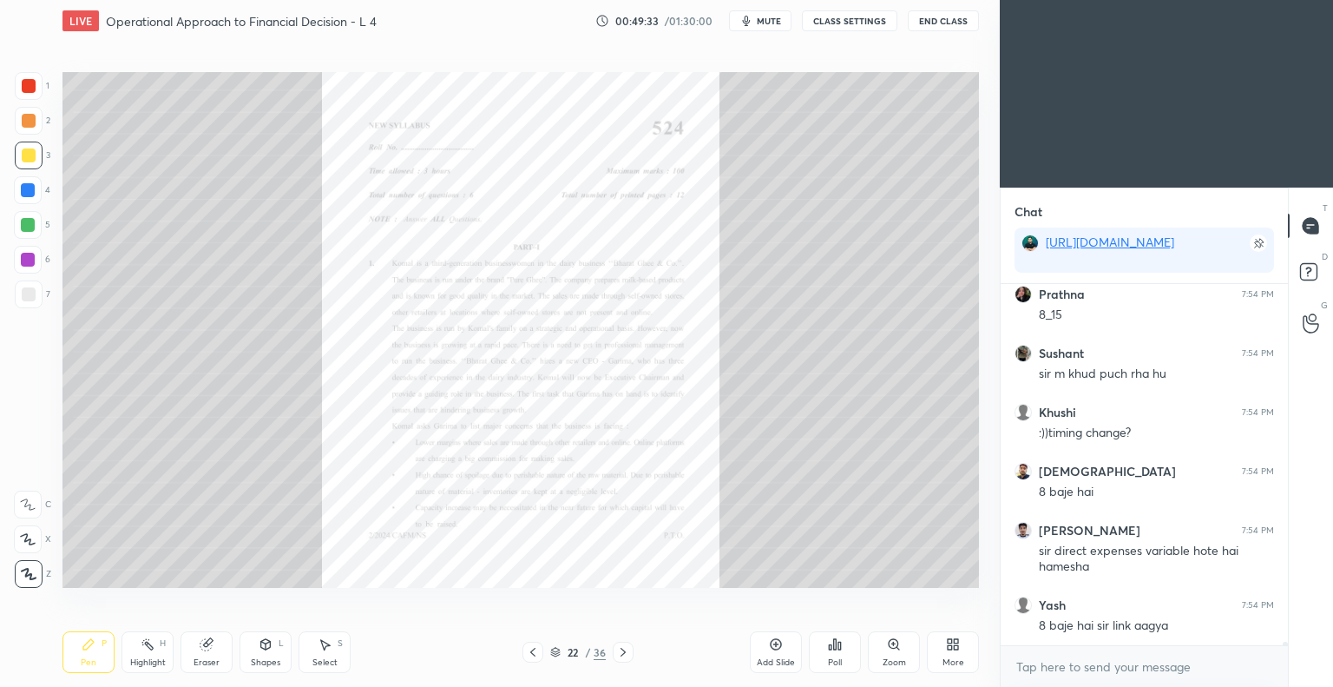
click at [620, 648] on icon at bounding box center [623, 652] width 14 height 14
click at [622, 653] on icon at bounding box center [623, 652] width 14 height 14
click at [622, 651] on icon at bounding box center [623, 652] width 14 height 14
click at [624, 648] on icon at bounding box center [623, 652] width 14 height 14
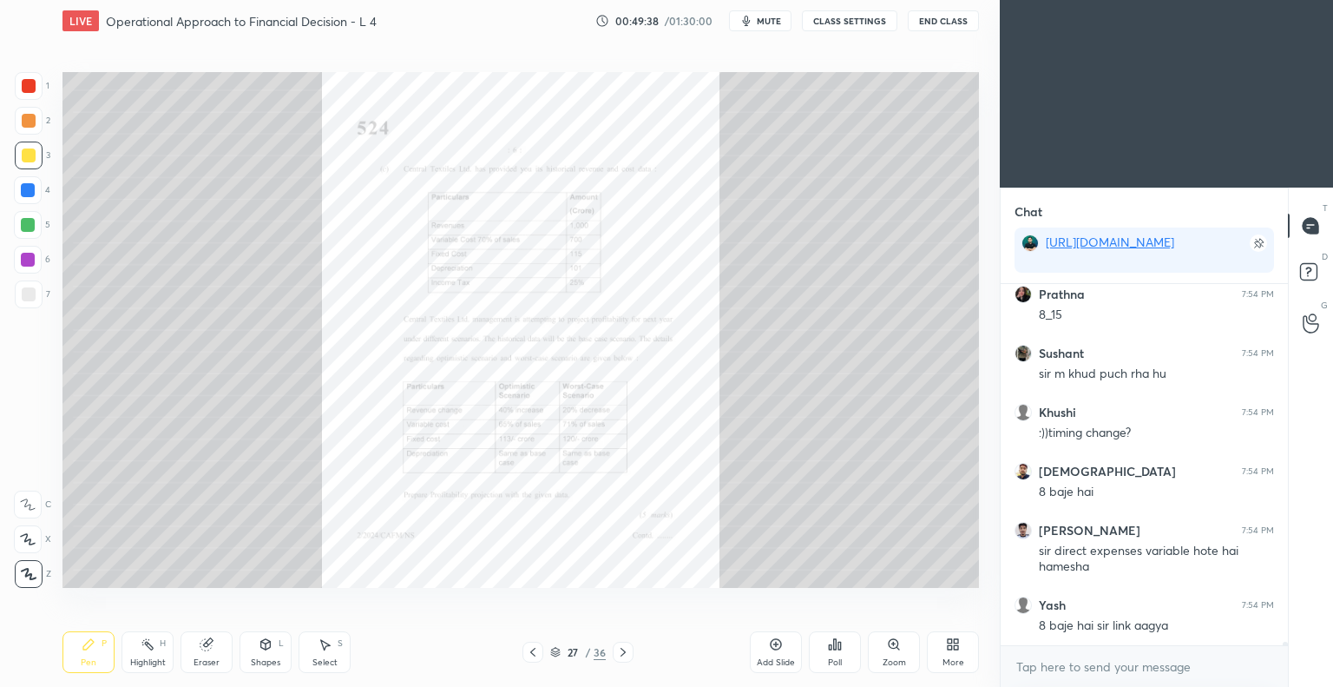
click at [623, 651] on icon at bounding box center [623, 652] width 5 height 9
click at [622, 651] on icon at bounding box center [623, 652] width 14 height 14
click at [622, 653] on icon at bounding box center [623, 652] width 14 height 14
click at [623, 652] on icon at bounding box center [623, 652] width 14 height 14
click at [622, 653] on icon at bounding box center [623, 652] width 14 height 14
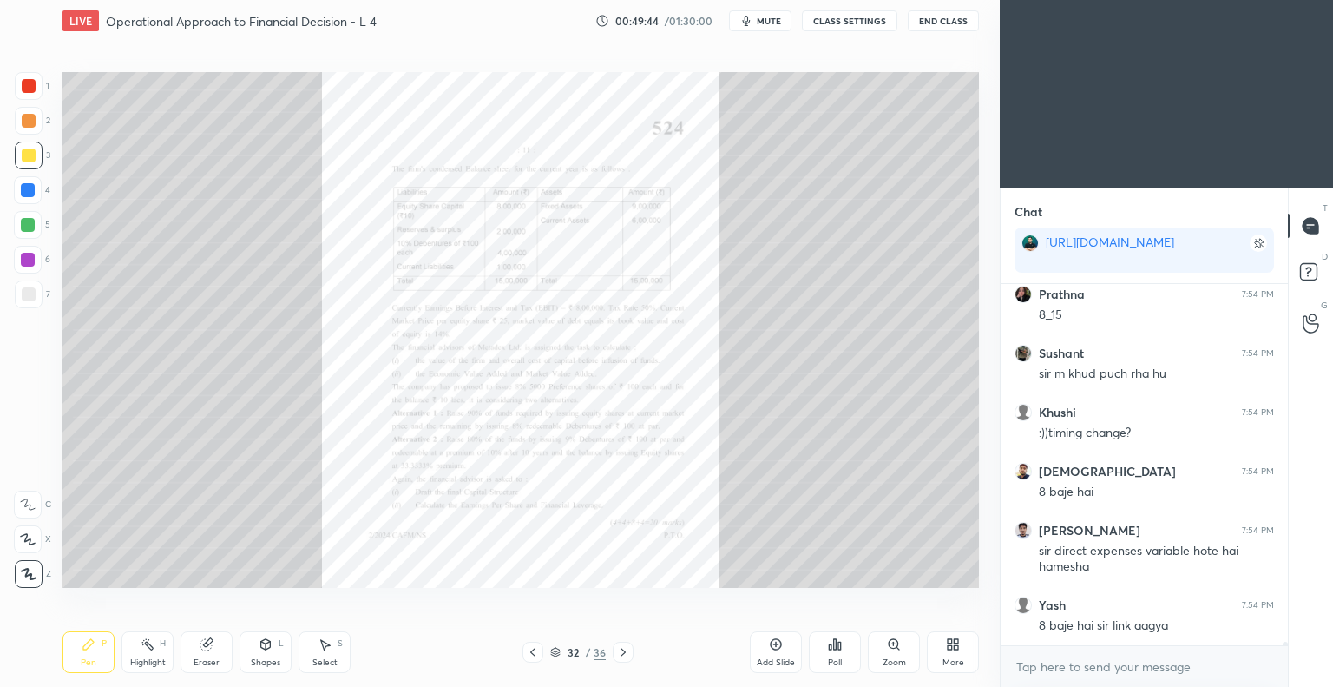
scroll to position [33437, 0]
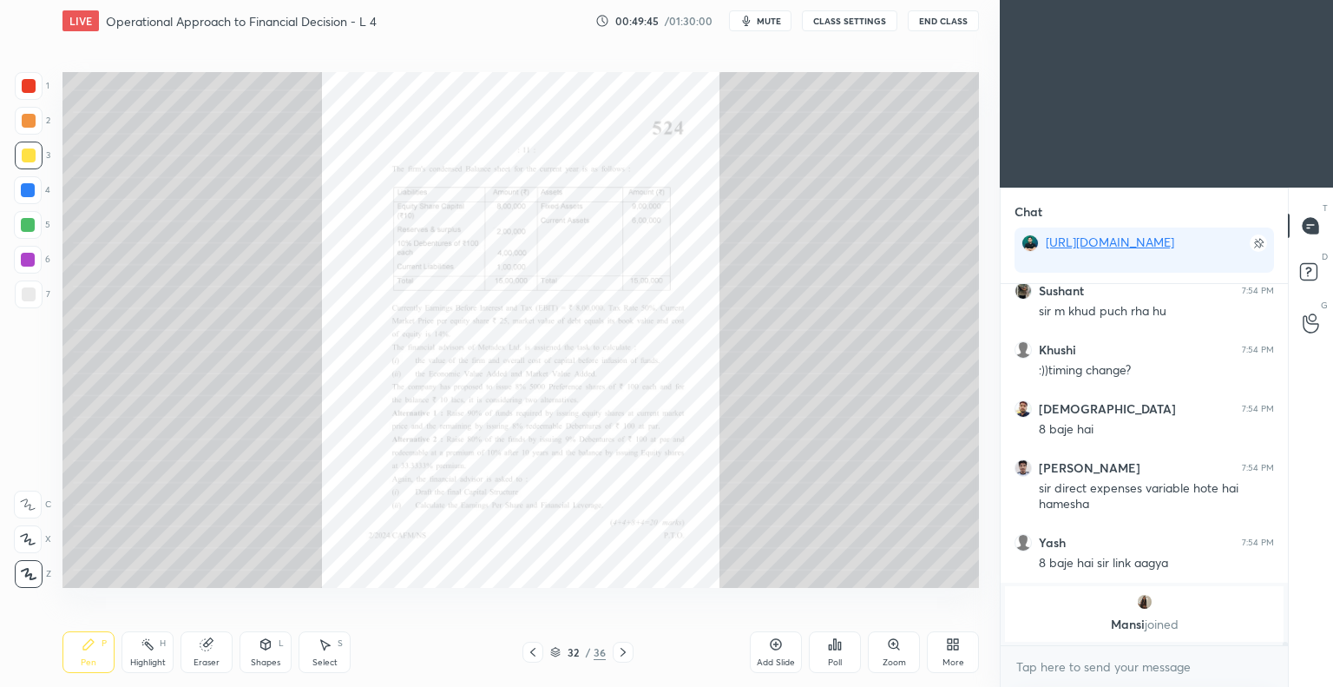
click at [622, 653] on icon at bounding box center [623, 652] width 14 height 14
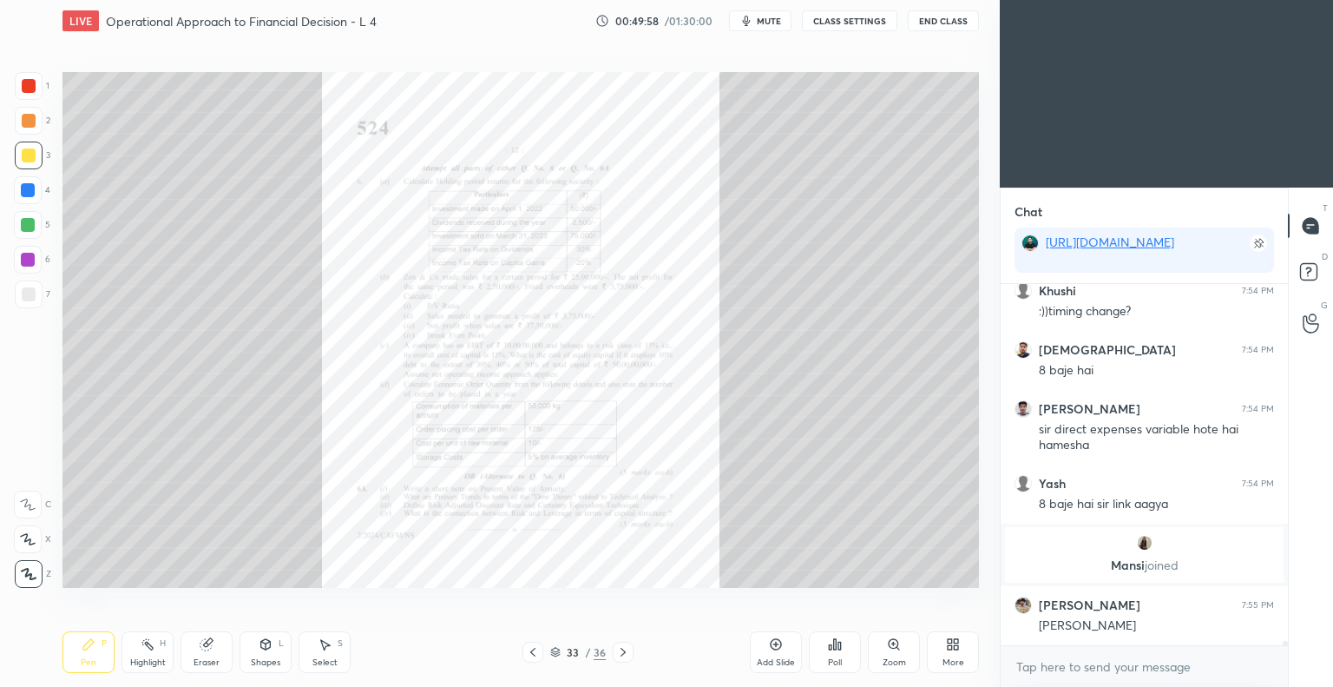
click at [892, 652] on div "Zoom" at bounding box center [894, 652] width 52 height 42
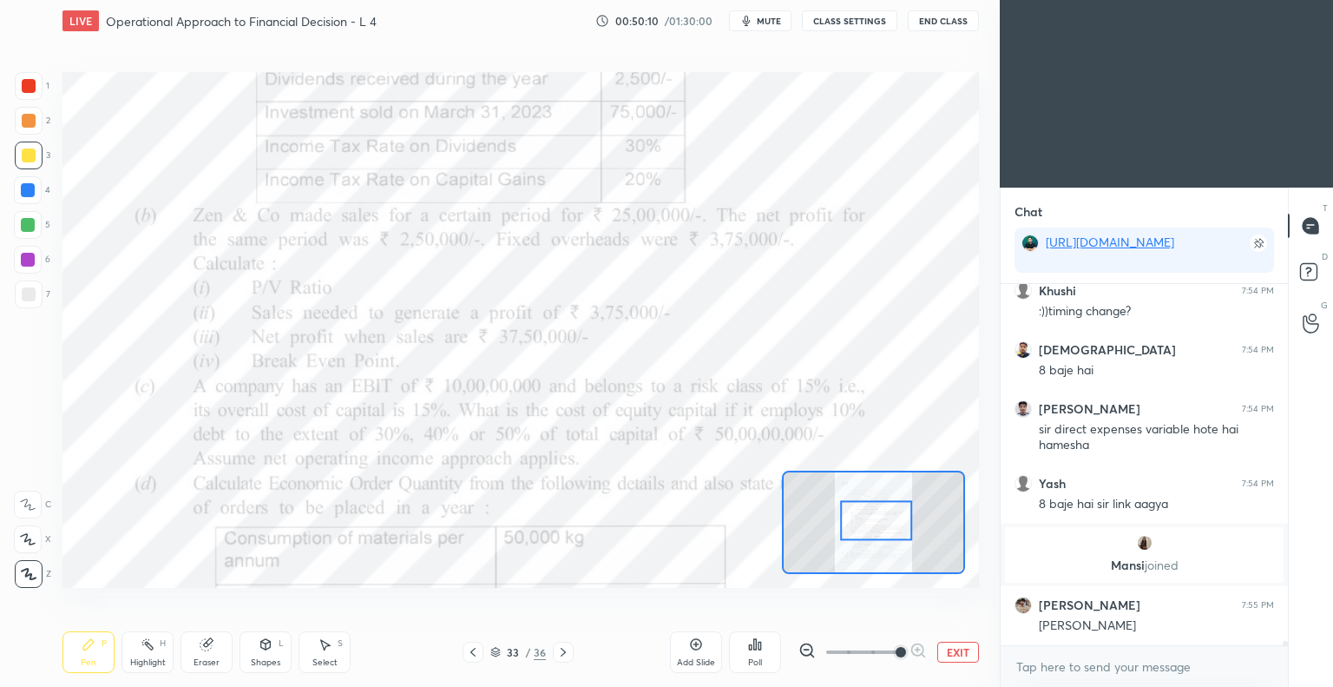
scroll to position [32817, 0]
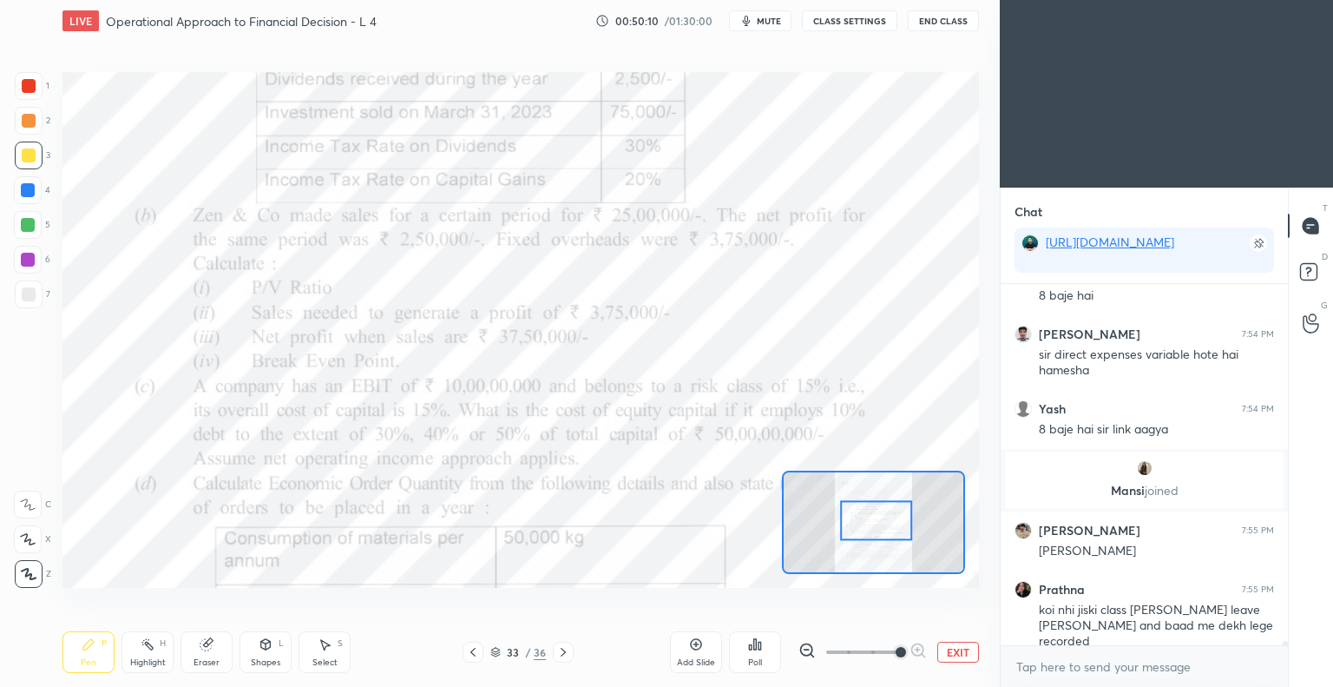
click at [96, 648] on div "Pen P" at bounding box center [89, 652] width 52 height 42
click at [36, 77] on div at bounding box center [29, 86] width 28 height 28
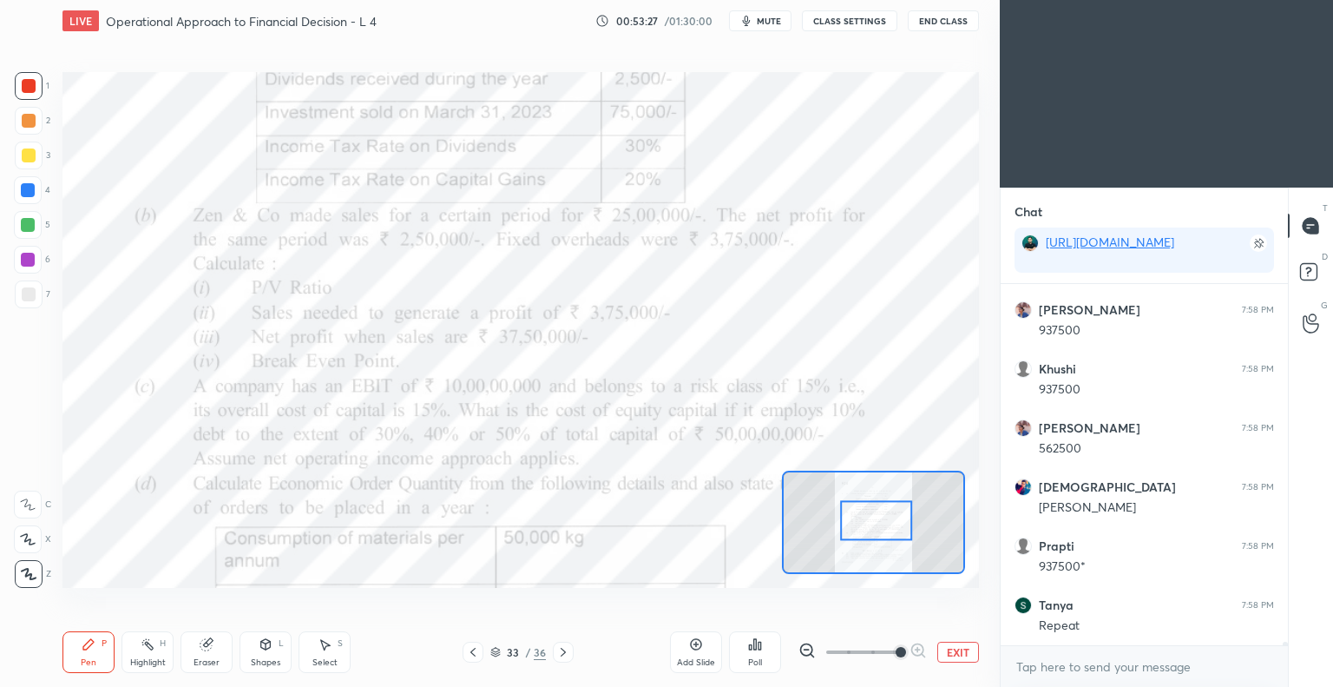
scroll to position [34428, 0]
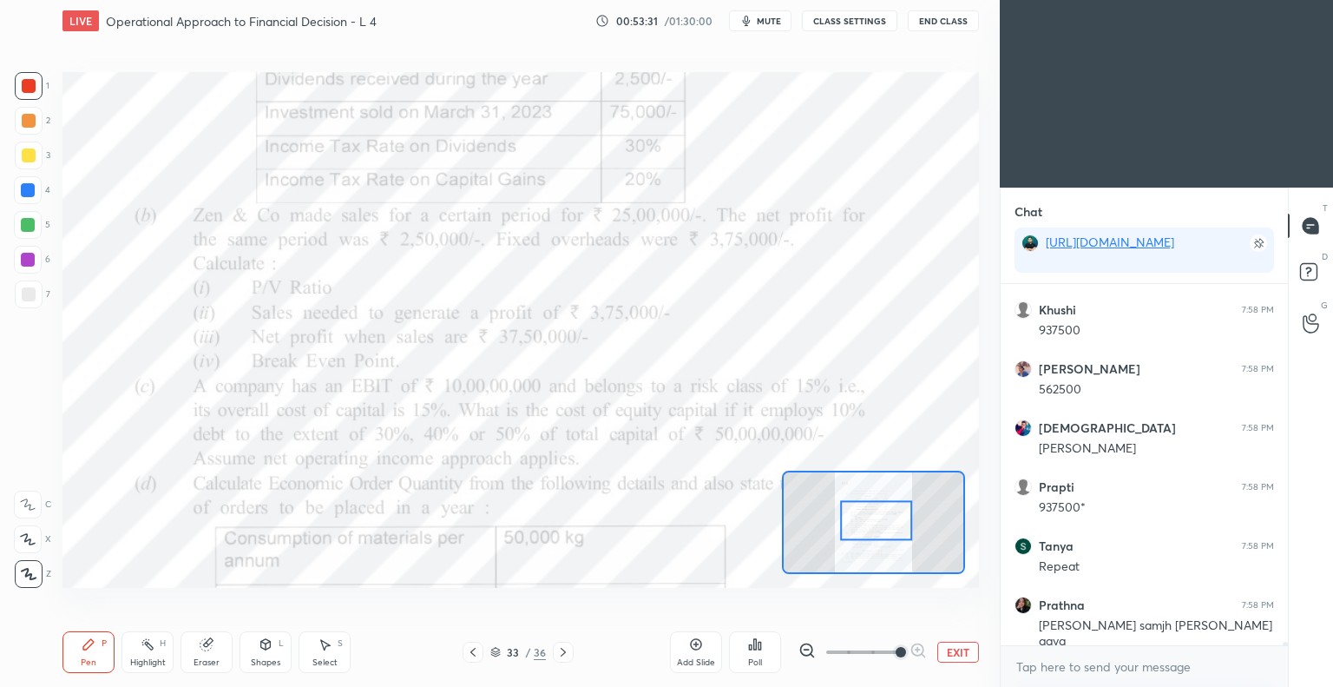
click at [905, 522] on div at bounding box center [876, 521] width 72 height 40
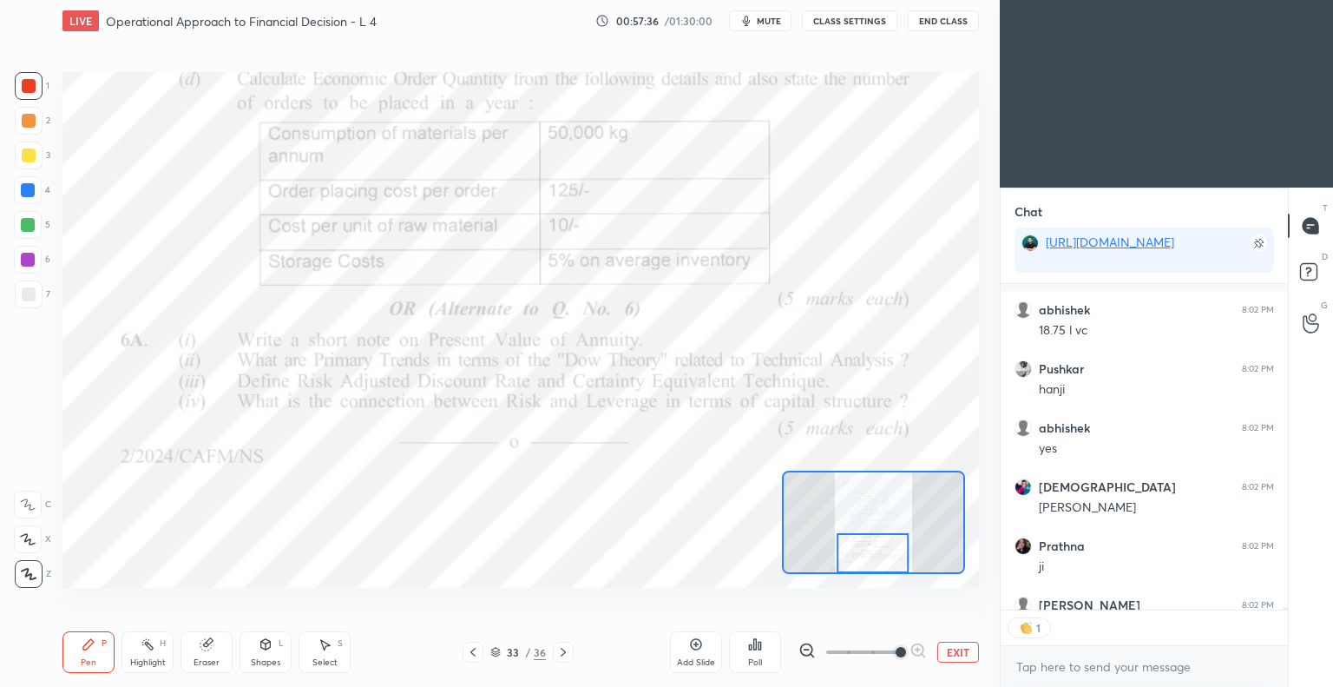
scroll to position [37955, 0]
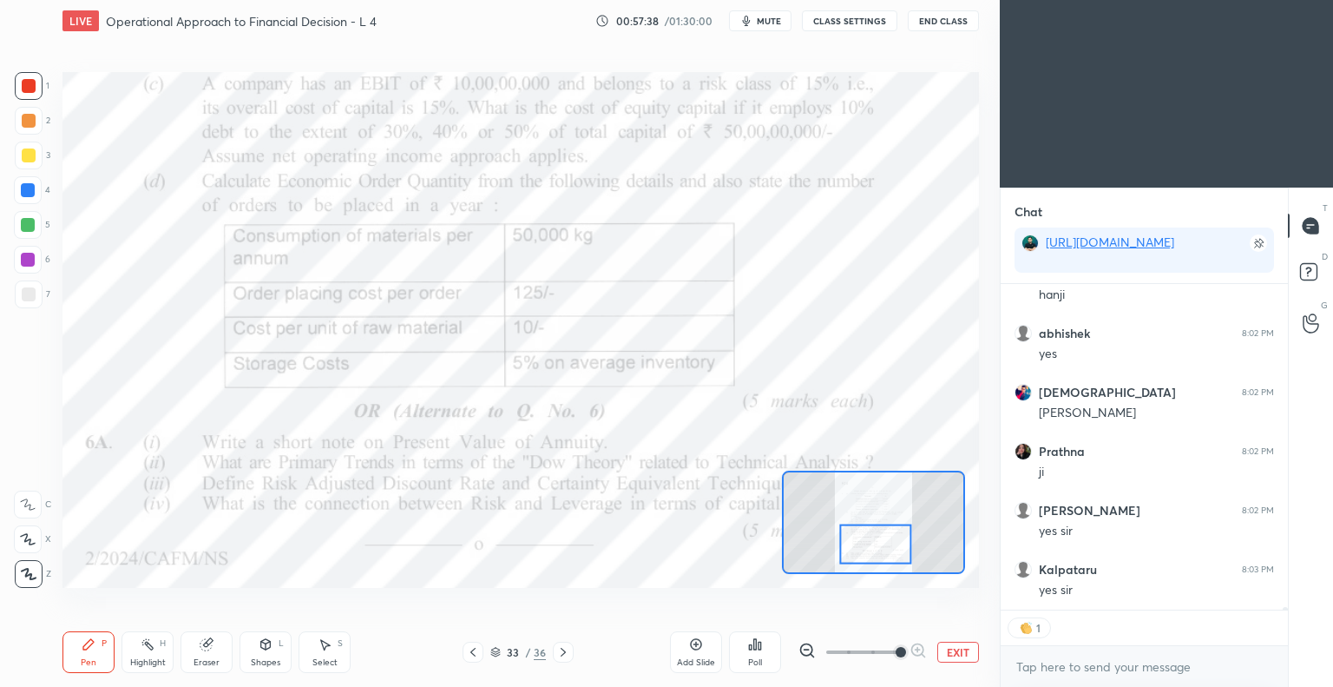
click at [474, 655] on icon at bounding box center [473, 652] width 5 height 9
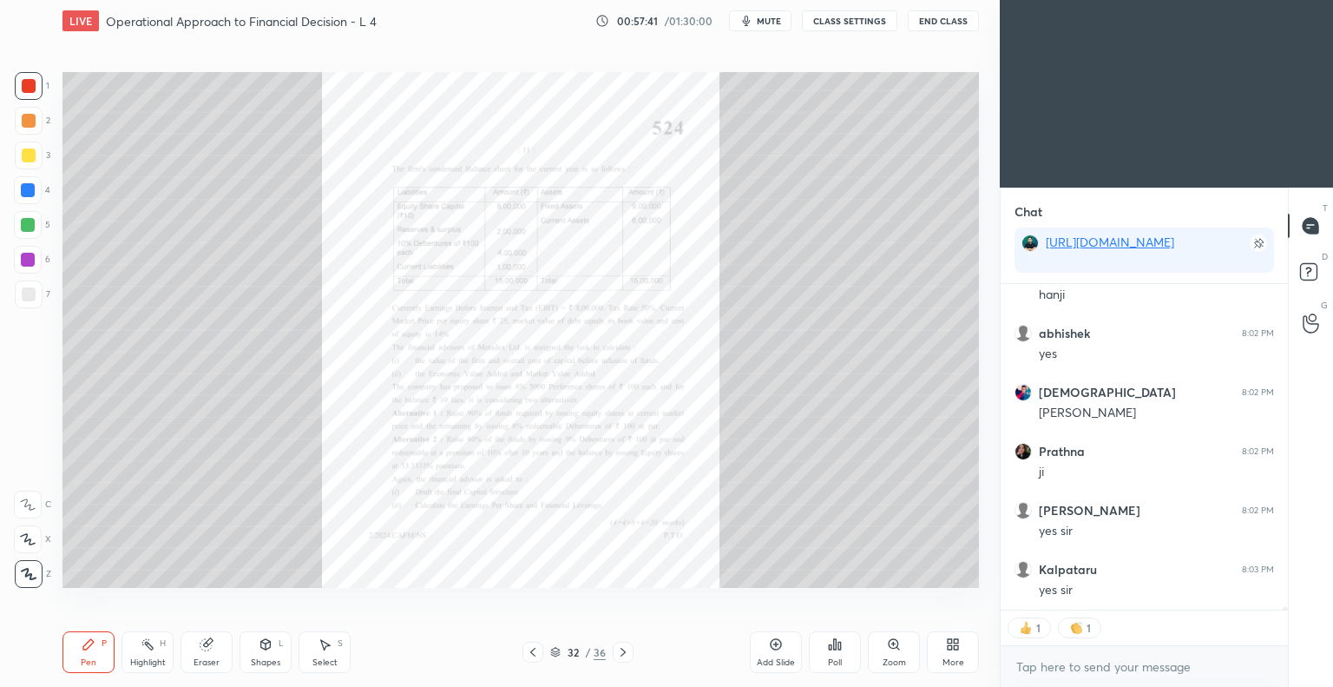
click at [531, 655] on icon at bounding box center [533, 652] width 14 height 14
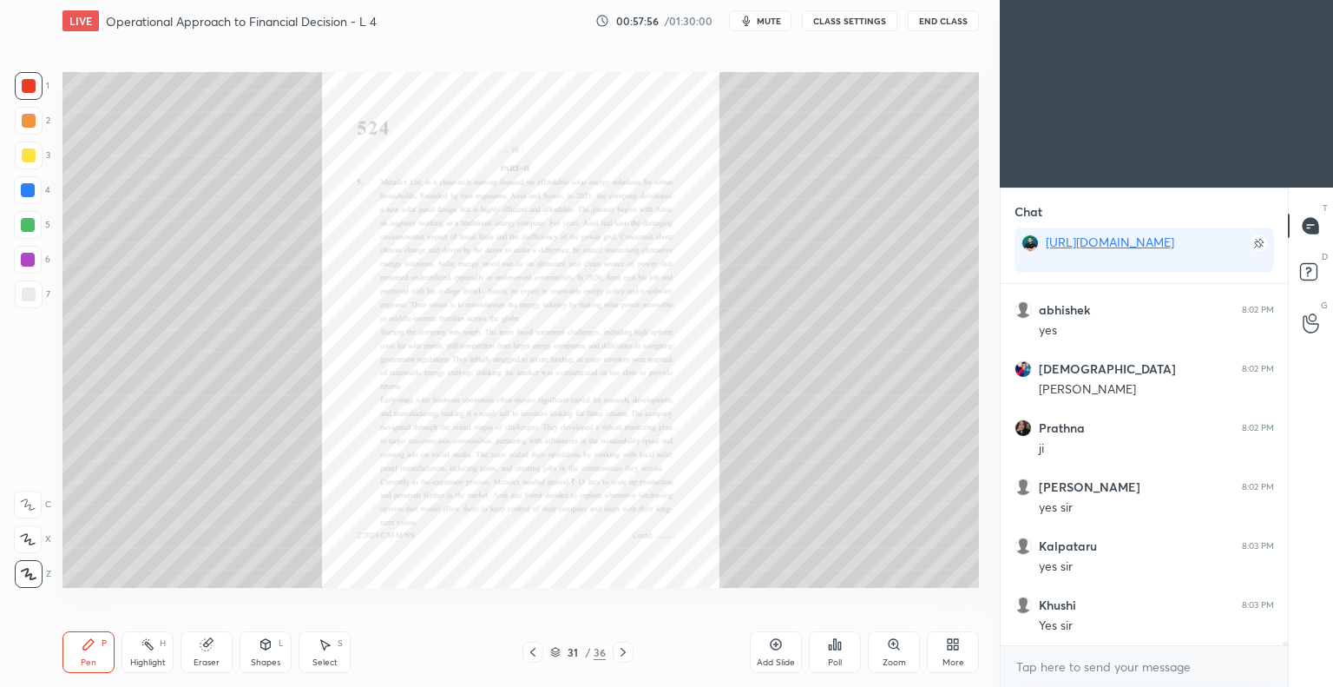
scroll to position [38038, 0]
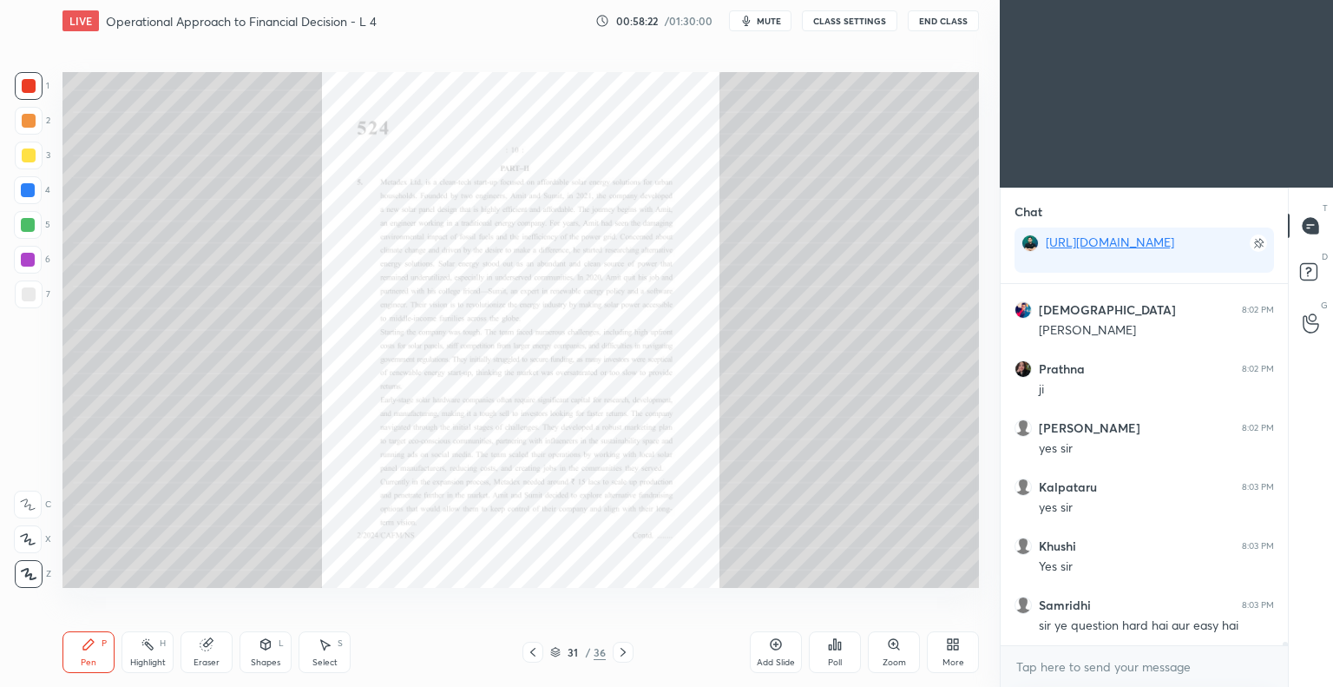
click at [529, 655] on icon at bounding box center [533, 652] width 14 height 14
click at [531, 655] on icon at bounding box center [533, 652] width 14 height 14
click at [533, 655] on icon at bounding box center [532, 652] width 5 height 9
click at [532, 655] on icon at bounding box center [533, 652] width 14 height 14
click at [533, 655] on icon at bounding box center [532, 652] width 5 height 9
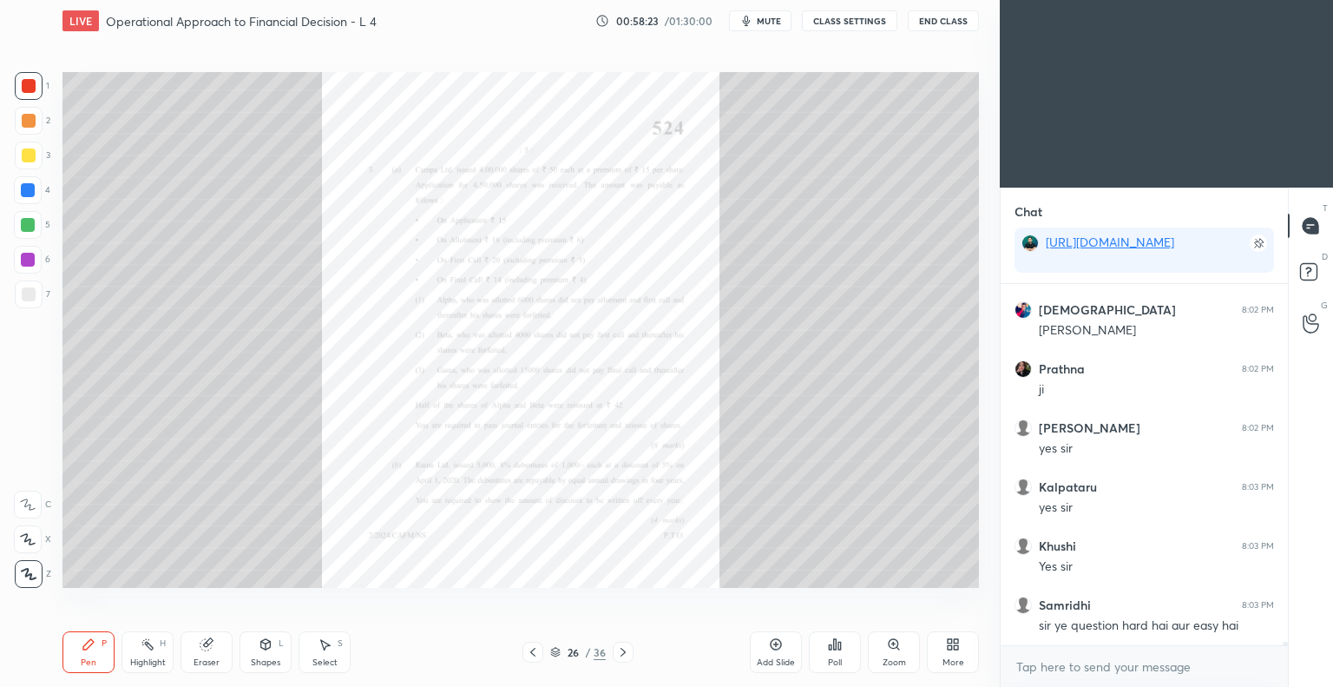
click at [533, 655] on icon at bounding box center [533, 652] width 14 height 14
click at [532, 656] on icon at bounding box center [533, 652] width 14 height 14
click at [531, 656] on icon at bounding box center [533, 652] width 14 height 14
click at [532, 656] on icon at bounding box center [533, 652] width 14 height 14
click at [531, 657] on icon at bounding box center [533, 652] width 14 height 14
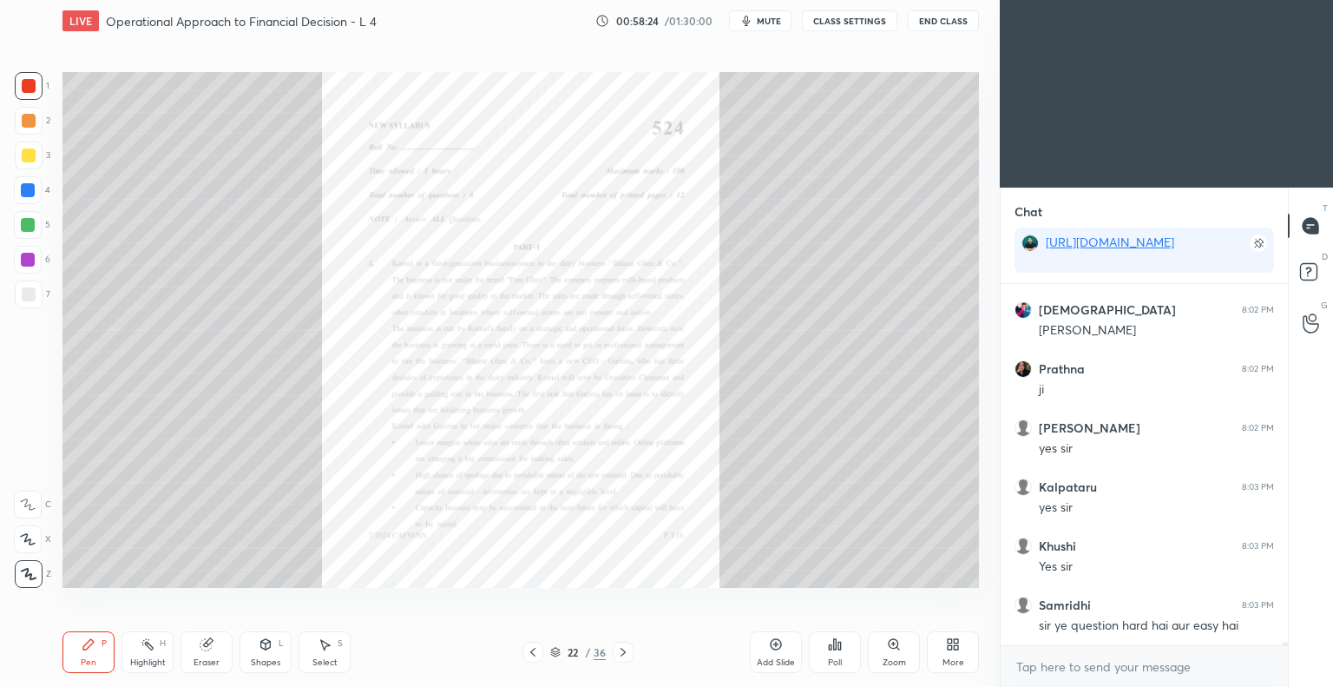
click at [531, 659] on div at bounding box center [533, 652] width 21 height 21
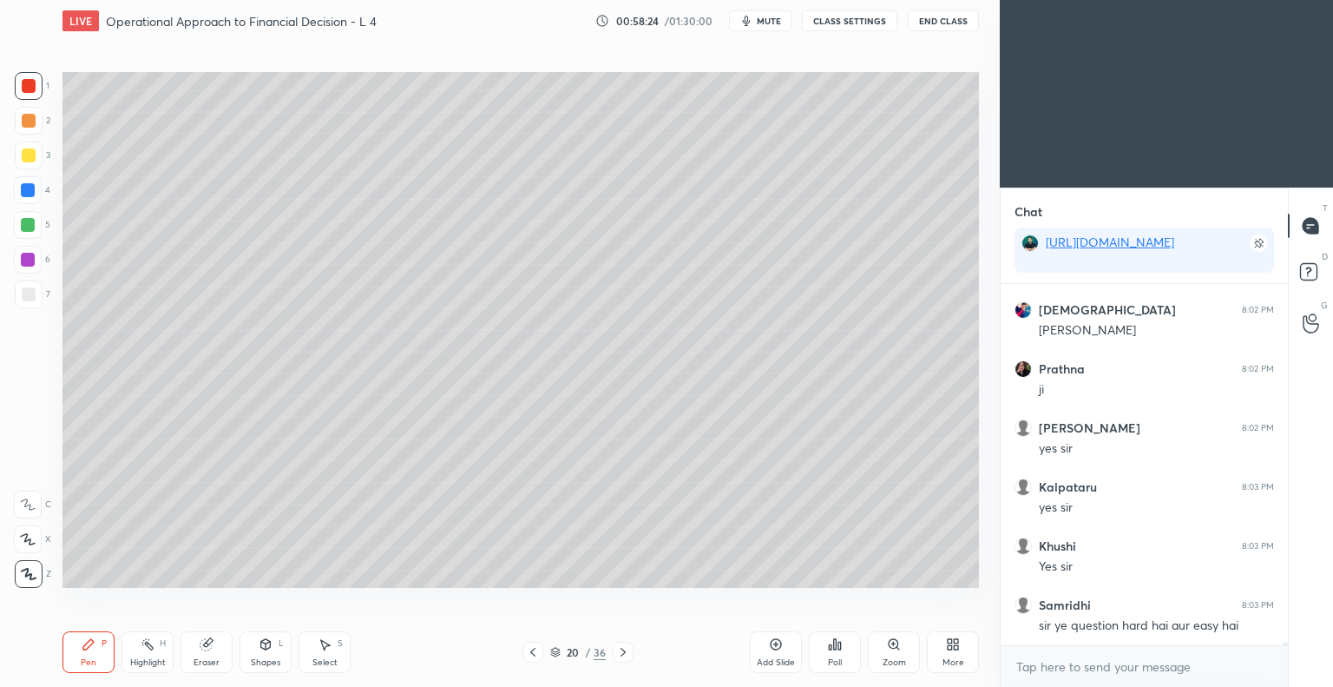
click at [531, 659] on icon at bounding box center [533, 652] width 14 height 14
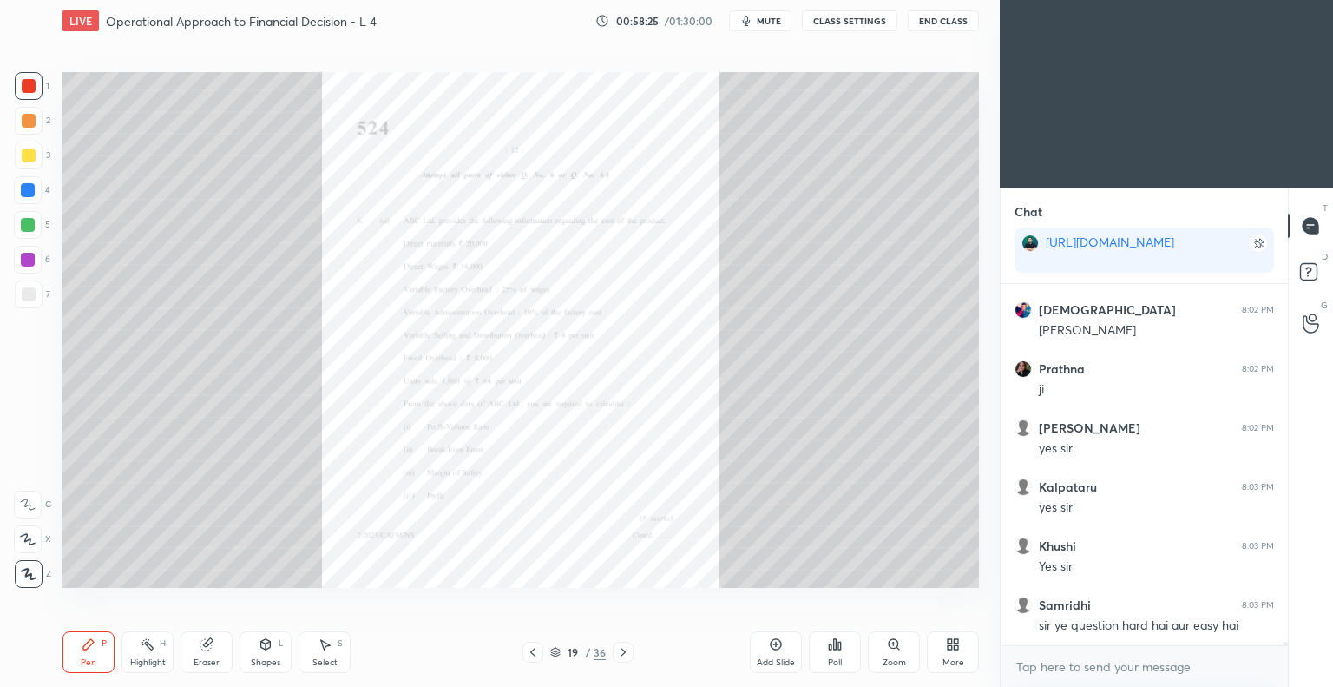
click at [530, 660] on div at bounding box center [533, 652] width 21 height 21
click at [621, 652] on icon at bounding box center [623, 652] width 14 height 14
click at [621, 651] on icon at bounding box center [623, 652] width 14 height 14
click at [622, 653] on icon at bounding box center [623, 652] width 14 height 14
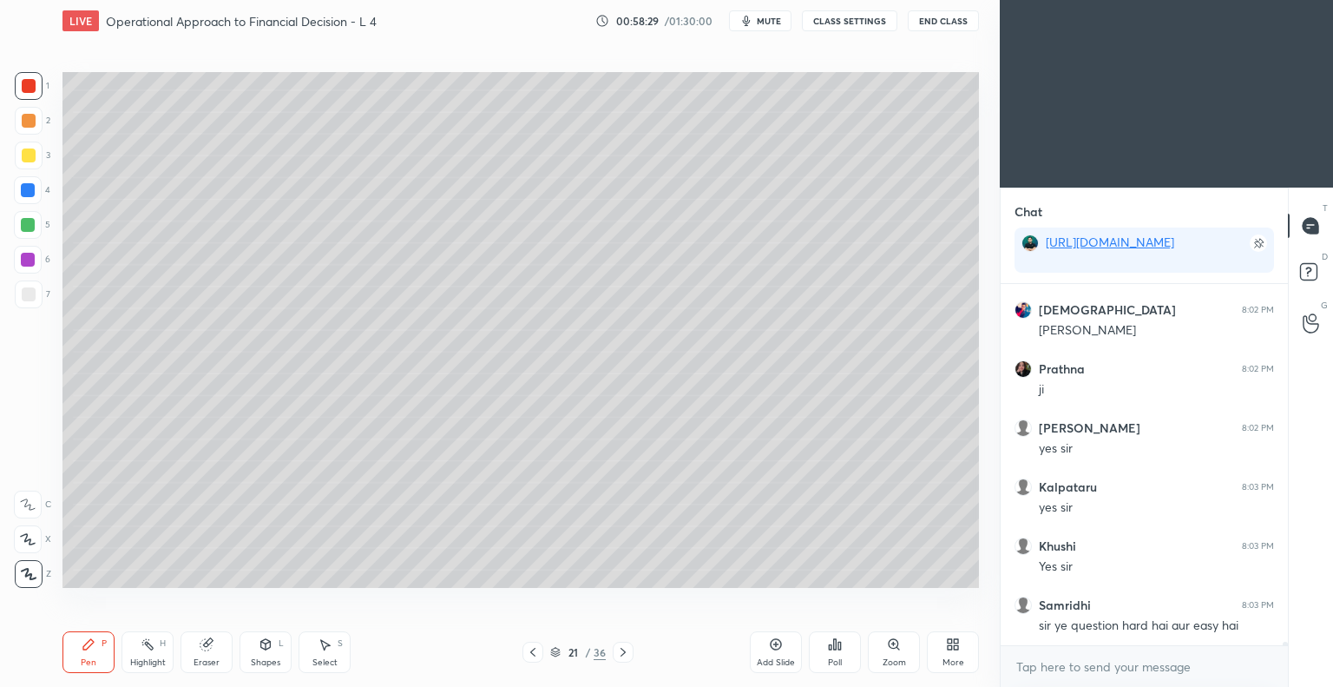
click at [621, 652] on icon at bounding box center [623, 652] width 14 height 14
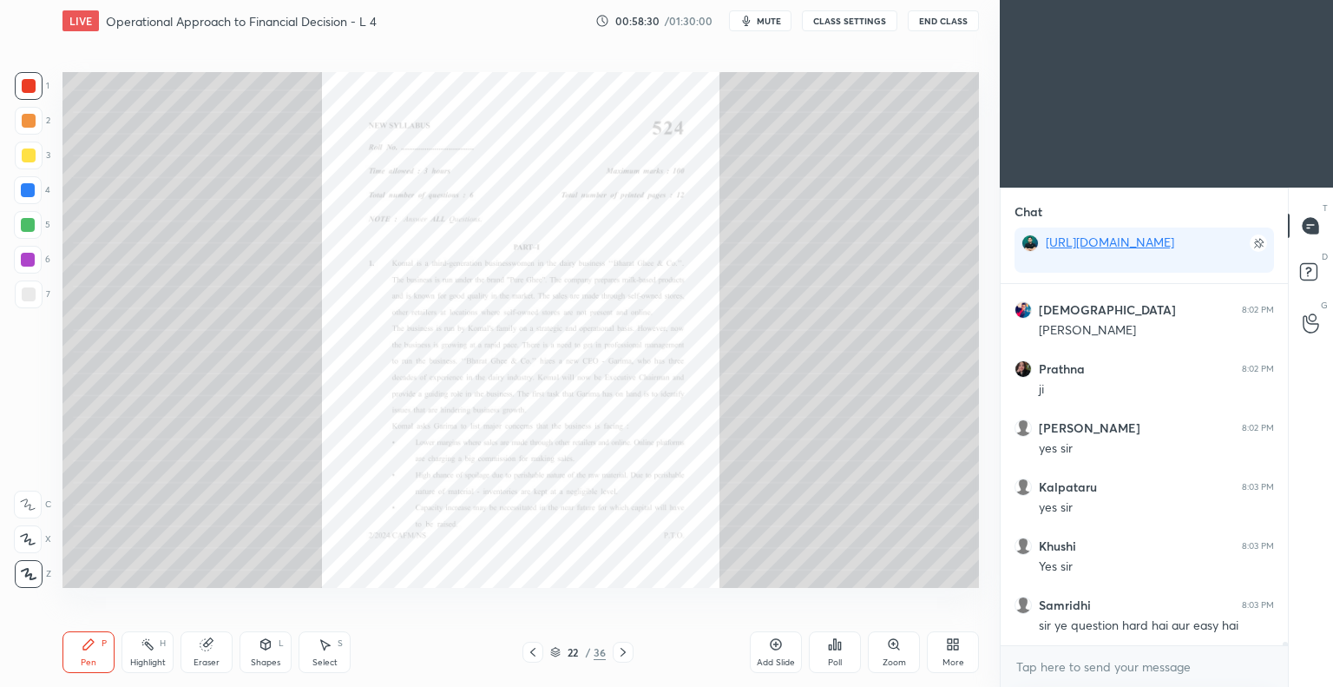
click at [526, 656] on icon at bounding box center [533, 652] width 14 height 14
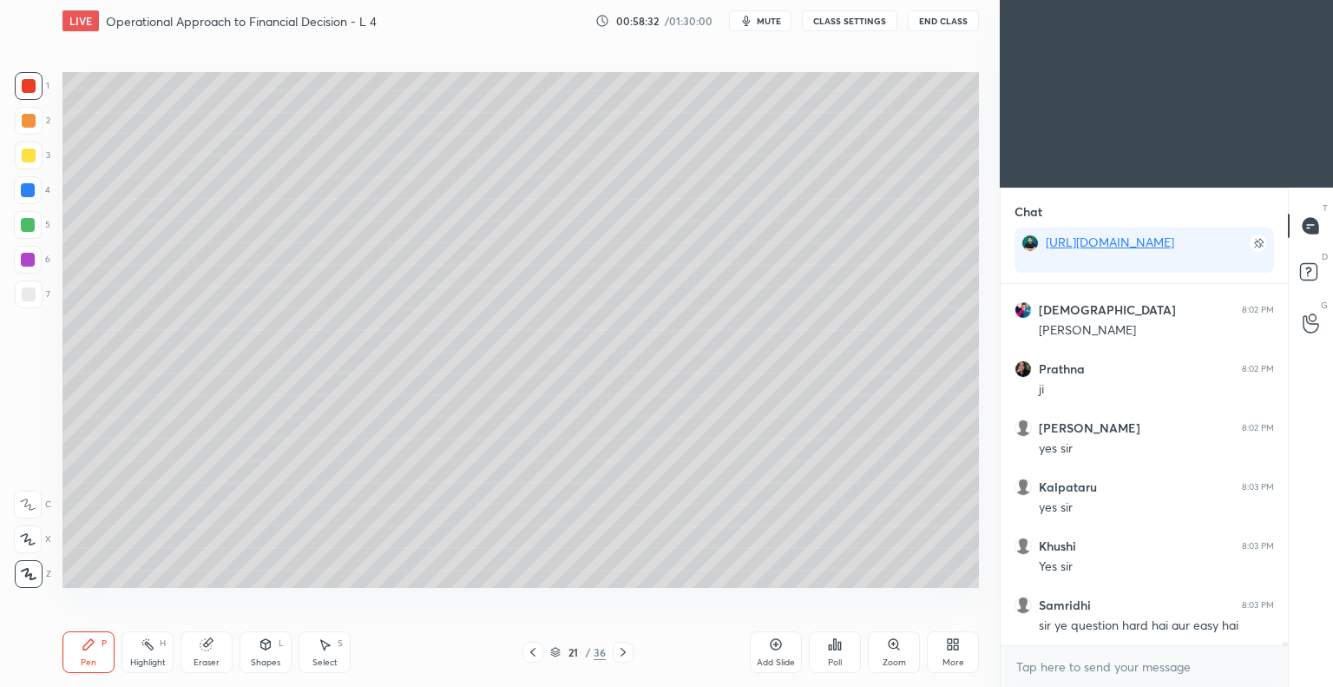
click at [771, 646] on icon at bounding box center [776, 644] width 11 height 11
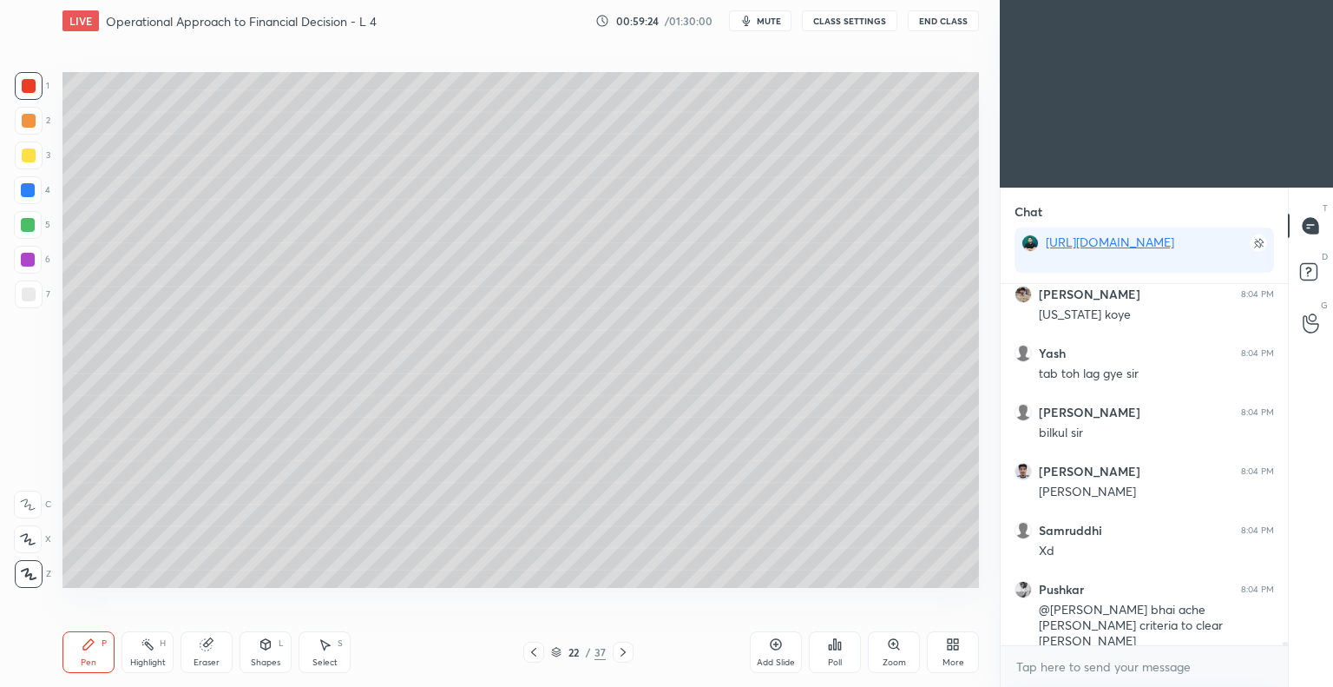
scroll to position [38762, 0]
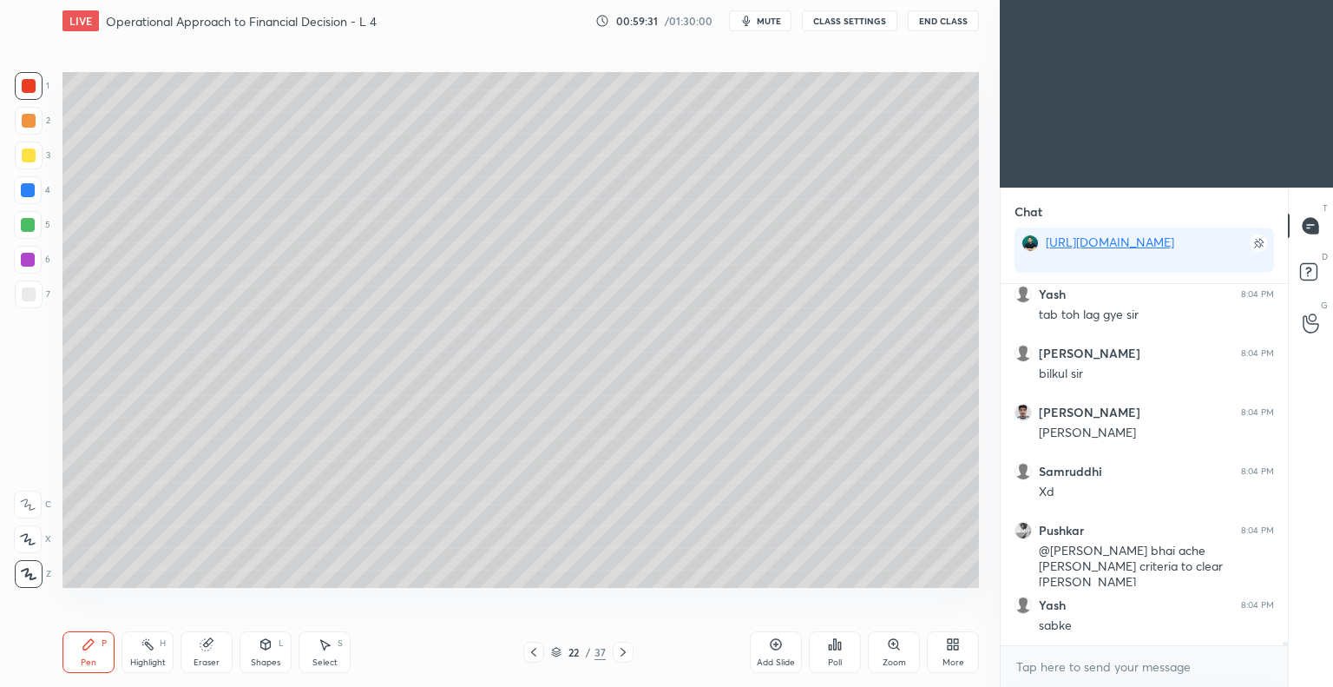
click at [36, 291] on div at bounding box center [29, 294] width 28 height 28
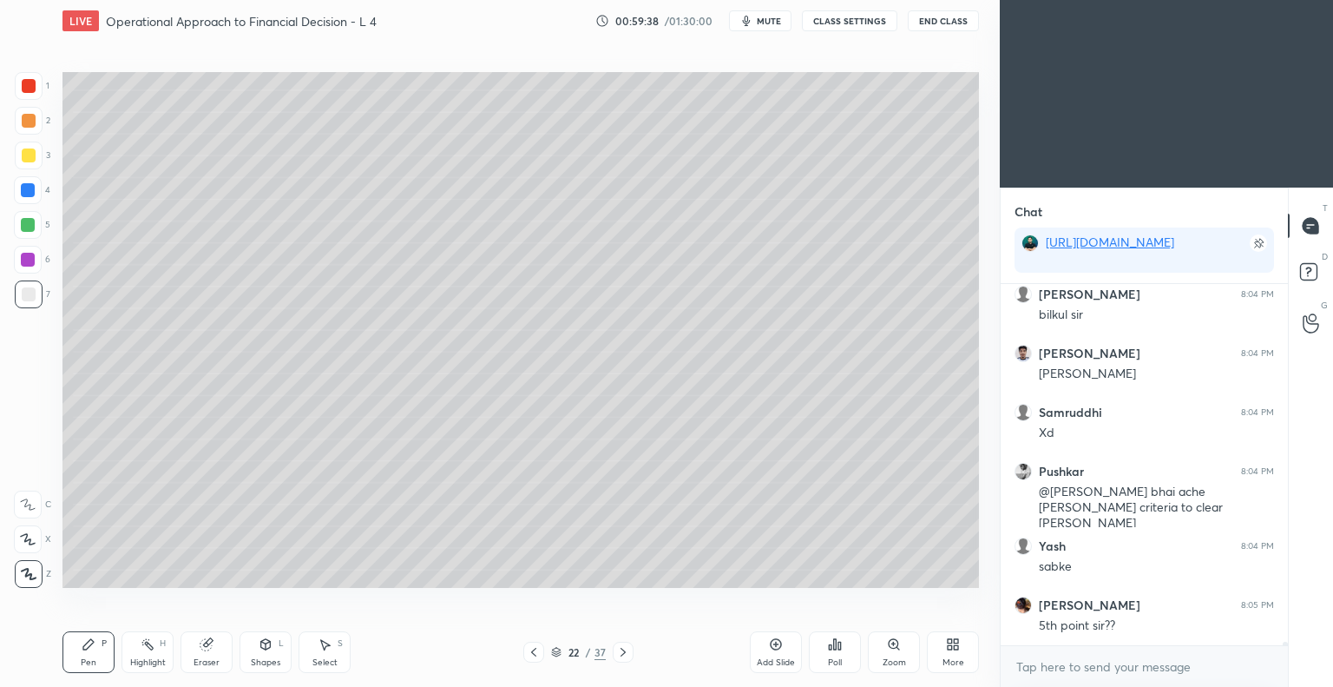
scroll to position [38880, 0]
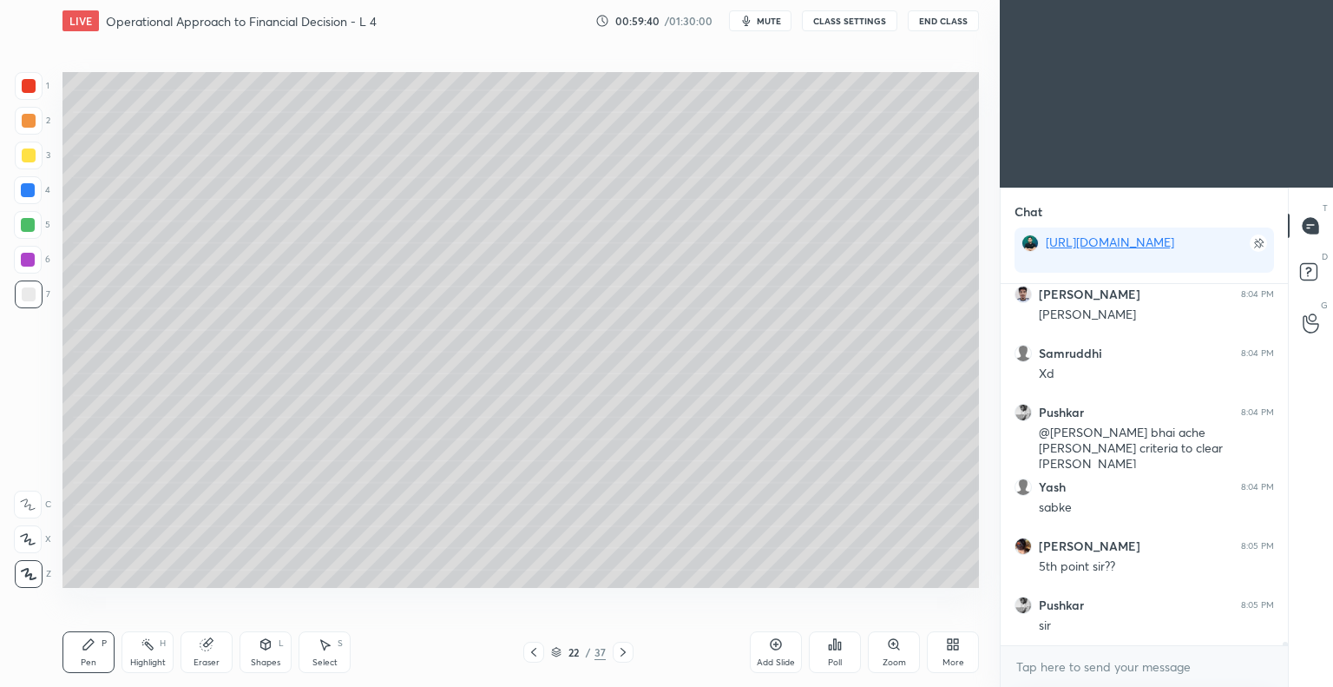
click at [623, 651] on icon at bounding box center [623, 652] width 5 height 9
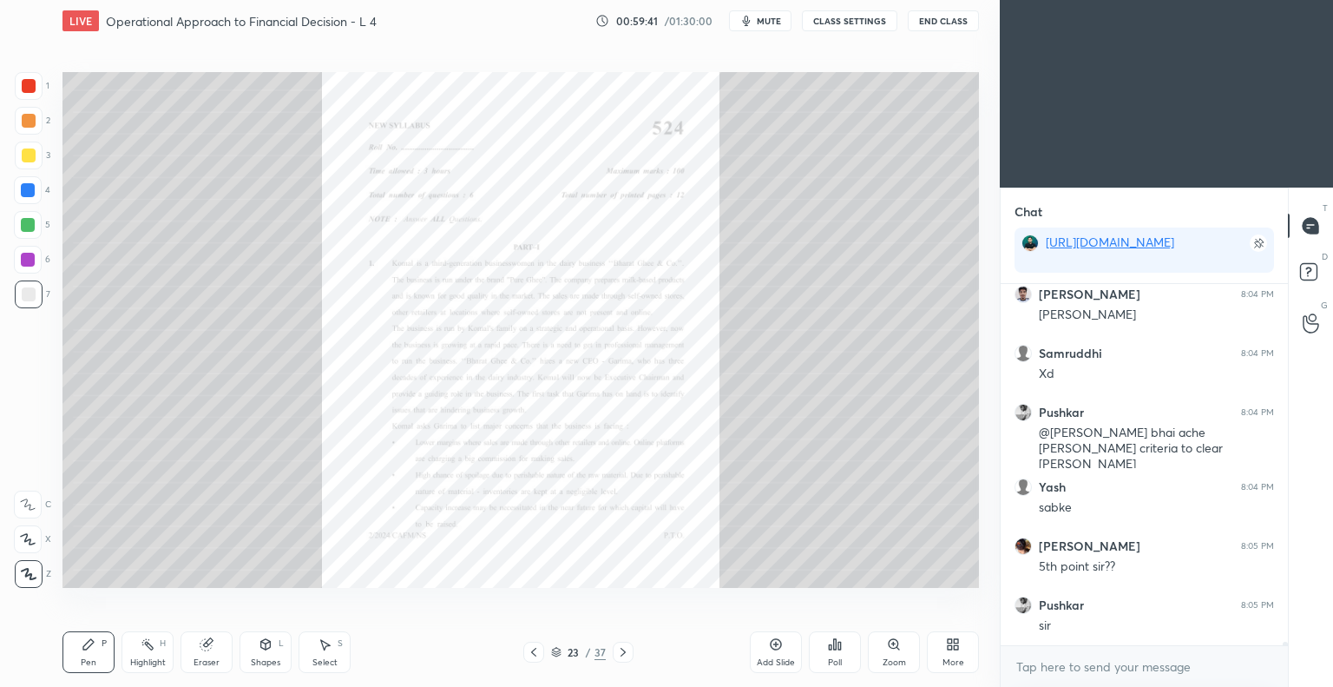
scroll to position [38939, 0]
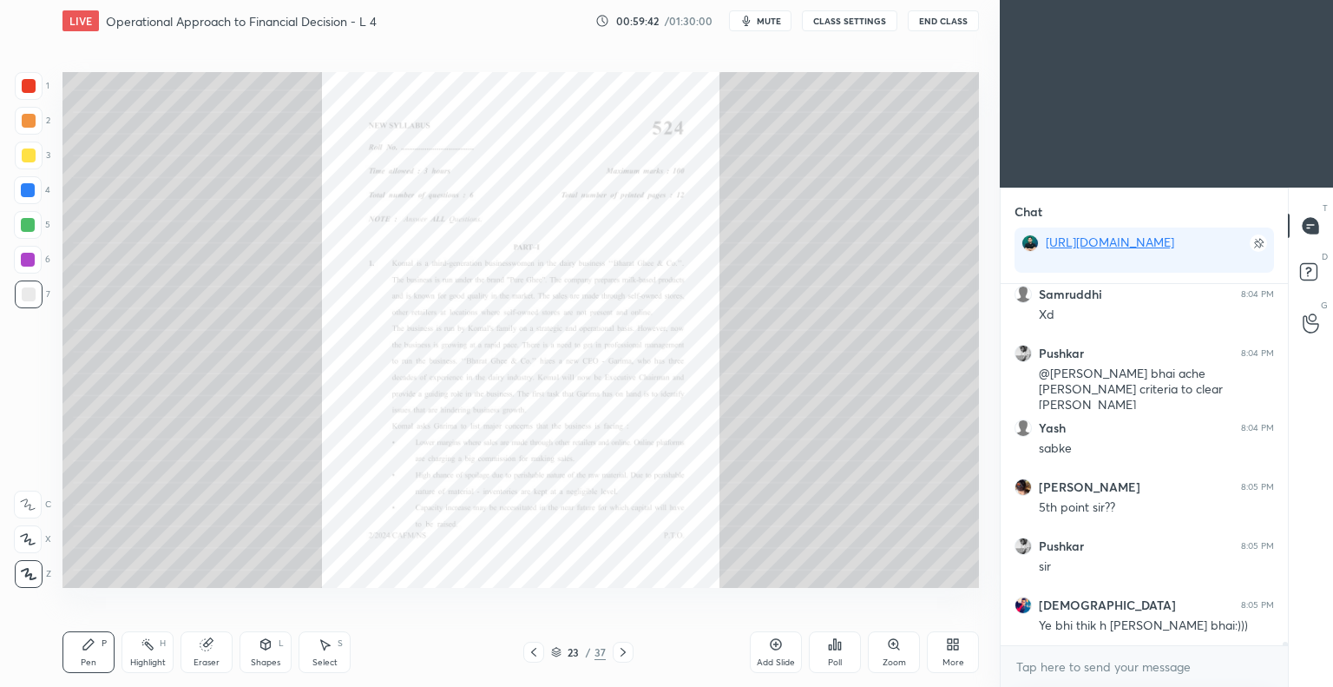
click at [534, 652] on icon at bounding box center [534, 652] width 14 height 14
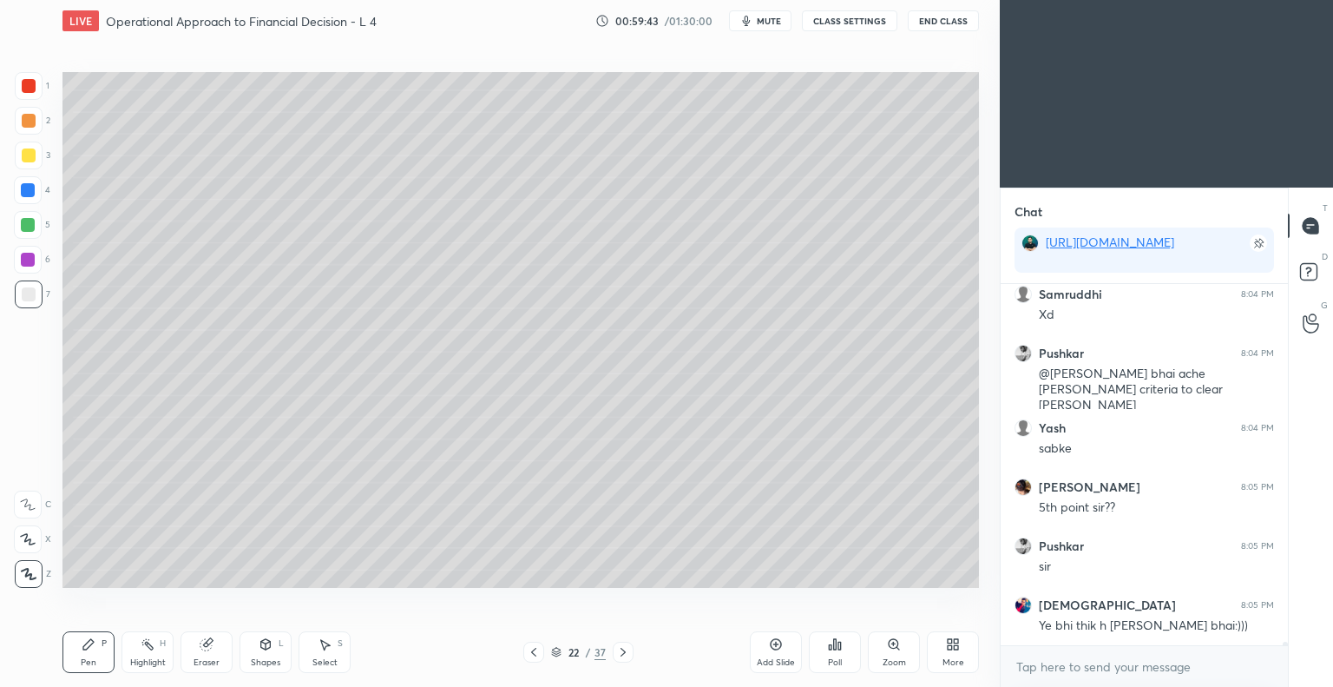
click at [535, 655] on icon at bounding box center [534, 652] width 14 height 14
click at [626, 652] on icon at bounding box center [623, 652] width 14 height 14
click at [625, 652] on icon at bounding box center [623, 652] width 14 height 14
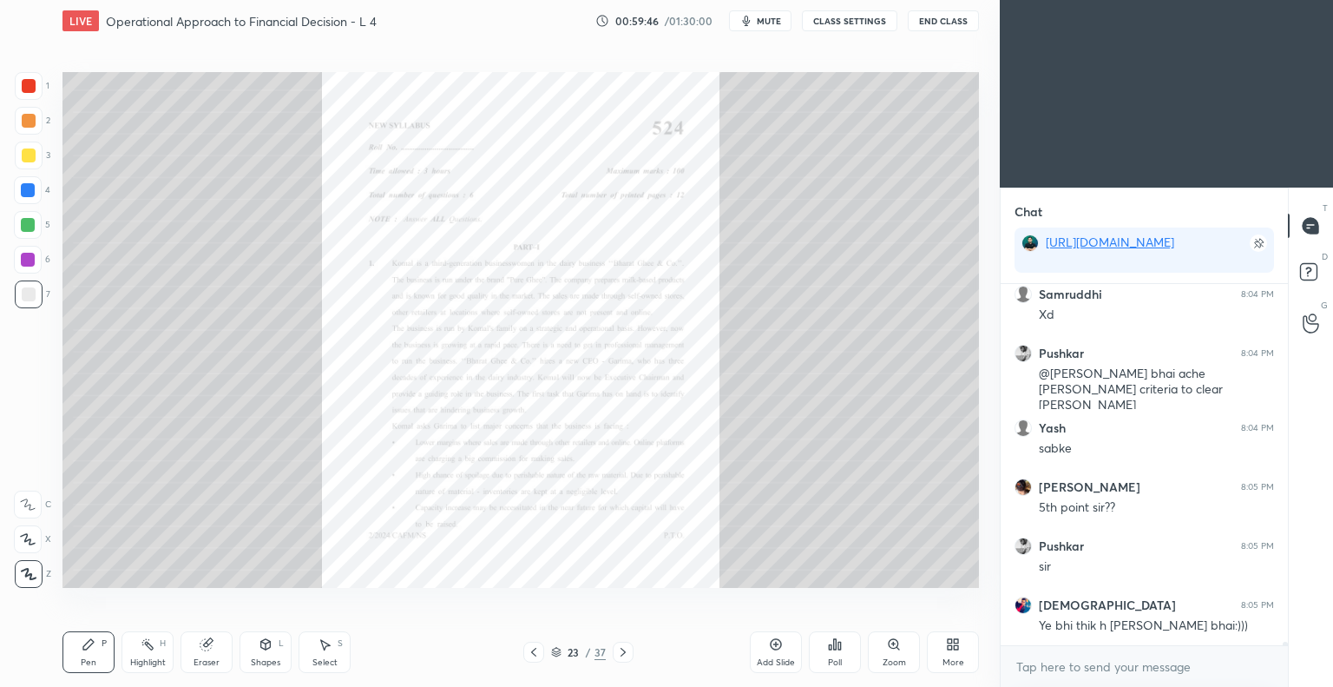
scroll to position [38998, 0]
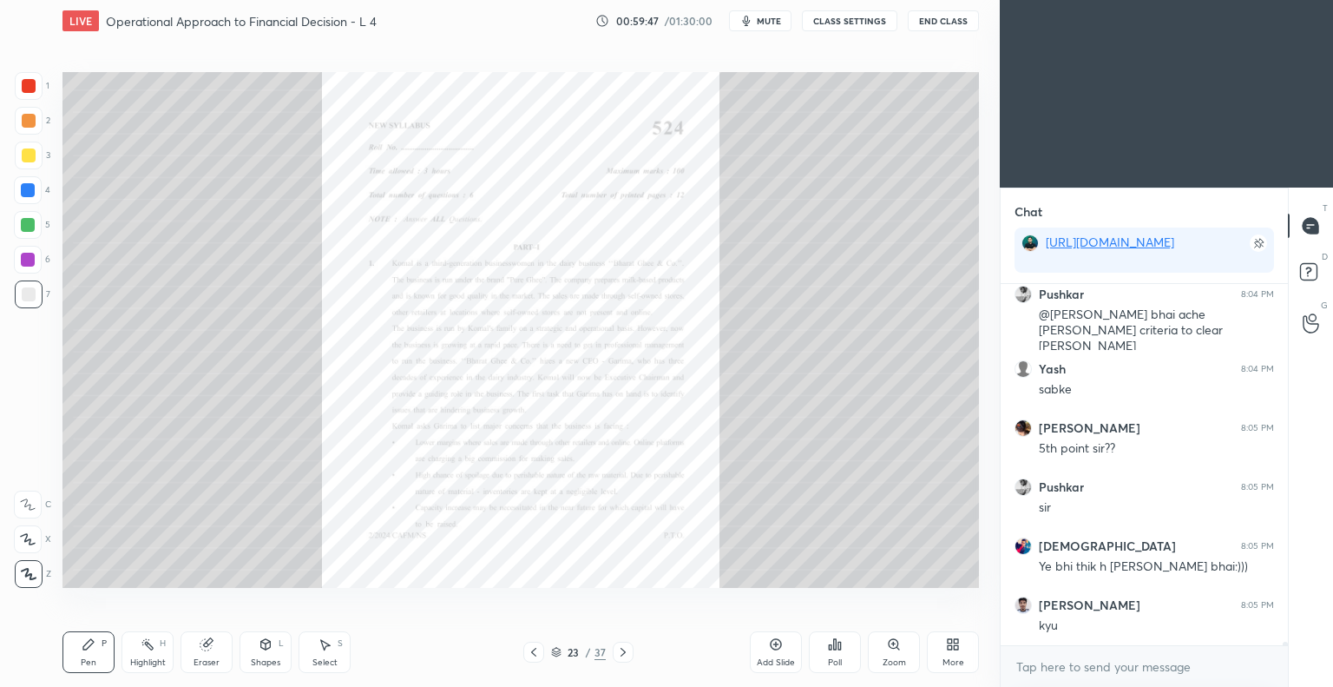
click at [625, 652] on icon at bounding box center [623, 652] width 14 height 14
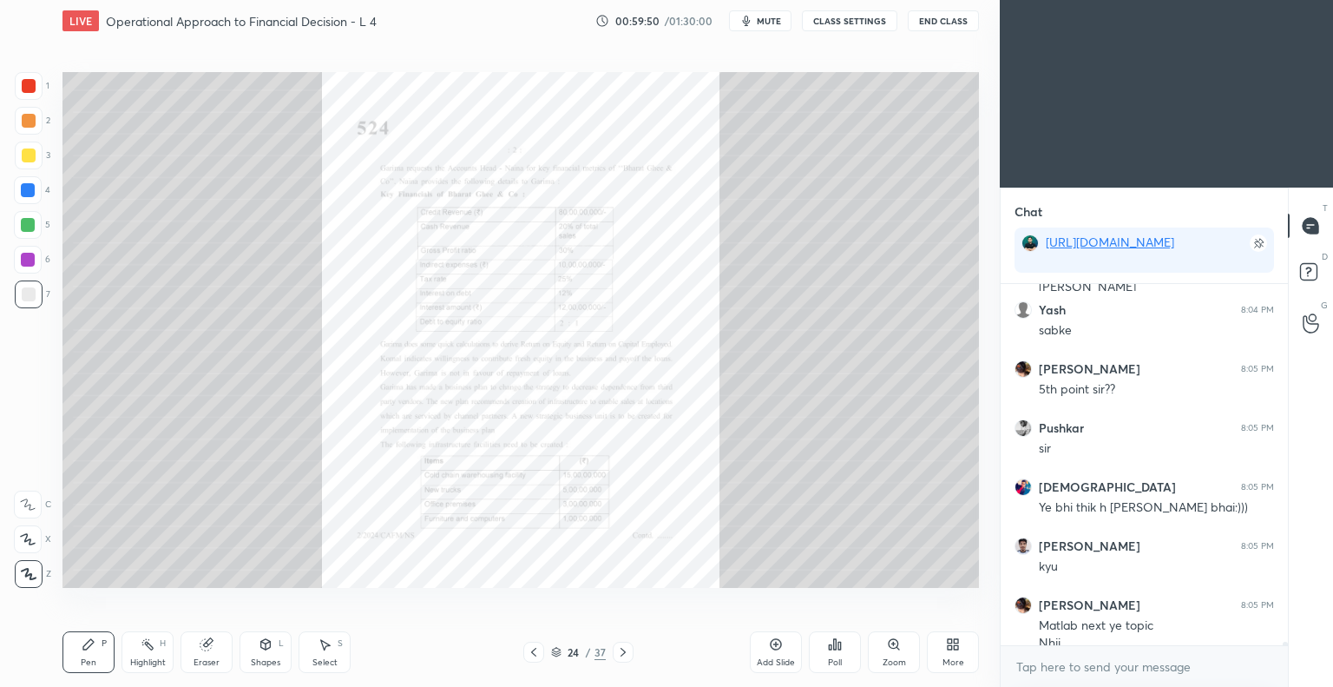
scroll to position [39074, 0]
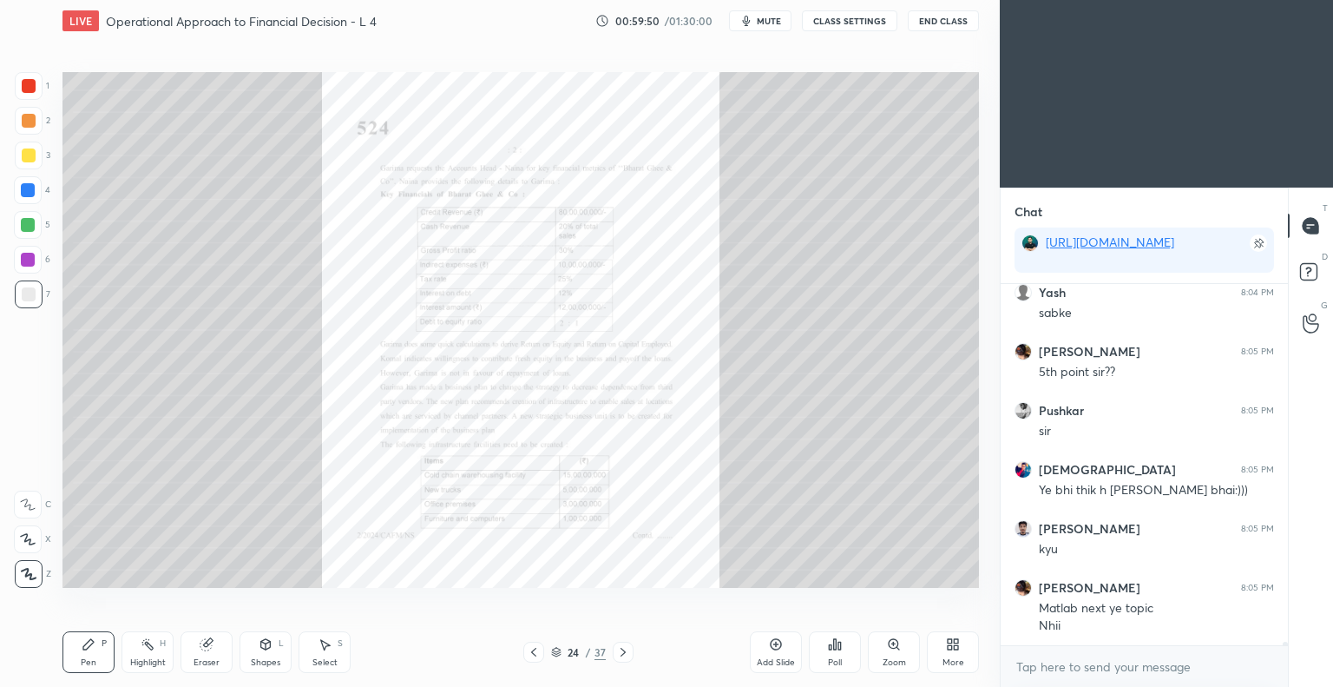
click at [534, 653] on icon at bounding box center [534, 652] width 14 height 14
click at [534, 654] on icon at bounding box center [534, 652] width 14 height 14
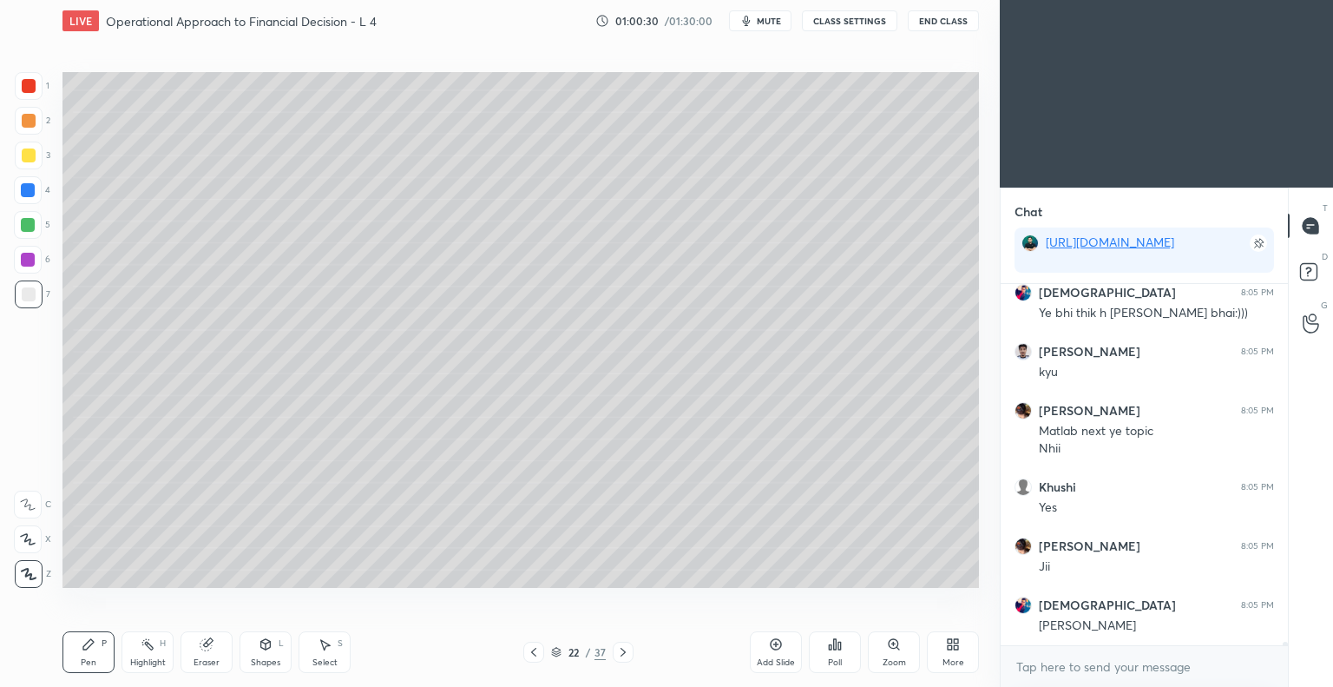
scroll to position [39310, 0]
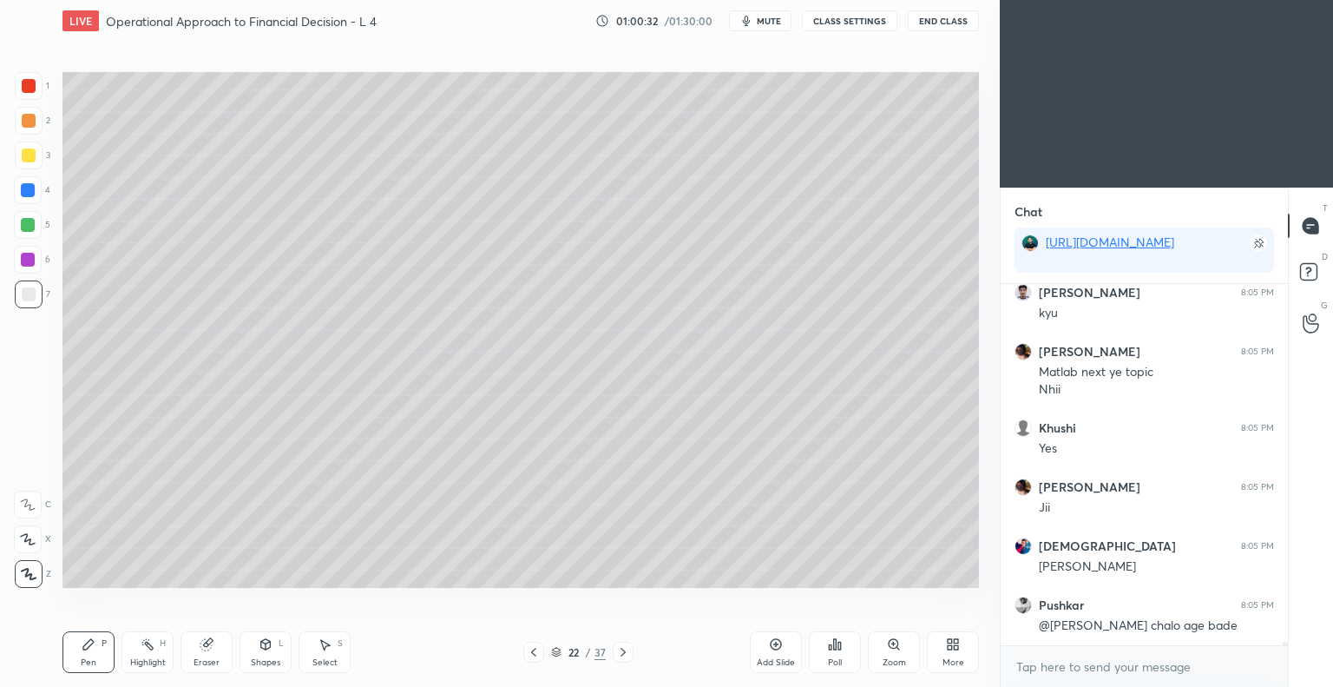
click at [31, 155] on div at bounding box center [29, 155] width 14 height 14
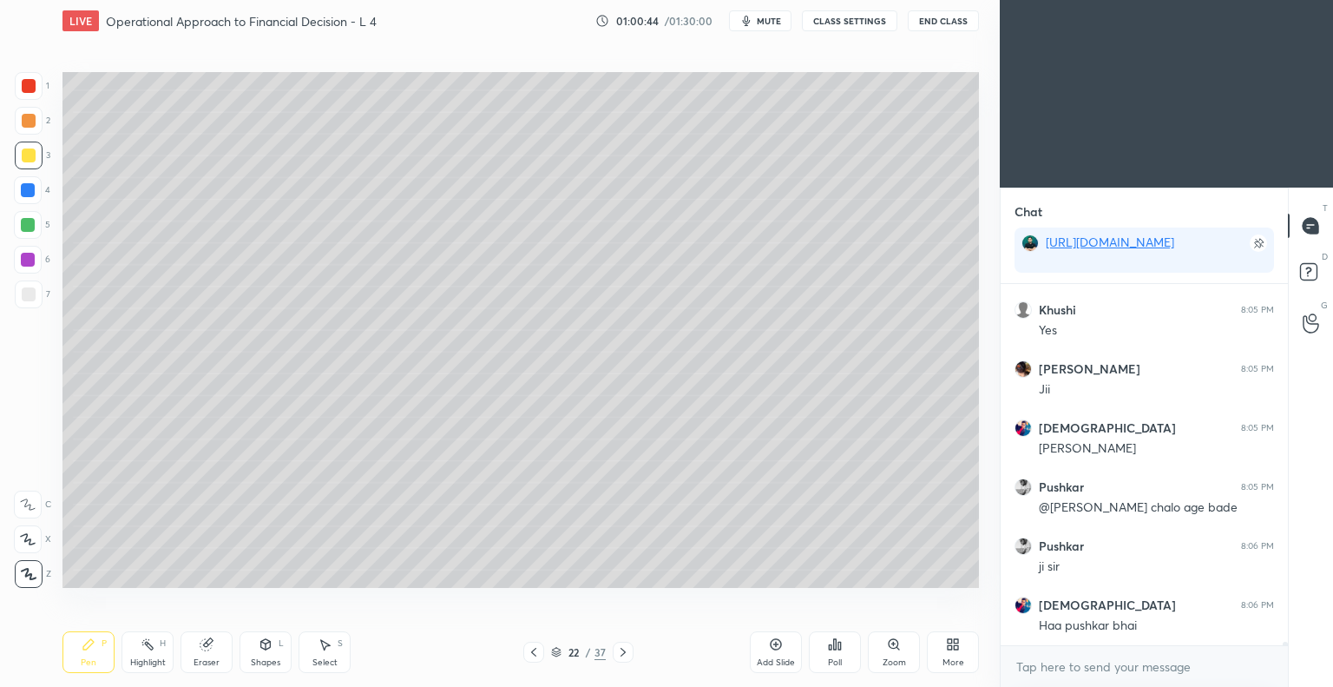
scroll to position [39491, 0]
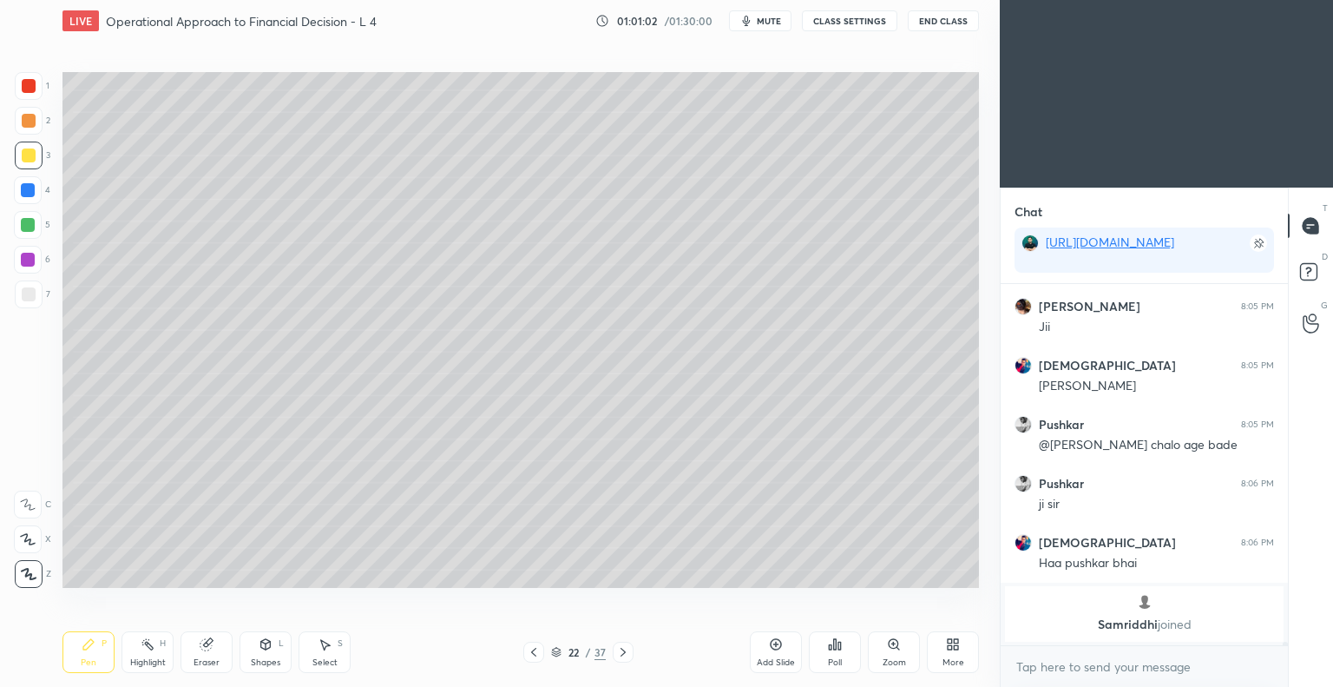
click at [217, 648] on div "Eraser" at bounding box center [207, 652] width 52 height 42
click at [87, 655] on div "Pen P" at bounding box center [89, 652] width 52 height 42
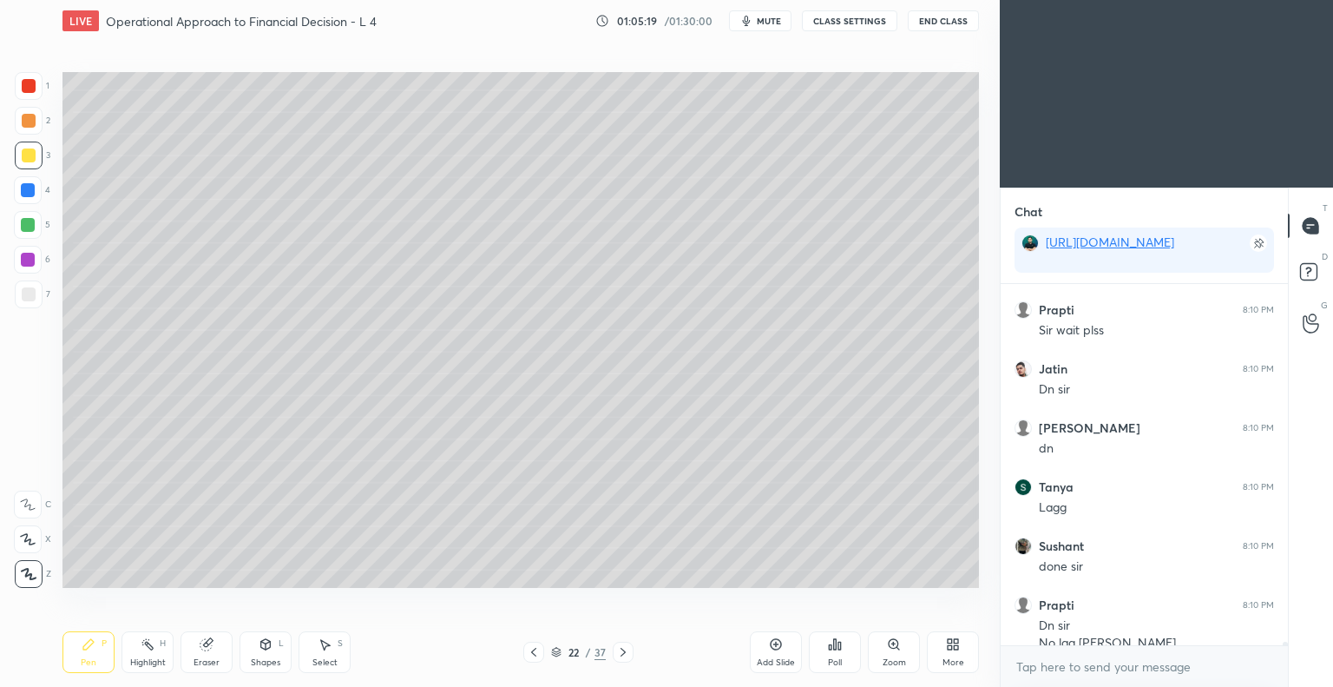
scroll to position [39487, 0]
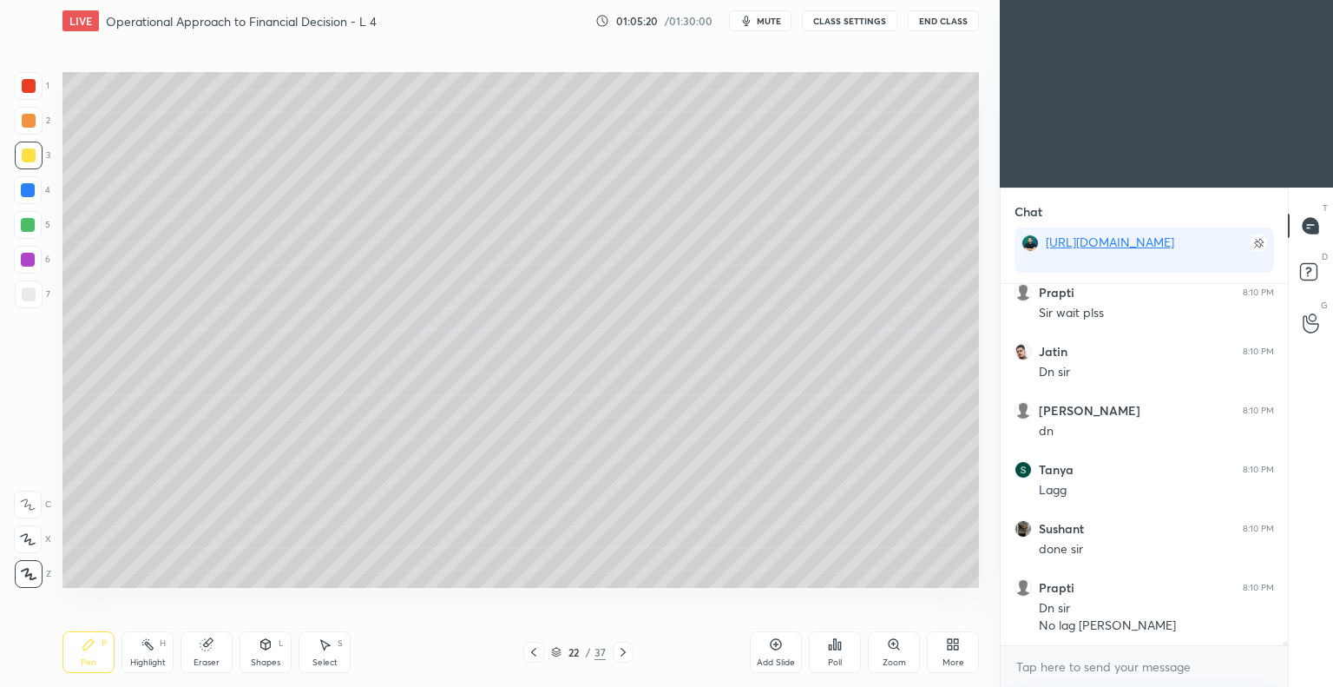
click at [771, 645] on icon at bounding box center [776, 644] width 14 height 14
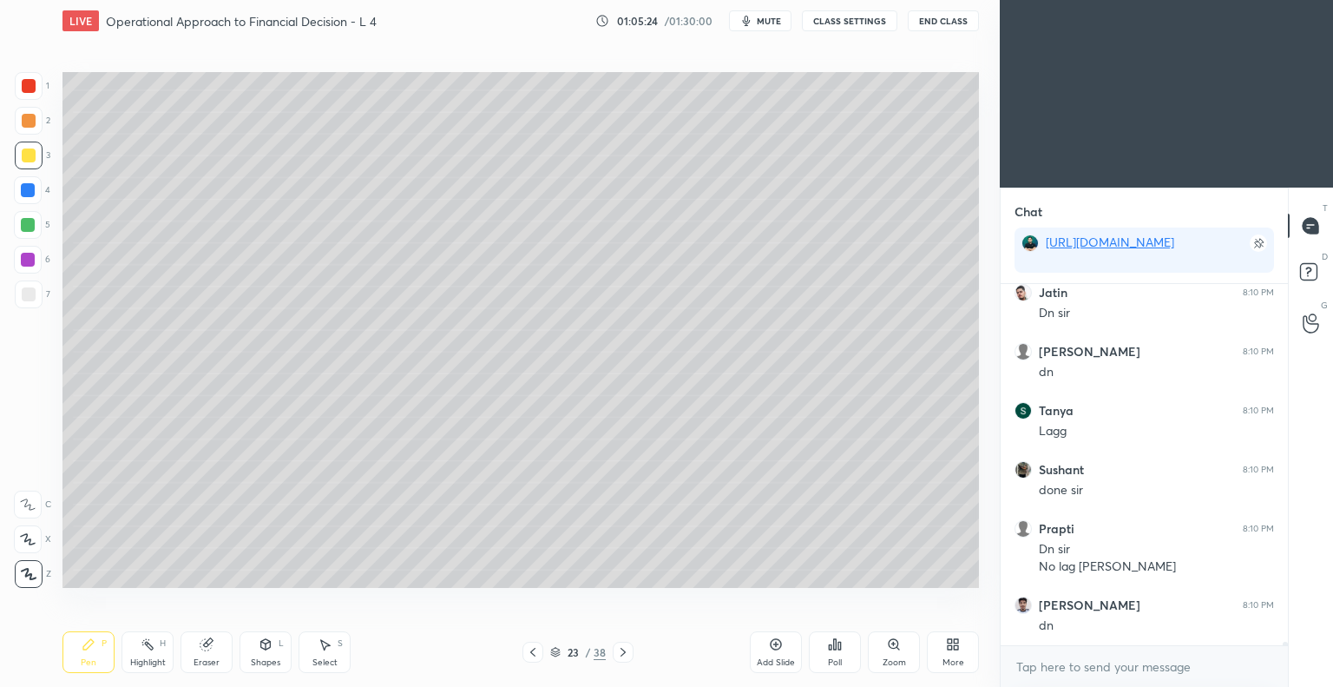
click at [30, 122] on div at bounding box center [29, 121] width 14 height 14
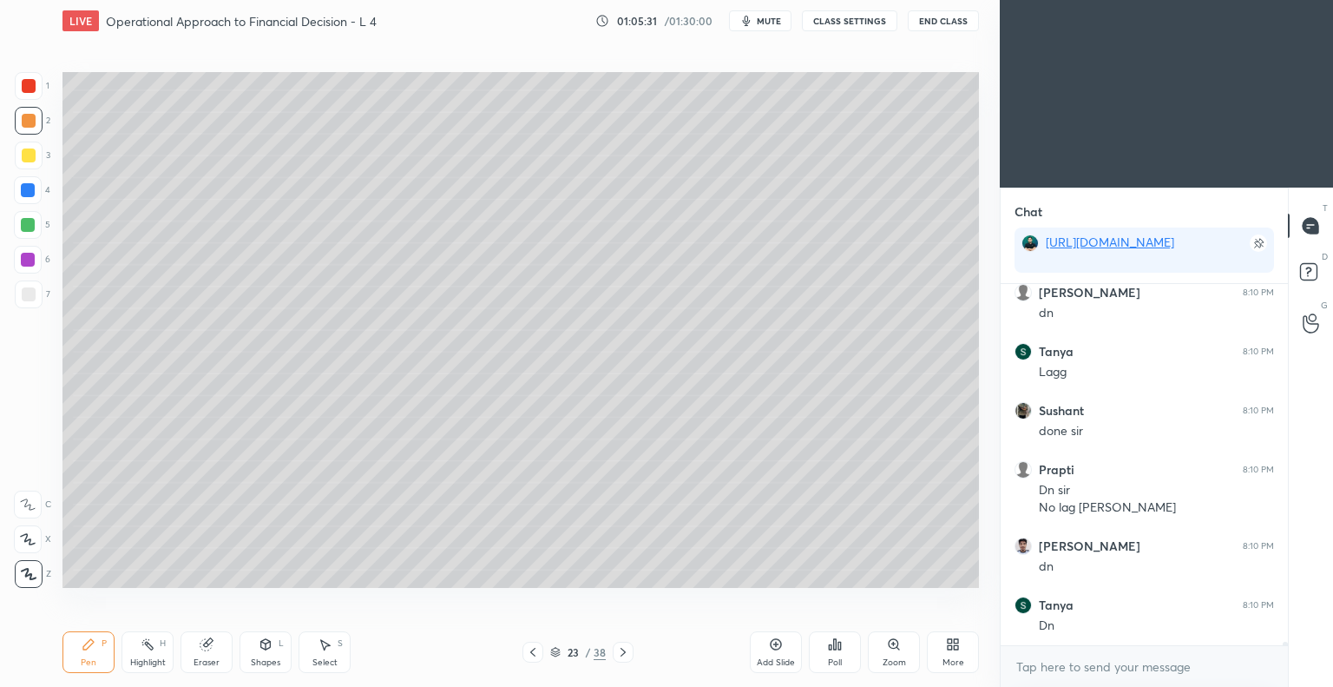
click at [209, 660] on div "Eraser" at bounding box center [207, 662] width 26 height 9
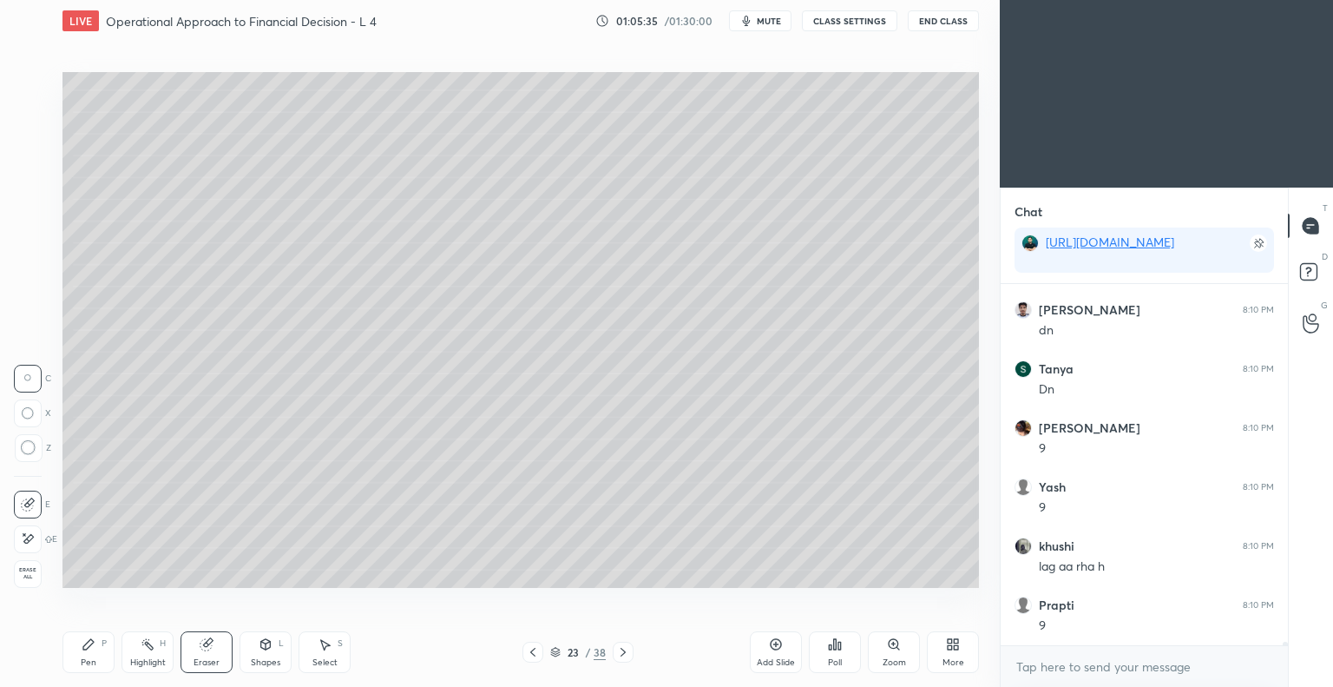
scroll to position [39901, 0]
click at [87, 658] on div "Pen" at bounding box center [89, 662] width 16 height 9
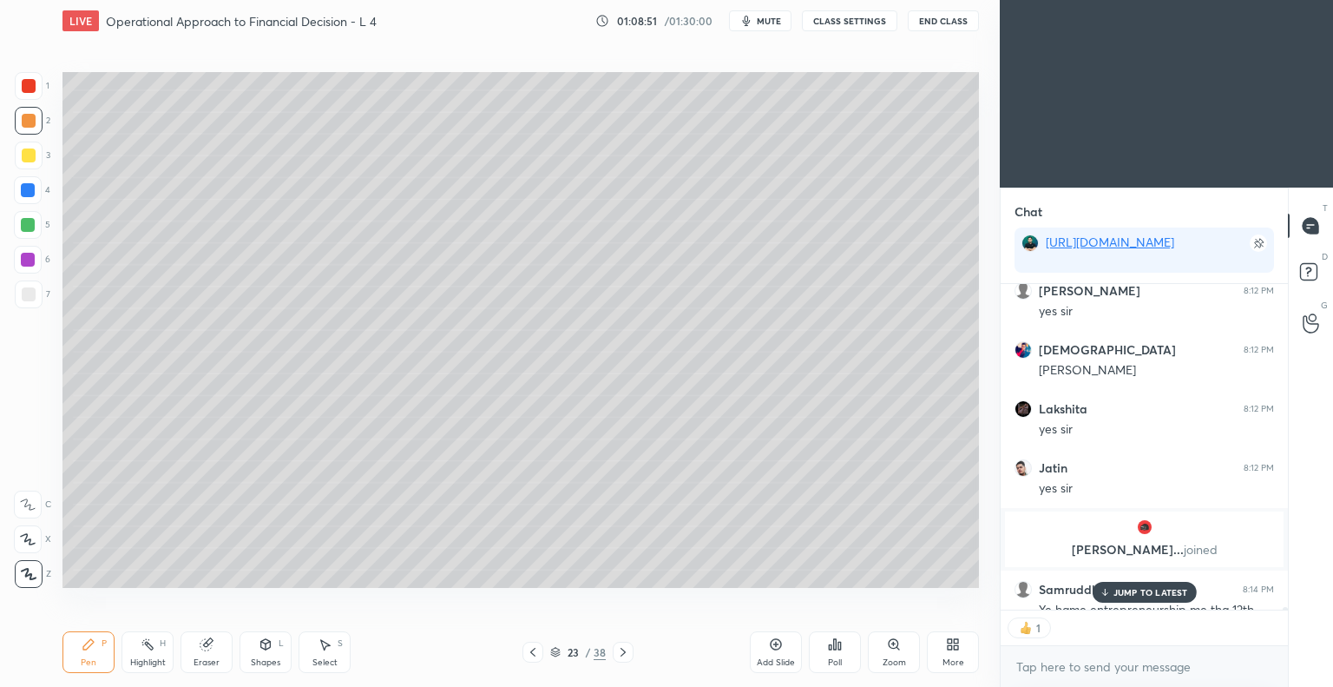
scroll to position [40008, 0]
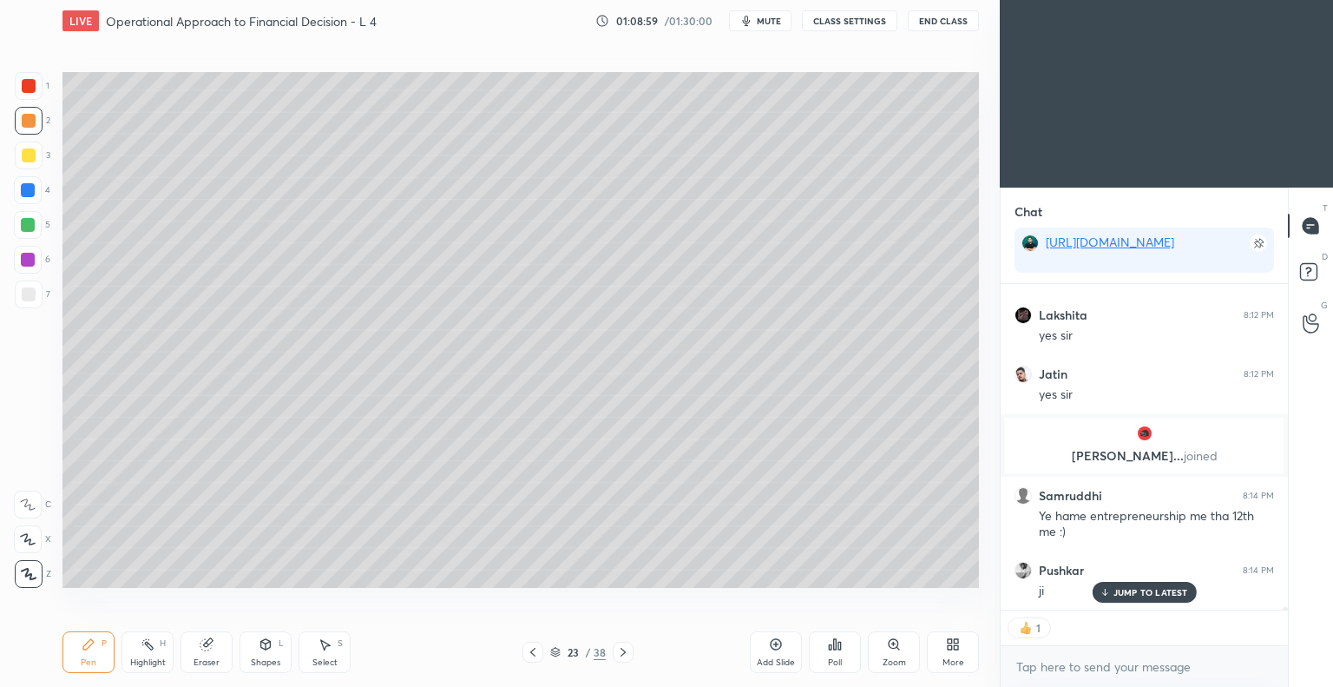
type textarea "x"
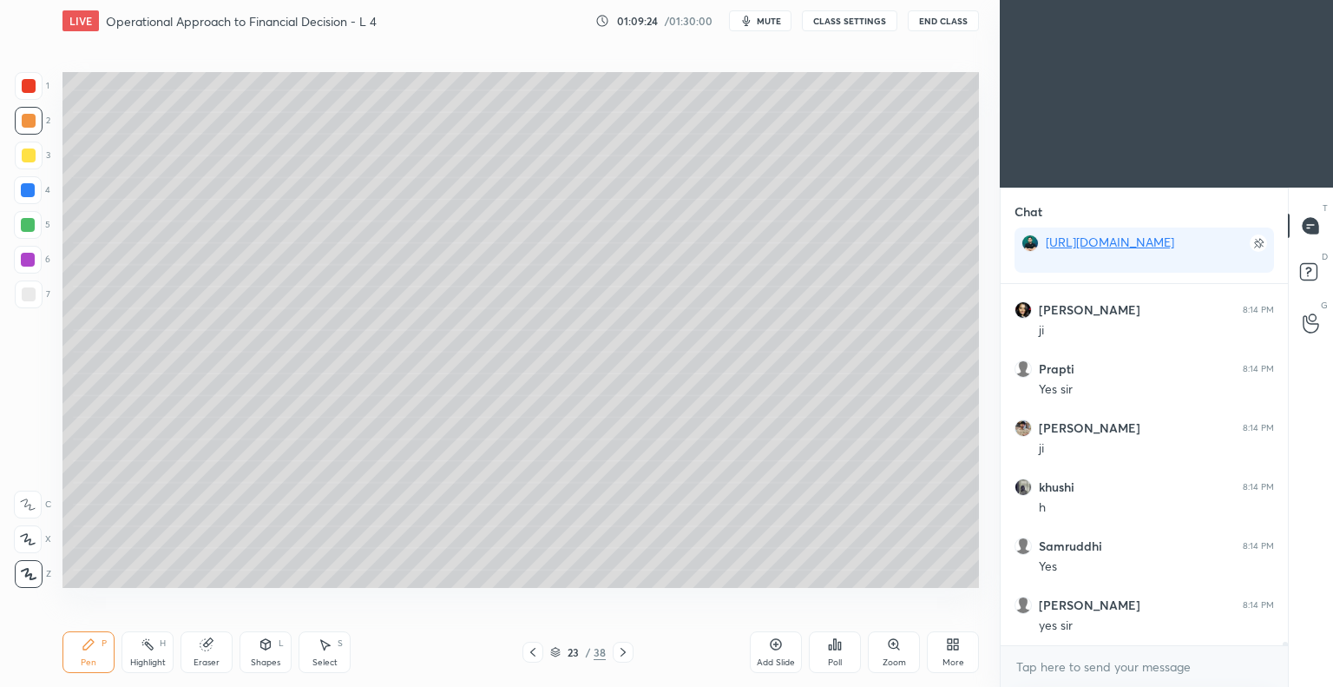
scroll to position [40564, 0]
click at [774, 644] on icon at bounding box center [775, 644] width 5 height 5
click at [29, 156] on div at bounding box center [29, 155] width 14 height 14
click at [35, 290] on div at bounding box center [29, 294] width 14 height 14
click at [531, 654] on icon at bounding box center [533, 652] width 14 height 14
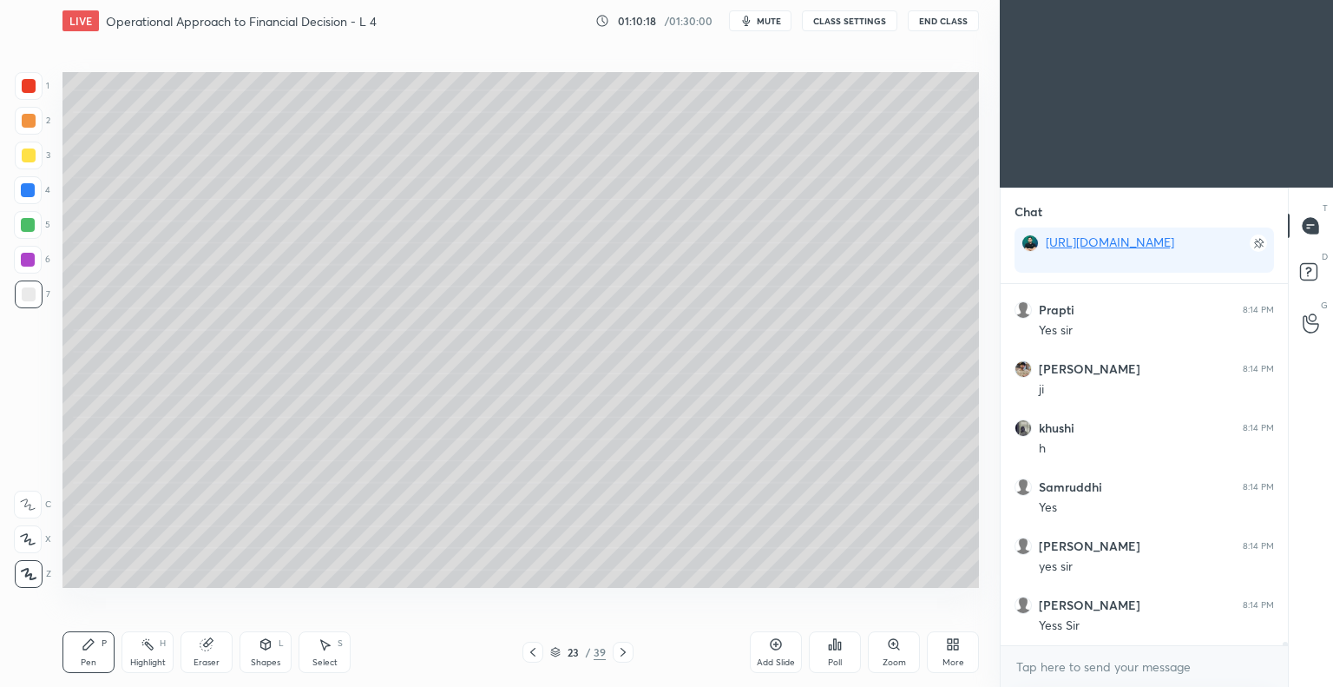
click at [621, 654] on icon at bounding box center [623, 652] width 14 height 14
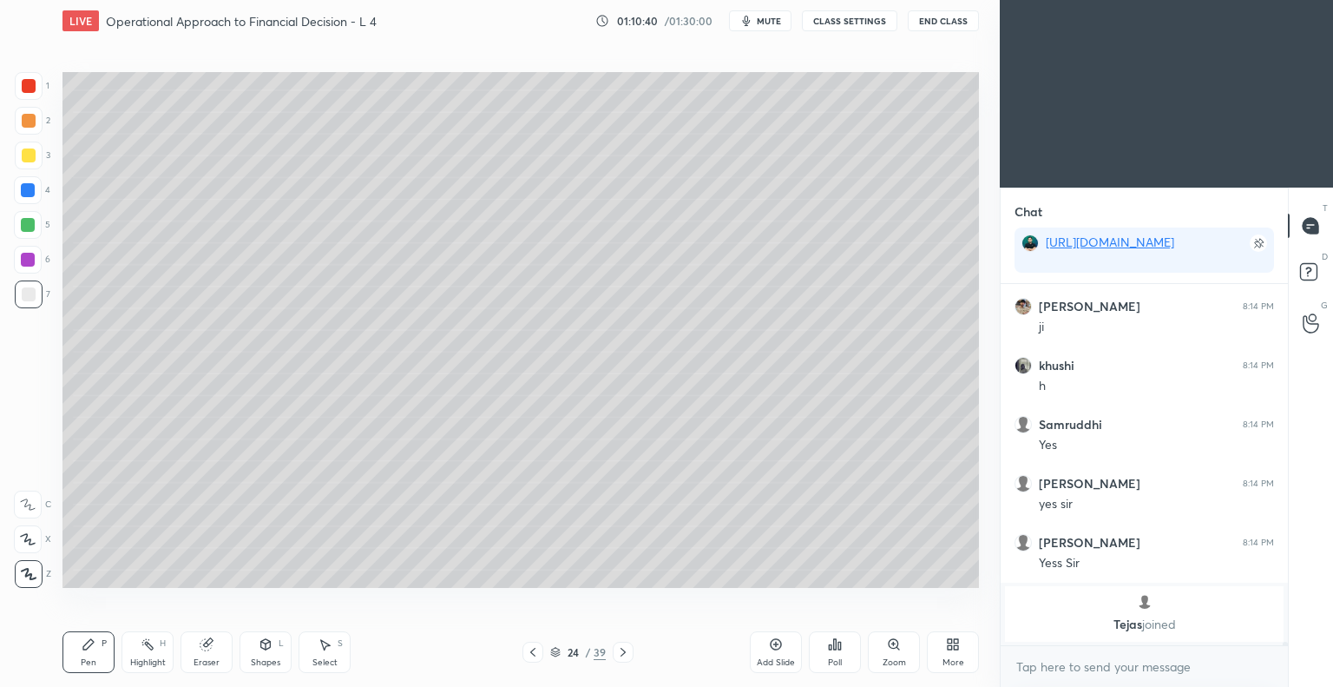
click at [531, 655] on icon at bounding box center [533, 652] width 14 height 14
click at [622, 651] on icon at bounding box center [623, 652] width 5 height 9
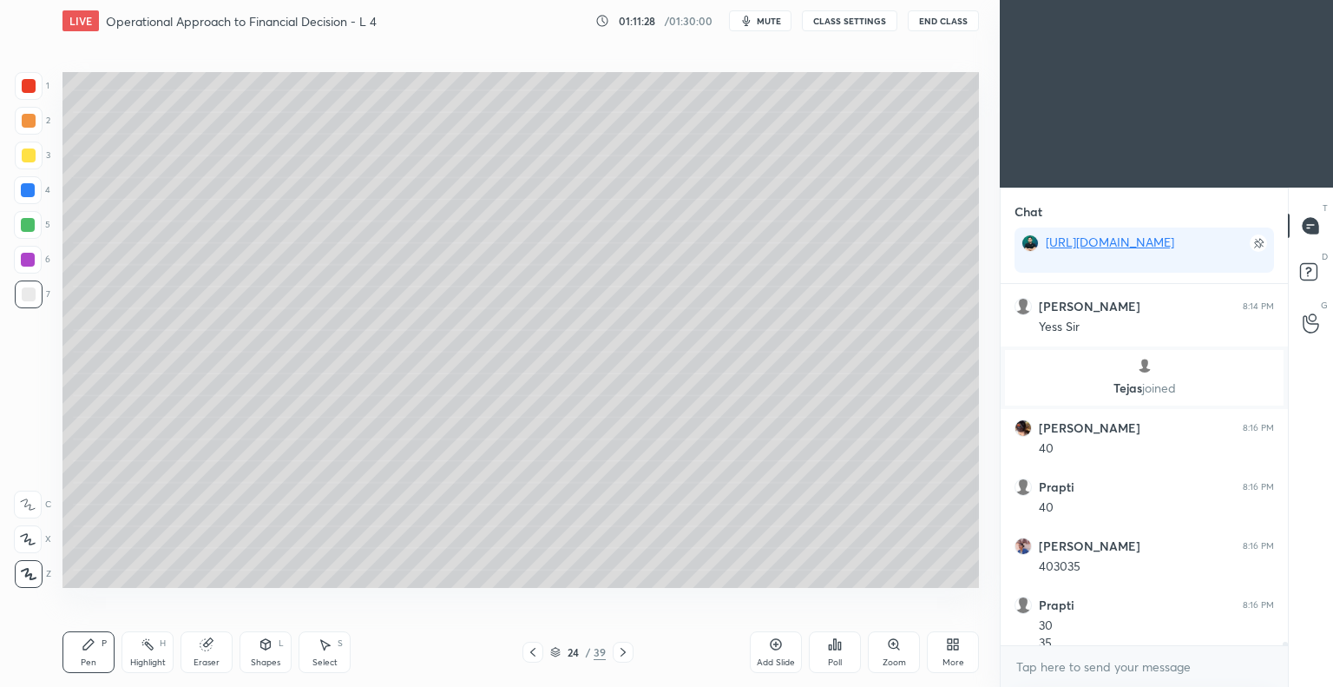
scroll to position [40692, 0]
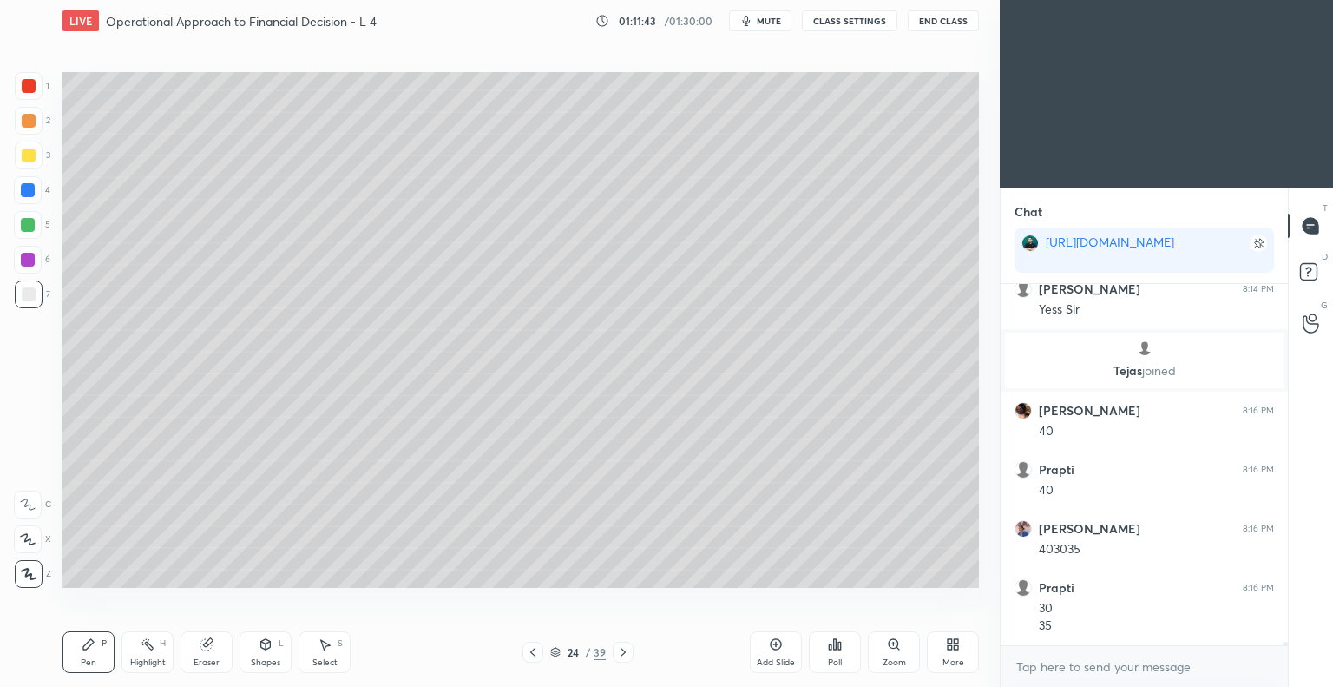
click at [208, 647] on icon at bounding box center [206, 644] width 11 height 11
click at [93, 650] on icon at bounding box center [89, 644] width 14 height 14
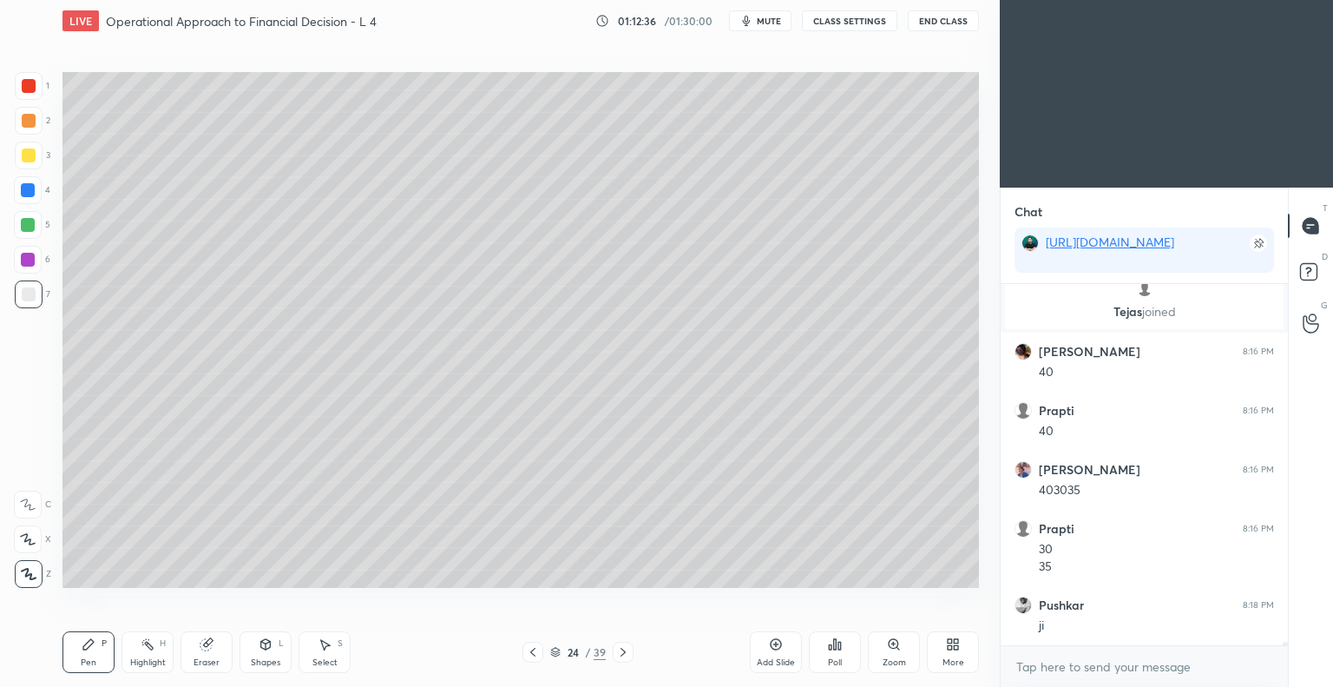
scroll to position [40810, 0]
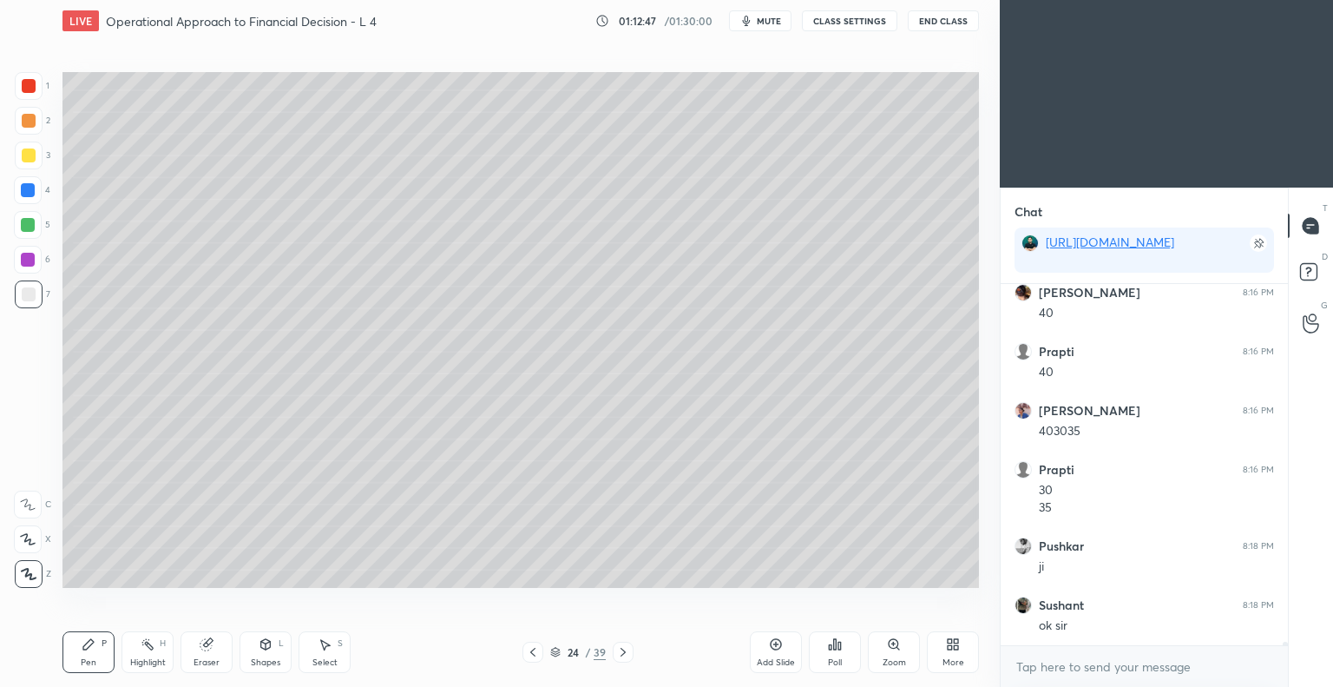
click at [207, 655] on div "Eraser" at bounding box center [207, 652] width 52 height 42
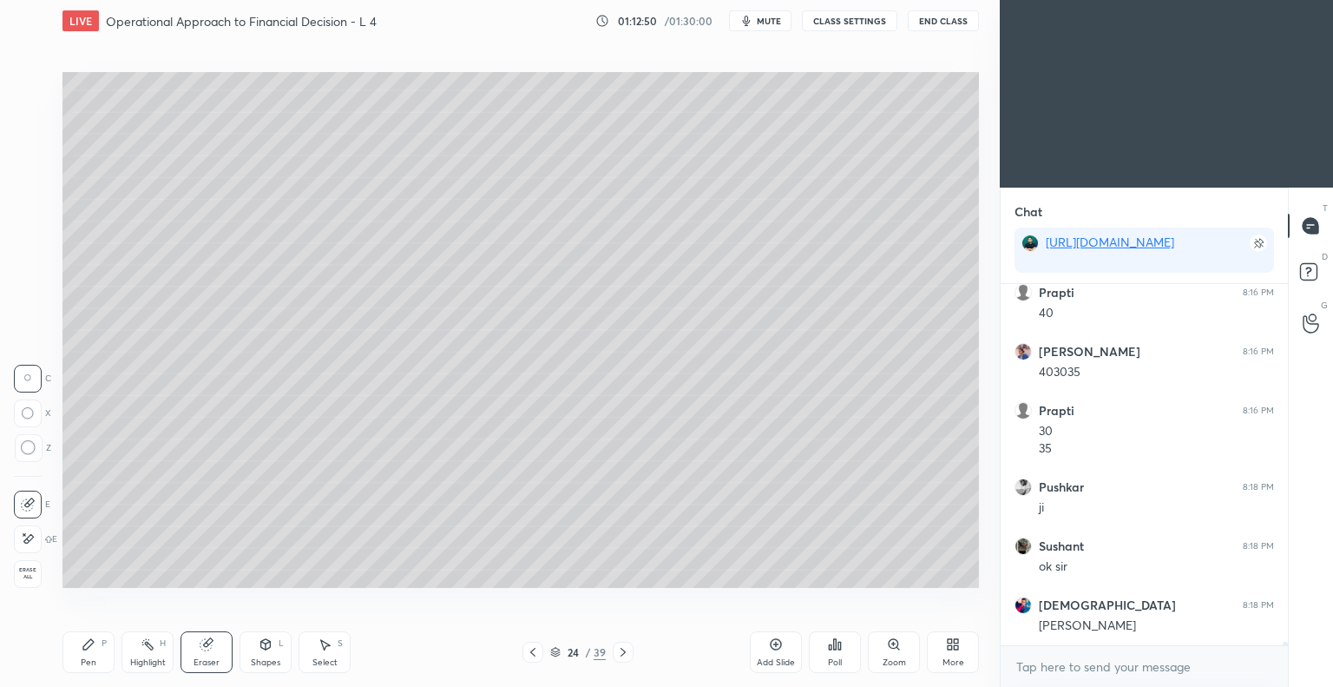
click at [84, 658] on div "Pen" at bounding box center [89, 662] width 16 height 9
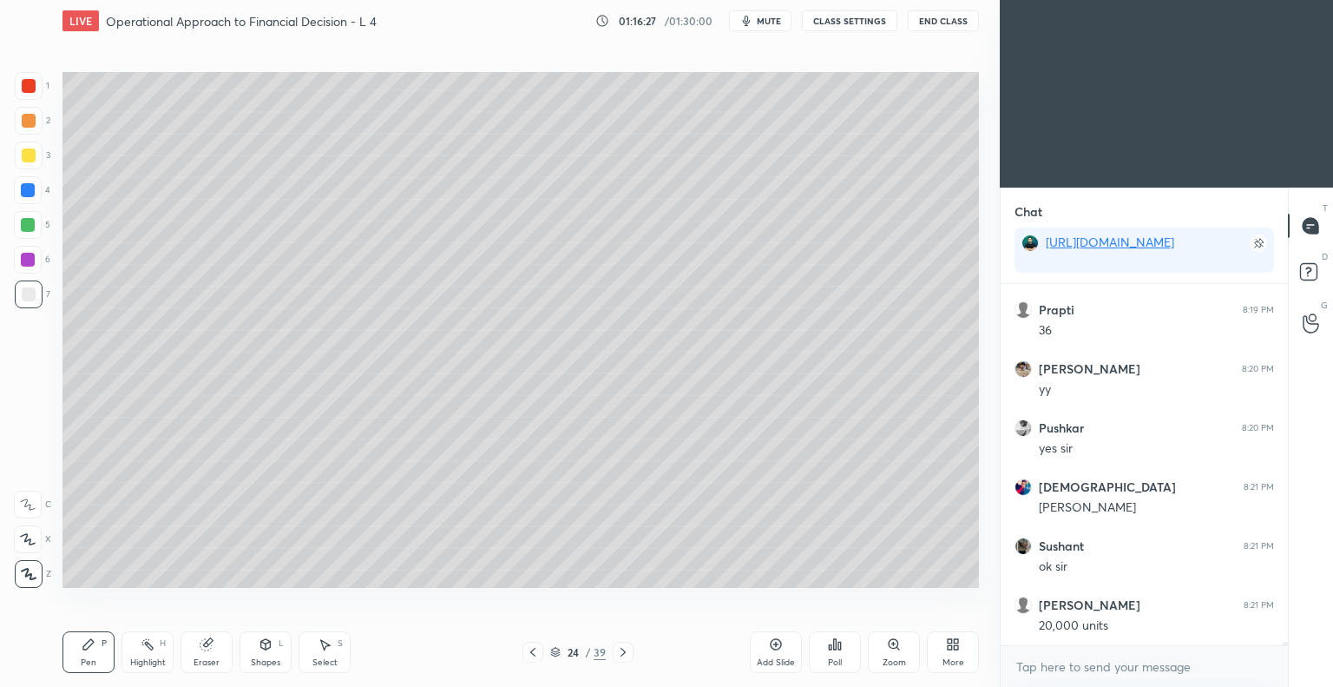
scroll to position [41672, 0]
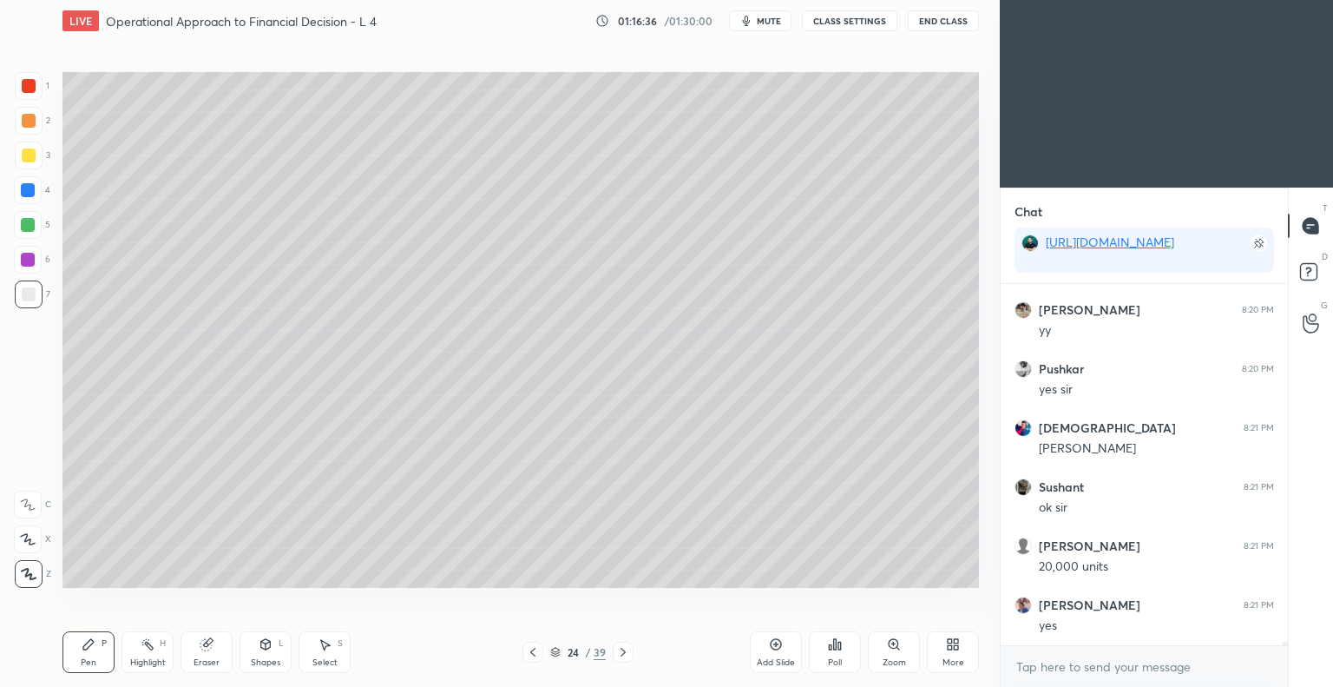
click at [771, 645] on icon at bounding box center [776, 644] width 11 height 11
click at [209, 654] on div "Eraser" at bounding box center [207, 652] width 52 height 42
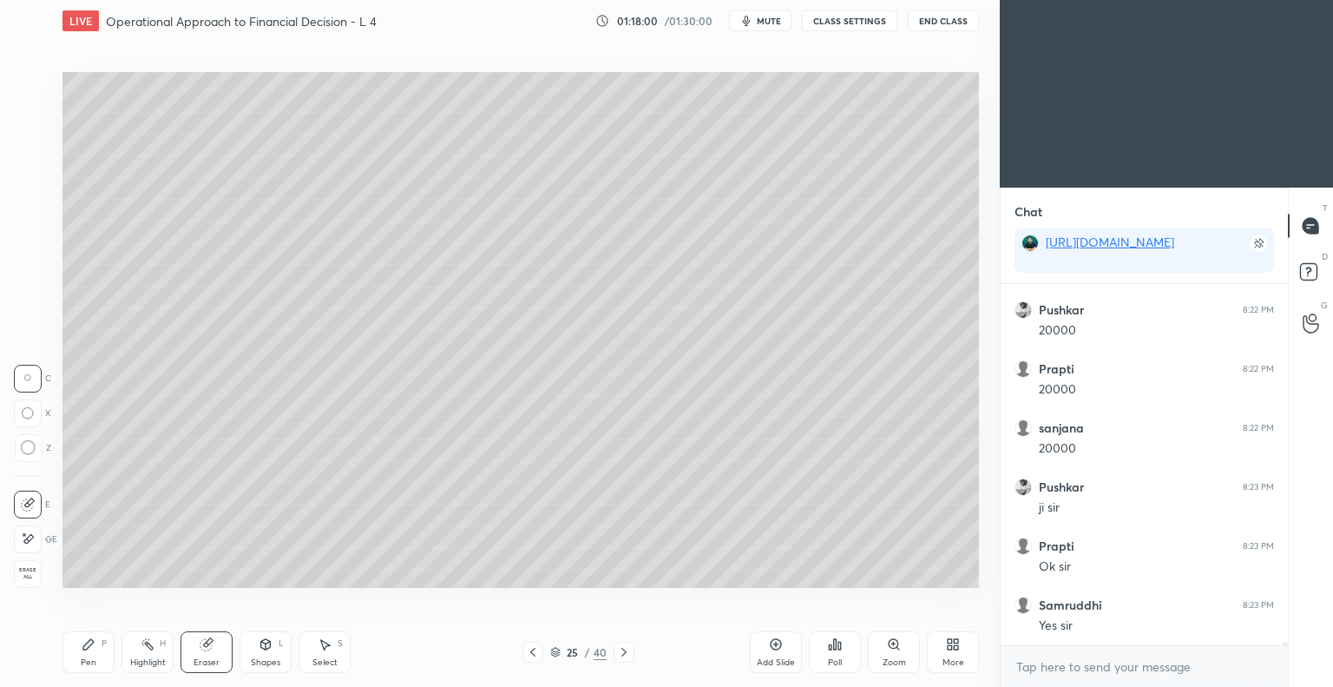
click at [94, 646] on icon at bounding box center [89, 644] width 14 height 14
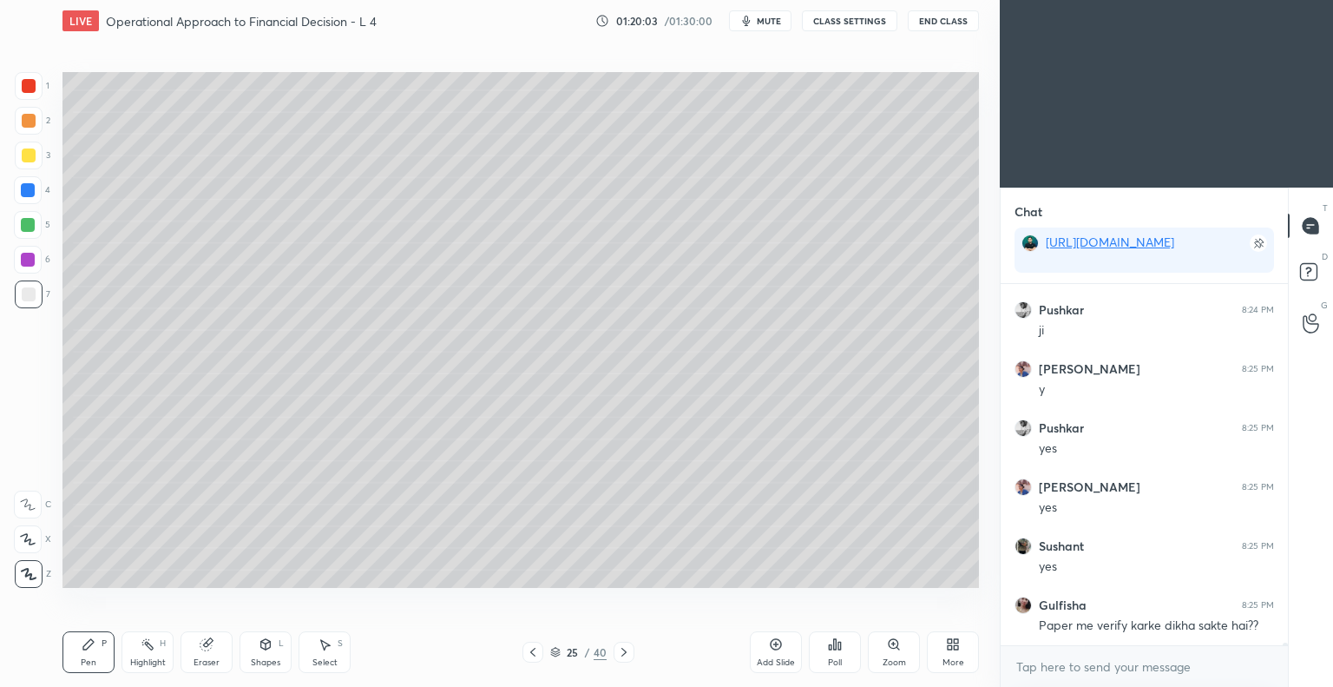
scroll to position [42852, 0]
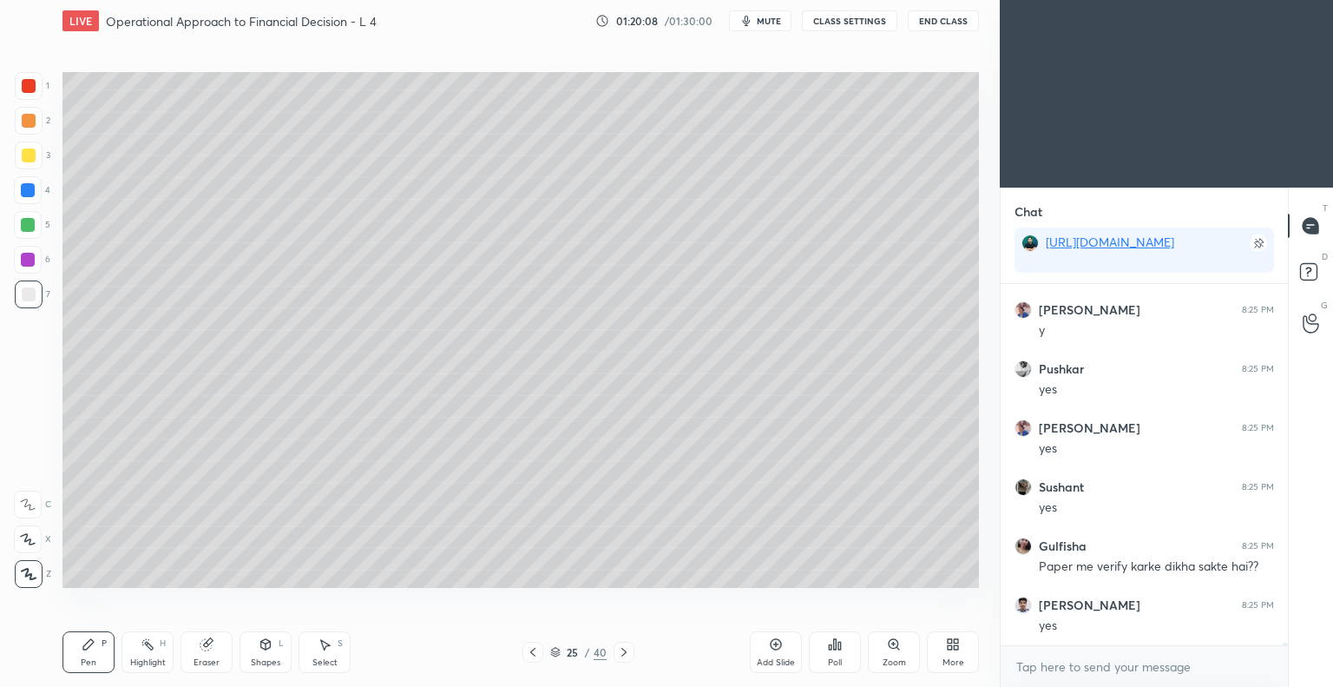
click at [772, 642] on icon at bounding box center [776, 644] width 14 height 14
click at [207, 649] on icon at bounding box center [206, 644] width 11 height 11
click at [95, 652] on div "Pen P" at bounding box center [89, 652] width 52 height 42
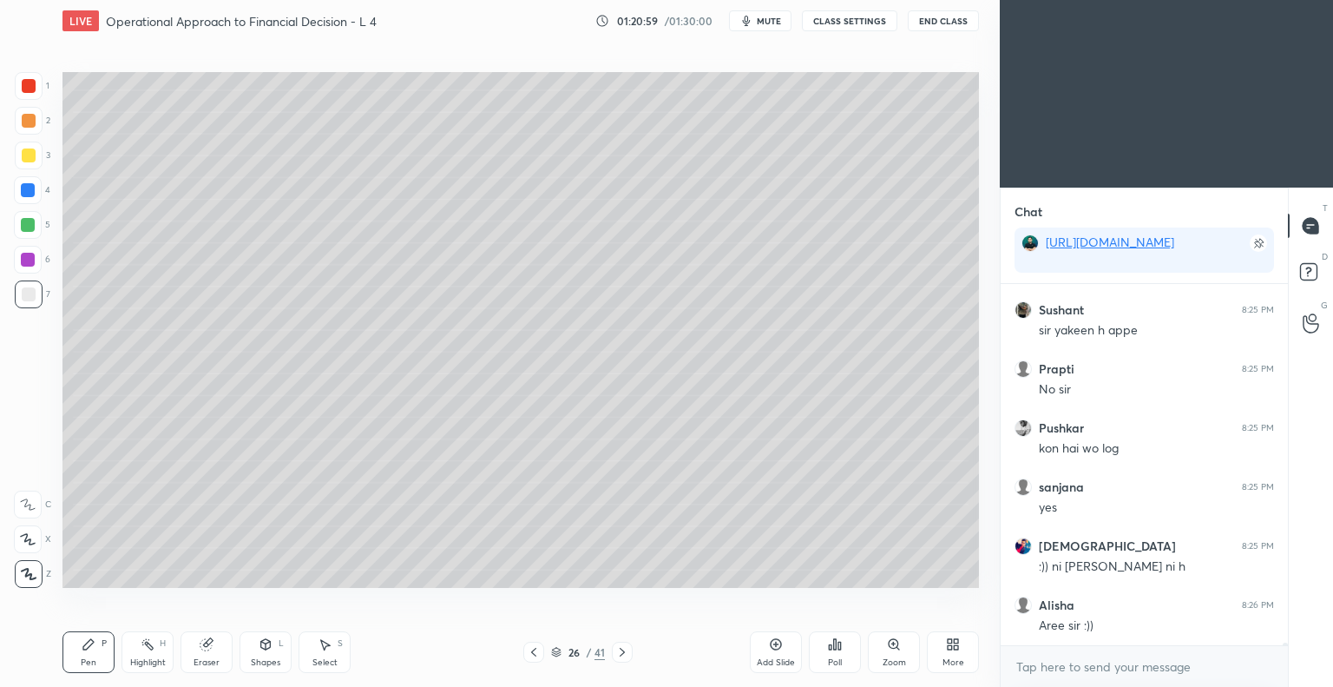
click at [531, 655] on icon at bounding box center [534, 652] width 14 height 14
click at [532, 655] on icon at bounding box center [534, 652] width 14 height 14
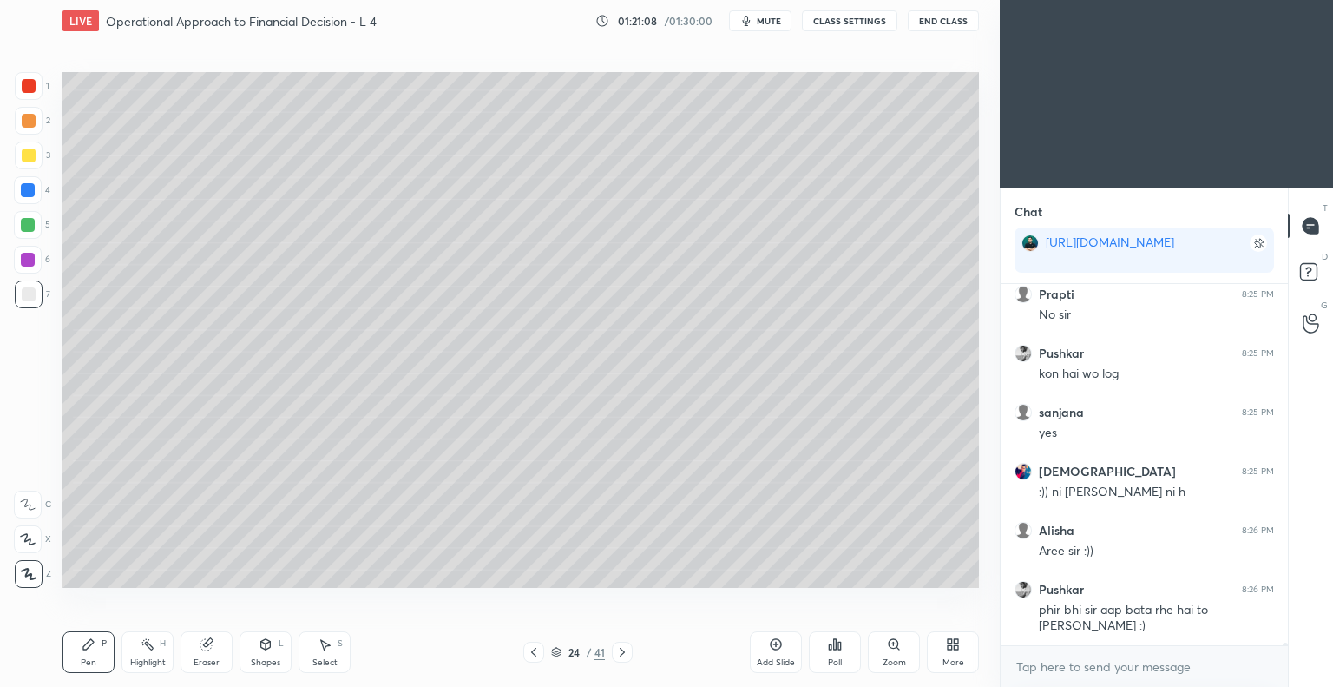
click at [622, 651] on icon at bounding box center [622, 652] width 14 height 14
click at [620, 651] on icon at bounding box center [622, 652] width 14 height 14
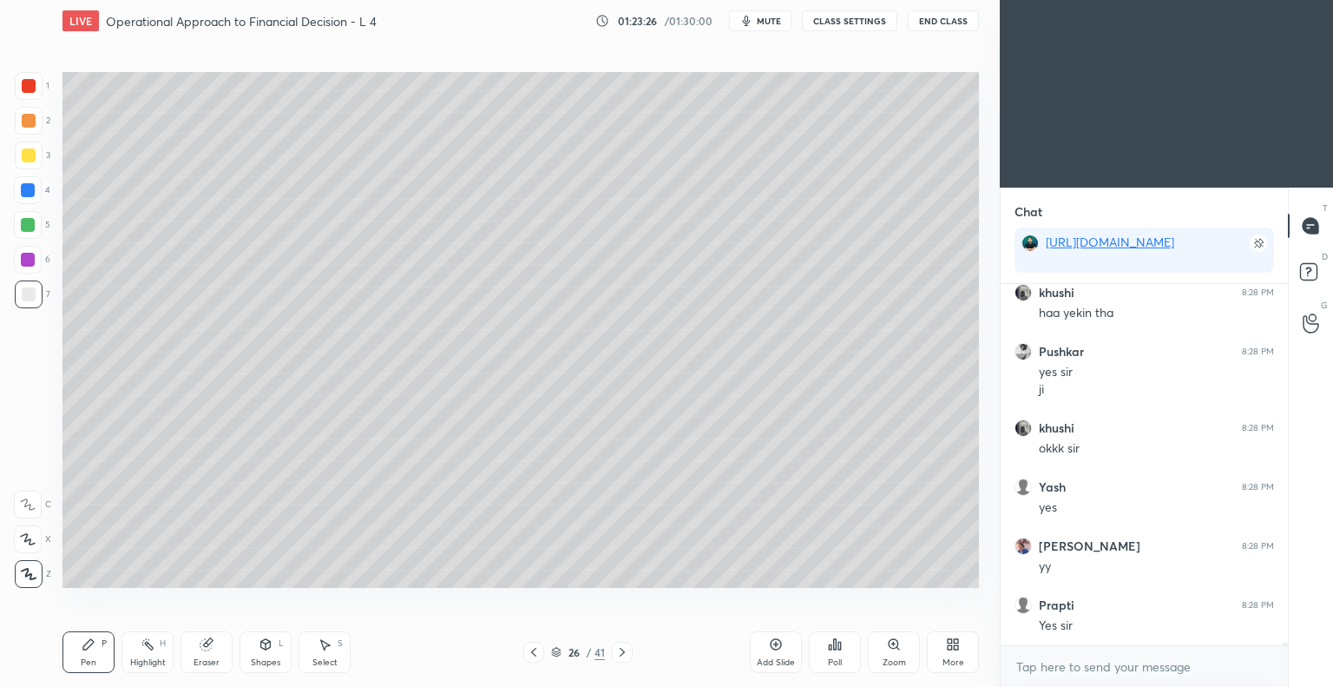
scroll to position [44420, 0]
click at [771, 648] on icon at bounding box center [776, 644] width 11 height 11
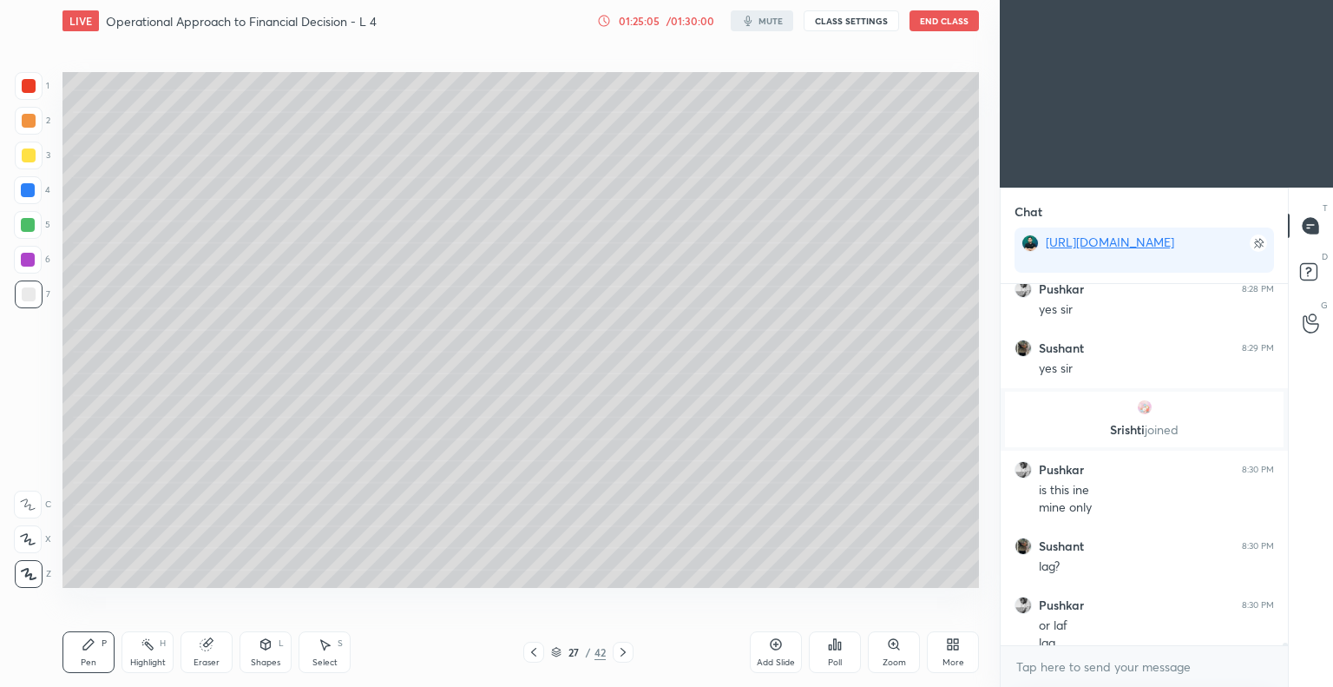
scroll to position [43731, 0]
